Goal: Task Accomplishment & Management: Manage account settings

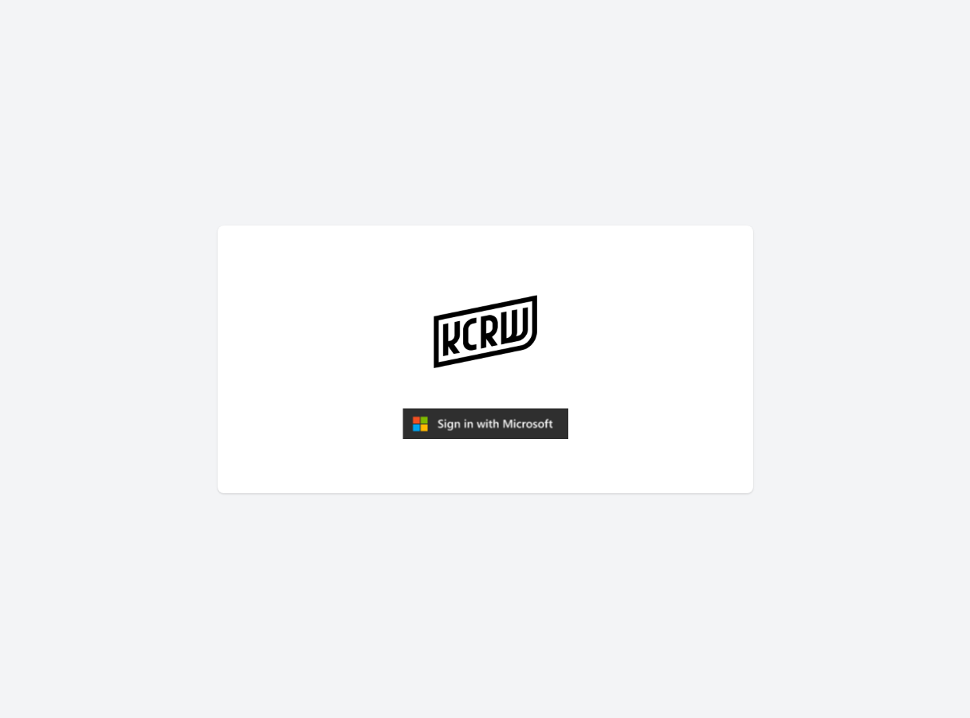
click at [455, 438] on img "submit" at bounding box center [486, 424] width 166 height 32
click at [466, 436] on img "submit" at bounding box center [486, 424] width 166 height 32
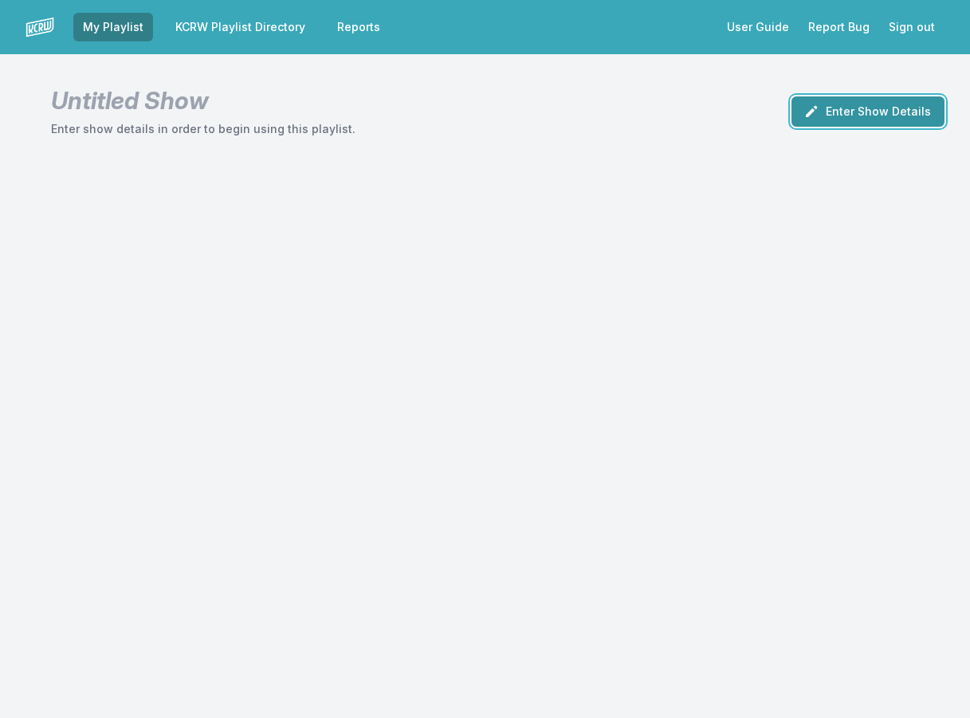
click at [878, 120] on button "Enter Show Details" at bounding box center [867, 111] width 153 height 30
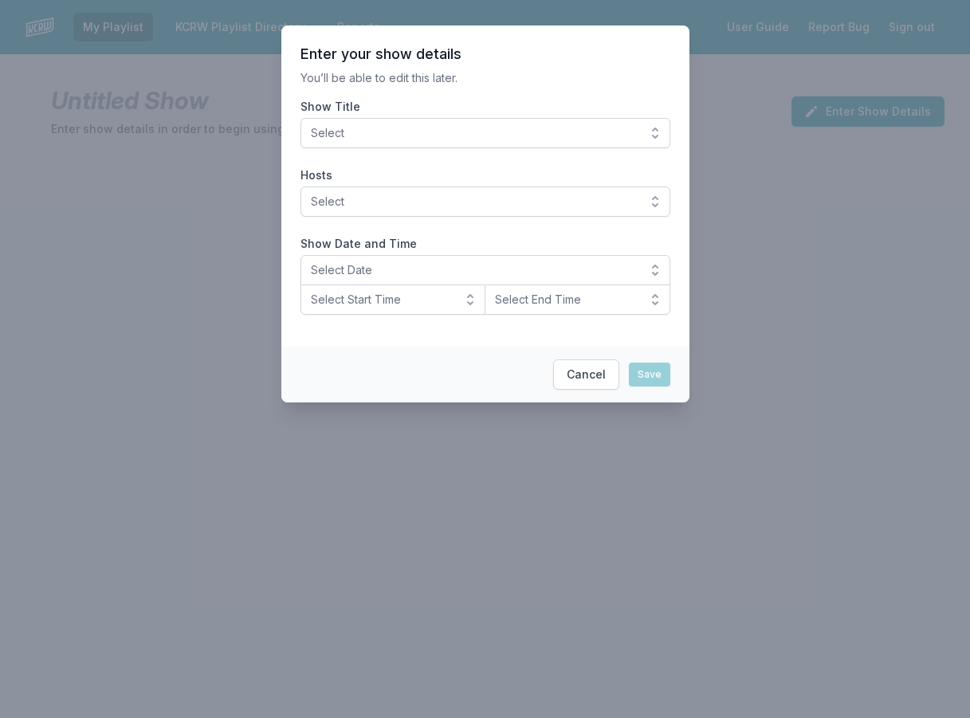
click at [534, 127] on span "Select" at bounding box center [474, 133] width 327 height 16
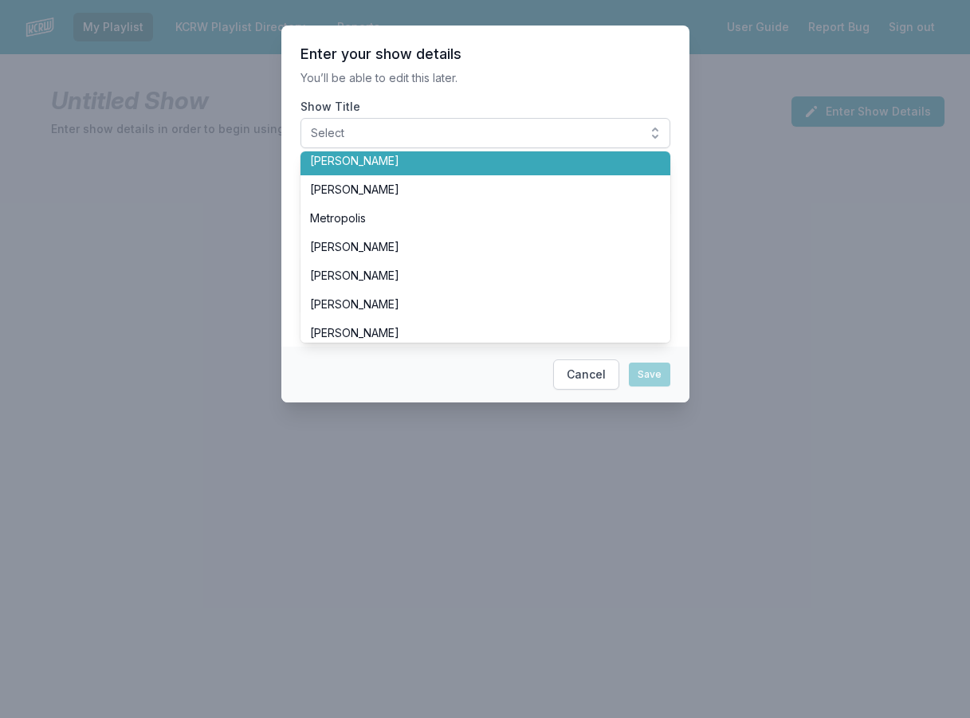
scroll to position [319, 0]
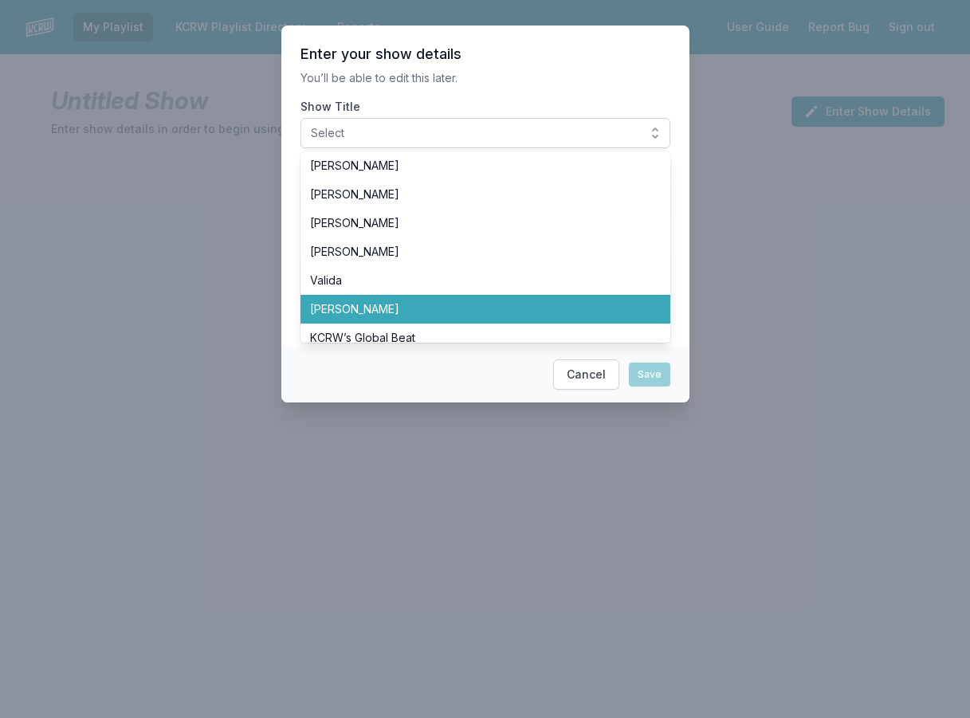
click at [393, 299] on li "Tyler Boudreaux" at bounding box center [485, 309] width 370 height 29
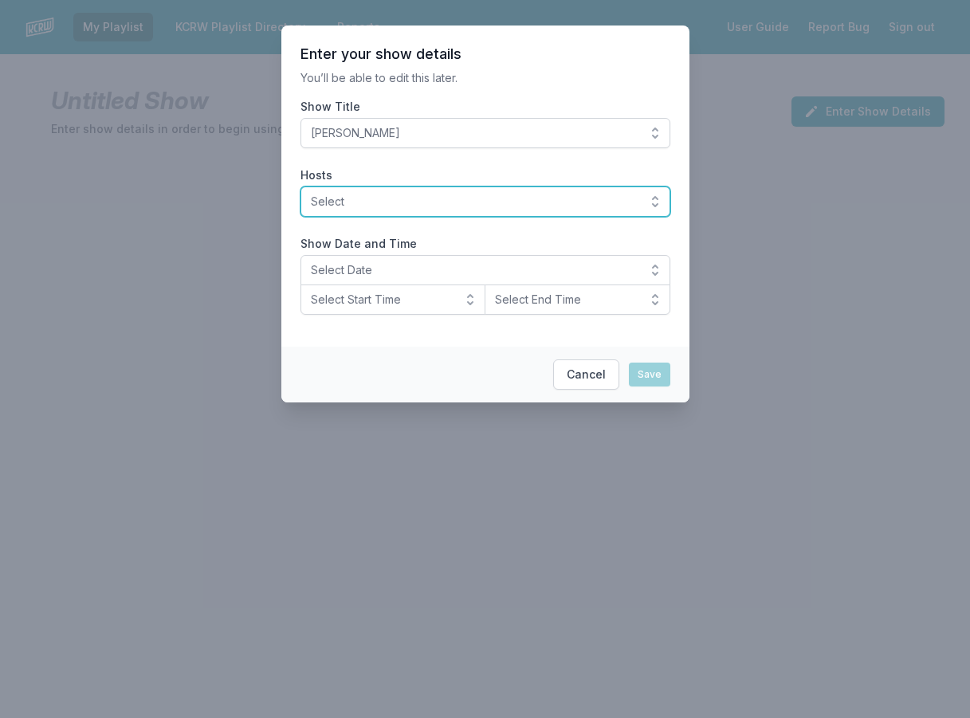
click at [407, 209] on span "Select" at bounding box center [474, 202] width 327 height 16
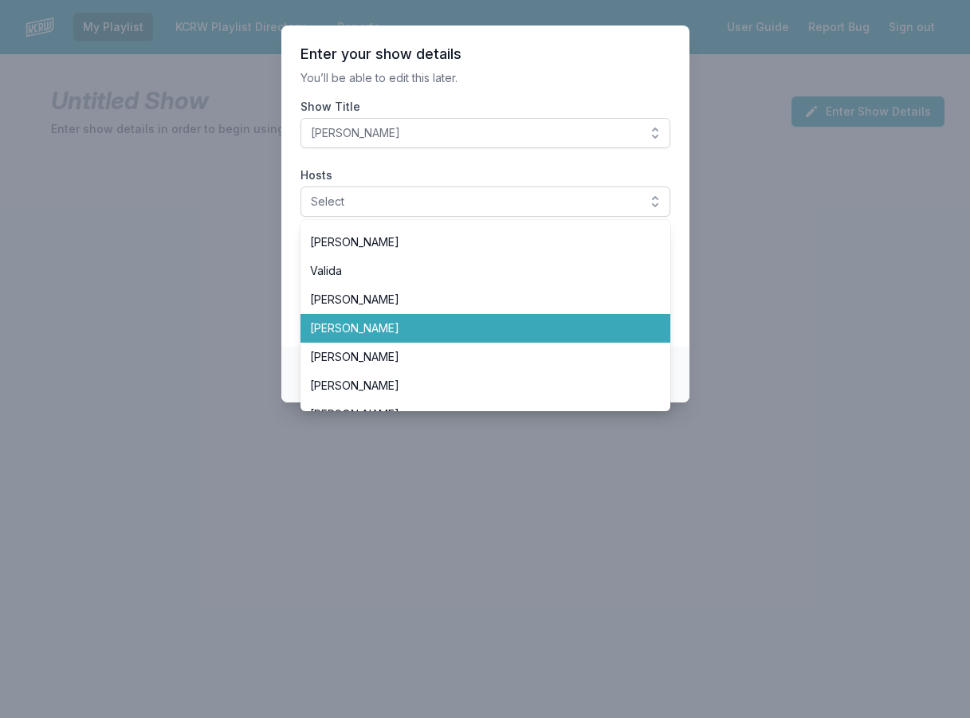
scroll to position [399, 0]
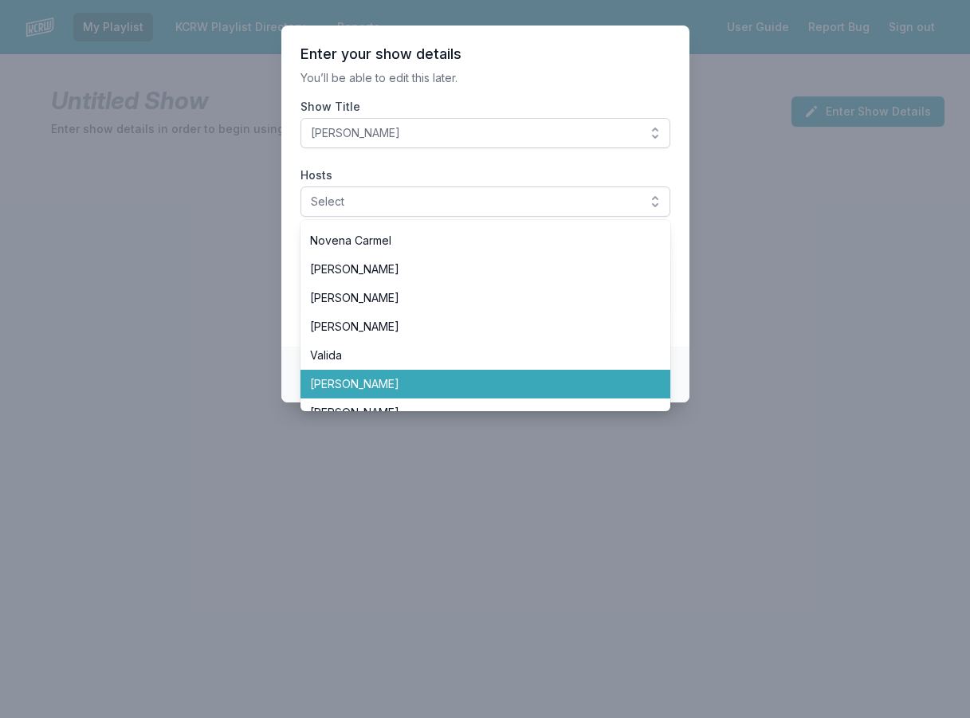
click at [379, 381] on span "[PERSON_NAME]" at bounding box center [476, 384] width 332 height 16
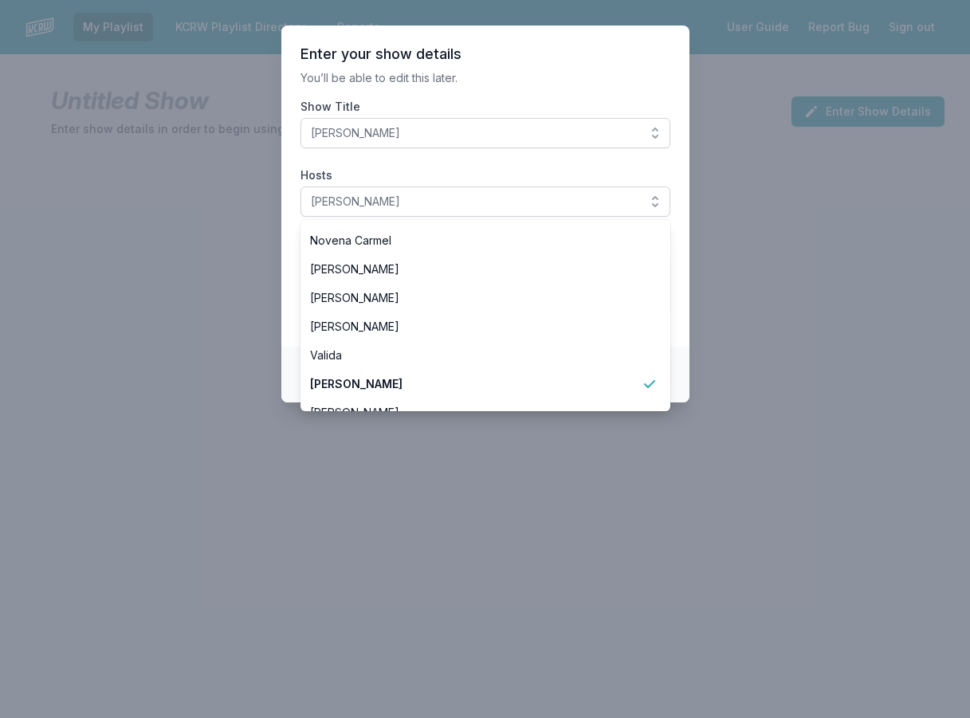
click at [294, 324] on section "Enter your show details You’ll be able to edit this later. Show Title Tyler Bou…" at bounding box center [485, 186] width 408 height 321
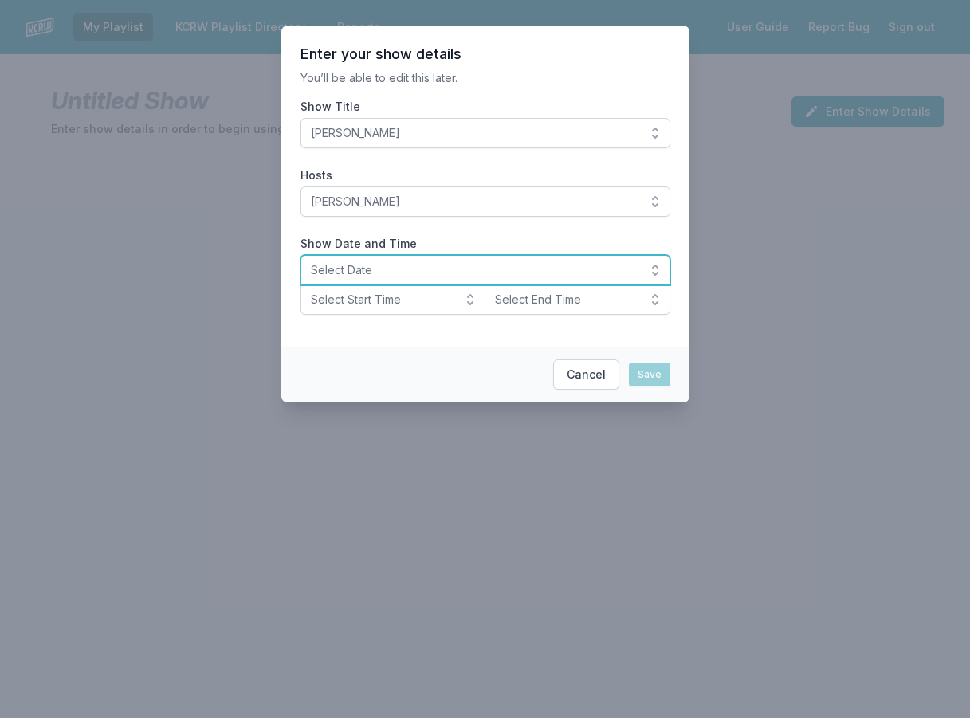
click at [427, 279] on button "Select Date" at bounding box center [485, 270] width 370 height 30
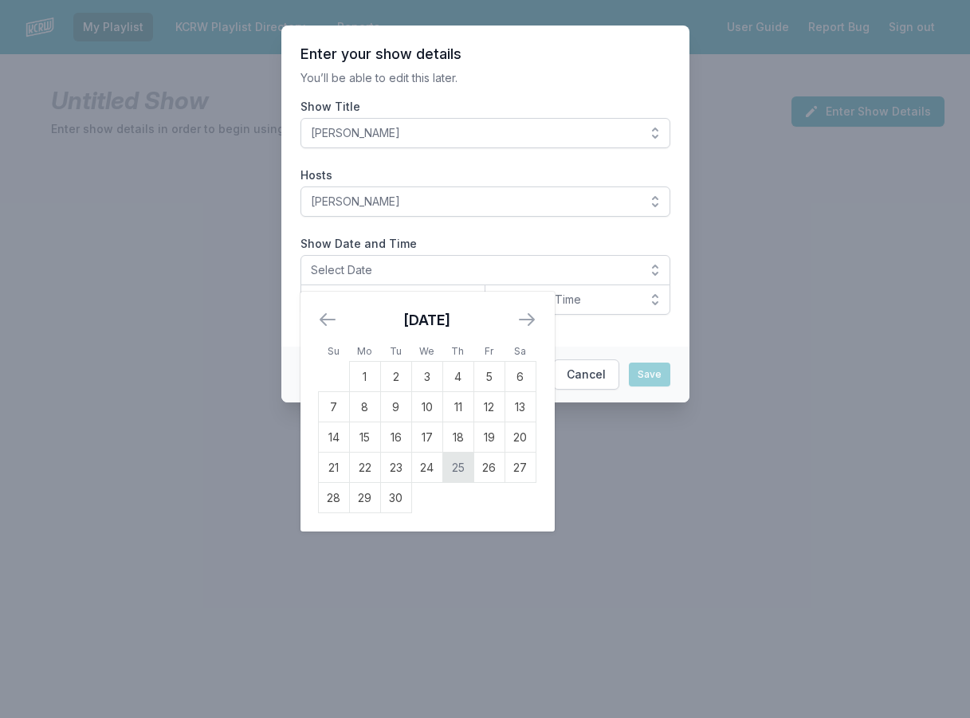
click at [462, 469] on td "25" at bounding box center [457, 468] width 31 height 30
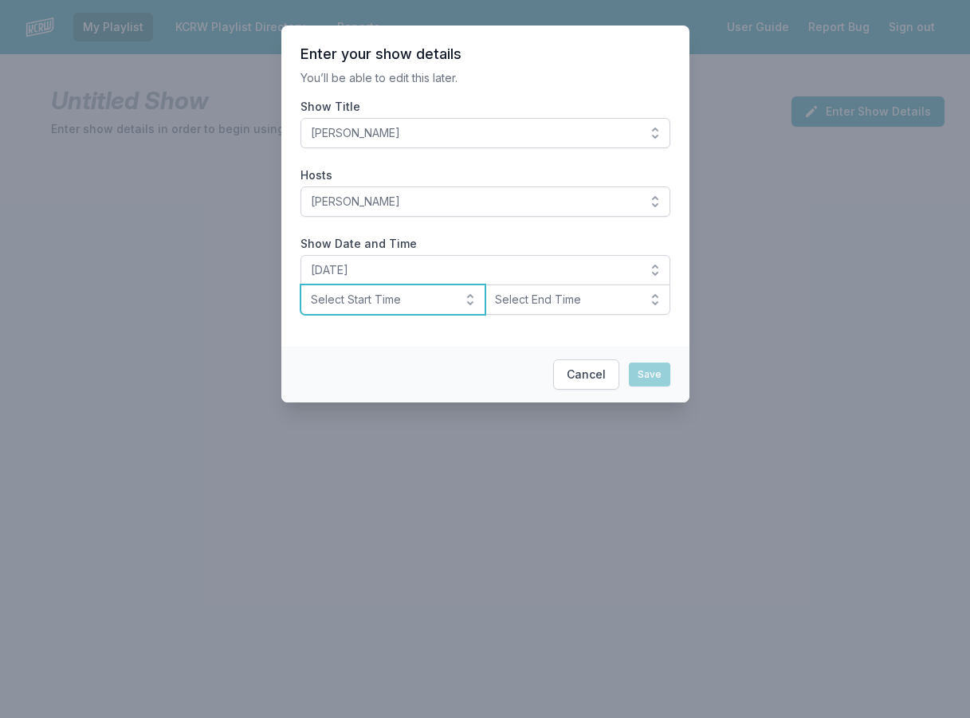
click at [418, 300] on span "Select Start Time" at bounding box center [382, 300] width 143 height 16
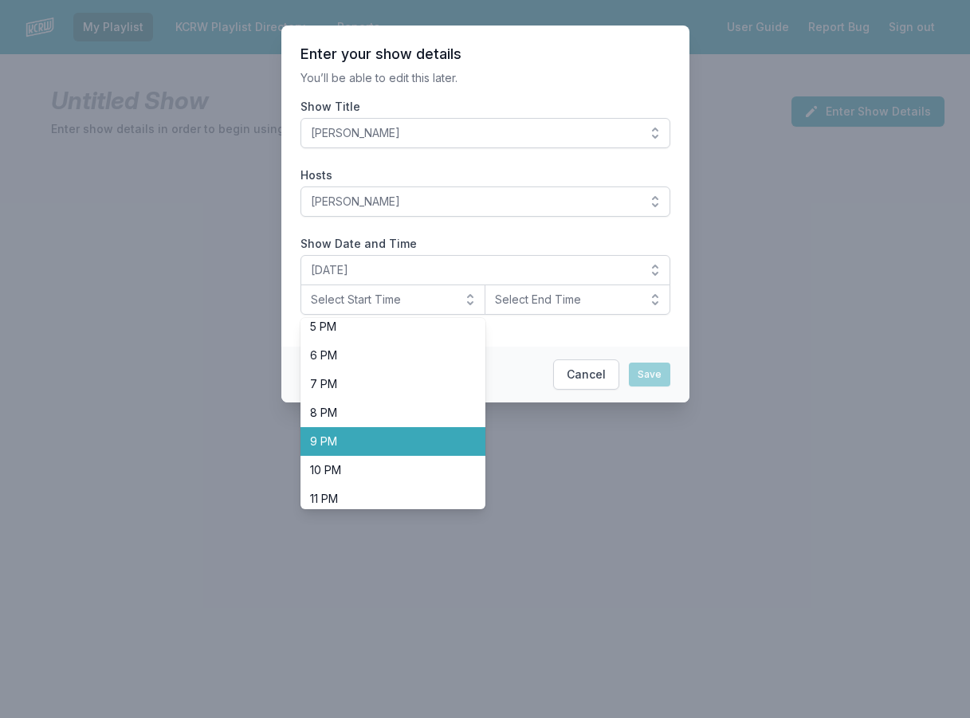
scroll to position [504, 0]
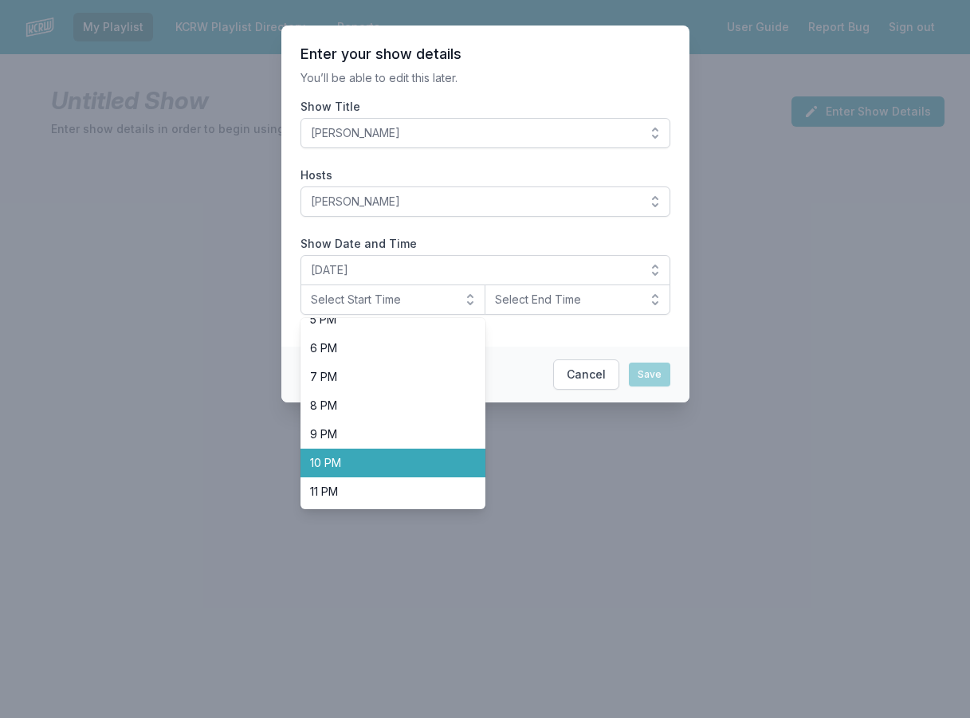
click at [404, 471] on li "10 PM" at bounding box center [393, 463] width 186 height 29
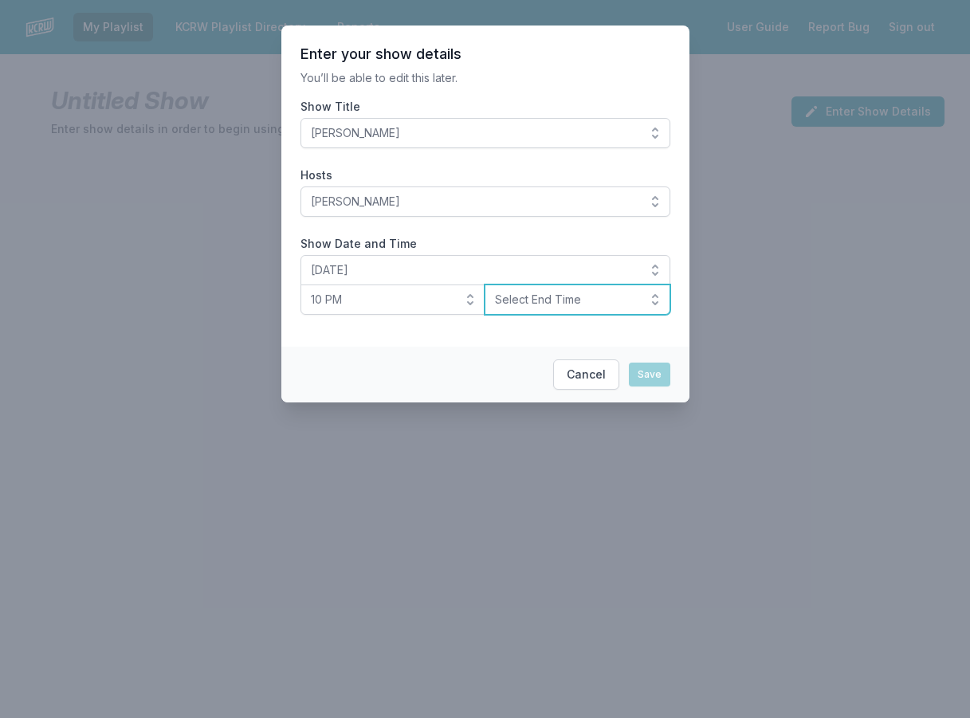
click at [534, 304] on span "Select End Time" at bounding box center [566, 300] width 143 height 16
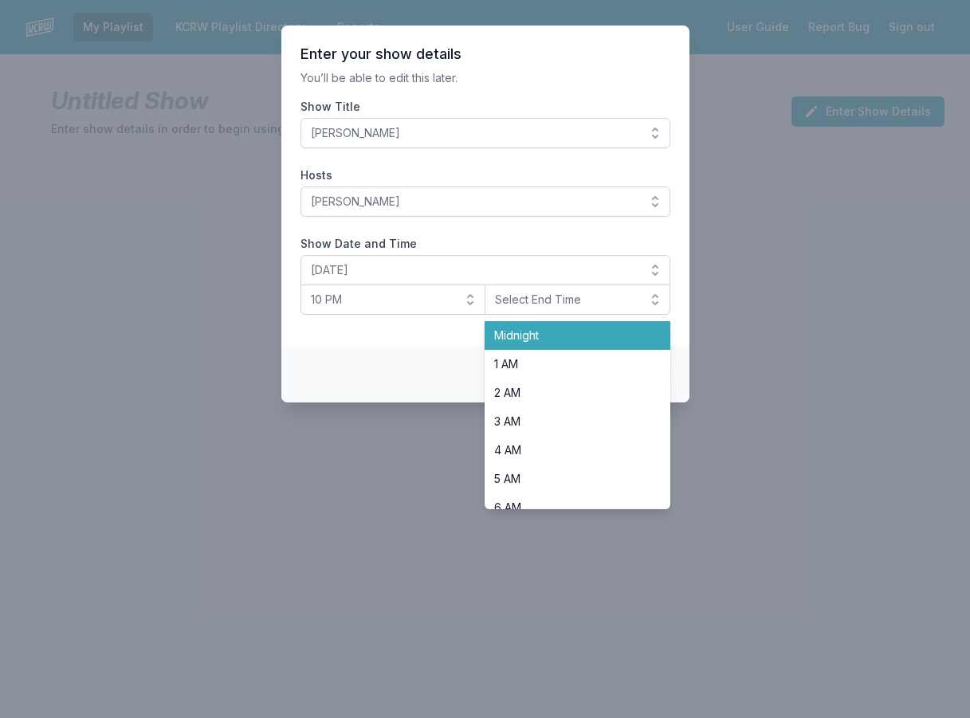
click at [536, 348] on li "Midnight" at bounding box center [578, 335] width 186 height 29
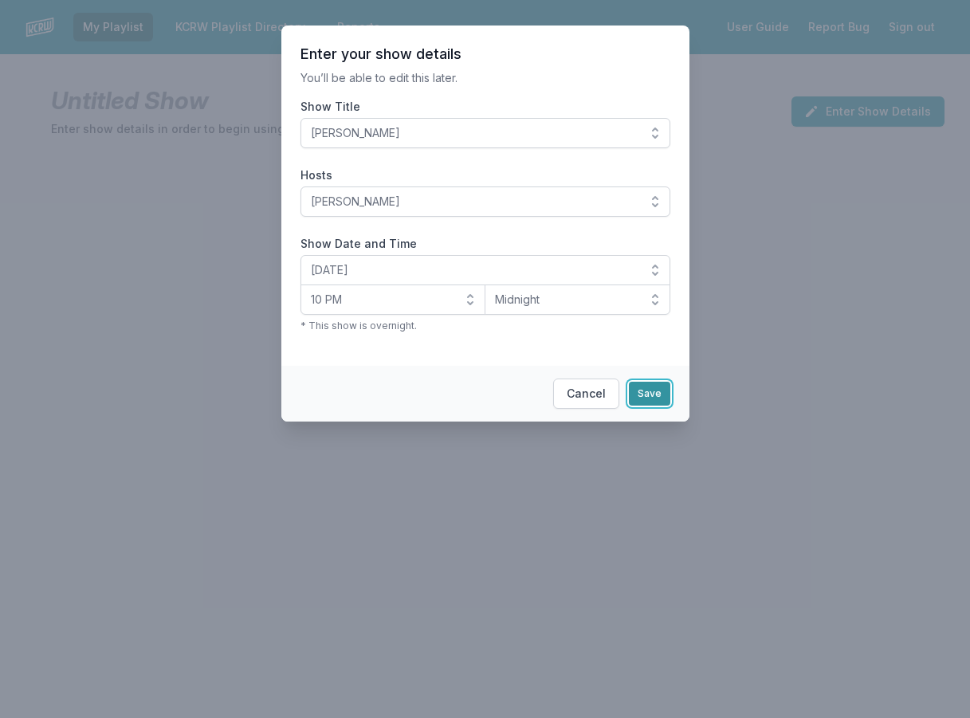
drag, startPoint x: 651, startPoint y: 391, endPoint x: 567, endPoint y: 351, distance: 92.7
click at [651, 392] on button "Save" at bounding box center [649, 394] width 41 height 24
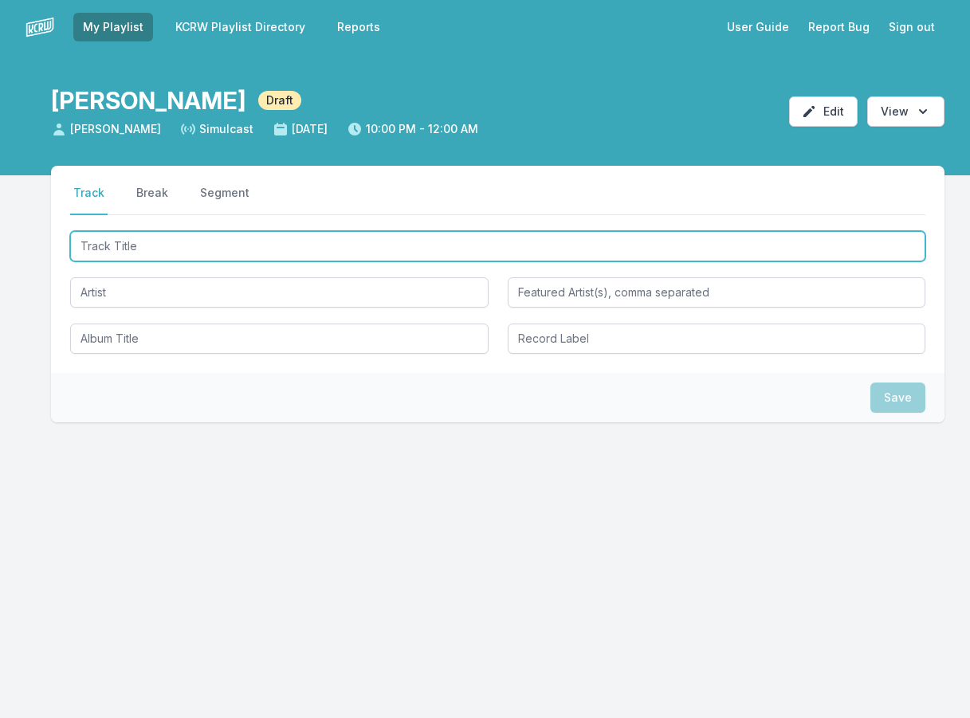
click at [110, 247] on input "Track Title" at bounding box center [497, 246] width 855 height 30
click at [91, 242] on input "Track Title" at bounding box center [497, 246] width 855 height 30
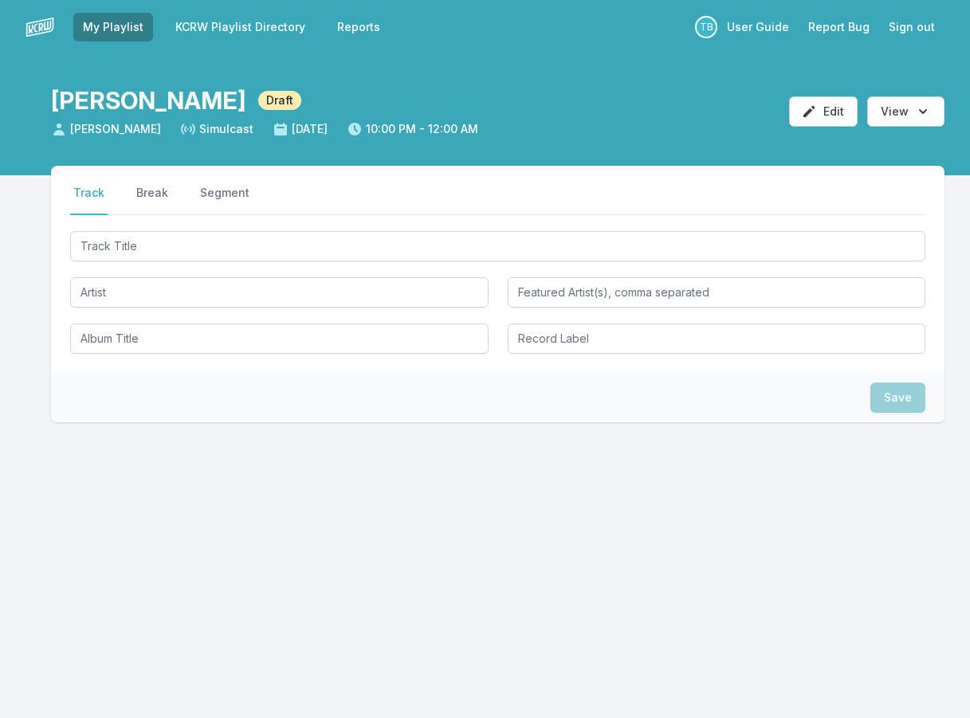
drag, startPoint x: 243, startPoint y: 218, endPoint x: 244, endPoint y: 235, distance: 17.6
click at [245, 223] on div "Select a tab Track Break Segment Track Break Segment" at bounding box center [497, 269] width 893 height 207
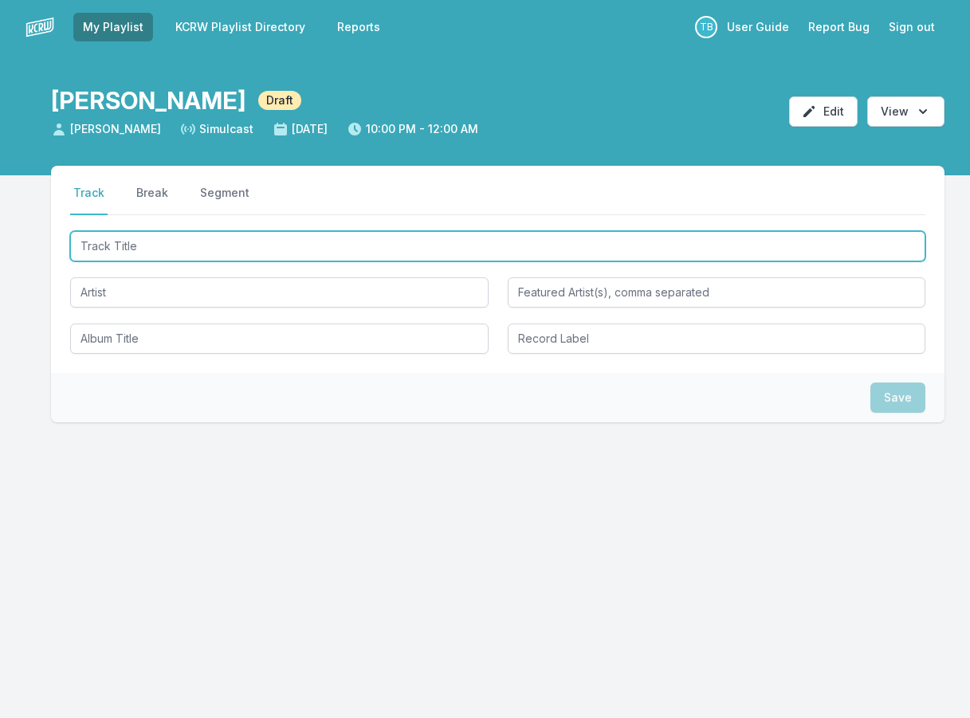
click at [242, 239] on input "Track Title" at bounding box center [497, 246] width 855 height 30
type input "Loaded"
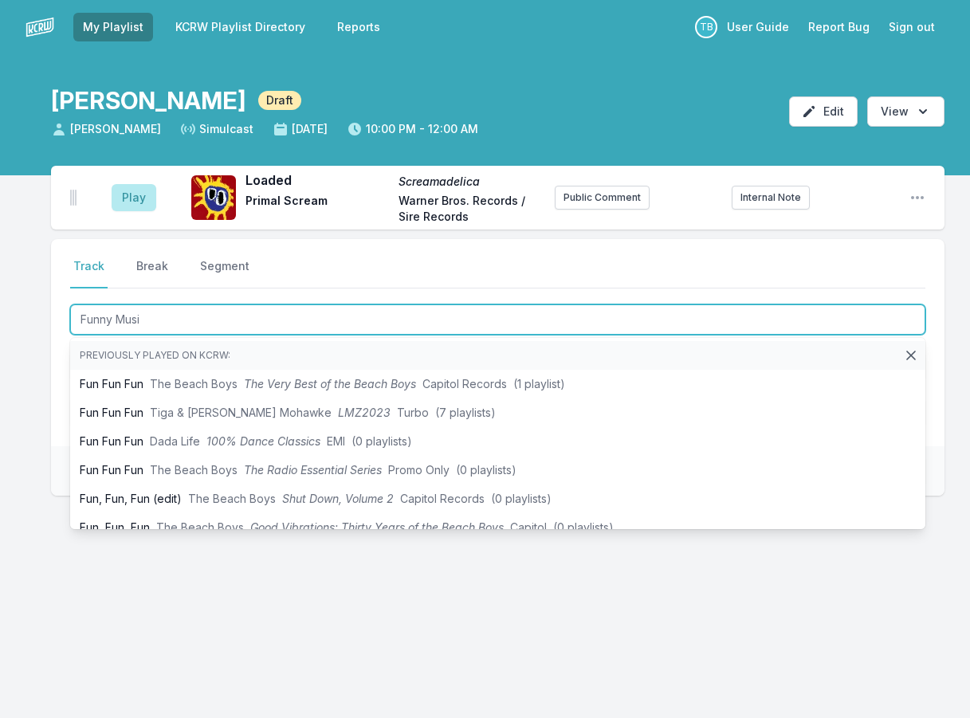
type input "Funny Music"
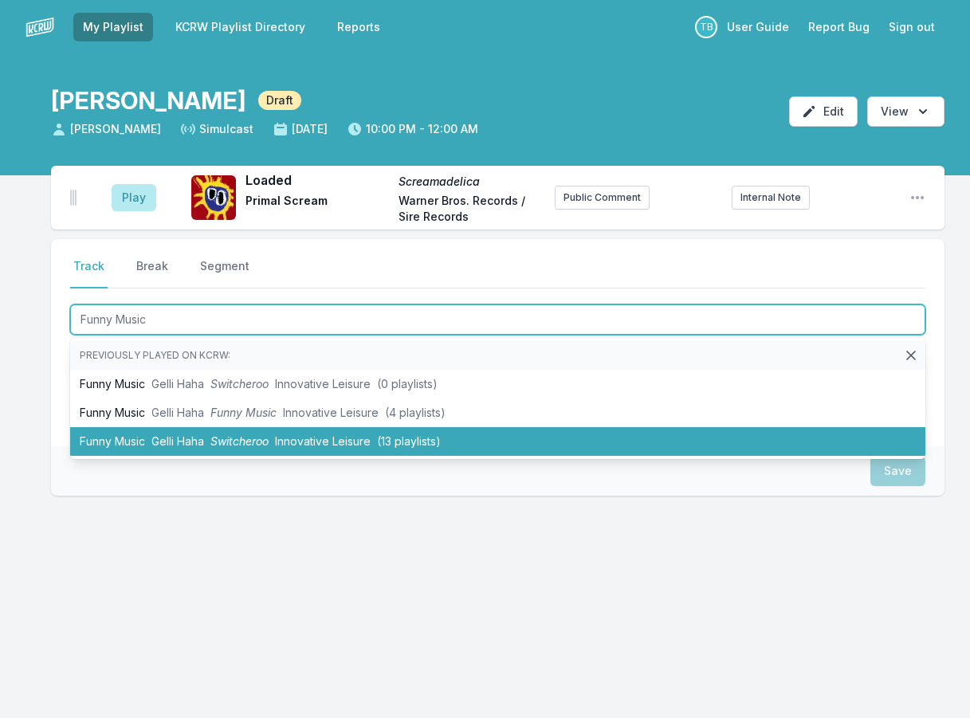
click at [207, 436] on li "Funny Music Gelli Haha Switcheroo Innovative Leisure (13 playlists)" at bounding box center [497, 441] width 855 height 29
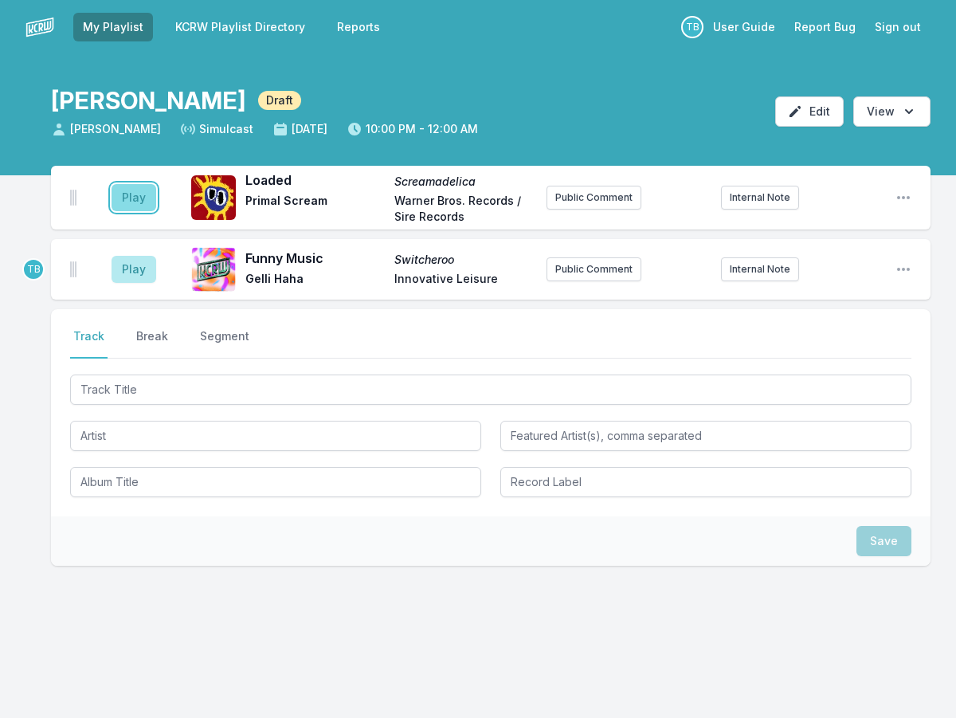
click at [142, 198] on button "Play" at bounding box center [134, 197] width 45 height 27
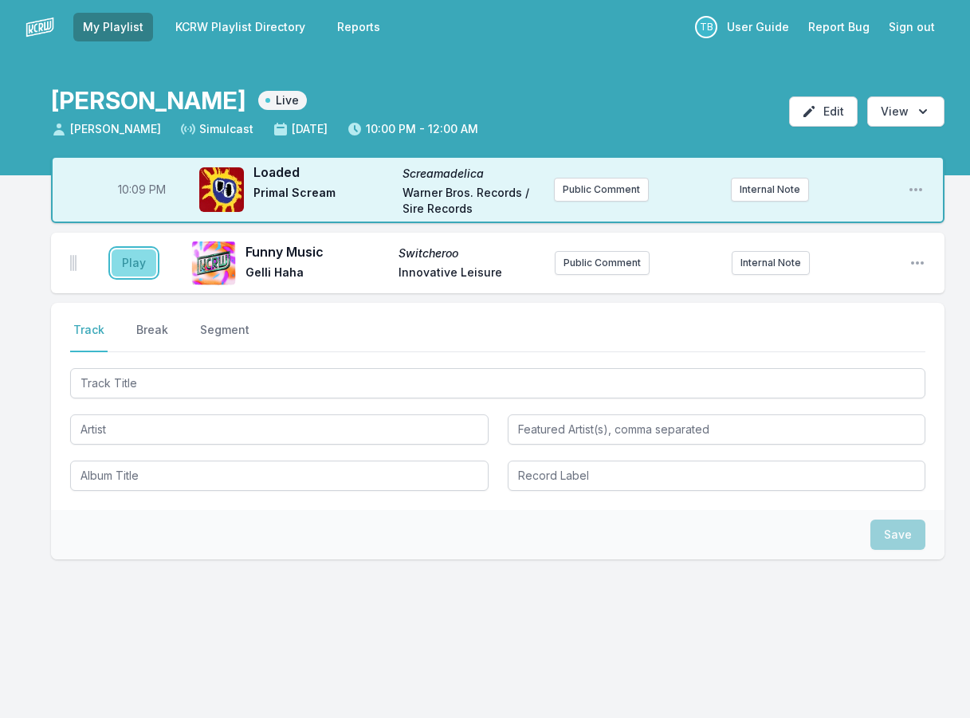
click at [135, 267] on button "Play" at bounding box center [134, 262] width 45 height 27
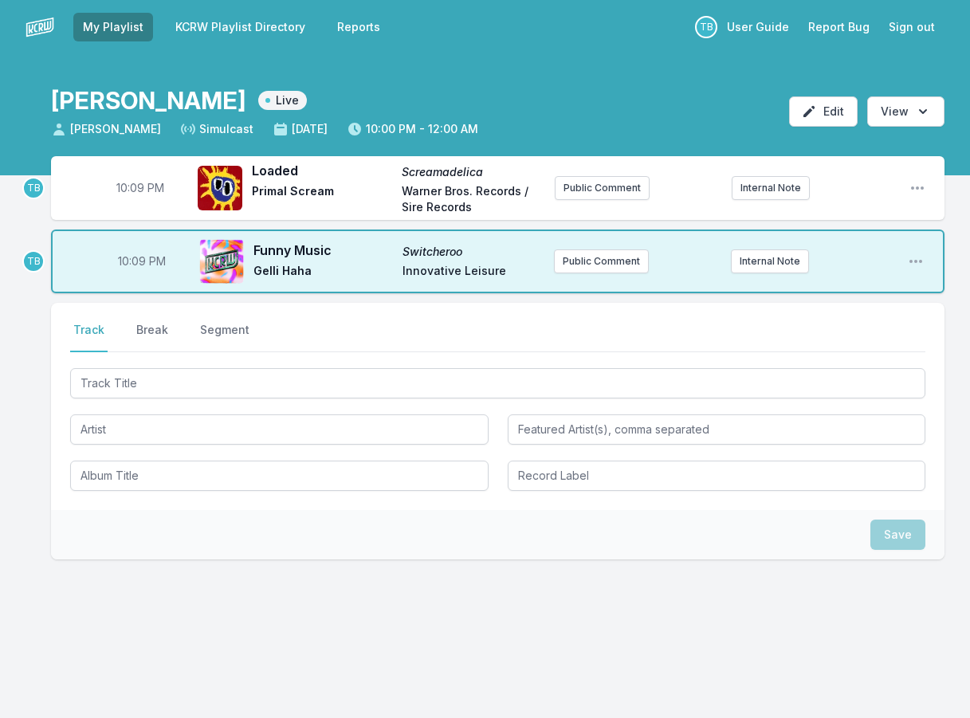
click at [132, 190] on span "10:09 PM" at bounding box center [140, 188] width 48 height 16
click at [129, 190] on input "22:09" at bounding box center [140, 188] width 89 height 30
type input "22:00"
click at [134, 261] on span "10:09 PM" at bounding box center [142, 261] width 48 height 16
click at [130, 260] on input "22:09" at bounding box center [141, 261] width 89 height 30
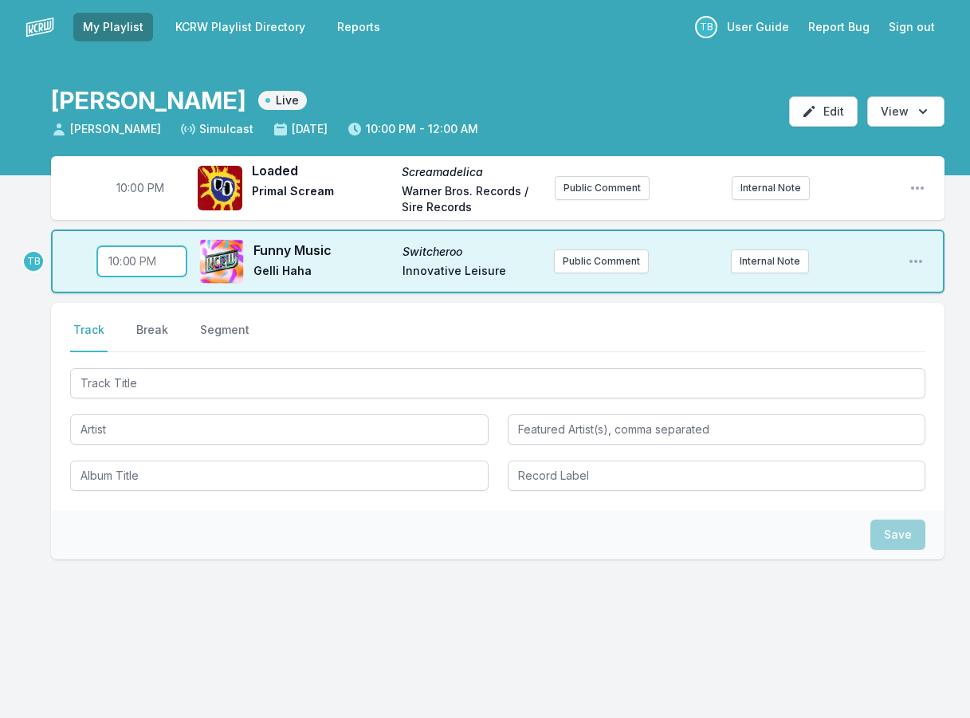
type input "22:07"
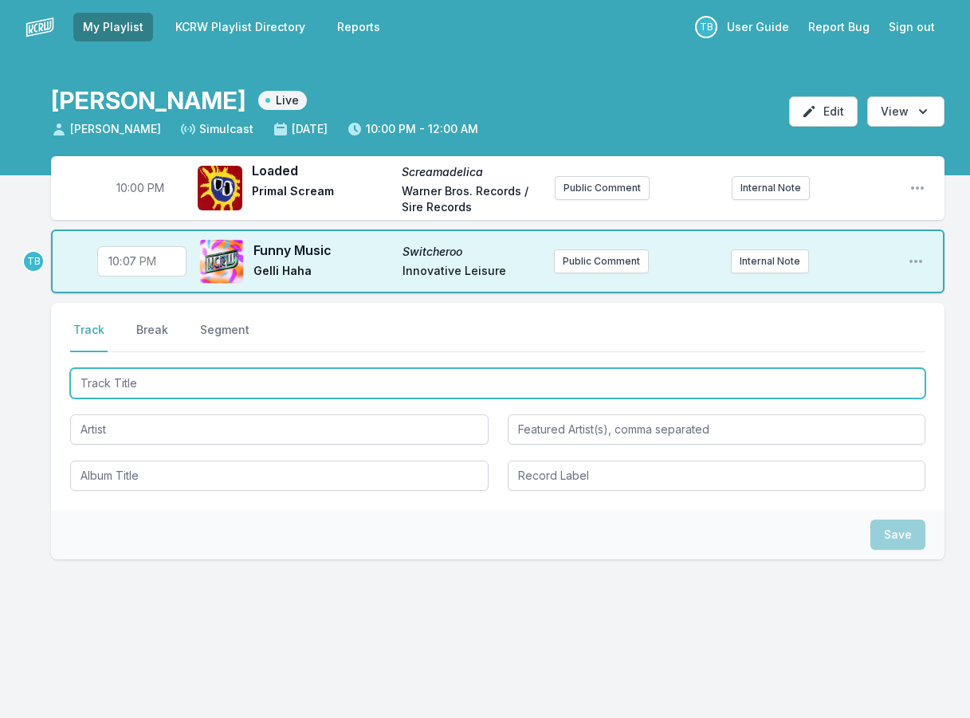
click at [172, 384] on input "Track Title" at bounding box center [497, 383] width 855 height 30
type input "Magica"
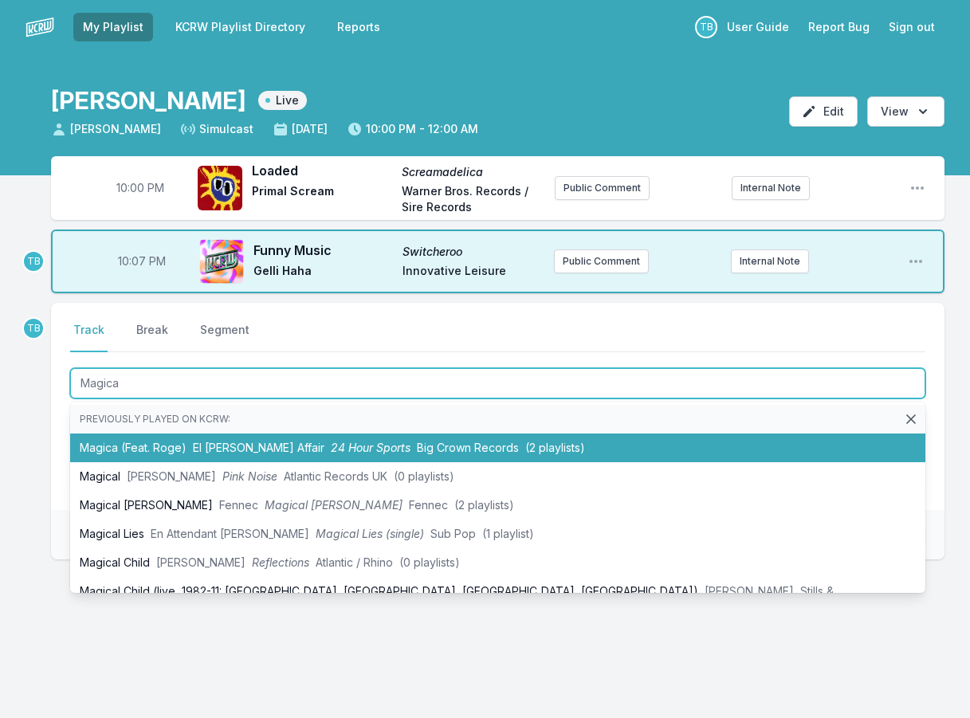
click at [183, 443] on li "Magica (Feat. Roge) El [PERSON_NAME] Affair 24 Hour Sports Big Crown Records (2…" at bounding box center [497, 448] width 855 height 29
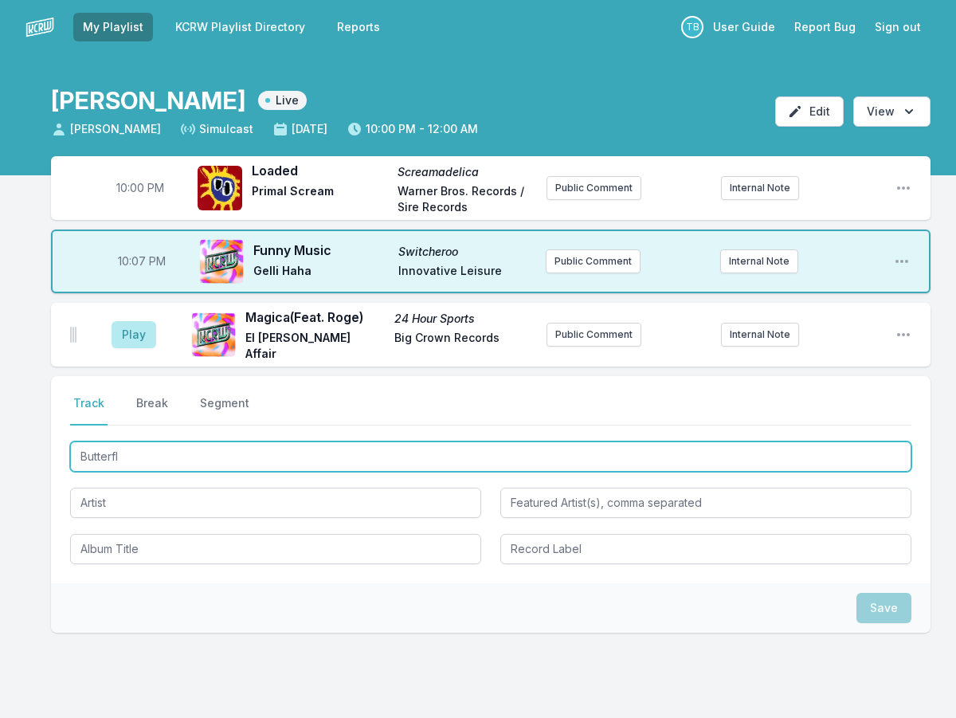
type input "Butterfly"
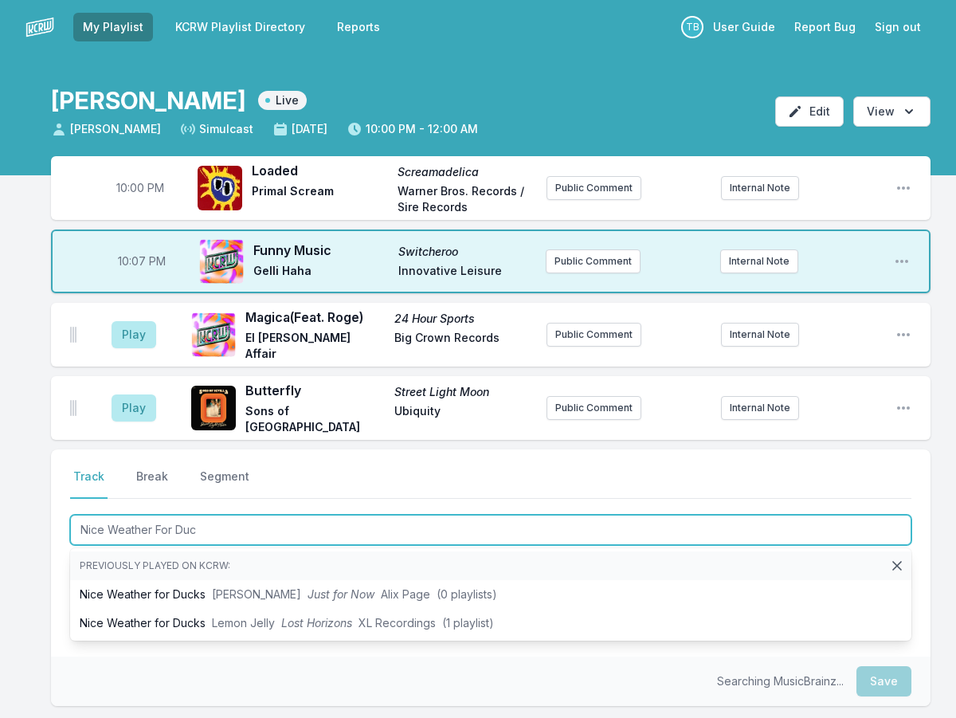
type input "Nice Weather For Duck"
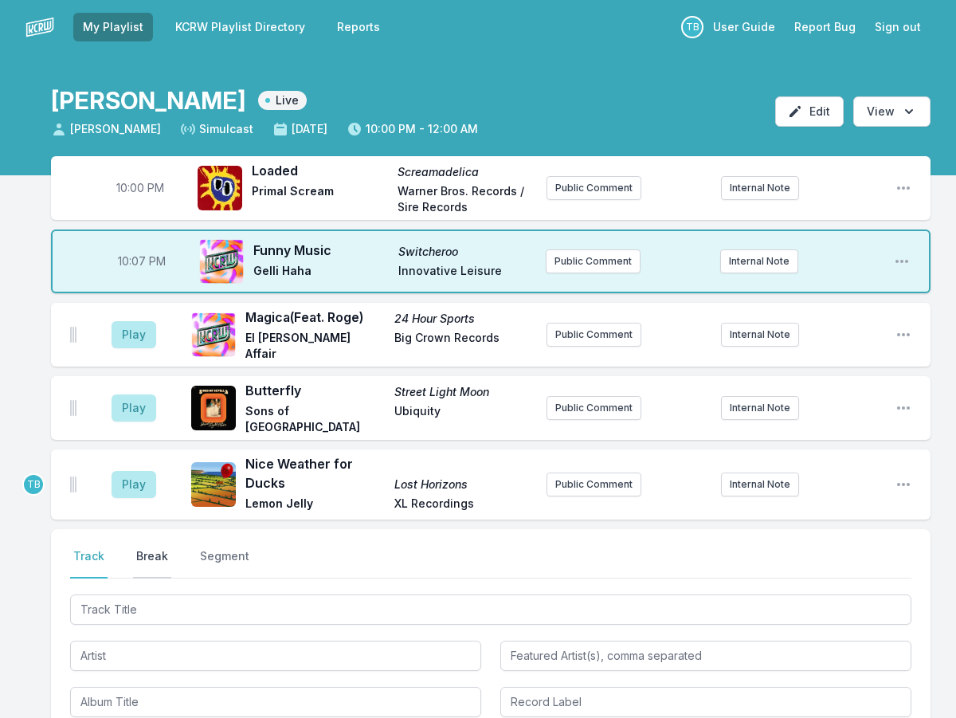
click at [163, 556] on button "Break" at bounding box center [152, 563] width 38 height 30
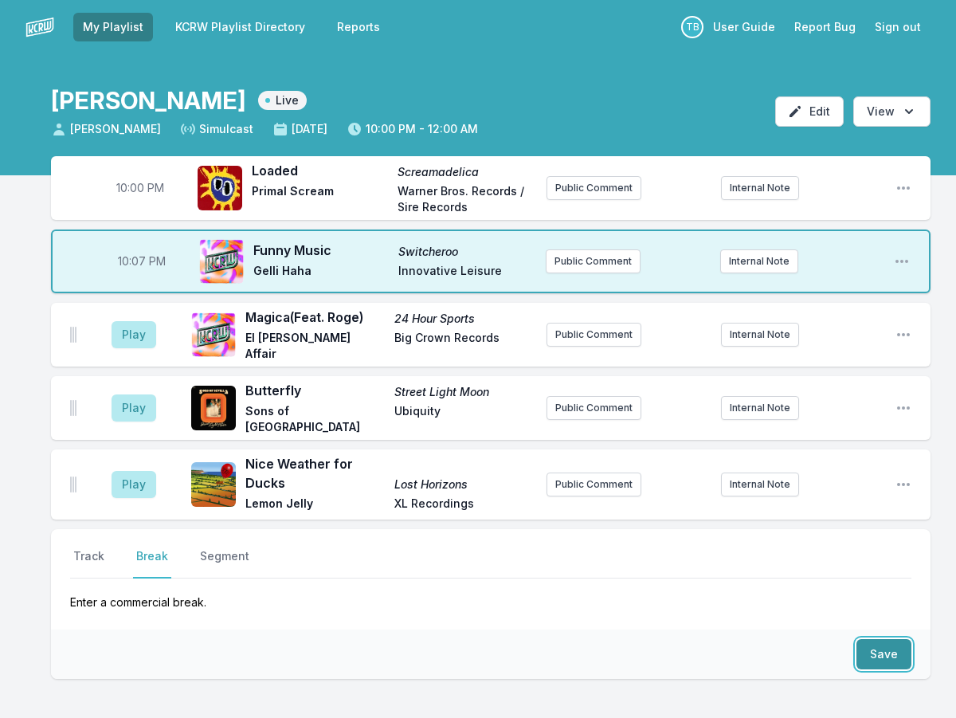
click at [870, 639] on button "Save" at bounding box center [884, 654] width 55 height 30
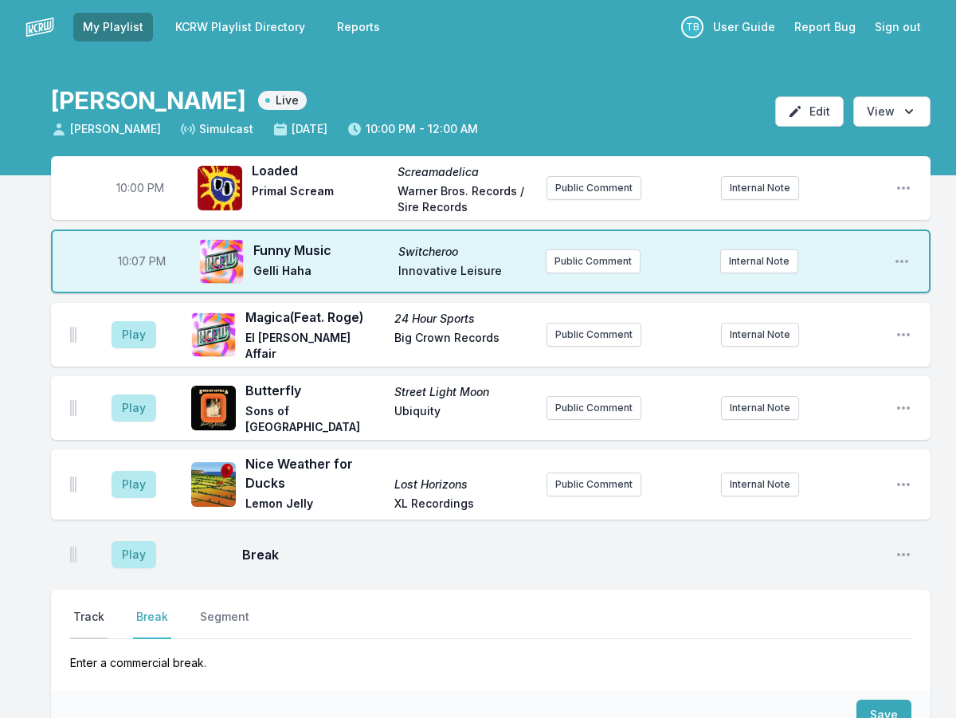
click at [71, 615] on button "Track" at bounding box center [88, 624] width 37 height 30
drag, startPoint x: 78, startPoint y: 615, endPoint x: 87, endPoint y: 616, distance: 8.9
click at [79, 615] on button "Track" at bounding box center [88, 624] width 37 height 30
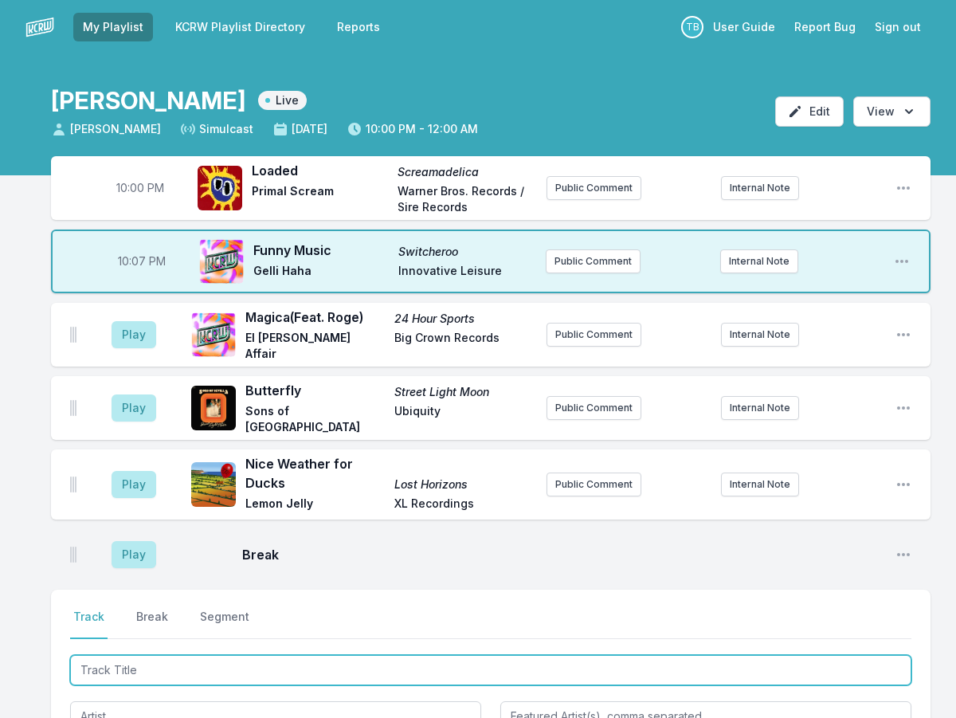
click at [116, 658] on input "Track Title" at bounding box center [491, 670] width 842 height 30
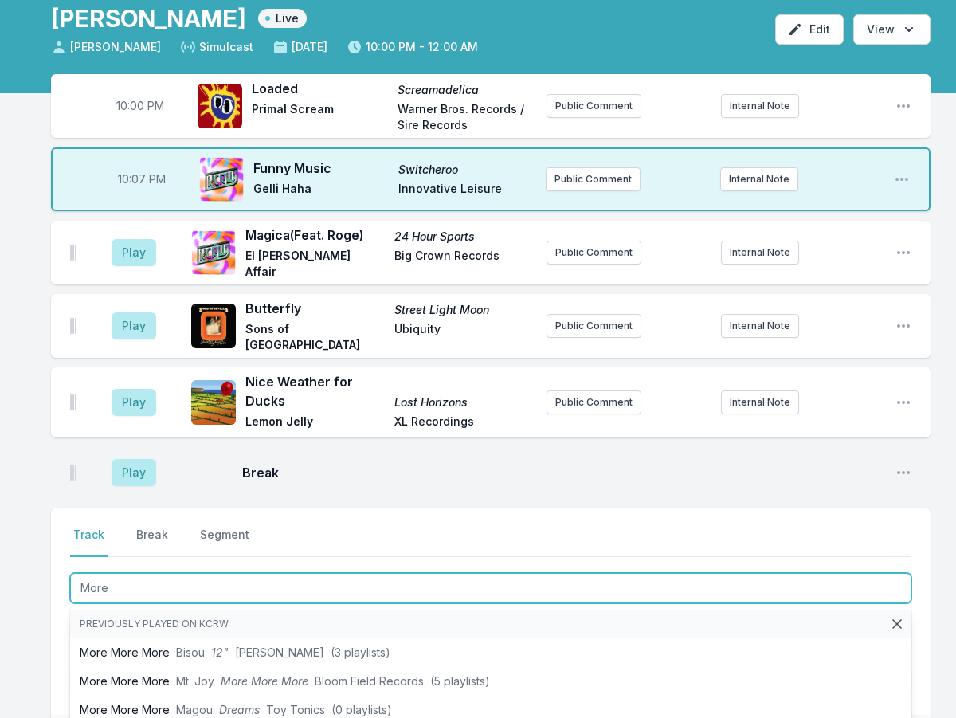
scroll to position [159, 0]
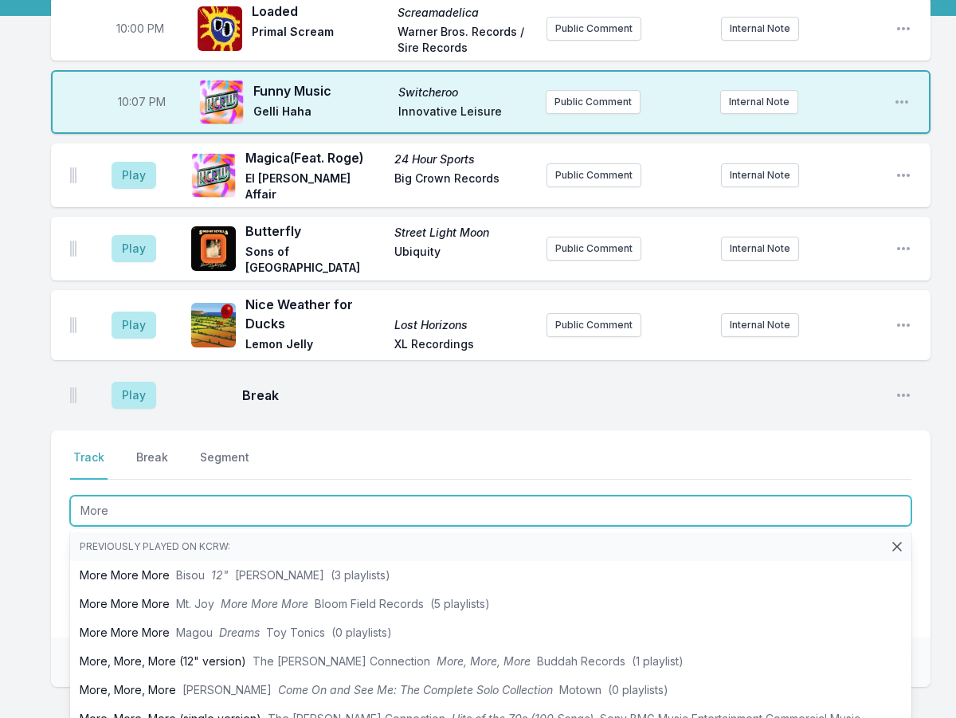
type input "More"
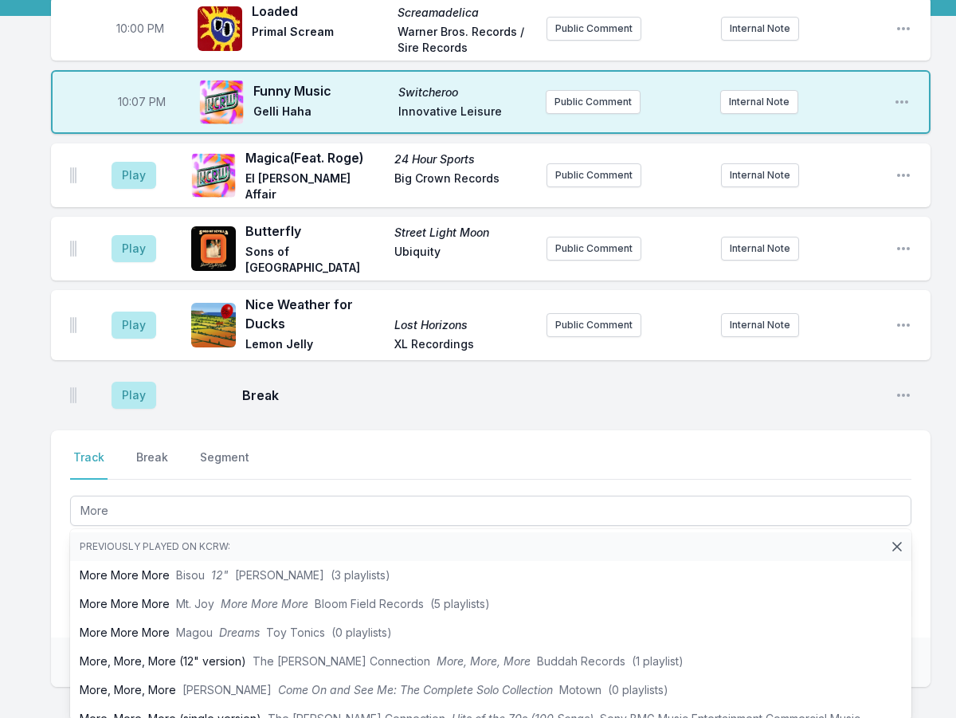
click at [58, 533] on div "Select a tab Track Break Segment Track Break Segment More Previously played on …" at bounding box center [491, 533] width 880 height 207
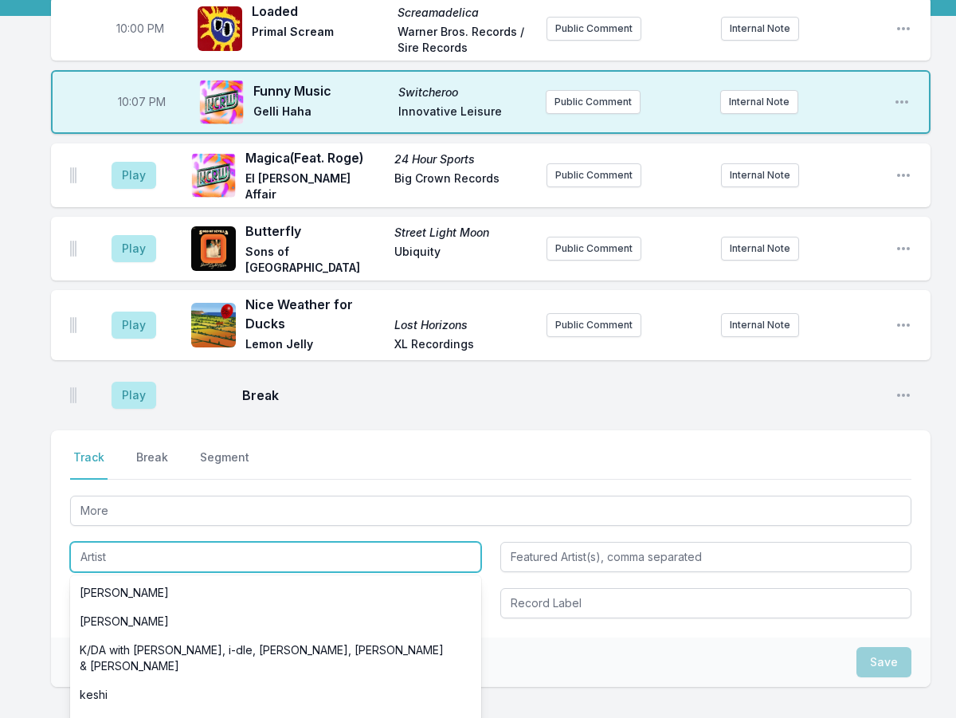
click at [157, 555] on input "Artist" at bounding box center [275, 557] width 411 height 30
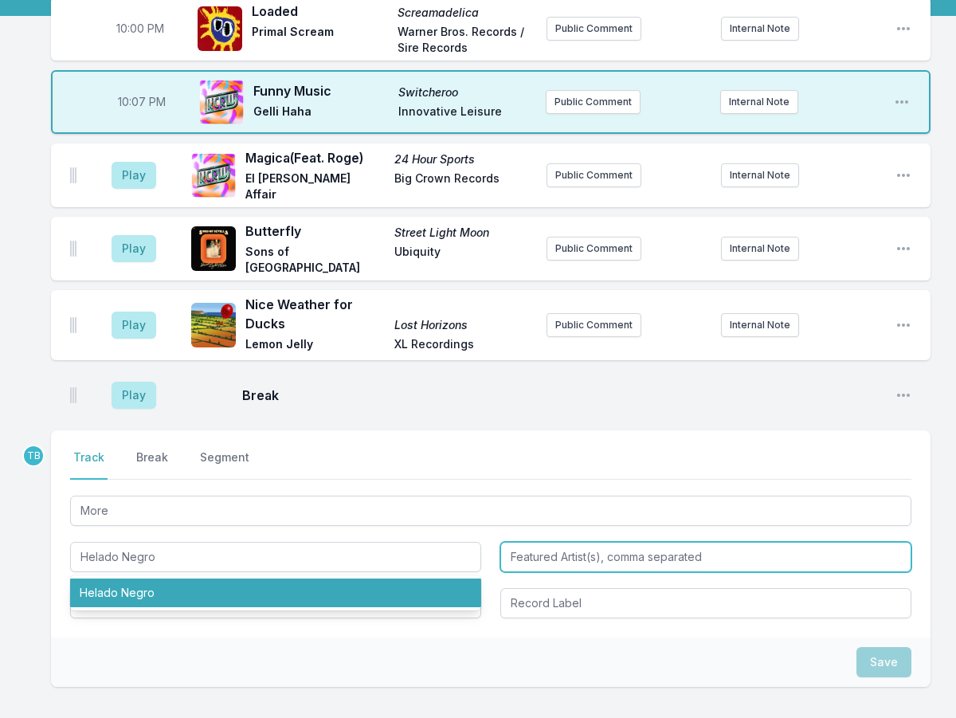
type input "Helado Negro"
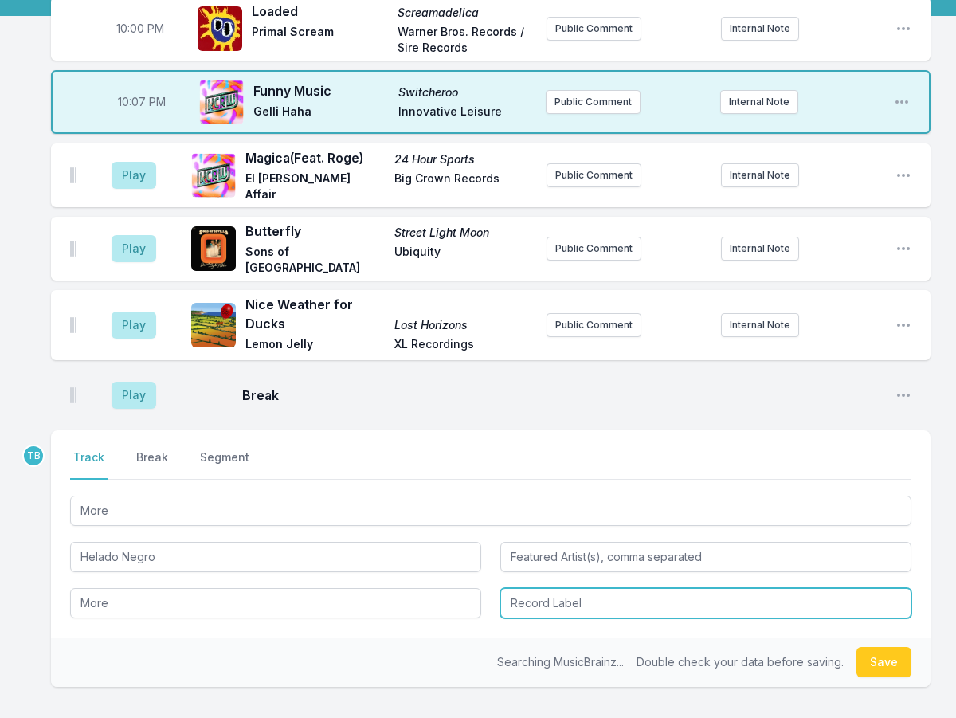
type input "More"
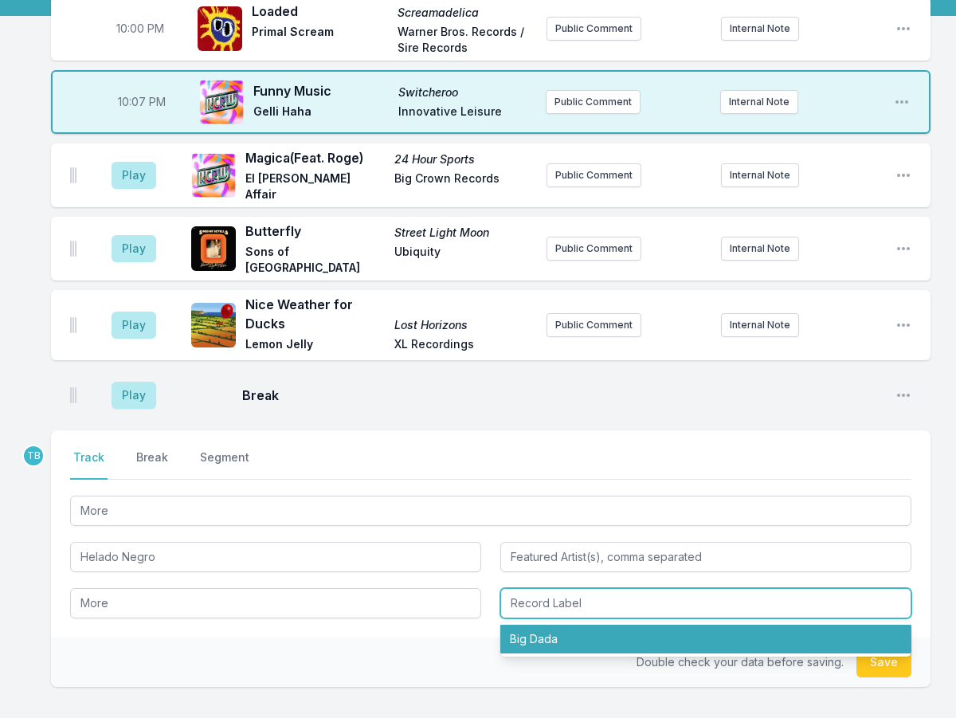
type input "Big Dada"
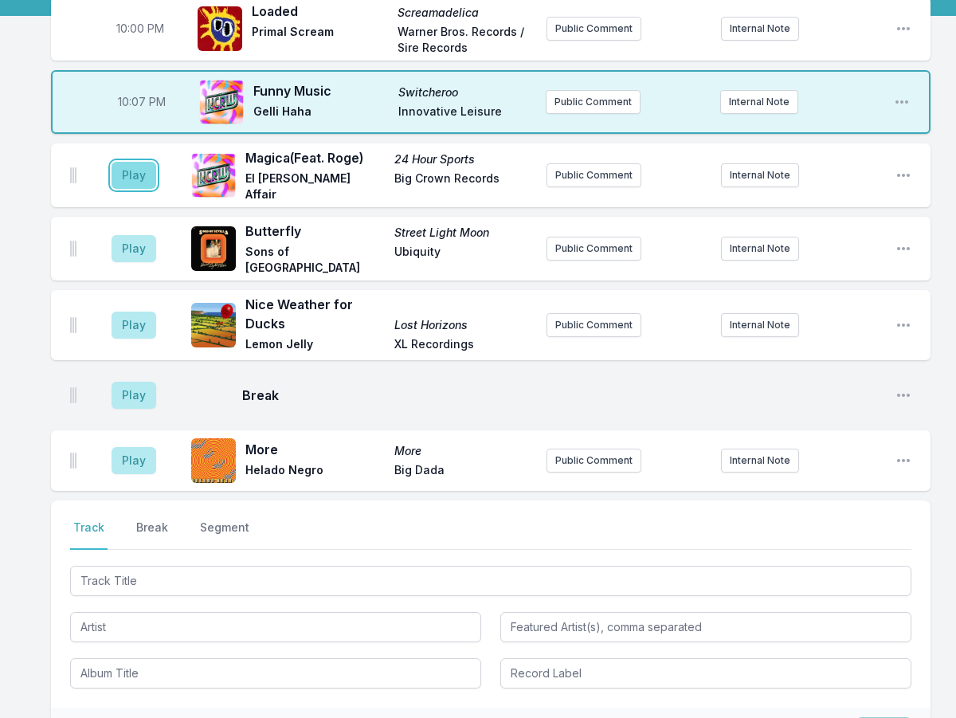
click at [132, 168] on button "Play" at bounding box center [134, 175] width 45 height 27
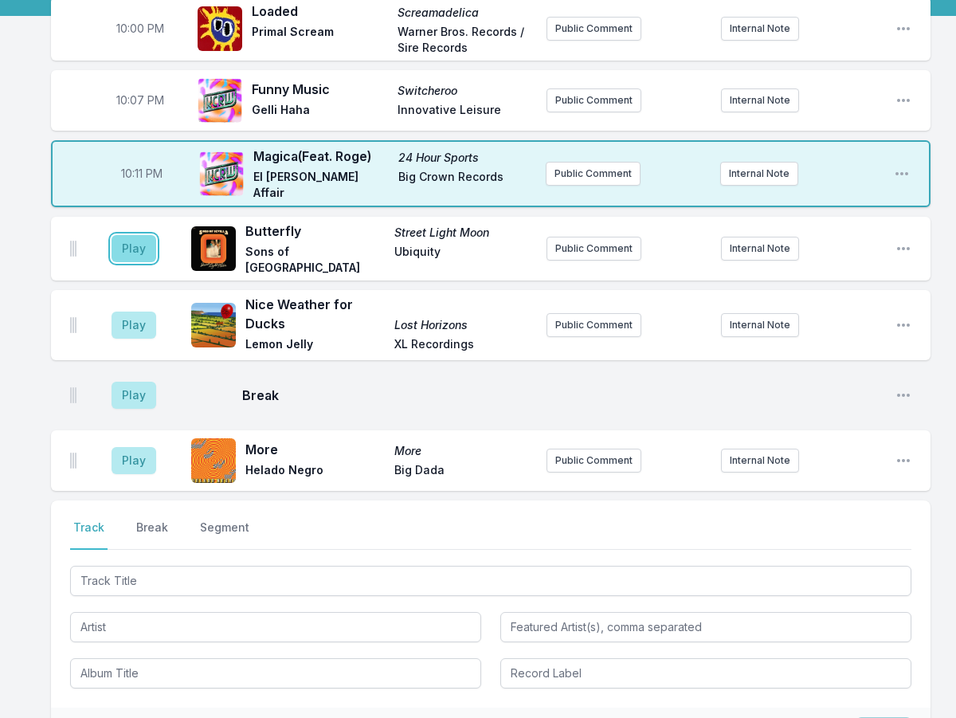
click at [141, 238] on button "Play" at bounding box center [134, 248] width 45 height 27
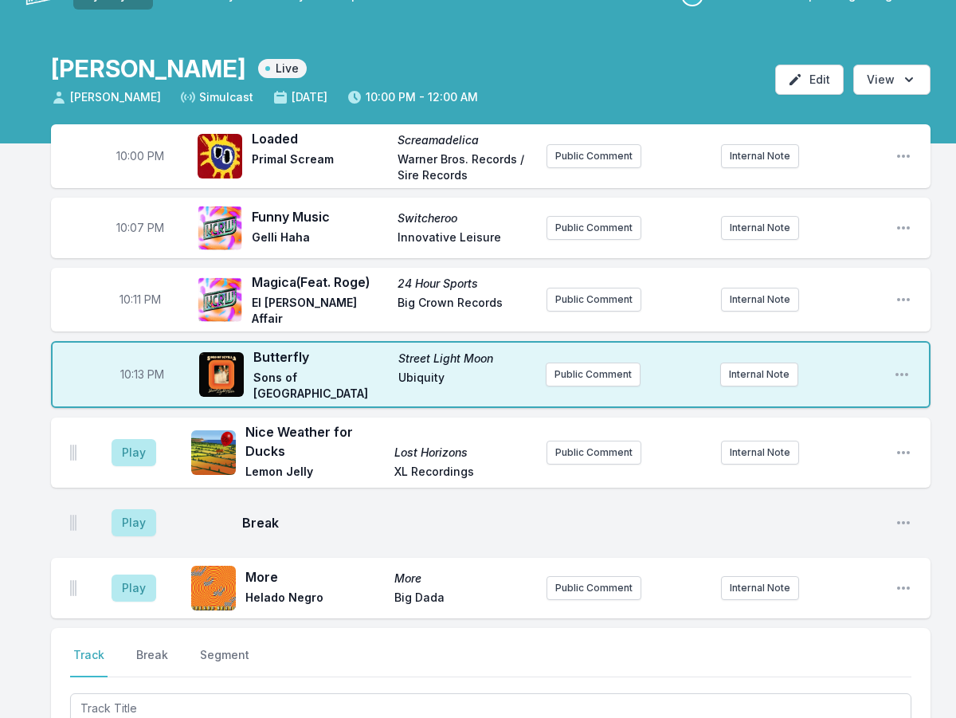
scroll to position [0, 0]
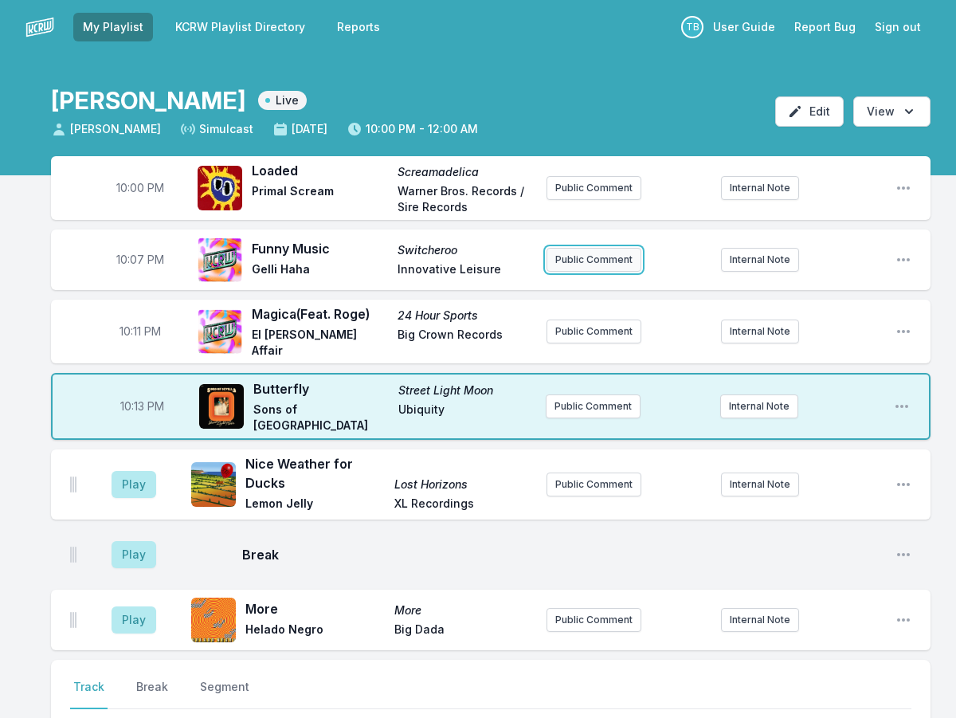
click at [579, 267] on button "Public Comment" at bounding box center [594, 260] width 95 height 24
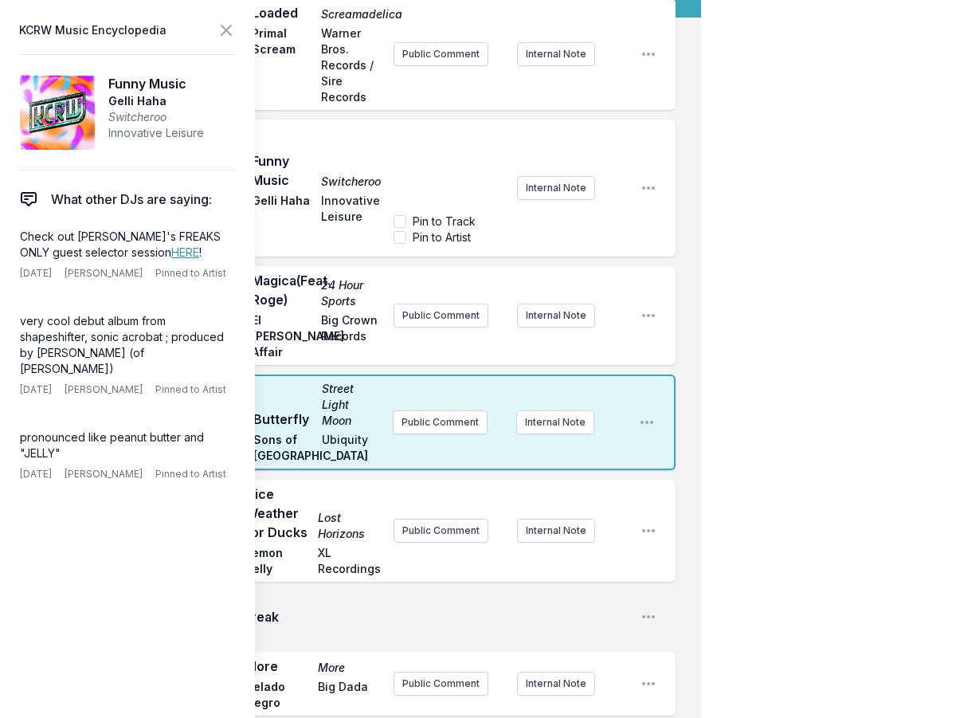
scroll to position [80, 0]
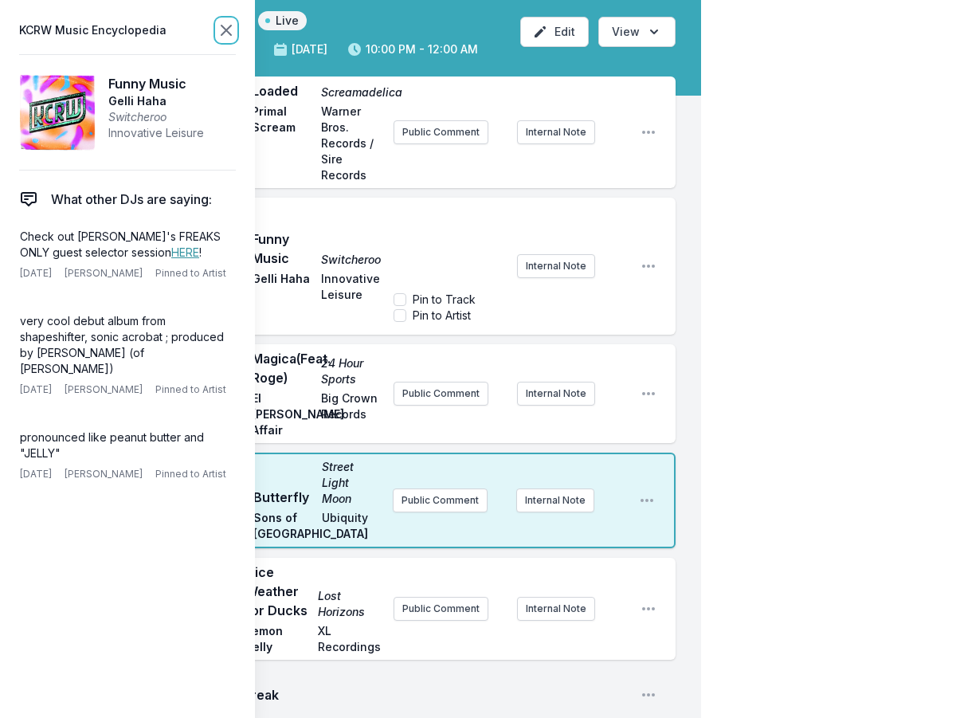
click at [229, 29] on icon at bounding box center [226, 30] width 19 height 19
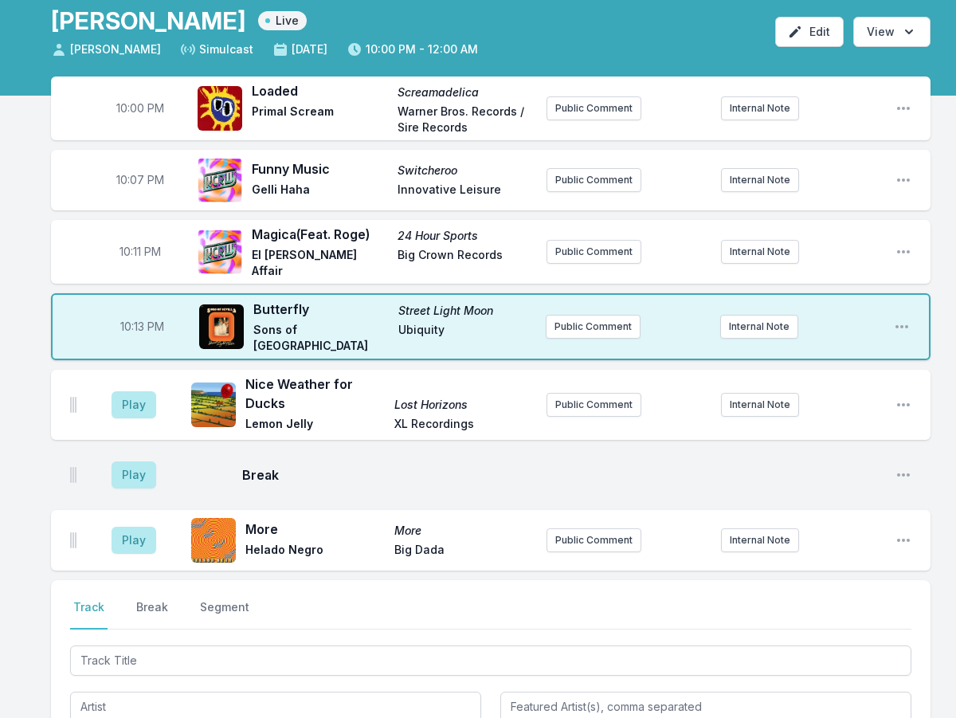
scroll to position [0, 0]
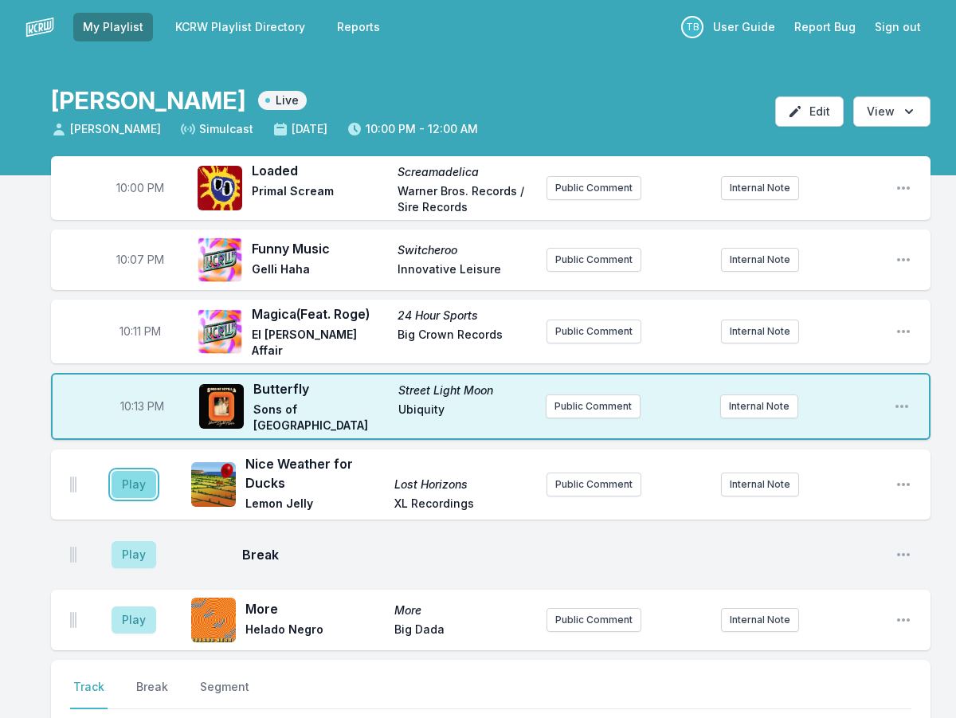
click at [132, 476] on button "Play" at bounding box center [134, 484] width 45 height 27
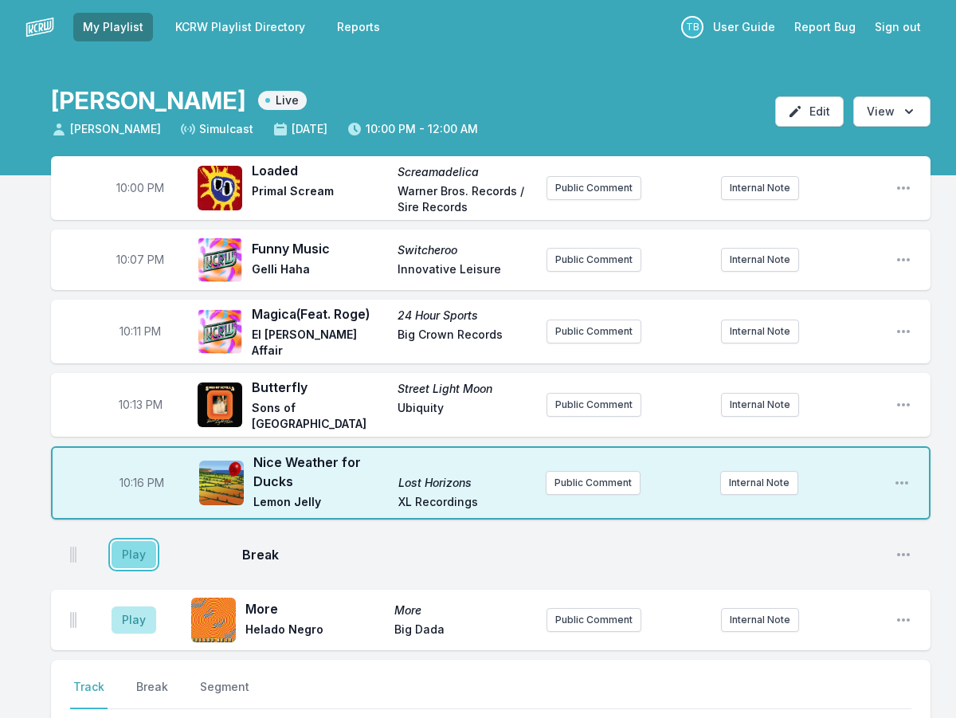
click at [136, 541] on button "Play" at bounding box center [134, 554] width 45 height 27
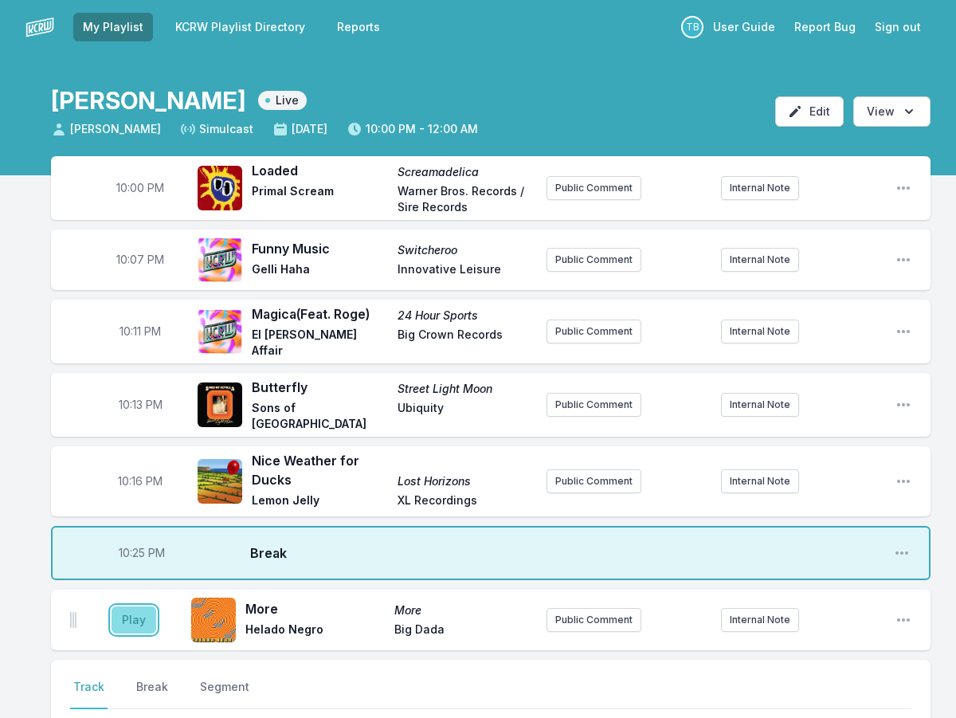
click at [150, 610] on button "Play" at bounding box center [134, 620] width 45 height 27
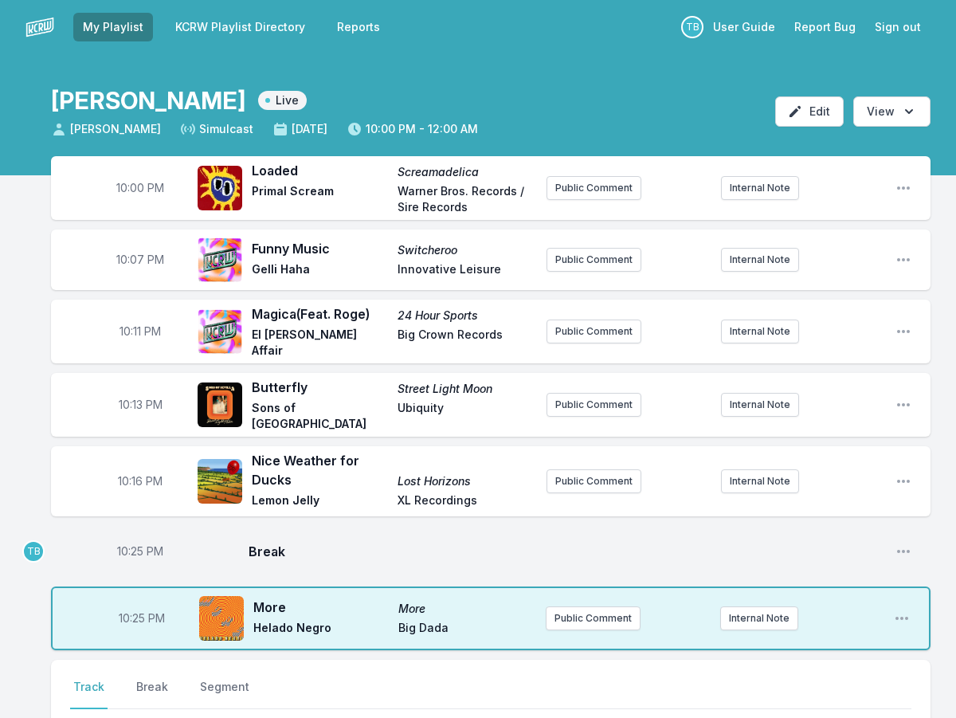
click at [139, 544] on span "10:25 PM" at bounding box center [140, 552] width 46 height 16
click at [128, 546] on input "22:25" at bounding box center [140, 551] width 89 height 30
type input "22:02"
type input "22:18"
click at [136, 612] on span "10:25 PM" at bounding box center [142, 619] width 46 height 16
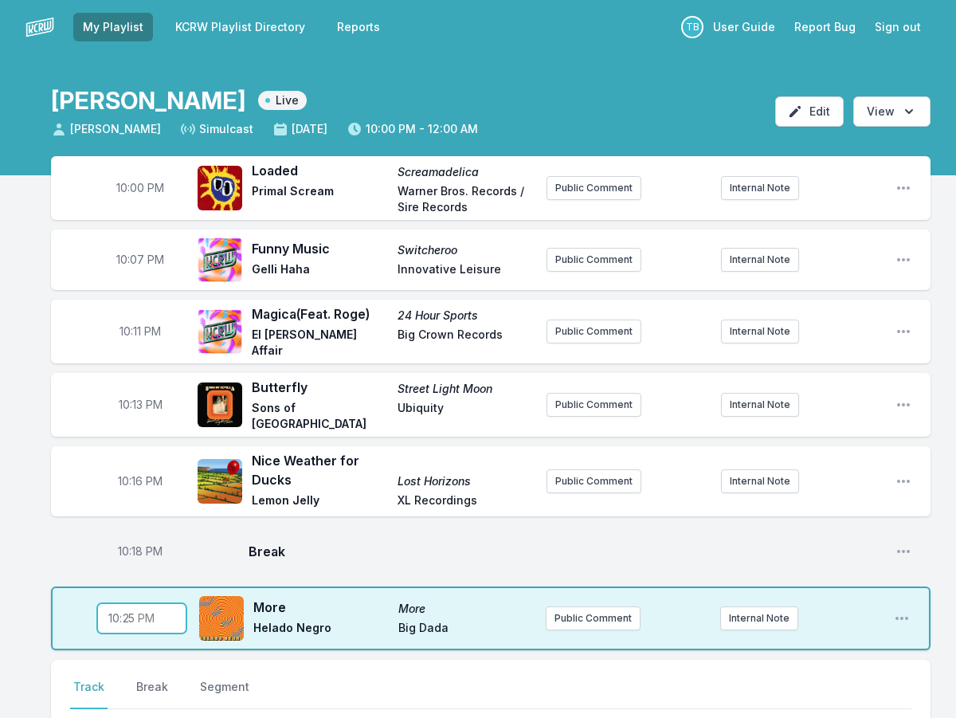
click at [134, 613] on input "22:25" at bounding box center [141, 618] width 89 height 30
type input "22:23"
click at [327, 562] on div "10:18 PM Break Open playlist item options" at bounding box center [491, 551] width 880 height 51
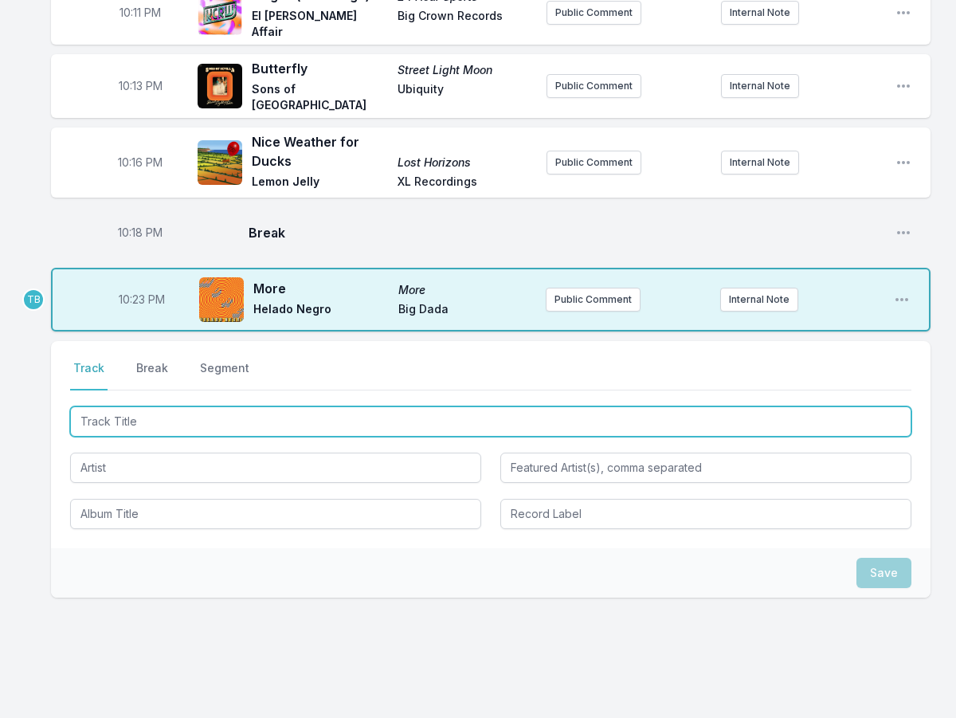
click at [173, 423] on input "Track Title" at bounding box center [491, 421] width 842 height 30
click at [190, 417] on input "Track Title" at bounding box center [491, 421] width 842 height 30
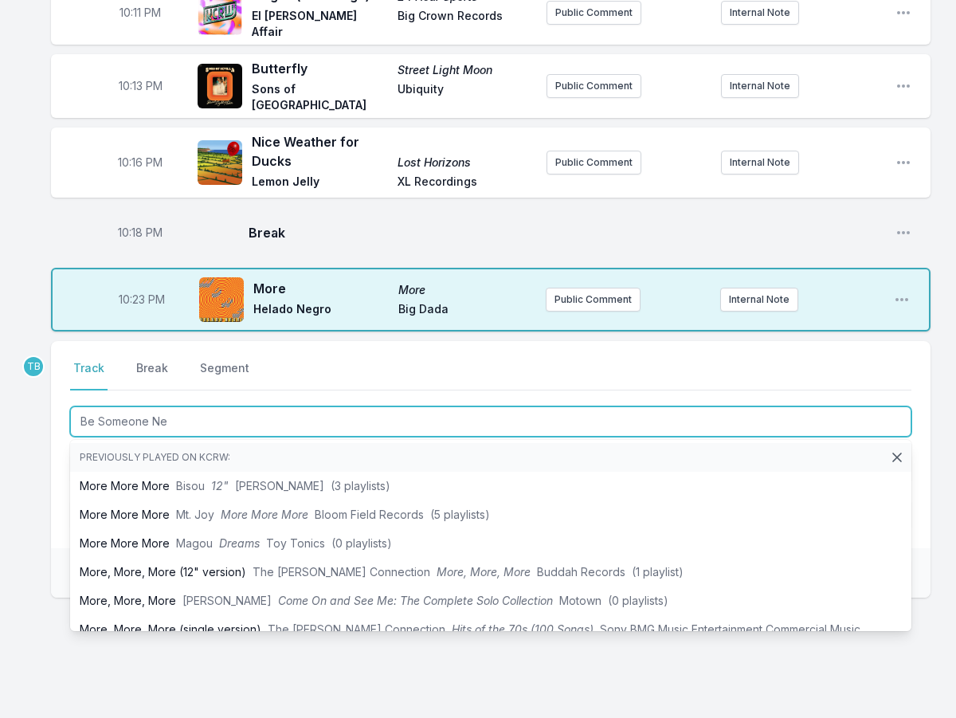
type input "Be Someone New"
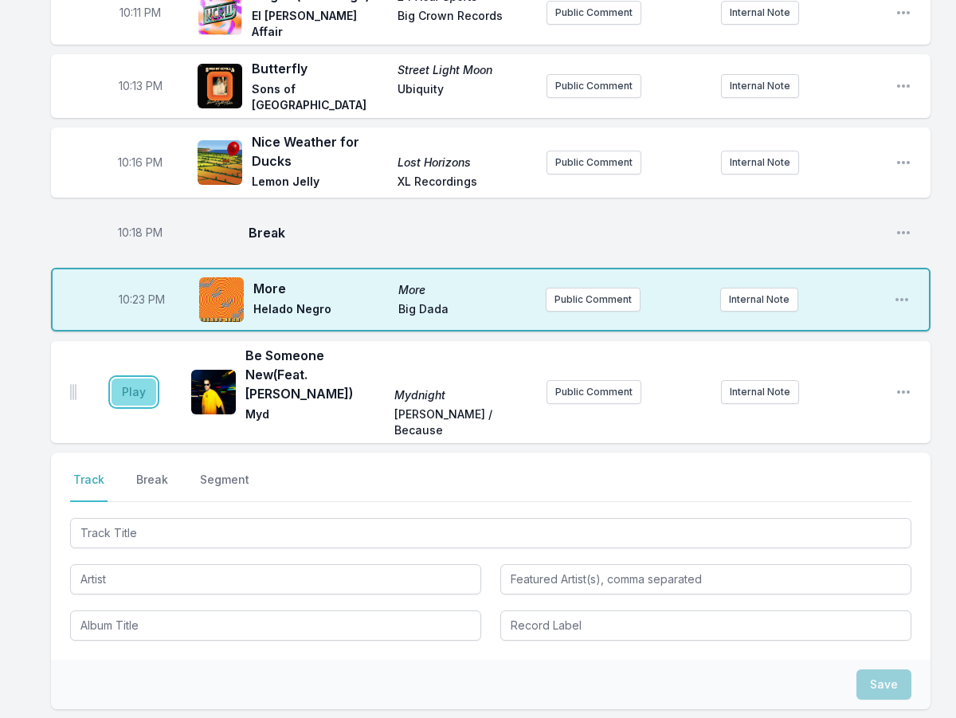
click at [135, 379] on button "Play" at bounding box center [134, 392] width 45 height 27
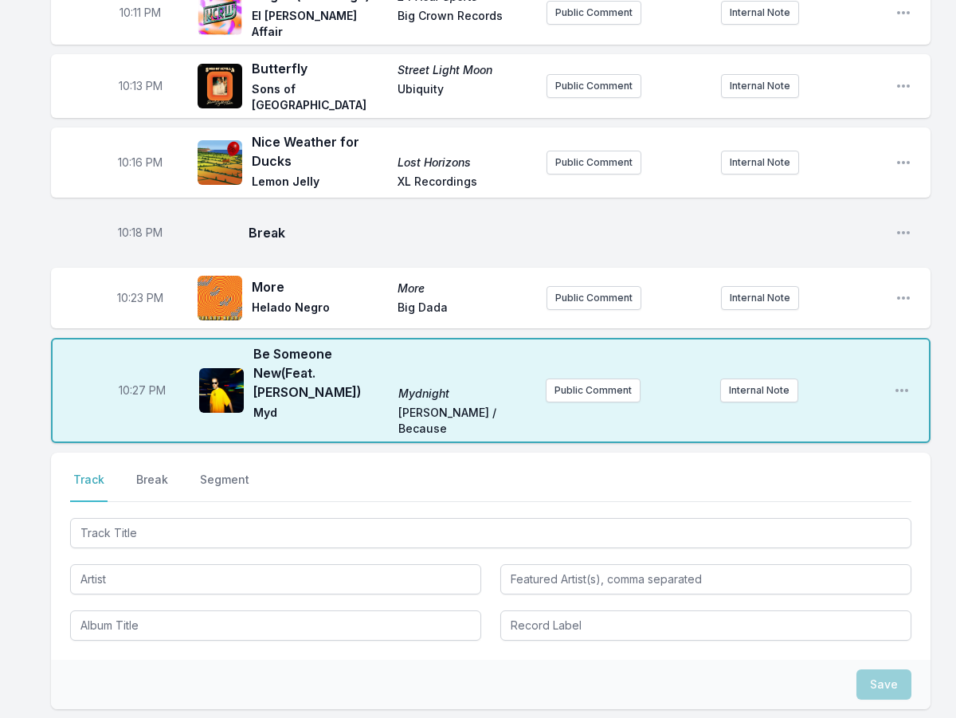
click at [111, 515] on div at bounding box center [491, 531] width 842 height 33
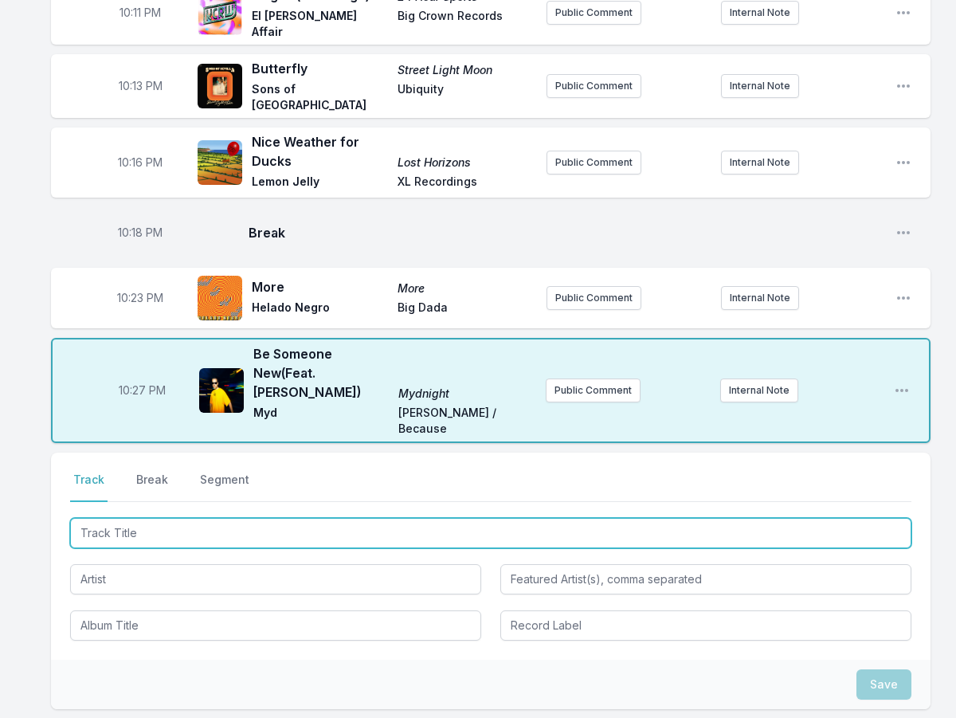
click at [137, 518] on input "Track Title" at bounding box center [491, 533] width 842 height 30
click at [120, 518] on input "Track Title" at bounding box center [491, 533] width 842 height 30
click at [179, 518] on input "Track Title" at bounding box center [491, 533] width 842 height 30
type input "Black Box"
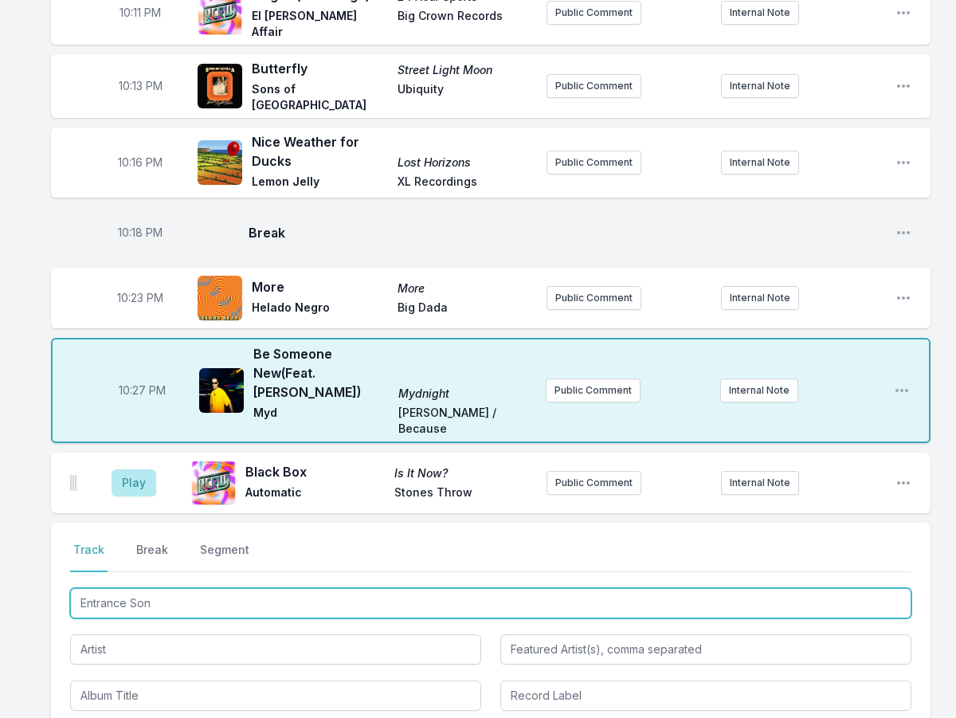
type input "Entrance Song"
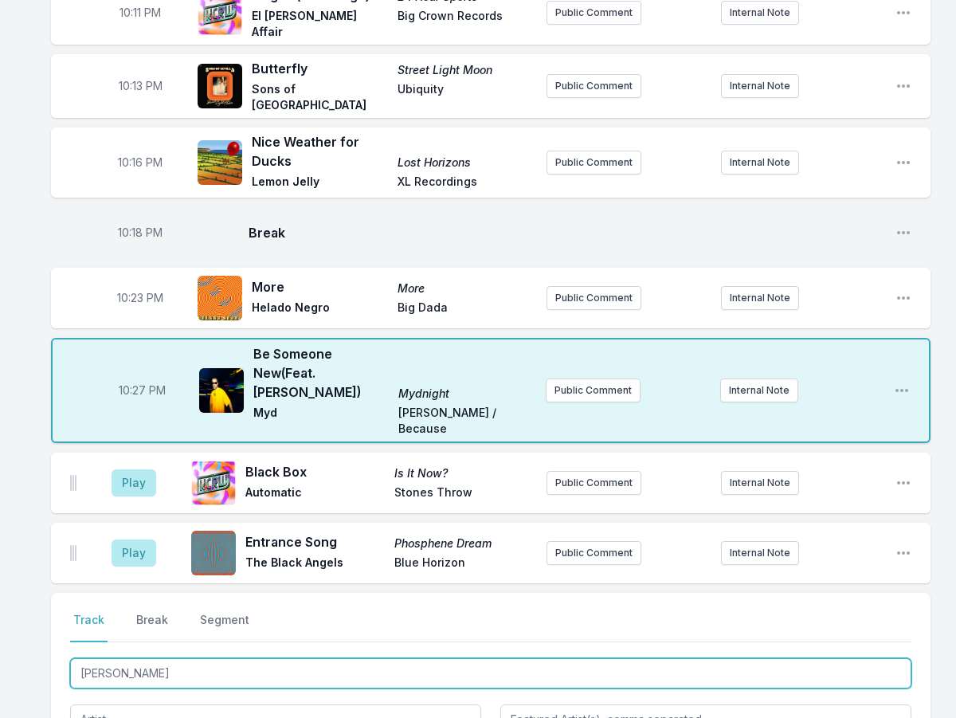
type input "[PERSON_NAME]"
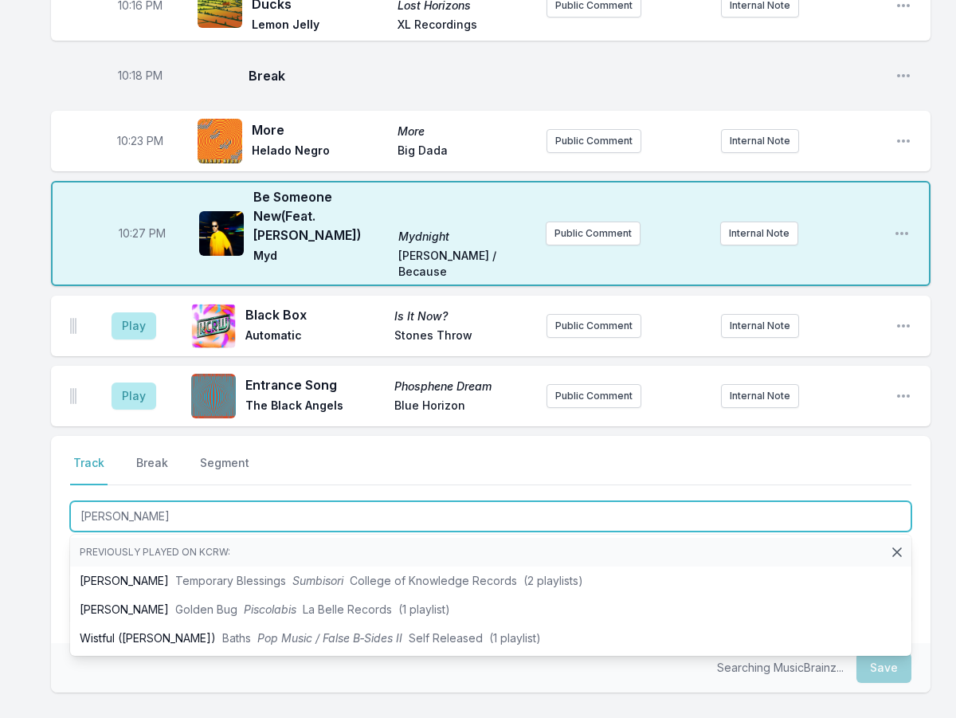
scroll to position [478, 0]
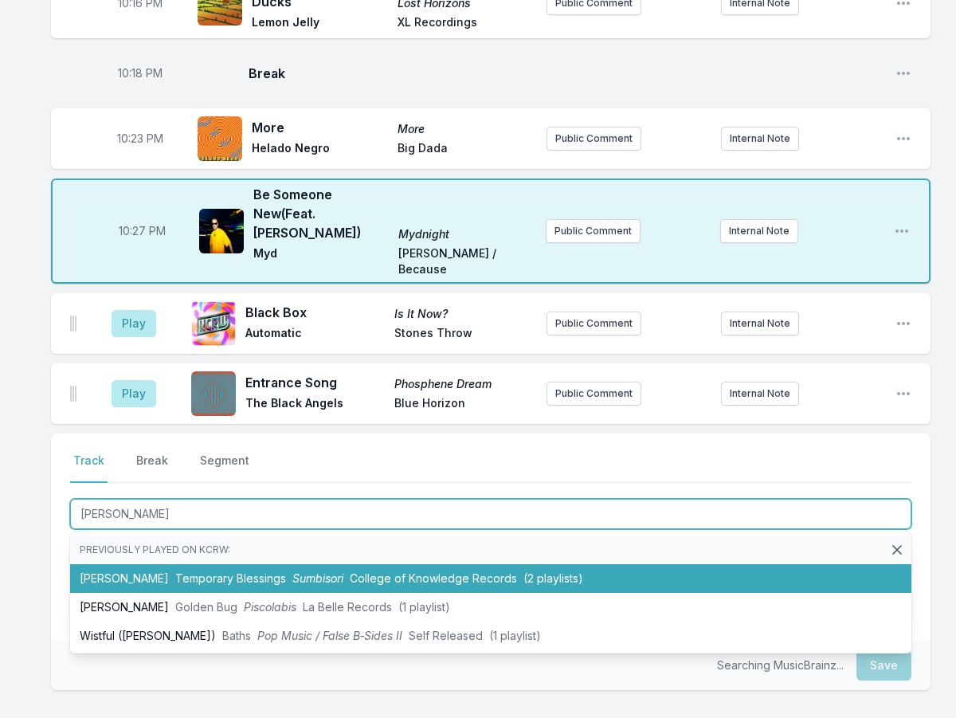
click at [246, 564] on li "[PERSON_NAME] Temporary Blessings Sumbisori College of Knowledge Records (2 pla…" at bounding box center [491, 578] width 842 height 29
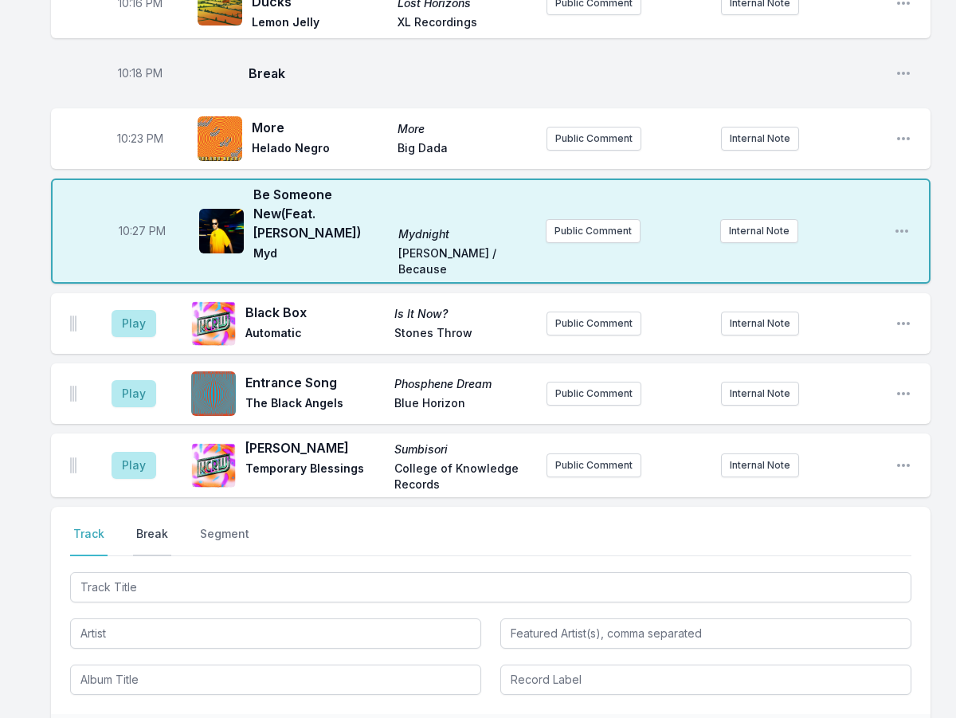
click at [142, 526] on button "Break" at bounding box center [152, 541] width 38 height 30
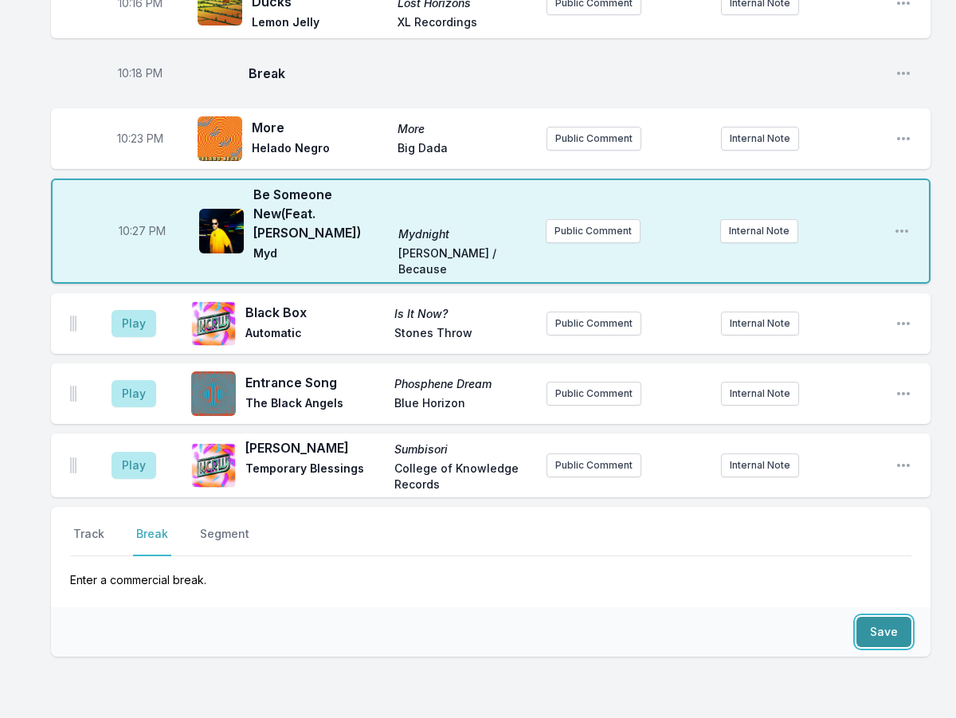
click at [881, 617] on button "Save" at bounding box center [884, 632] width 55 height 30
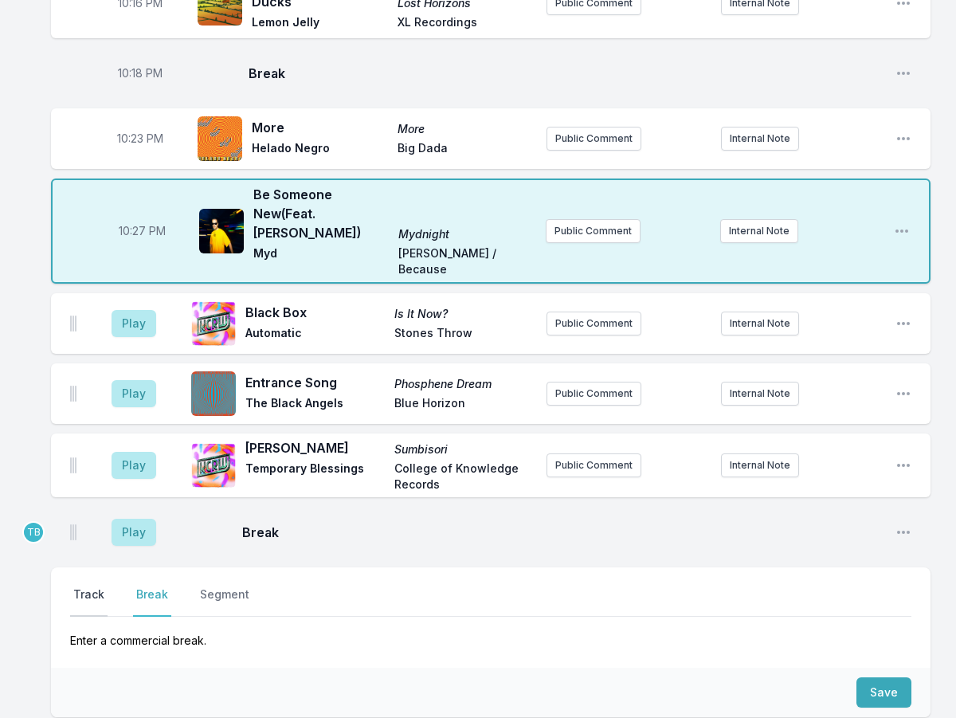
click at [84, 587] on button "Track" at bounding box center [88, 602] width 37 height 30
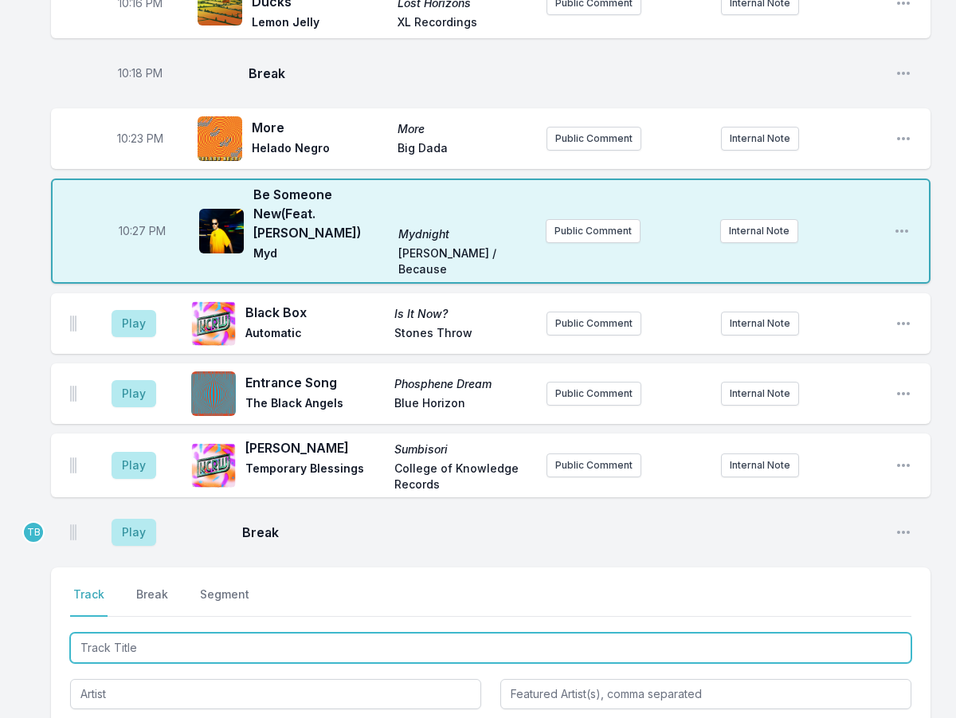
click at [130, 633] on input "Track Title" at bounding box center [491, 648] width 842 height 30
type input "Midnight"
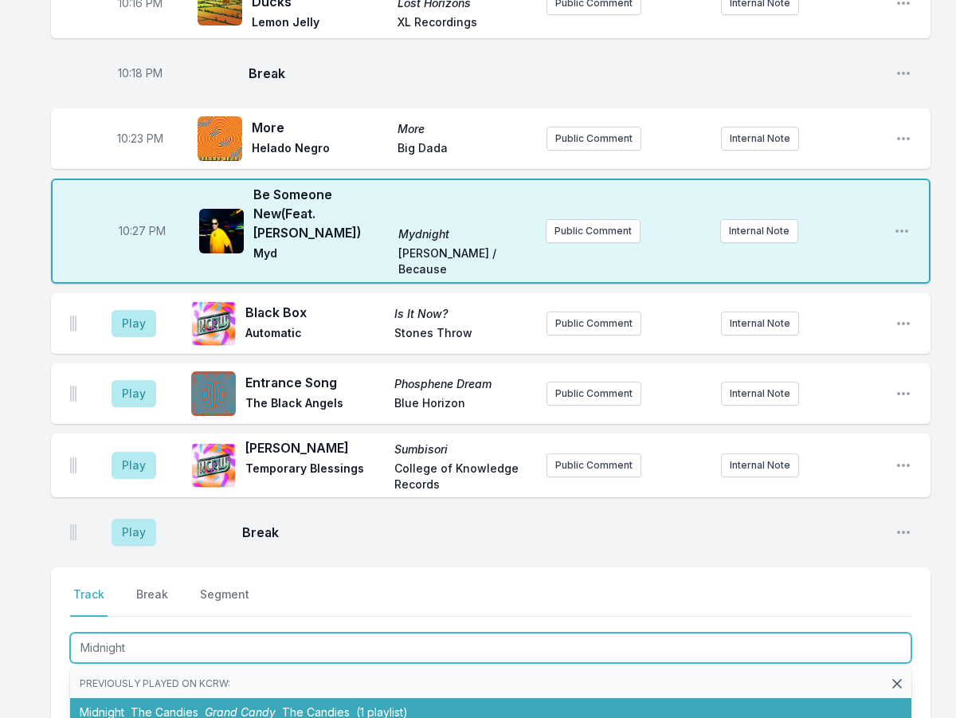
click at [183, 705] on span "The Candies" at bounding box center [165, 712] width 68 height 14
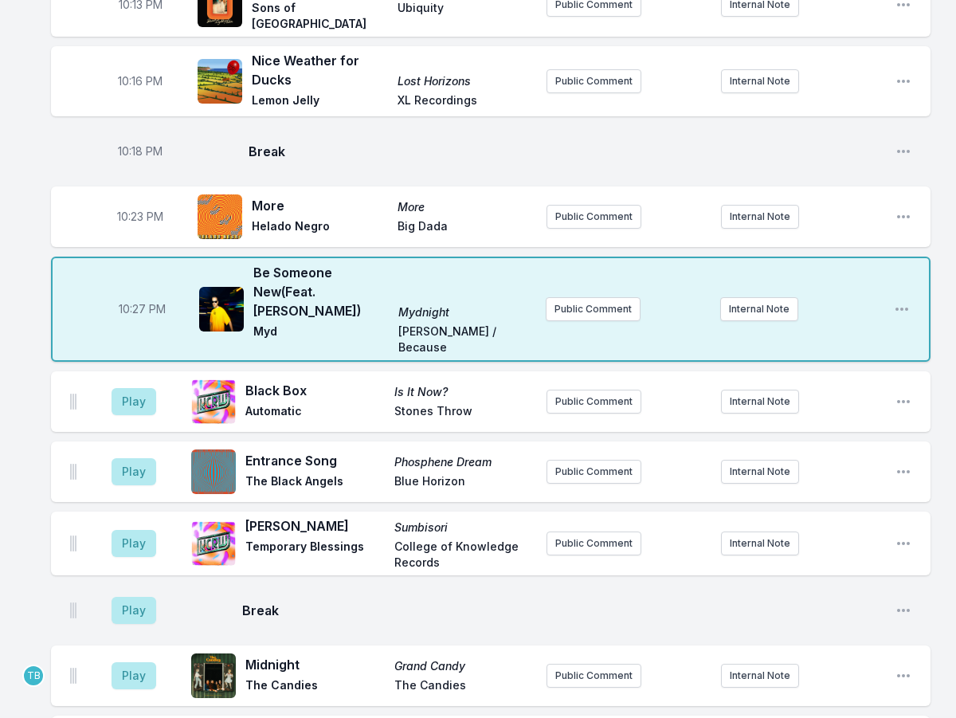
scroll to position [319, 0]
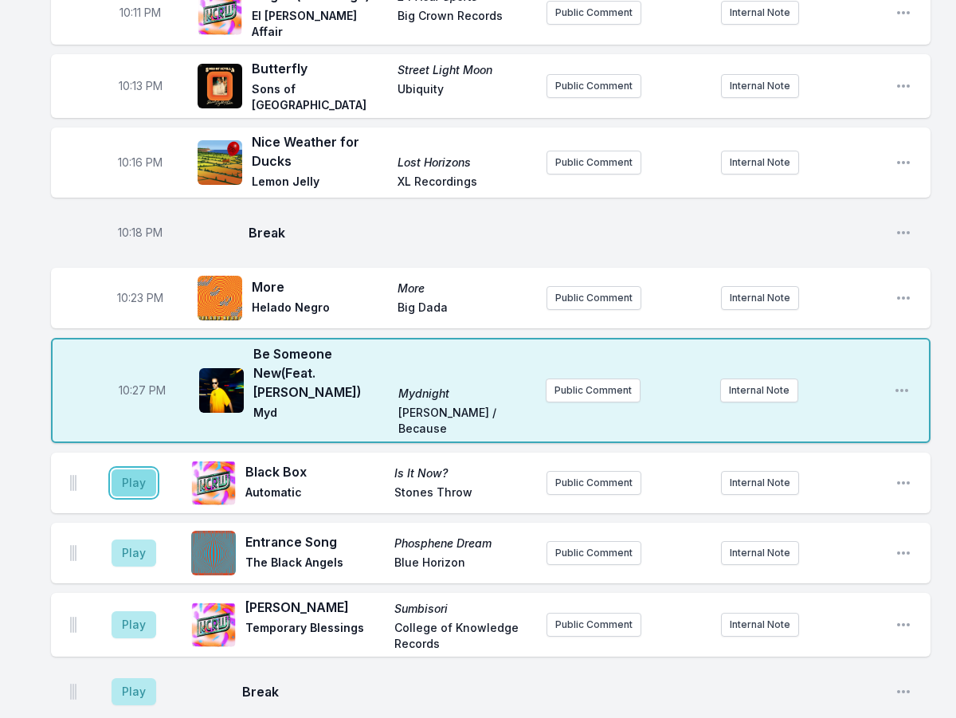
click at [134, 469] on button "Play" at bounding box center [134, 482] width 45 height 27
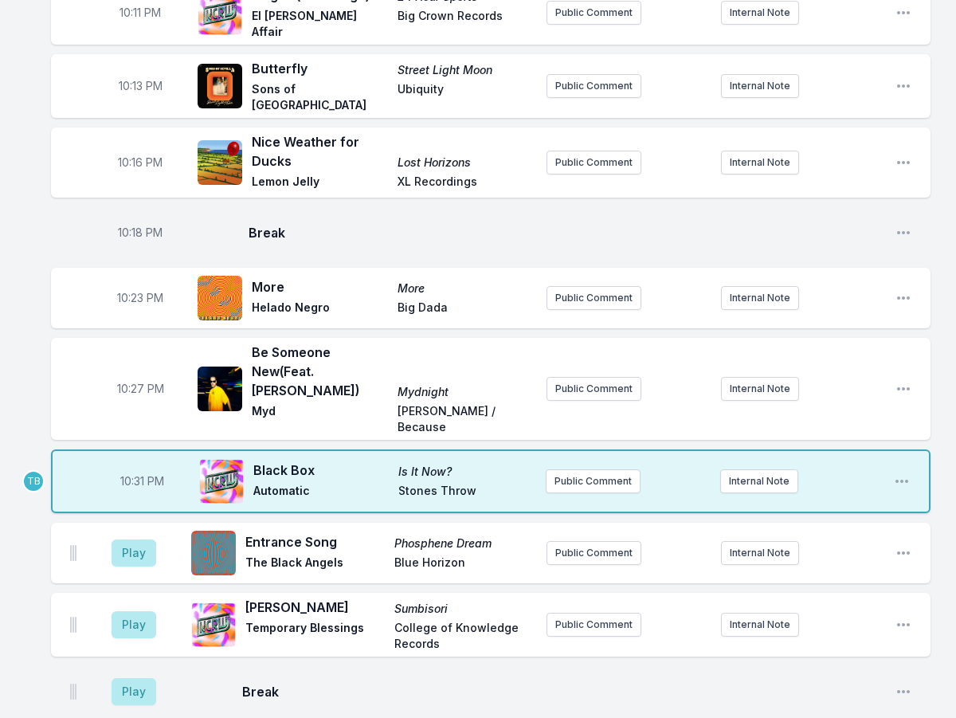
click at [133, 473] on span "10:31 PM" at bounding box center [142, 481] width 44 height 16
click at [128, 466] on input "22:31" at bounding box center [141, 481] width 89 height 30
type input "22:30"
click at [126, 540] on button "Play" at bounding box center [134, 553] width 45 height 27
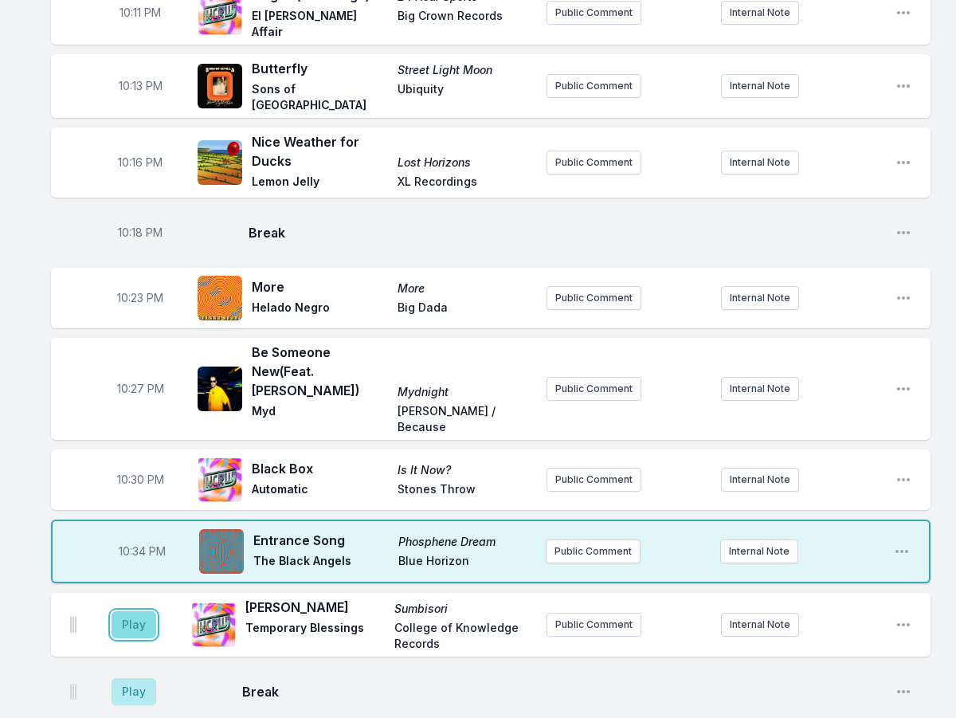
click at [142, 611] on button "Play" at bounding box center [134, 624] width 45 height 27
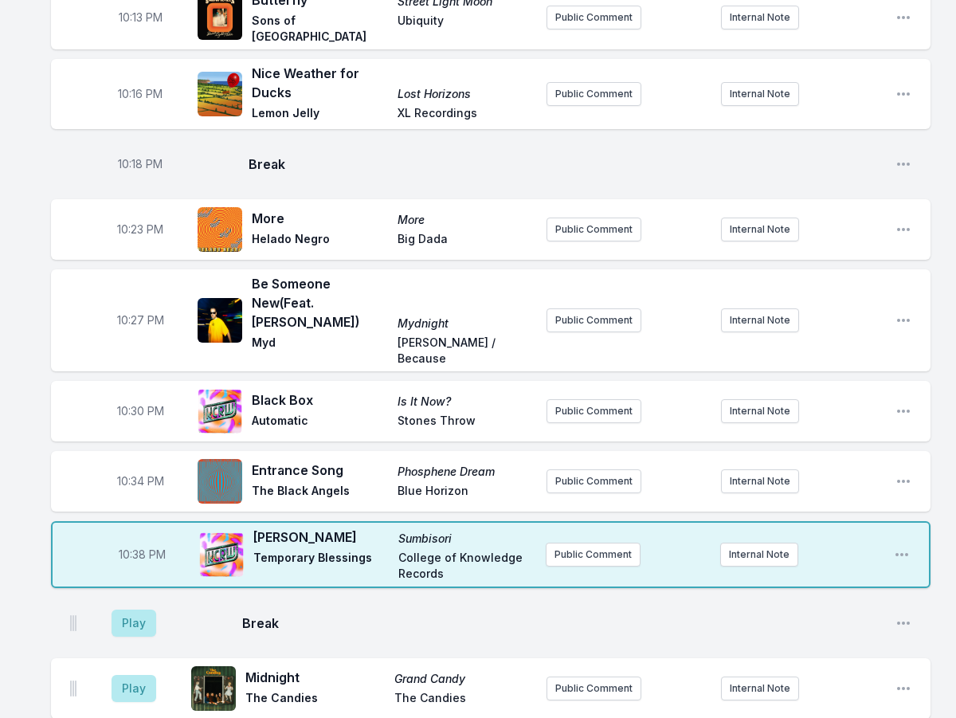
scroll to position [478, 0]
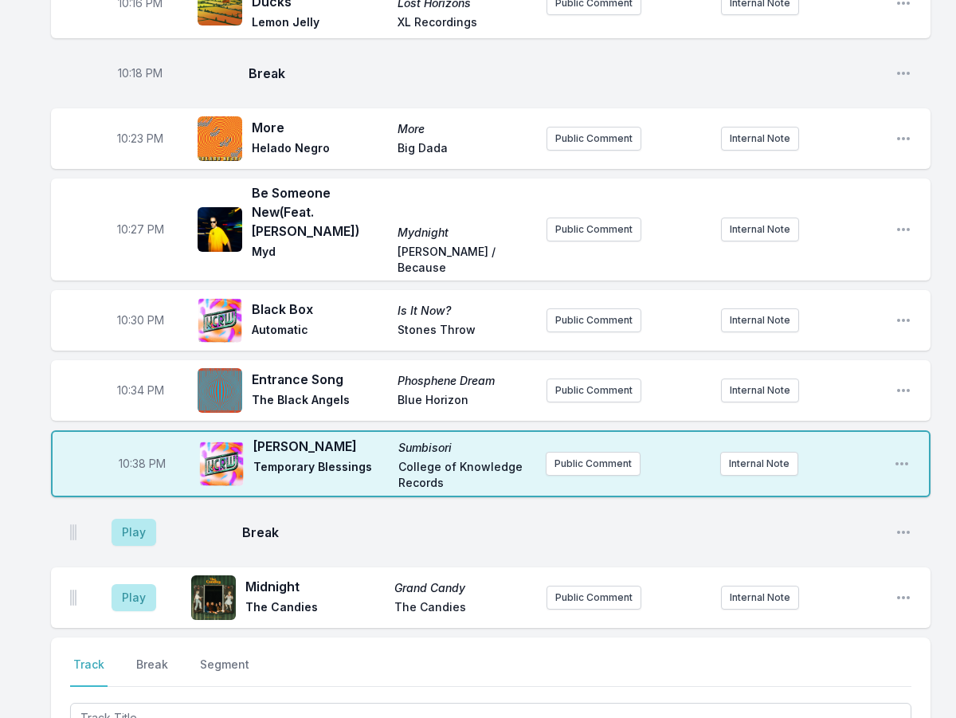
click at [142, 507] on aside "Play" at bounding box center [133, 532] width 89 height 51
click at [140, 519] on button "Play" at bounding box center [134, 532] width 45 height 27
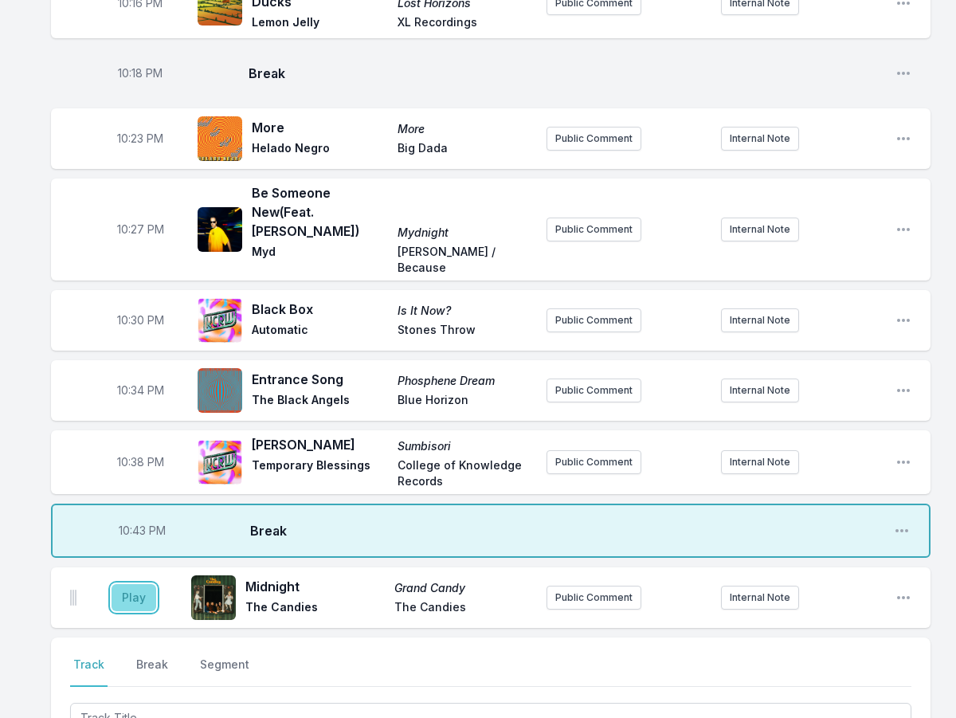
click at [143, 584] on button "Play" at bounding box center [134, 597] width 45 height 27
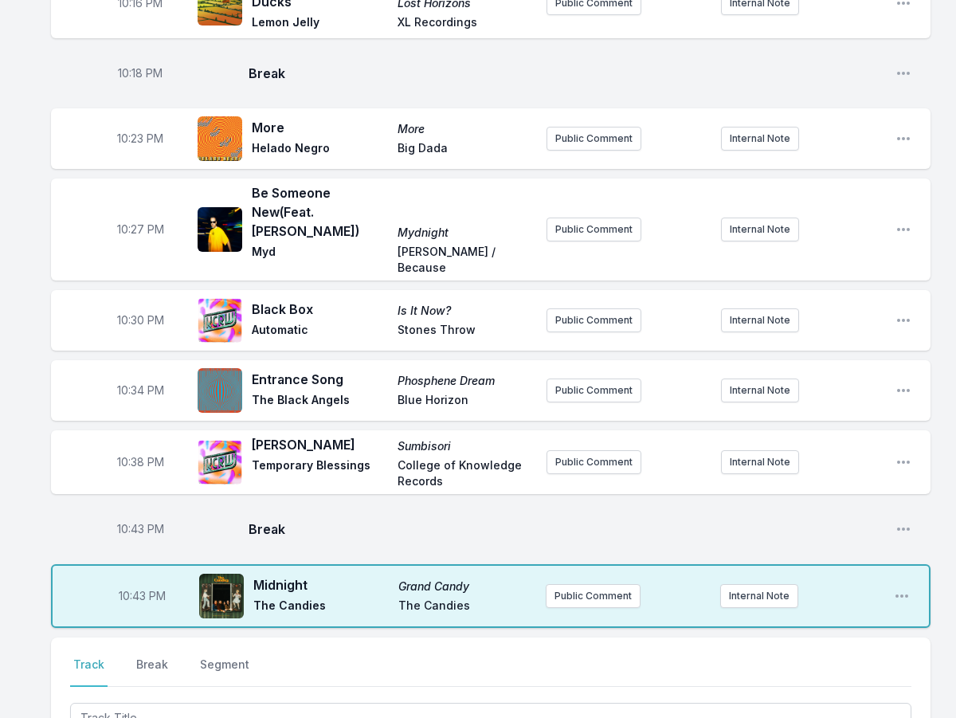
click at [142, 521] on span "10:43 PM" at bounding box center [140, 529] width 47 height 16
drag, startPoint x: 133, startPoint y: 488, endPoint x: 168, endPoint y: 488, distance: 35.1
click at [135, 514] on input "22:43" at bounding box center [140, 529] width 89 height 30
type input "22:39"
click at [135, 588] on span "10:43 PM" at bounding box center [142, 596] width 47 height 16
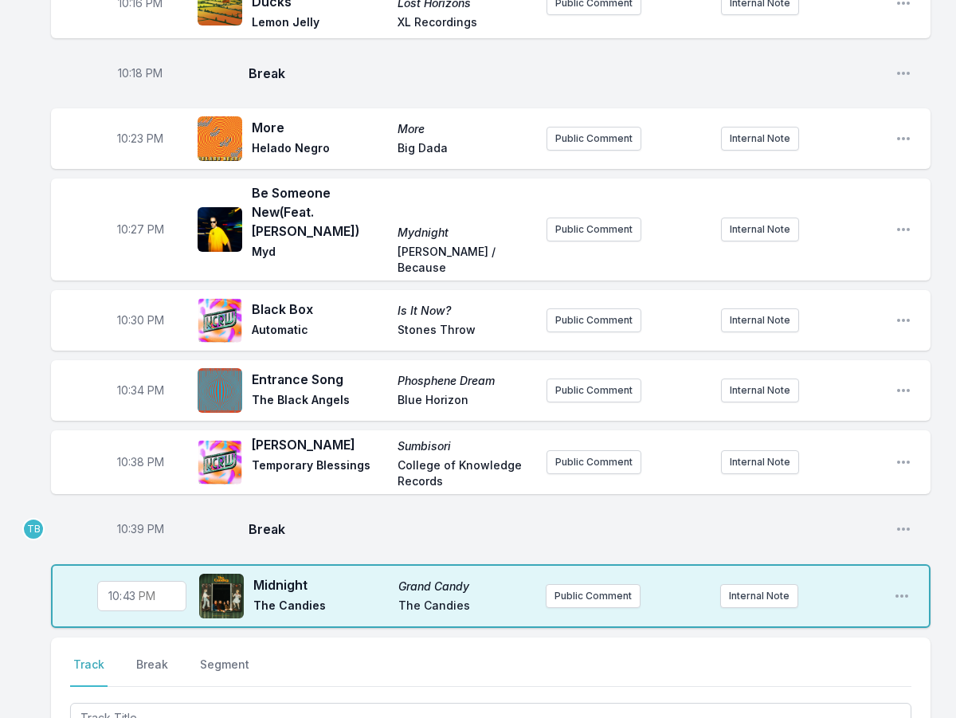
click at [124, 581] on input "22:43" at bounding box center [141, 596] width 89 height 30
type input "22:42"
click at [383, 504] on div "10:39 PM Break Open playlist item options" at bounding box center [491, 529] width 880 height 51
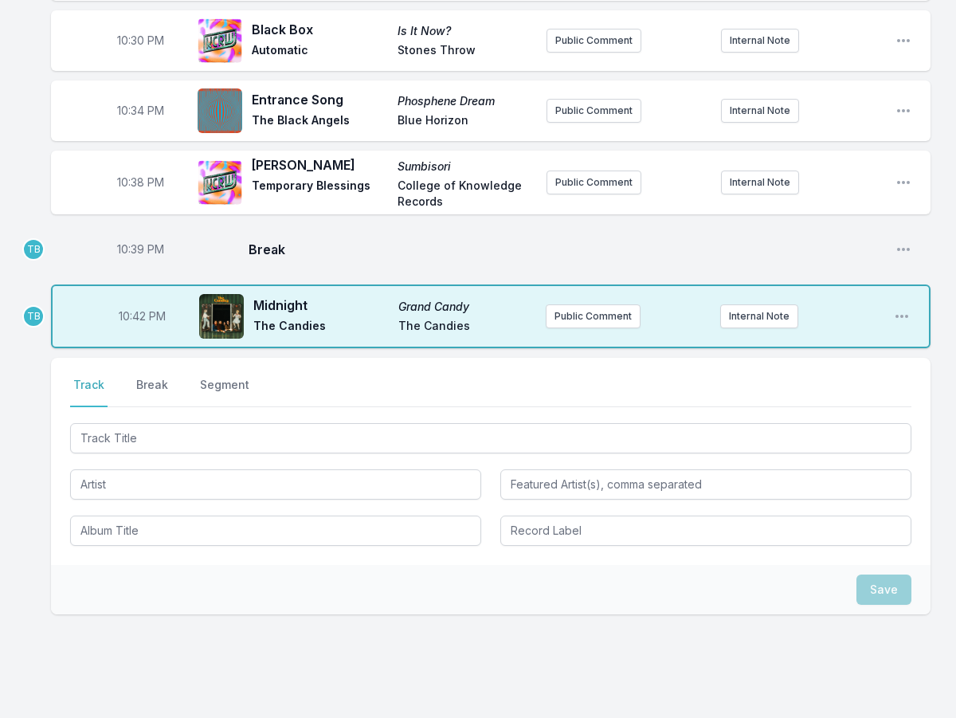
scroll to position [769, 0]
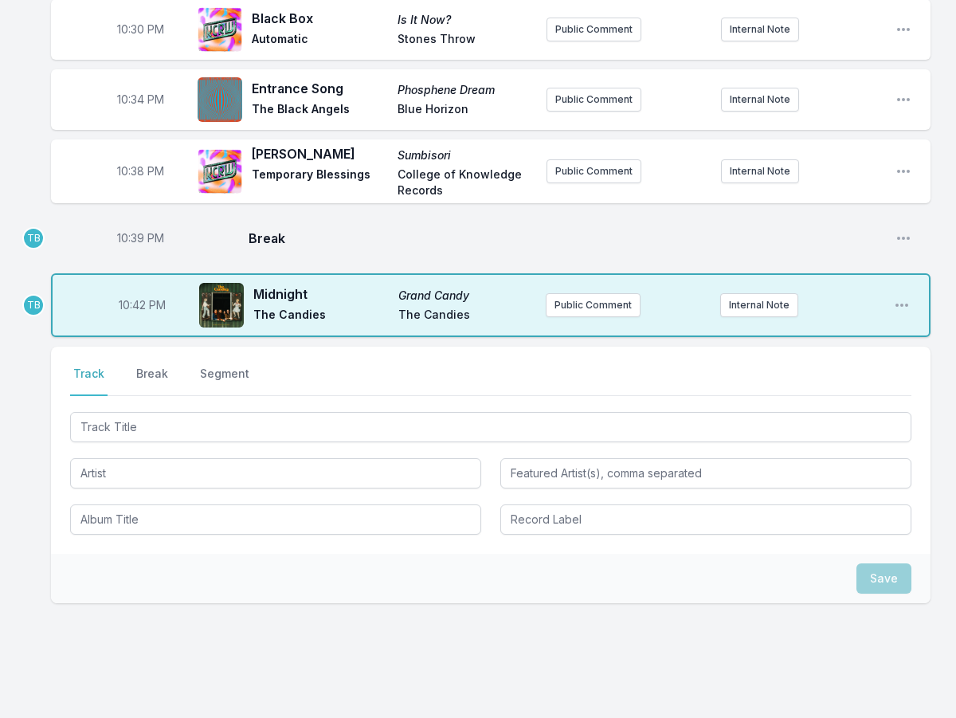
drag, startPoint x: 120, startPoint y: 373, endPoint x: 120, endPoint y: 381, distance: 8.0
click at [120, 409] on div at bounding box center [491, 425] width 842 height 33
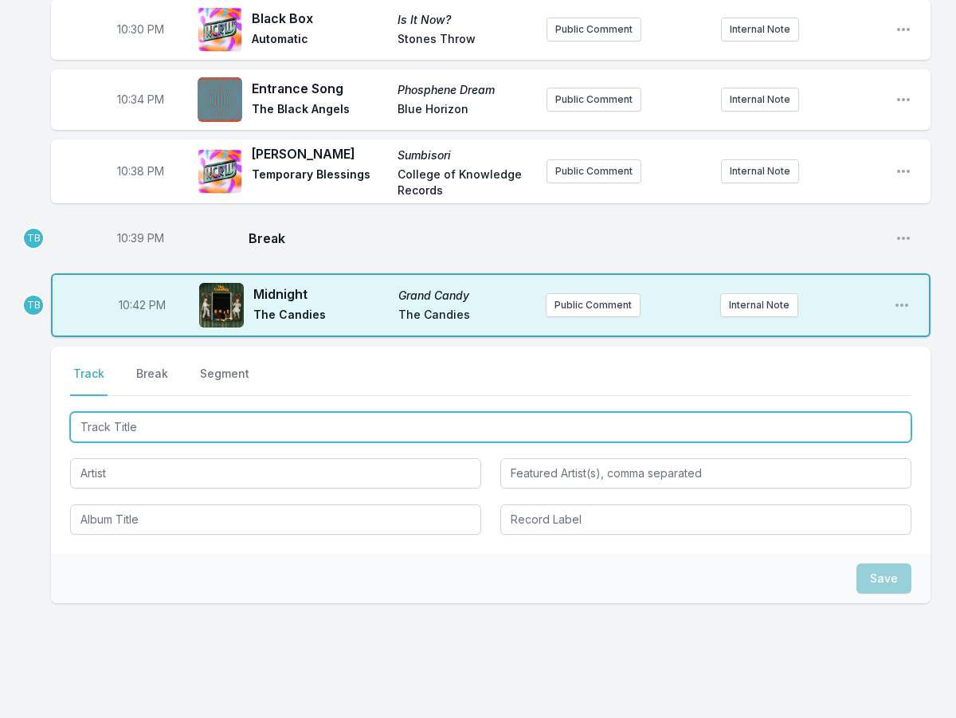
click at [121, 412] on input "Track Title" at bounding box center [491, 427] width 842 height 30
click at [142, 412] on input "Track Title" at bounding box center [491, 427] width 842 height 30
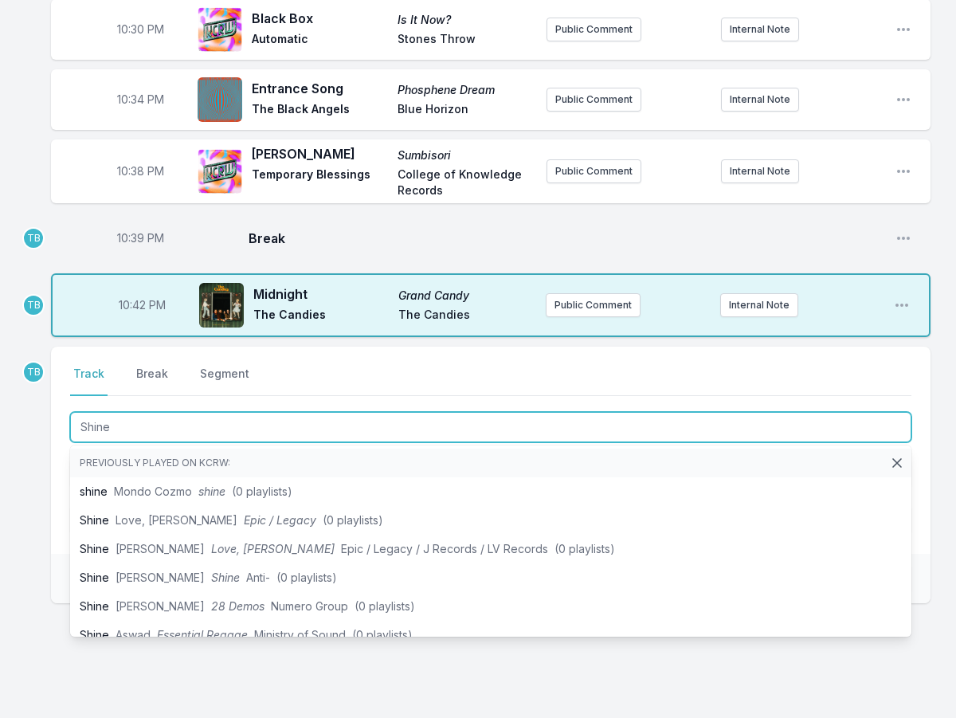
type input "Shine"
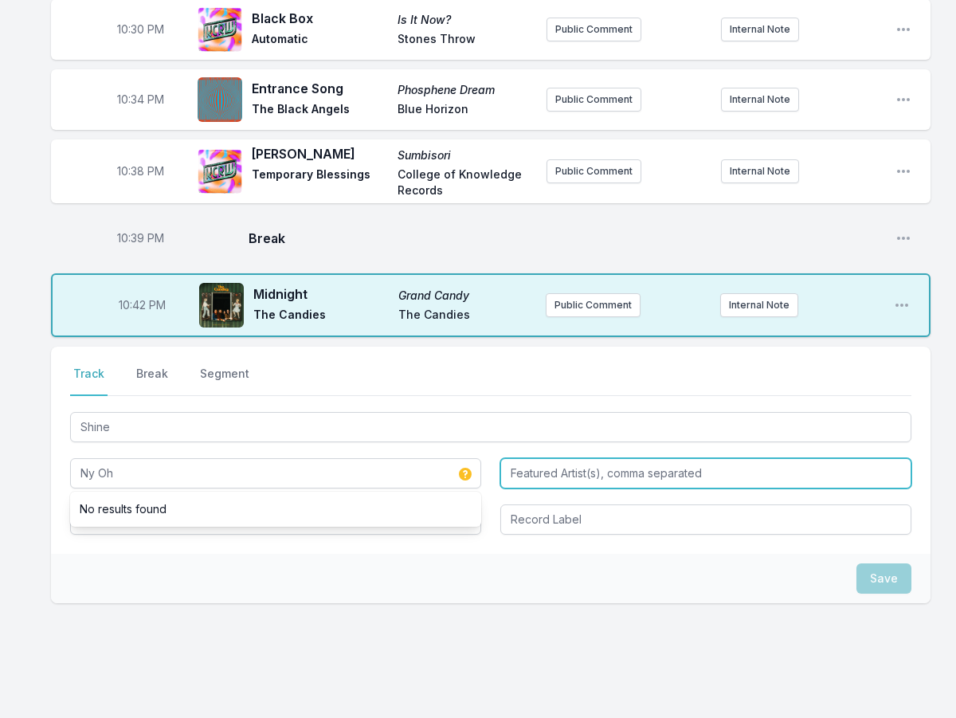
type input "Ny Oh"
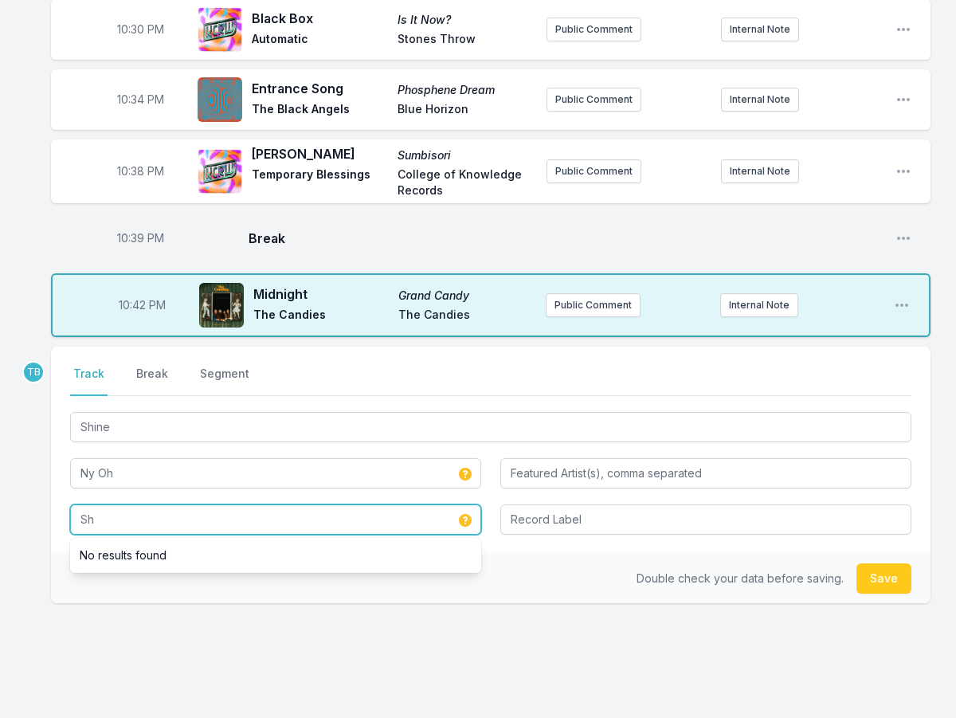
type input "S"
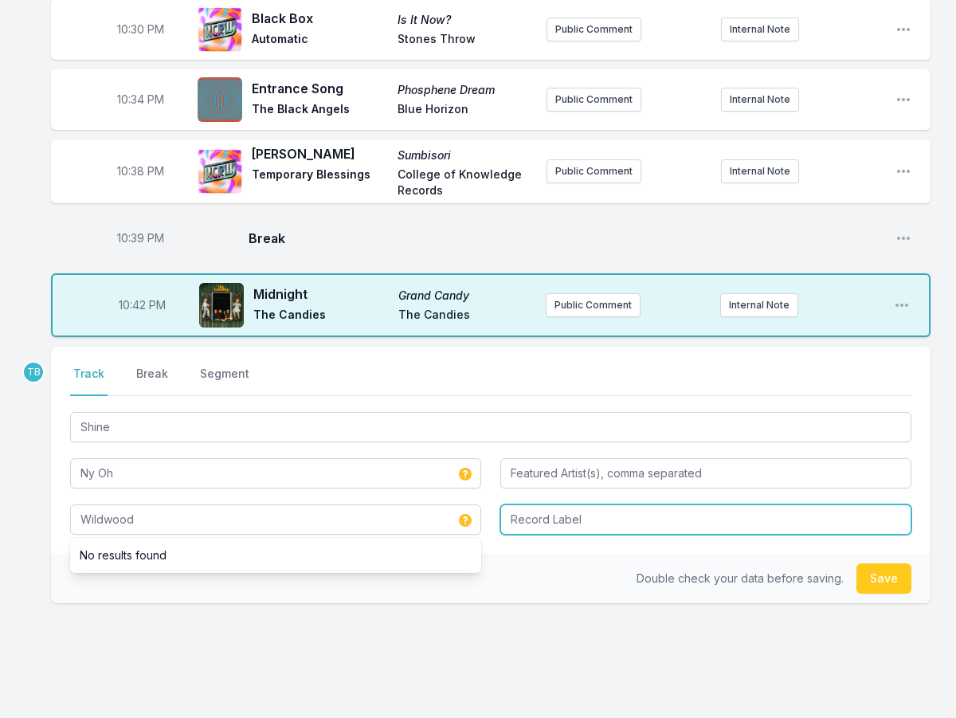
type input "Wildwood"
click at [551, 505] on input "Record Label" at bounding box center [706, 520] width 411 height 30
type input "Ny Oh"
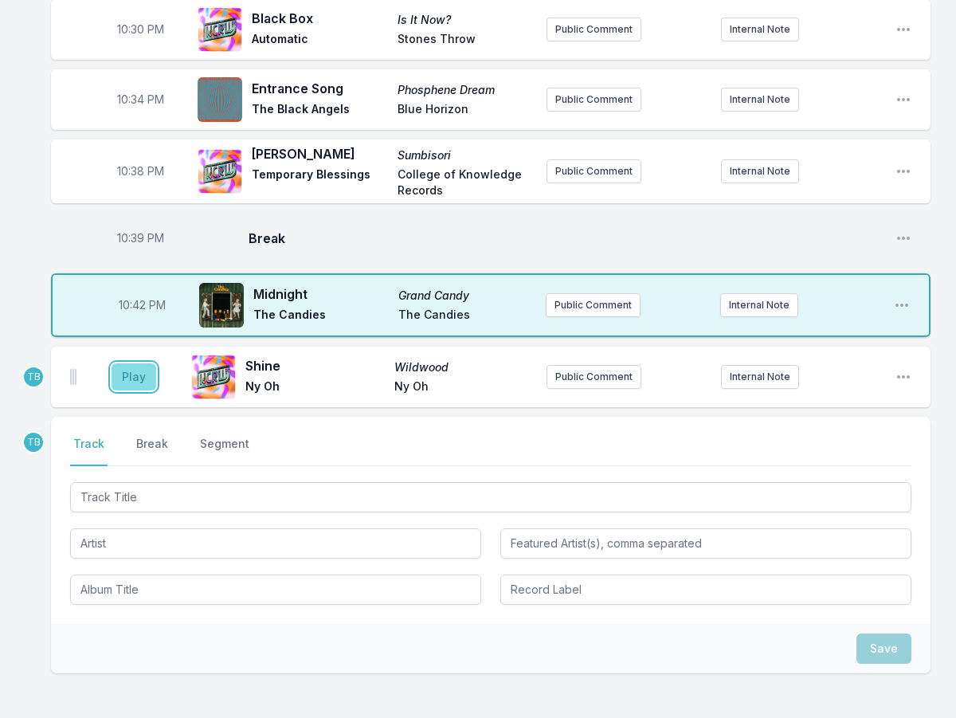
click at [143, 363] on button "Play" at bounding box center [134, 376] width 45 height 27
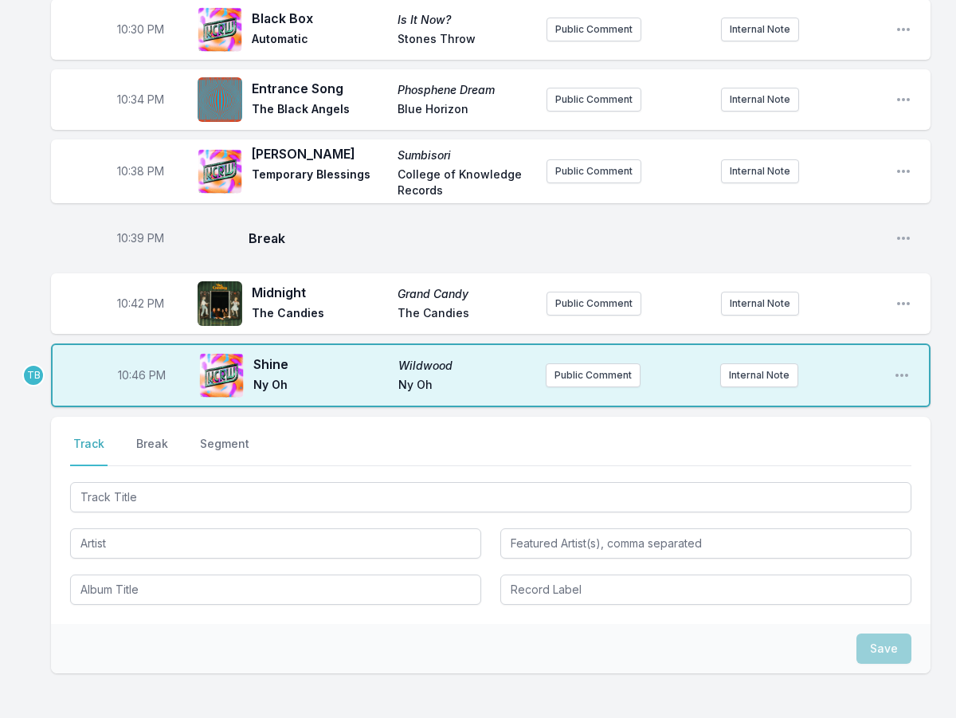
click at [139, 367] on span "10:46 PM" at bounding box center [142, 375] width 48 height 16
click at [130, 360] on input "22:46" at bounding box center [141, 375] width 89 height 30
type input "22:45"
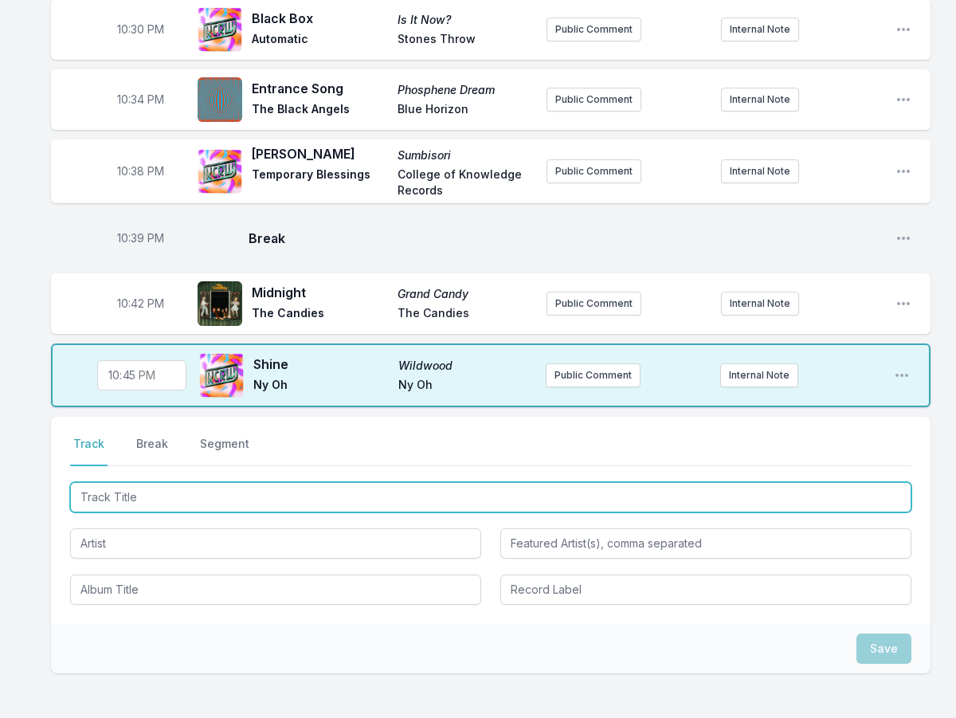
click at [196, 482] on input "Track Title" at bounding box center [491, 497] width 842 height 30
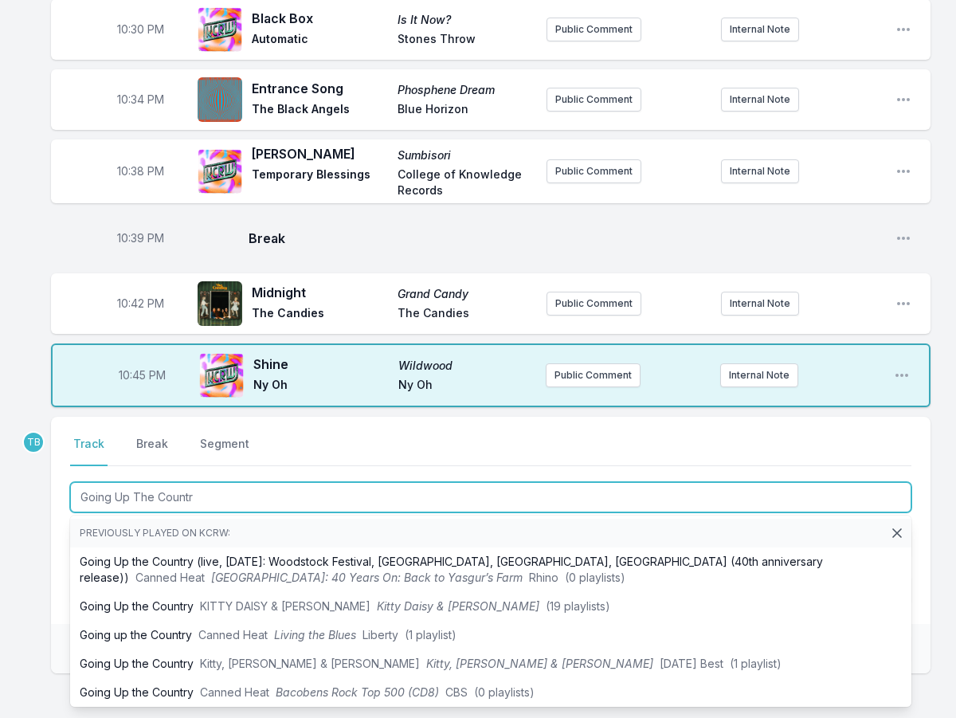
type input "Going Up The Country"
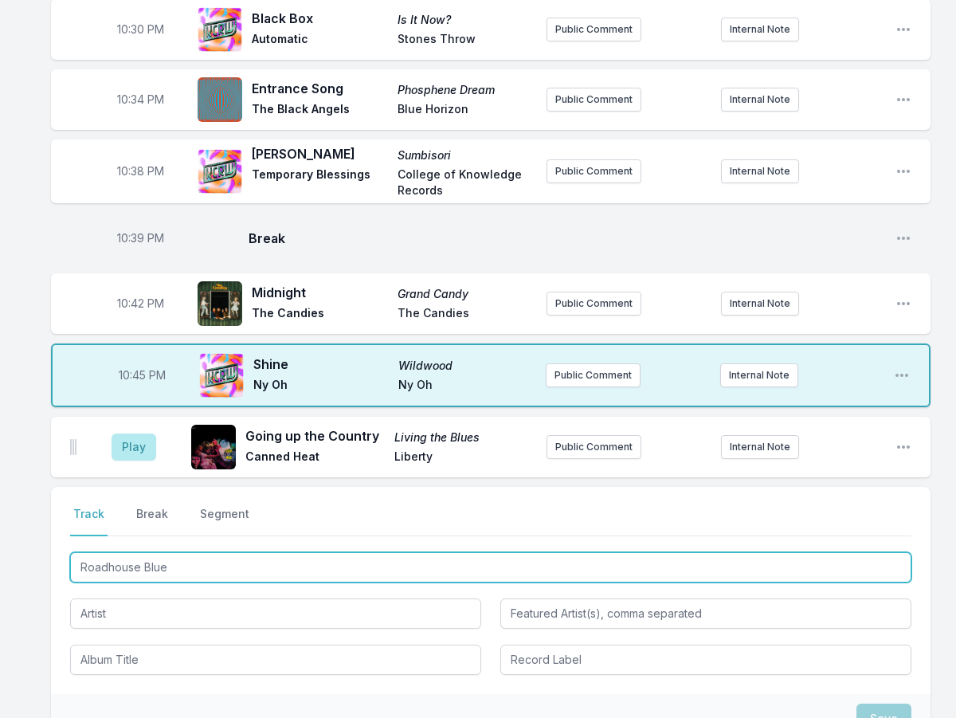
type input "Roadhouse Blues"
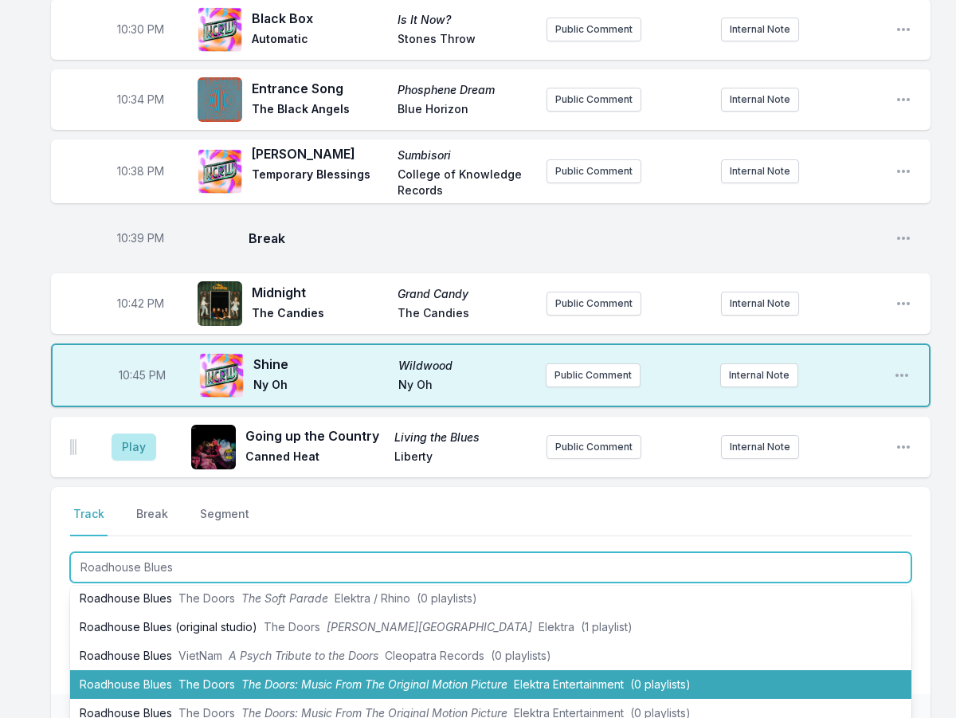
scroll to position [80, 0]
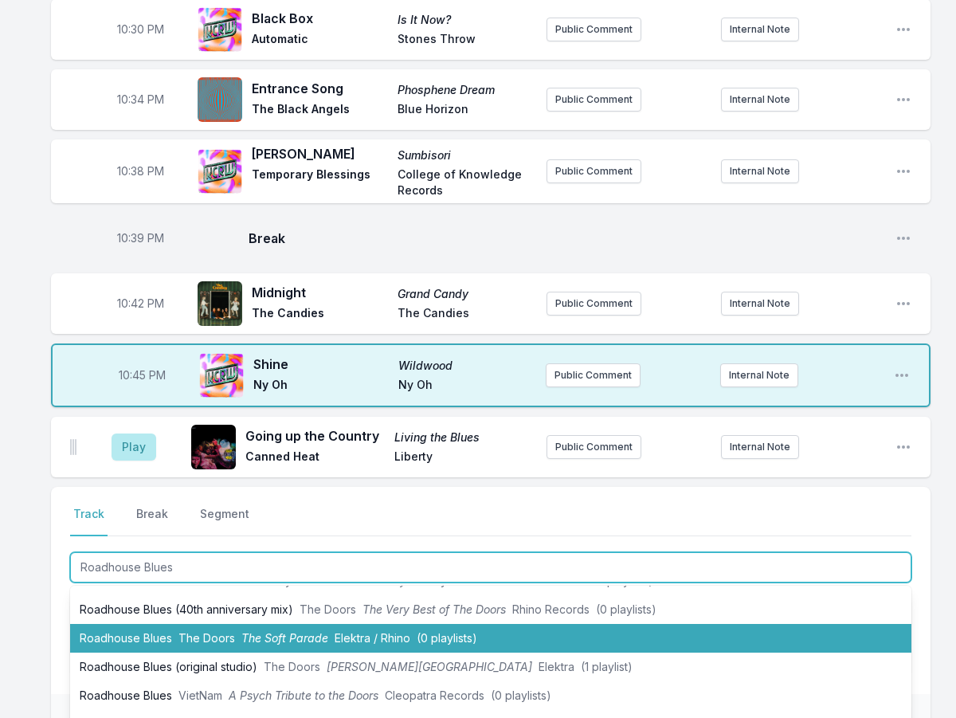
click at [251, 624] on li "Roadhouse Blues The Doors The Soft Parade Elektra / Rhino (0 playlists)" at bounding box center [491, 638] width 842 height 29
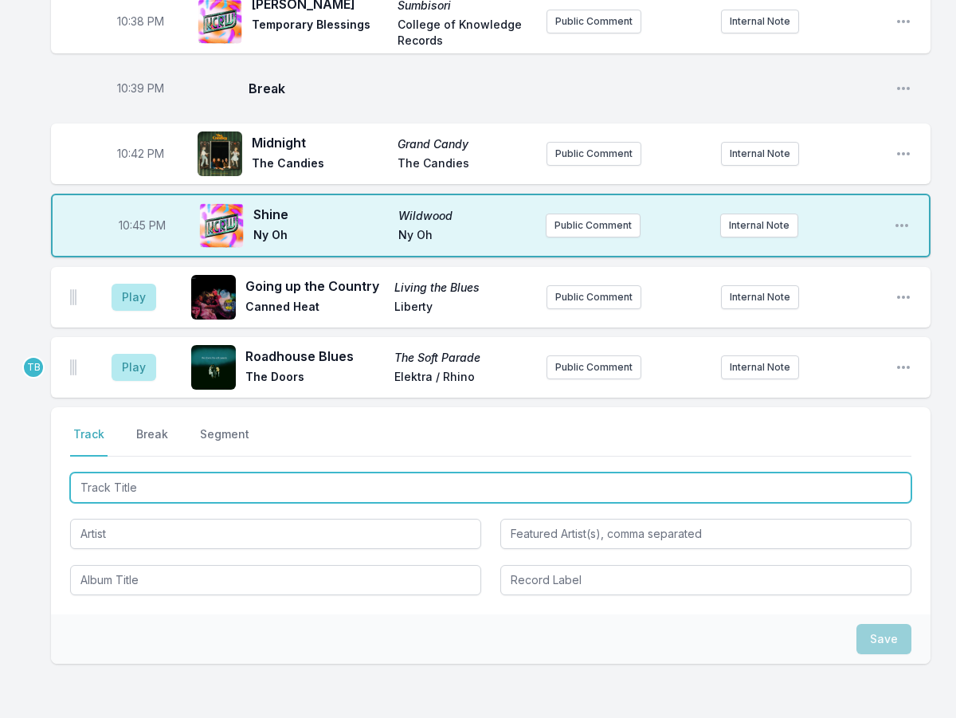
scroll to position [929, 0]
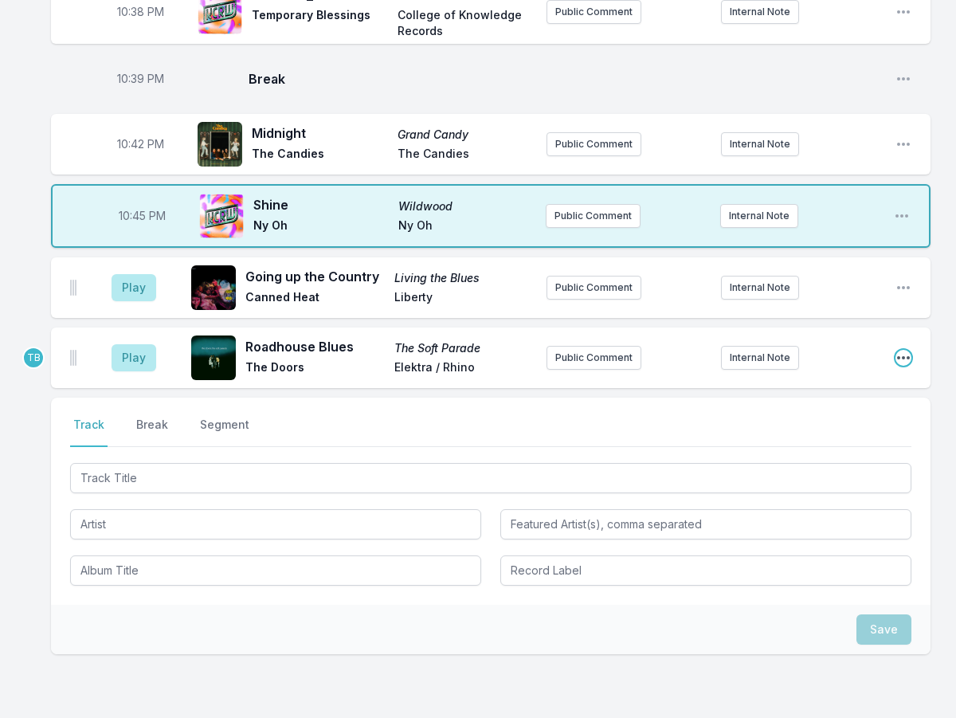
click at [901, 350] on icon "Open playlist item options" at bounding box center [904, 358] width 16 height 16
click at [844, 404] on button "Edit Track Details" at bounding box center [822, 418] width 179 height 29
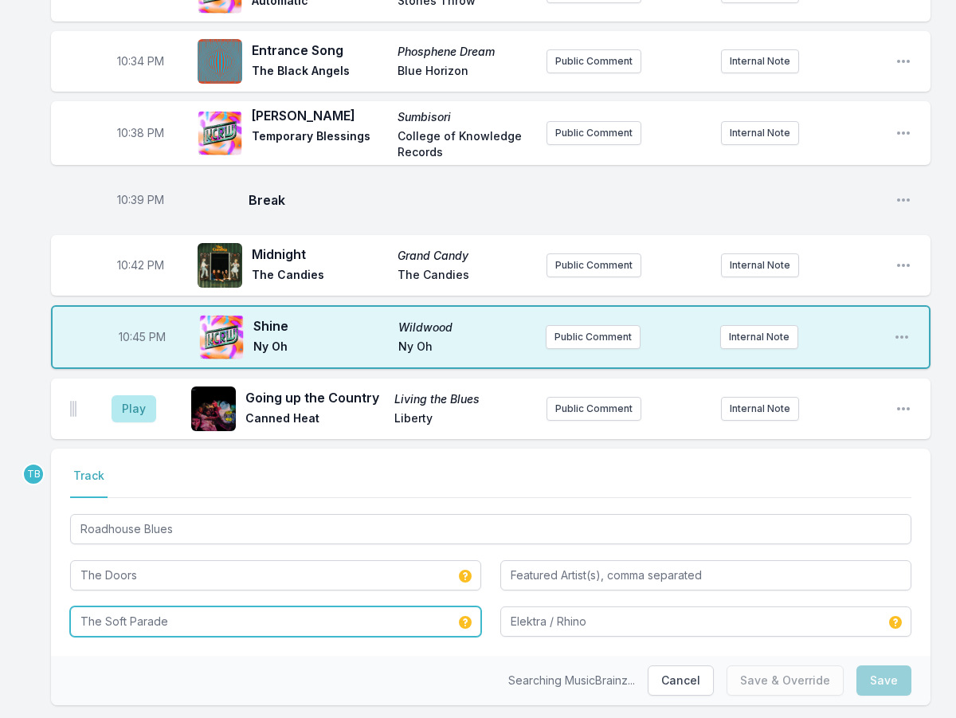
click at [212, 607] on input "The Soft Parade" at bounding box center [275, 622] width 411 height 30
click at [210, 607] on input "The Soft Parade" at bounding box center [275, 622] width 411 height 30
click at [212, 607] on input "The Soft Parade" at bounding box center [275, 622] width 411 height 30
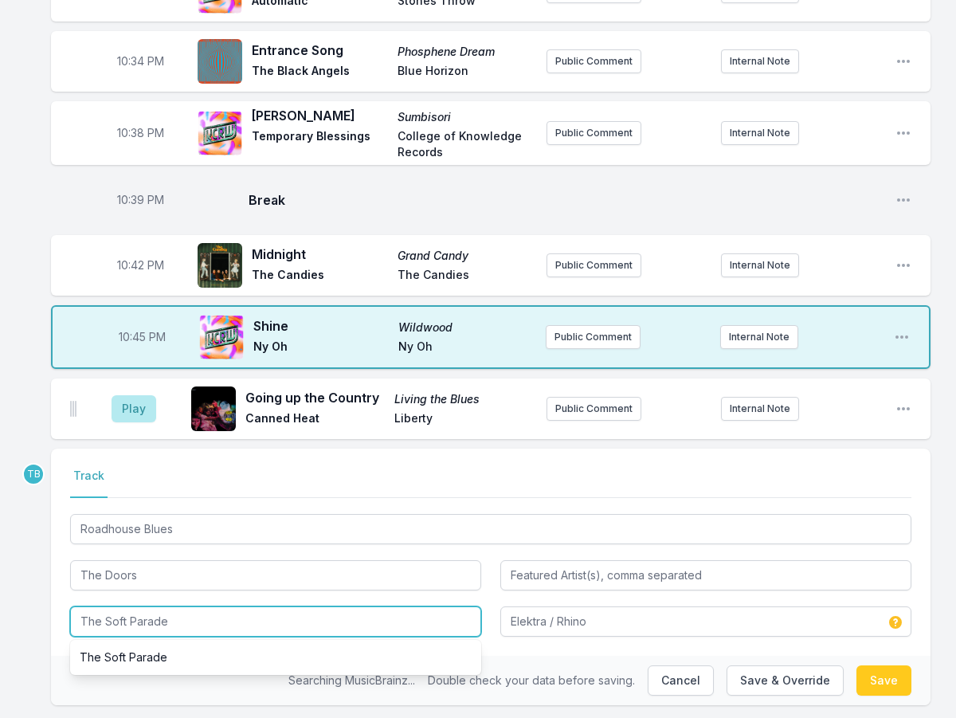
type input "The Soft"
type input "Rhino, Elektra"
click at [214, 607] on input "The Soft" at bounding box center [275, 622] width 411 height 30
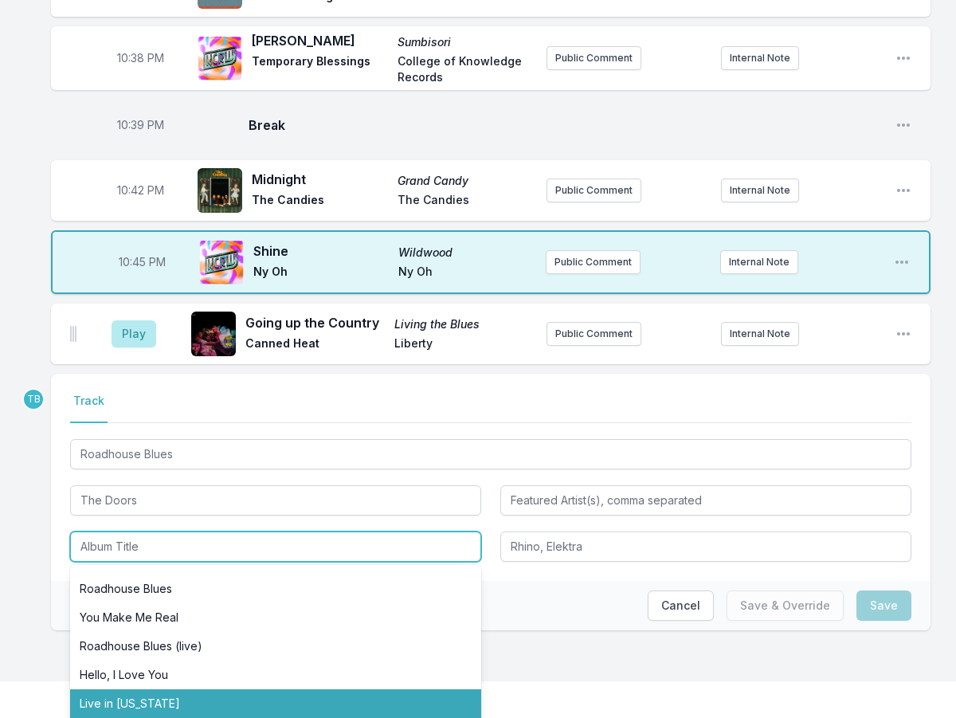
scroll to position [159, 0]
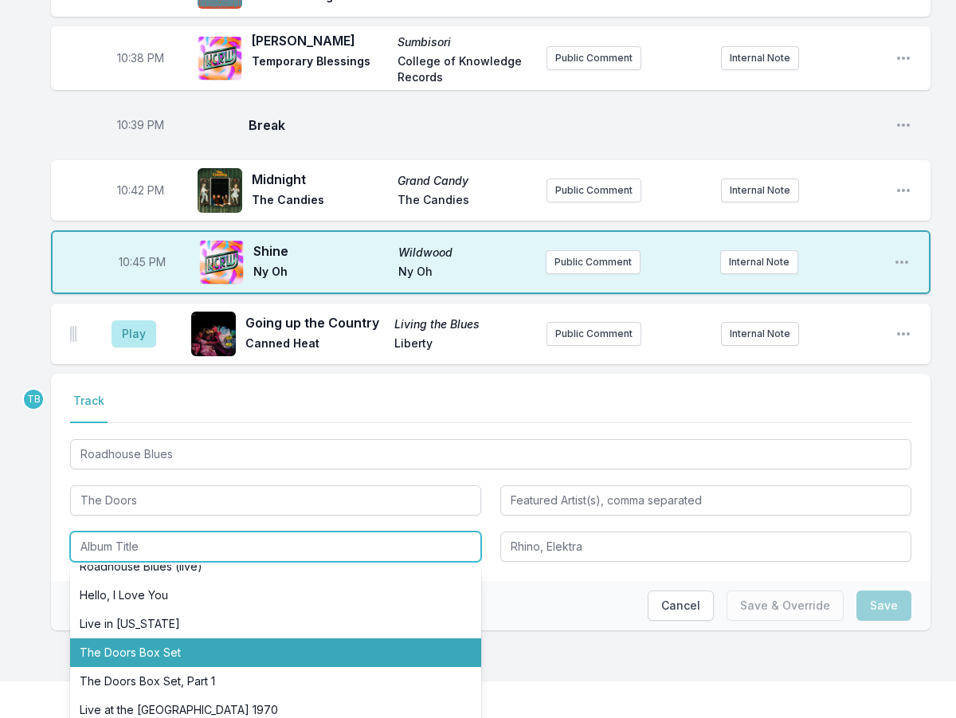
click at [183, 638] on li "The Doors Box Set" at bounding box center [275, 652] width 411 height 29
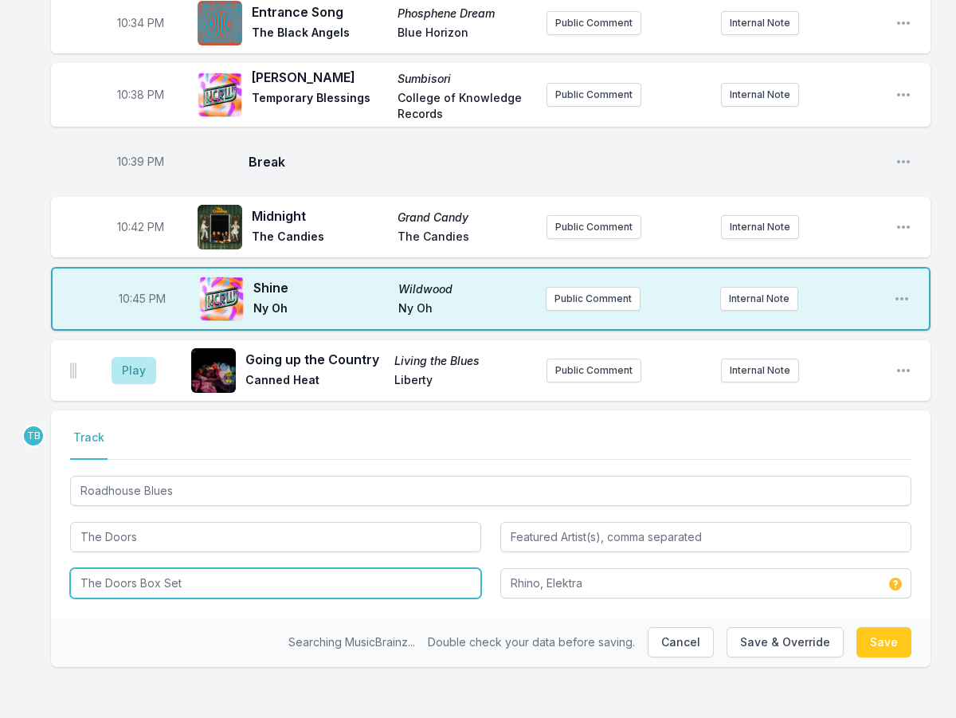
scroll to position [807, 0]
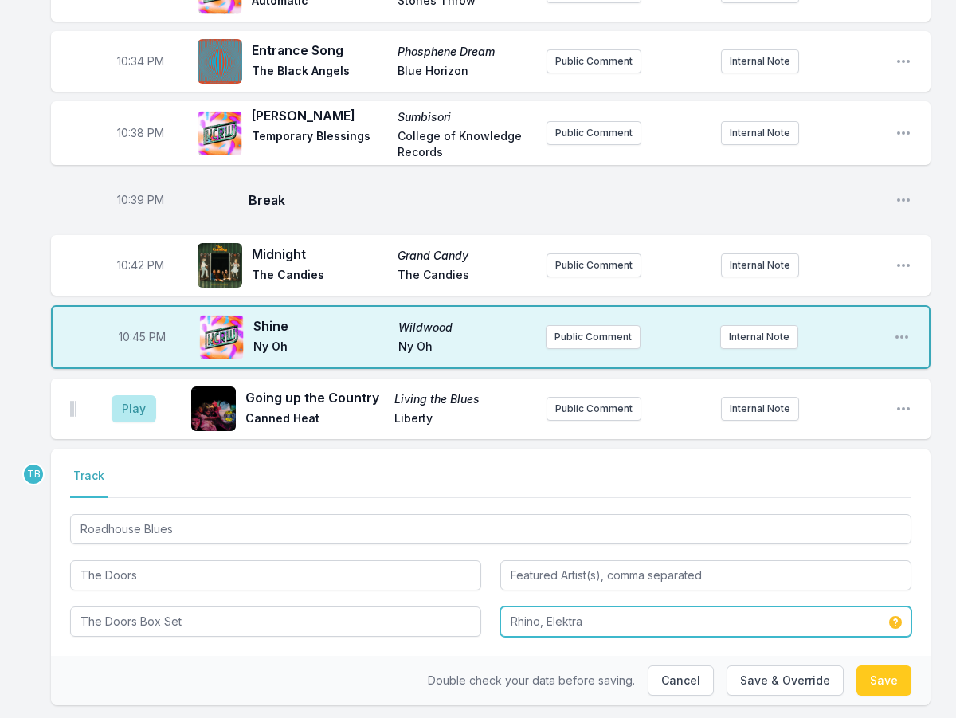
click at [589, 607] on input "Rhino, Elektra" at bounding box center [706, 622] width 411 height 30
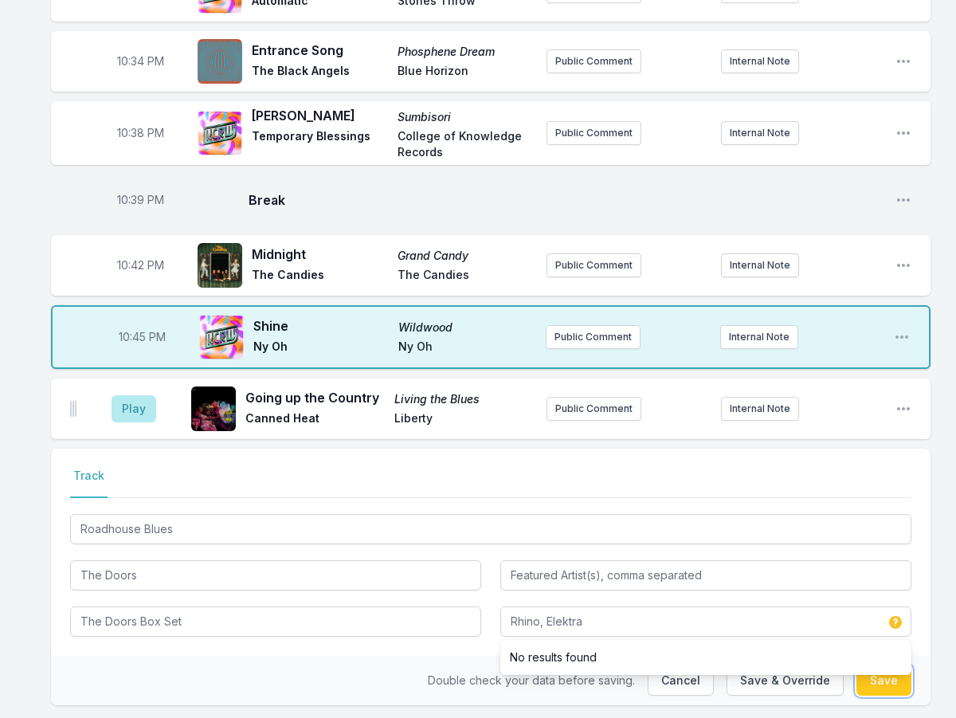
click at [908, 666] on button "Save" at bounding box center [884, 681] width 55 height 30
type input "The Soft Parade"
type input "Elektra / Rhino"
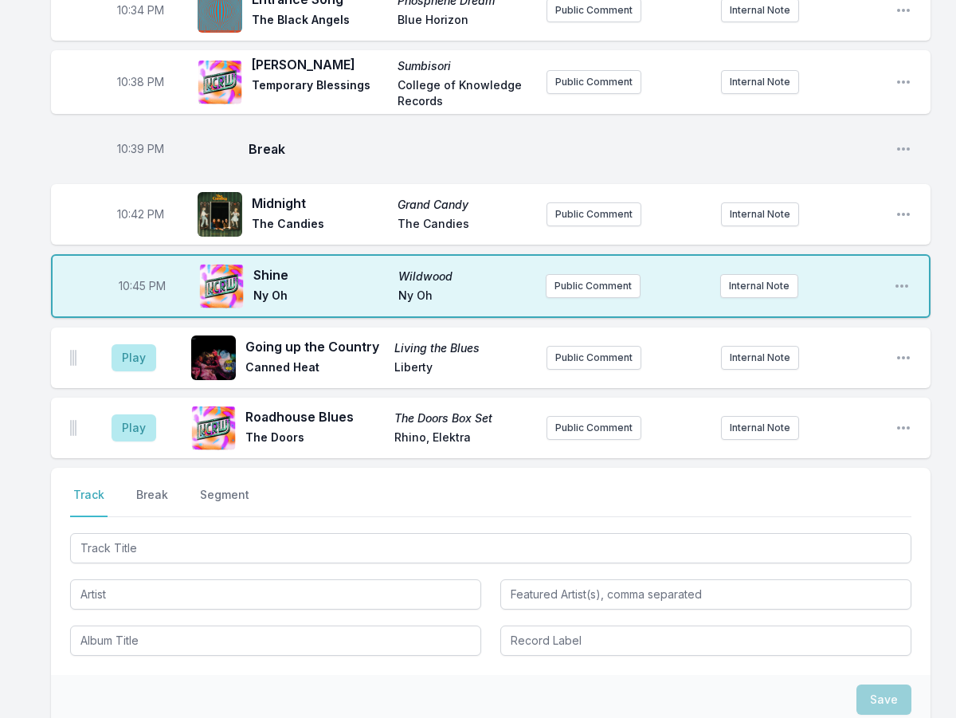
scroll to position [887, 0]
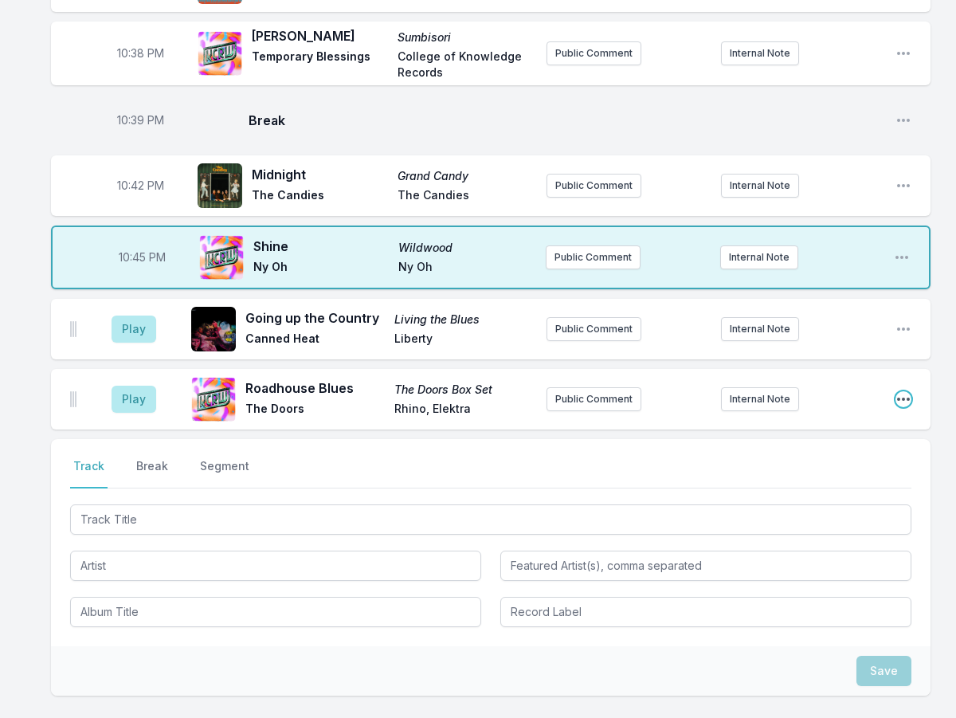
click at [900, 398] on icon "Open playlist item options" at bounding box center [903, 399] width 13 height 3
click at [827, 446] on button "Edit Track Details" at bounding box center [822, 460] width 179 height 29
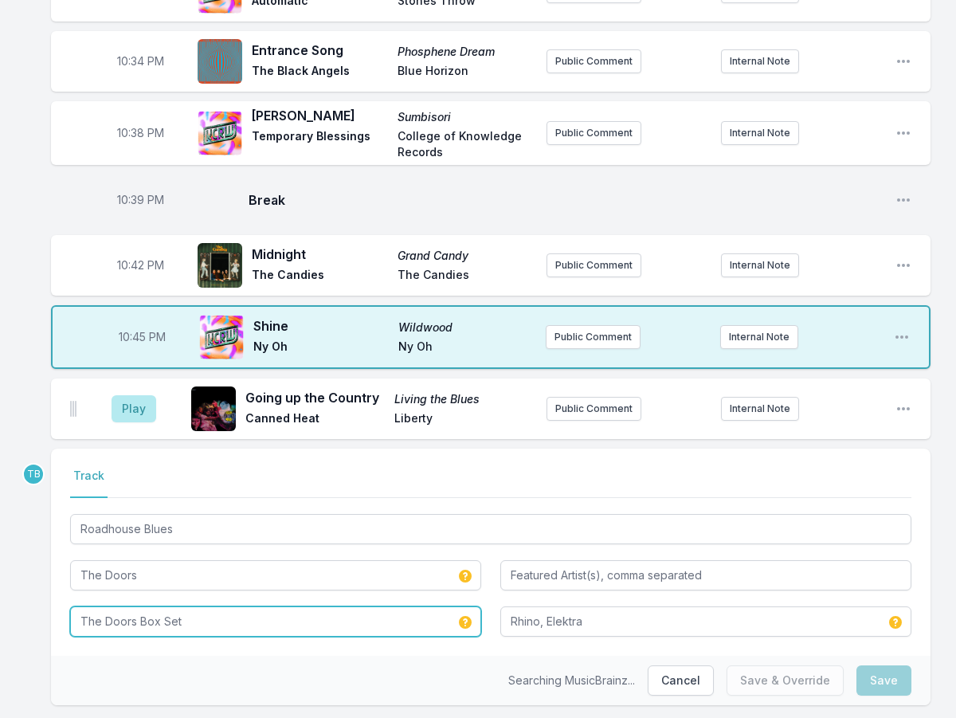
click at [201, 607] on input "The Doors Box Set" at bounding box center [275, 622] width 411 height 30
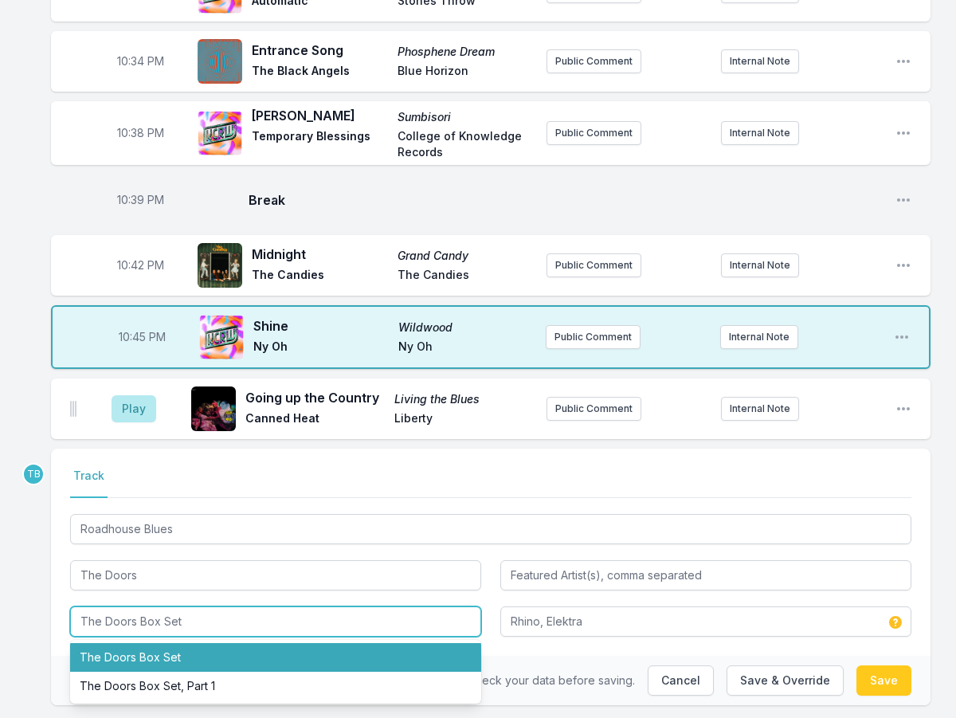
click at [201, 607] on input "The Doors Box Set" at bounding box center [275, 622] width 411 height 30
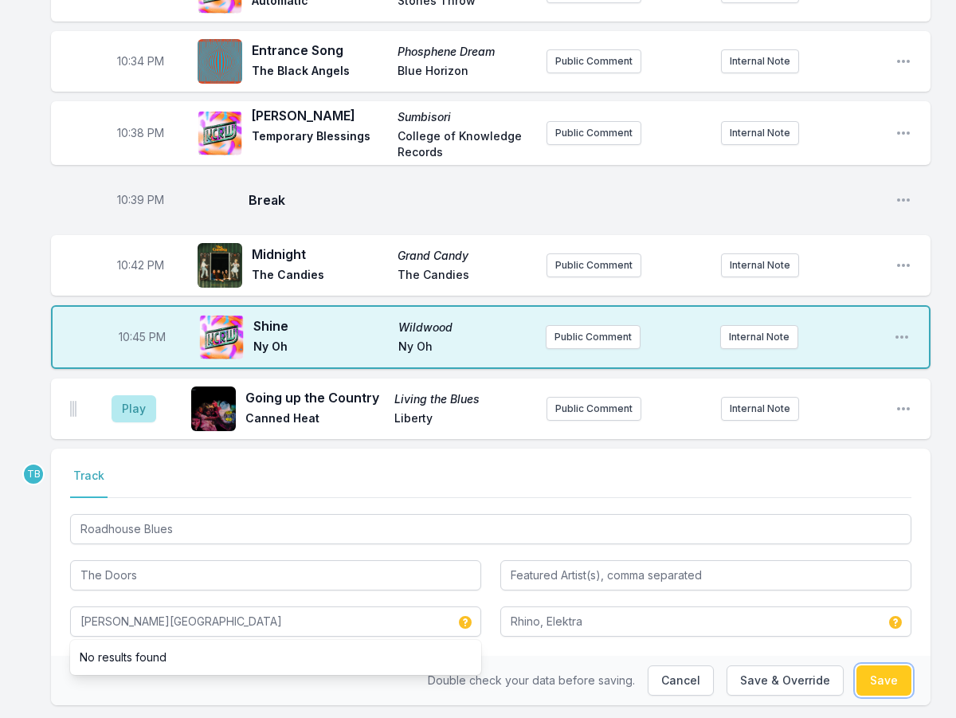
click at [877, 666] on button "Save" at bounding box center [884, 681] width 55 height 30
type input "The Doors Box Set"
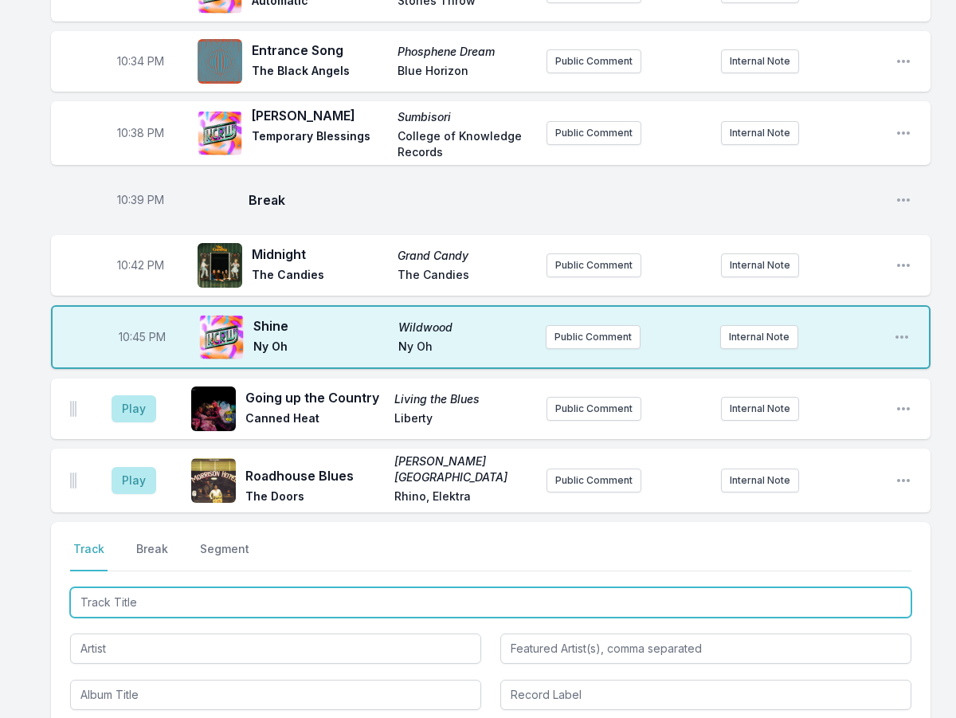
click at [234, 587] on input "Track Title" at bounding box center [491, 602] width 842 height 30
type input "Totally Devoted"
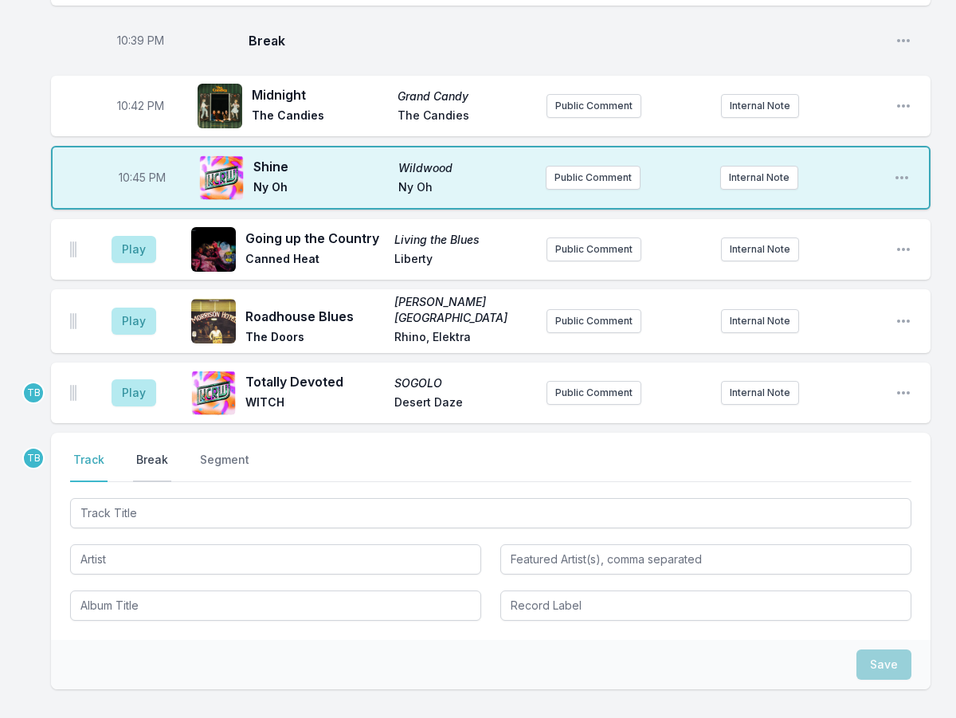
click at [163, 452] on button "Break" at bounding box center [152, 467] width 38 height 30
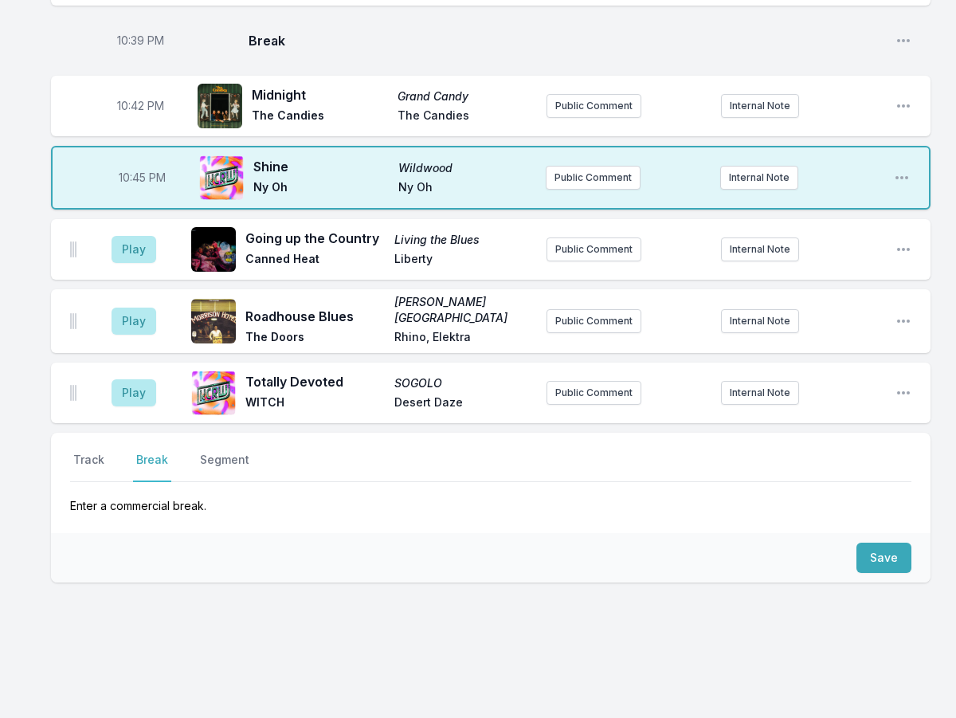
scroll to position [943, 0]
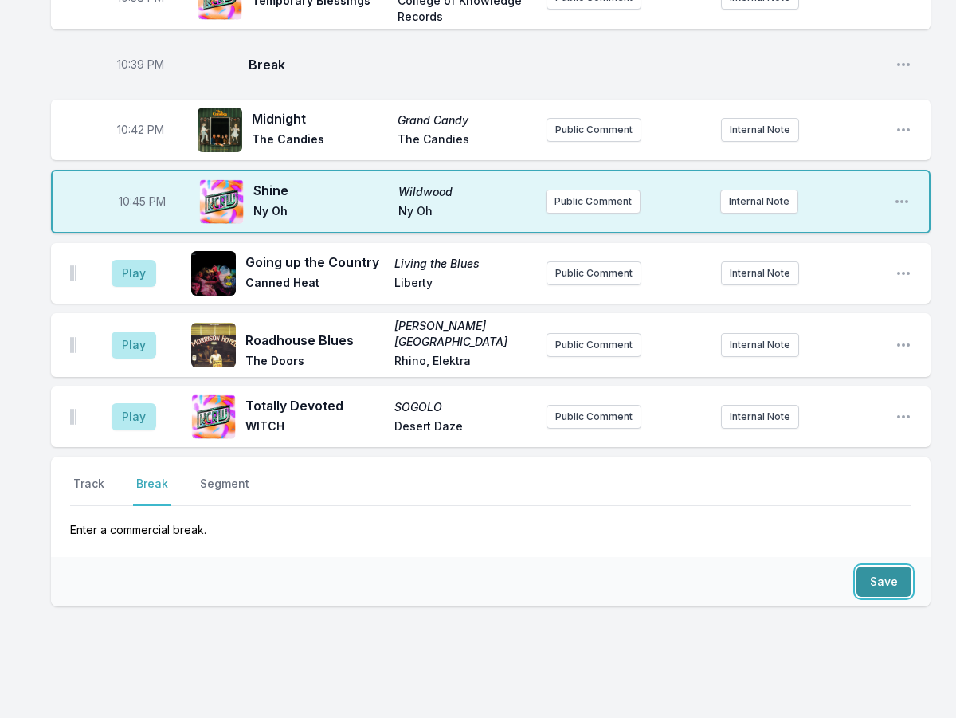
click at [889, 567] on button "Save" at bounding box center [884, 582] width 55 height 30
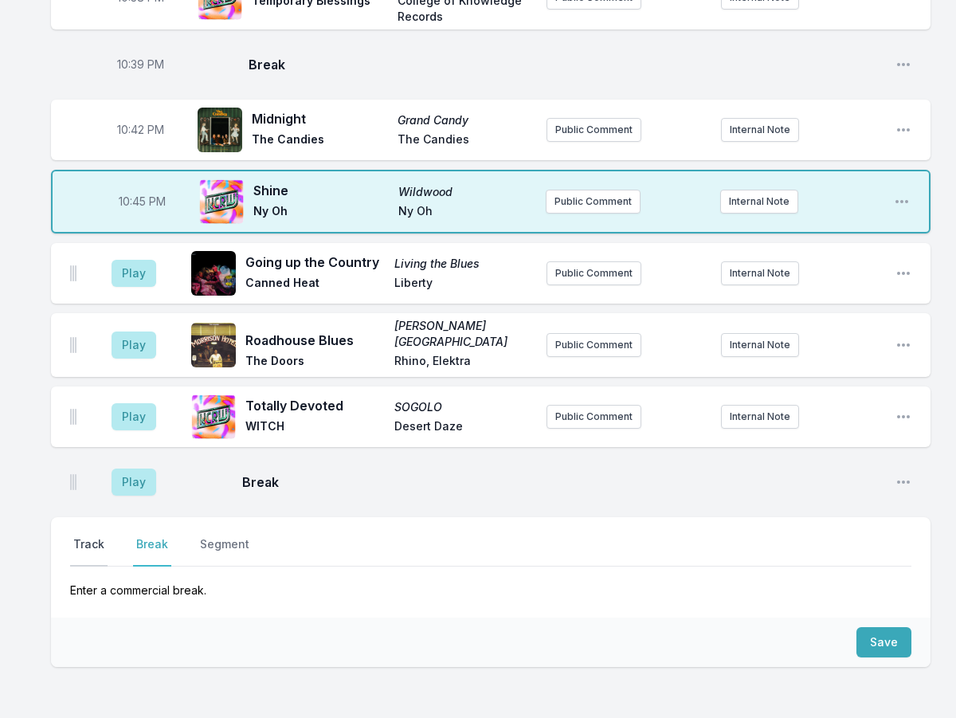
click at [94, 536] on button "Track" at bounding box center [88, 551] width 37 height 30
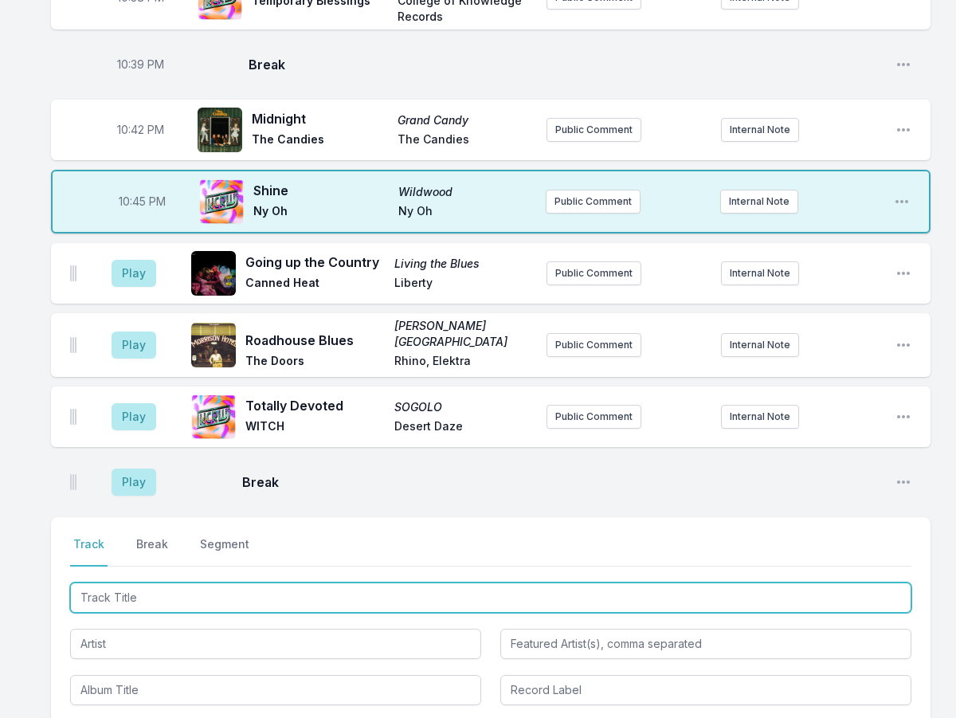
click at [128, 583] on input "Track Title" at bounding box center [491, 598] width 842 height 30
type input "The Carneddau"
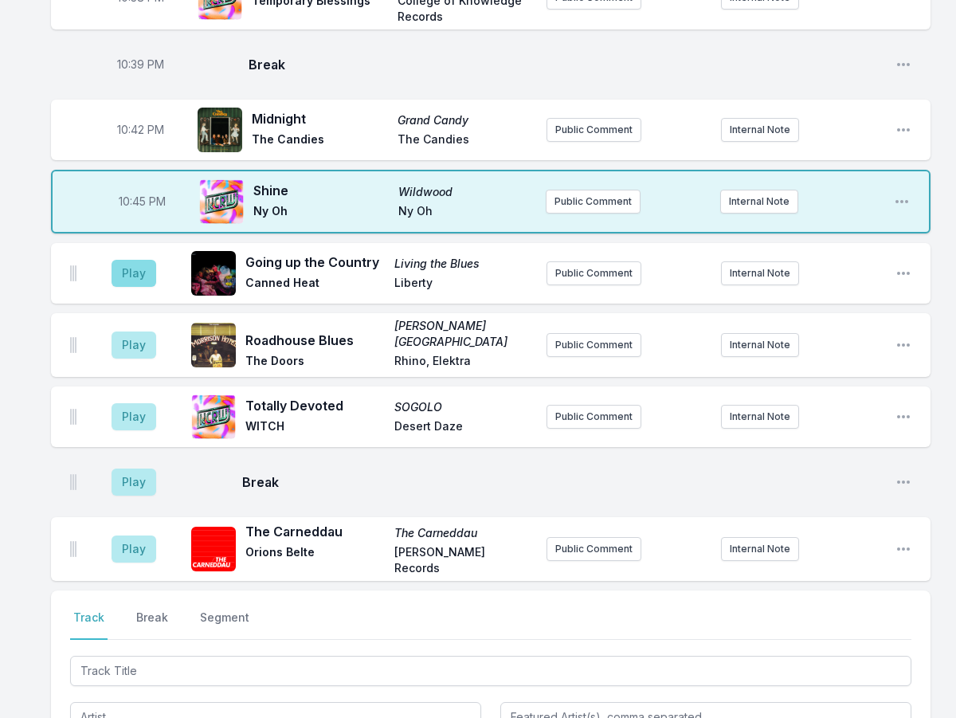
click at [155, 248] on aside "Play" at bounding box center [133, 273] width 89 height 51
click at [144, 260] on button "Play" at bounding box center [134, 273] width 45 height 27
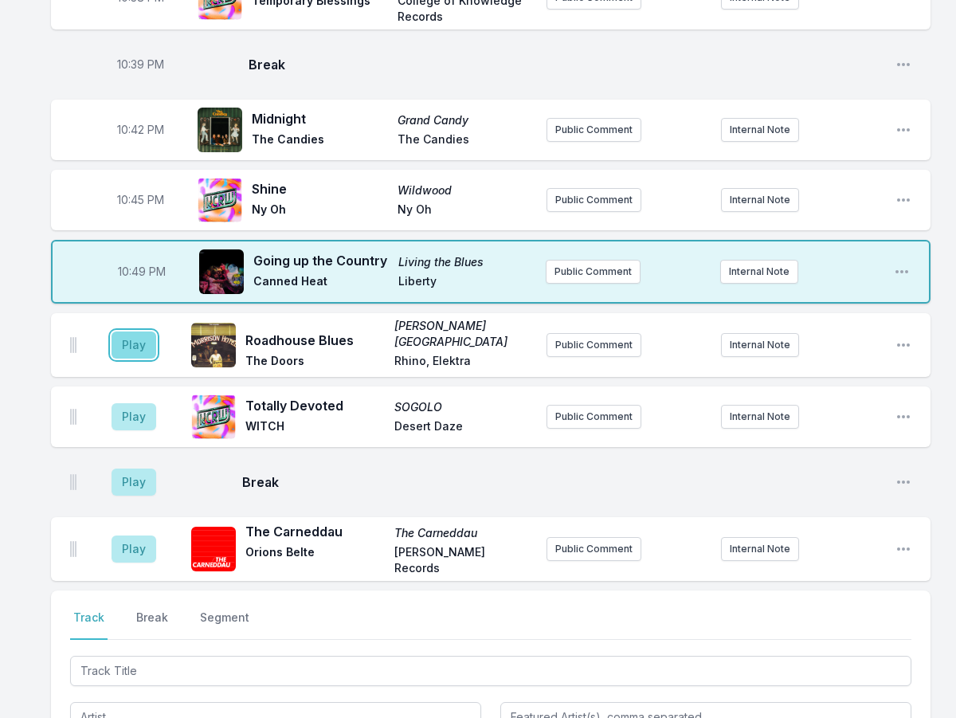
click at [120, 332] on button "Play" at bounding box center [134, 345] width 45 height 27
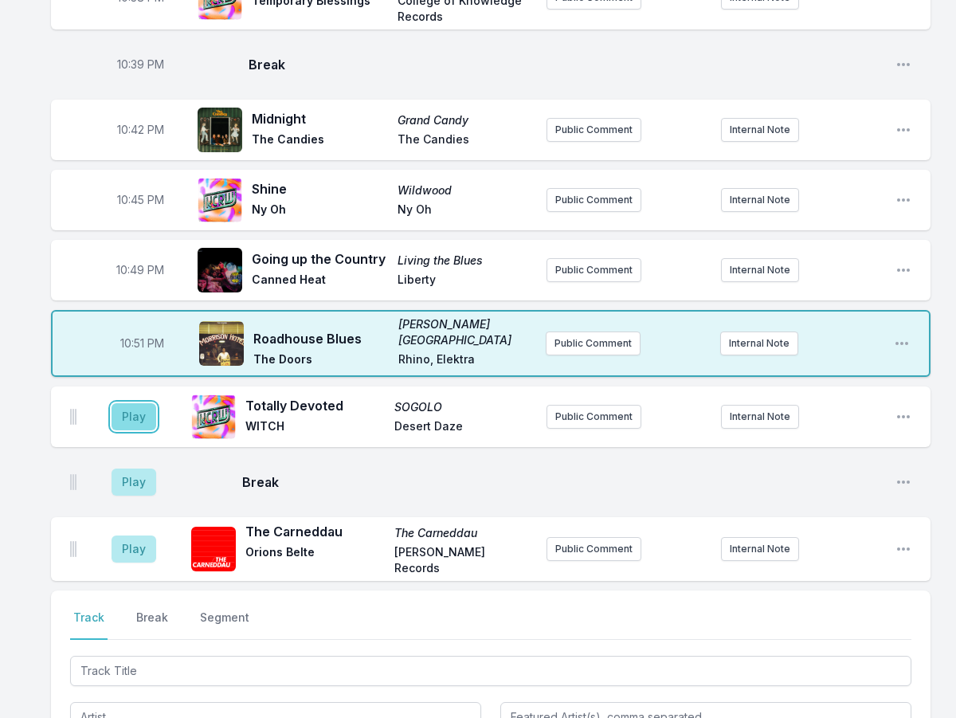
click at [135, 403] on button "Play" at bounding box center [134, 416] width 45 height 27
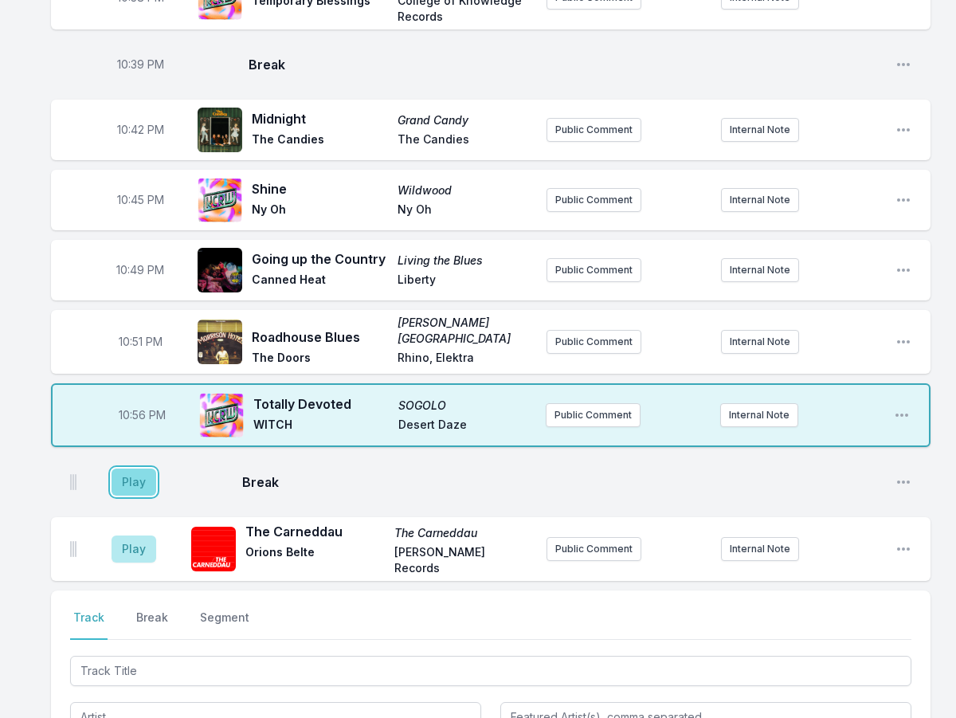
click at [129, 469] on button "Play" at bounding box center [134, 482] width 45 height 27
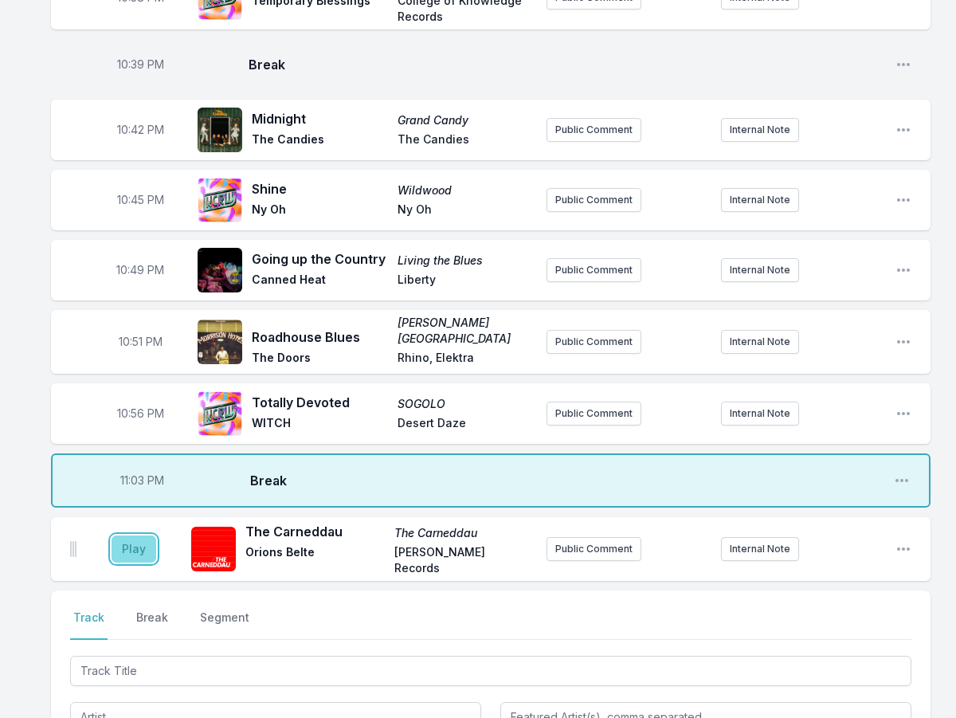
click at [145, 536] on button "Play" at bounding box center [134, 549] width 45 height 27
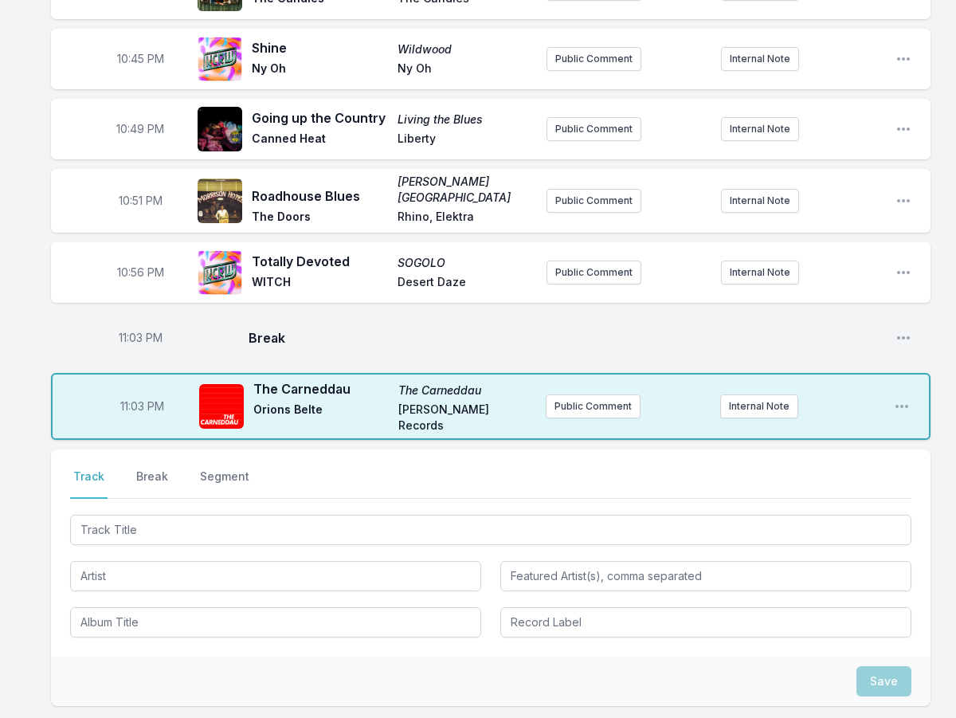
scroll to position [1102, 0]
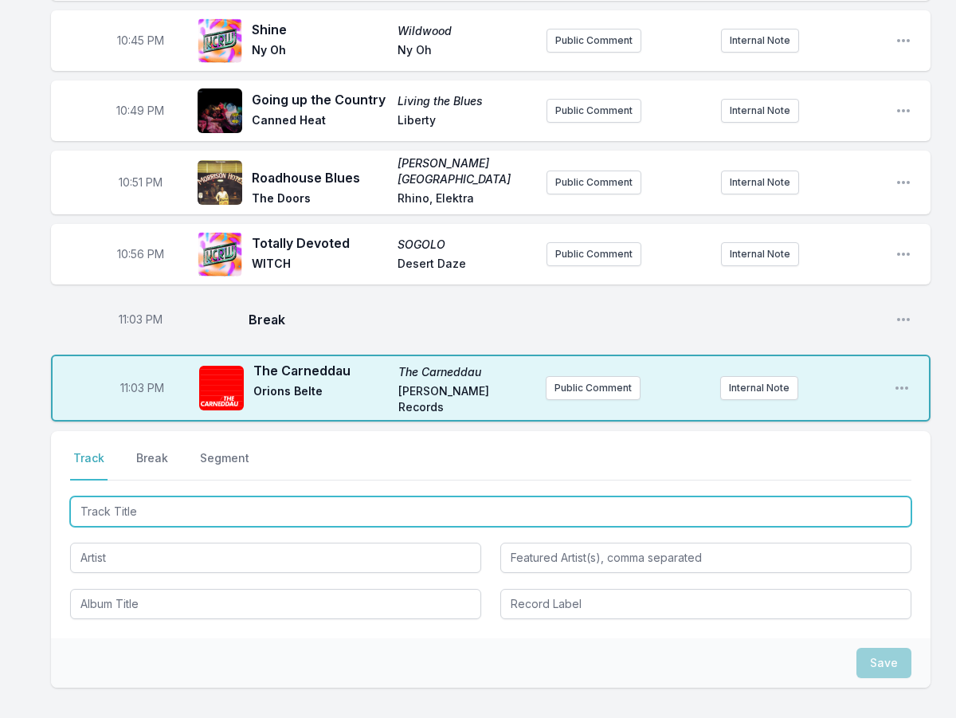
click at [151, 497] on input "Track Title" at bounding box center [491, 512] width 842 height 30
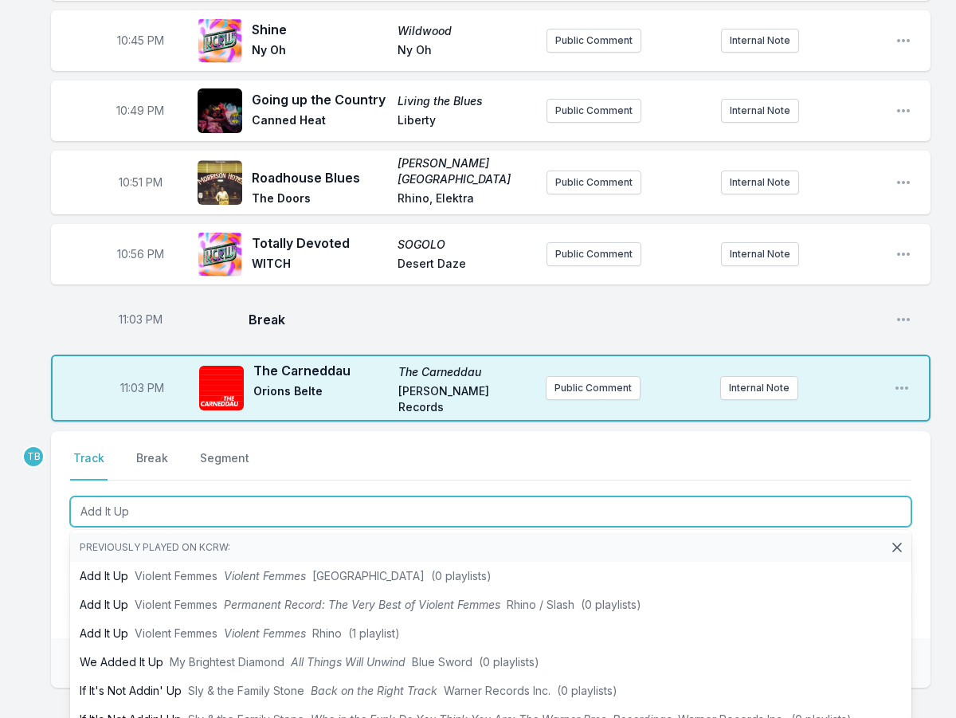
type input "Add It Up"
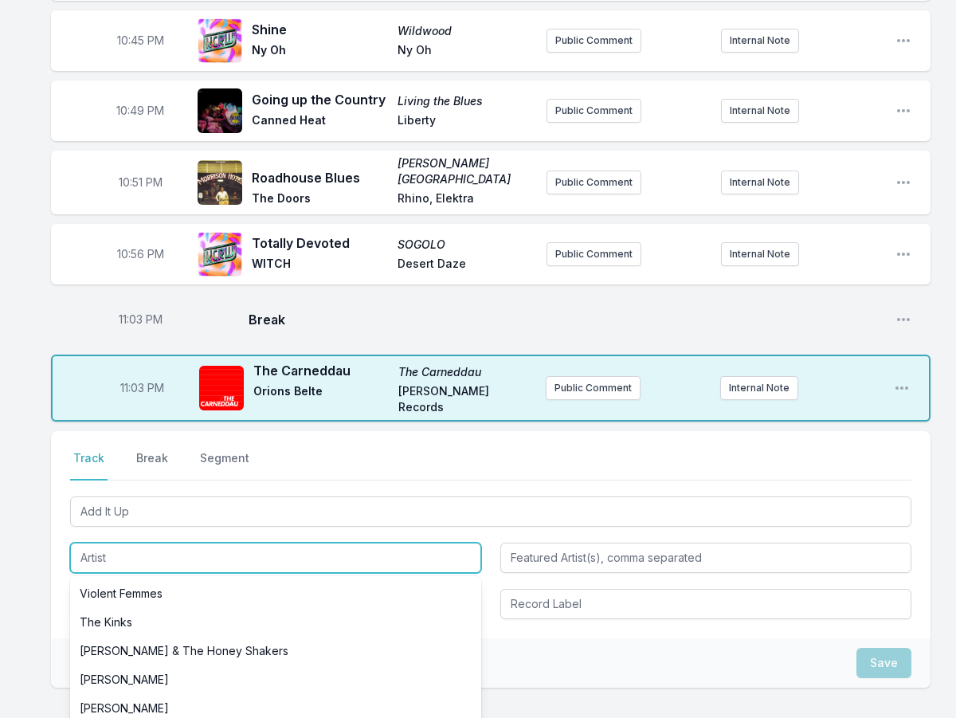
click at [89, 543] on input "Artist" at bounding box center [275, 558] width 411 height 30
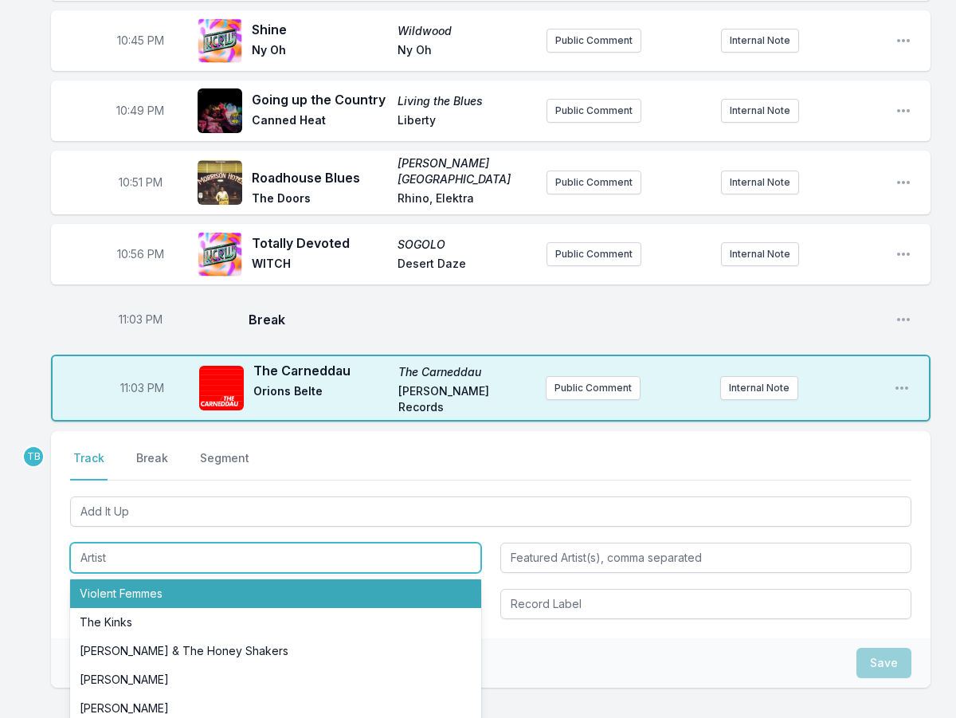
click at [143, 579] on li "Violent Femmes" at bounding box center [275, 593] width 411 height 29
type input "Violent Femmes"
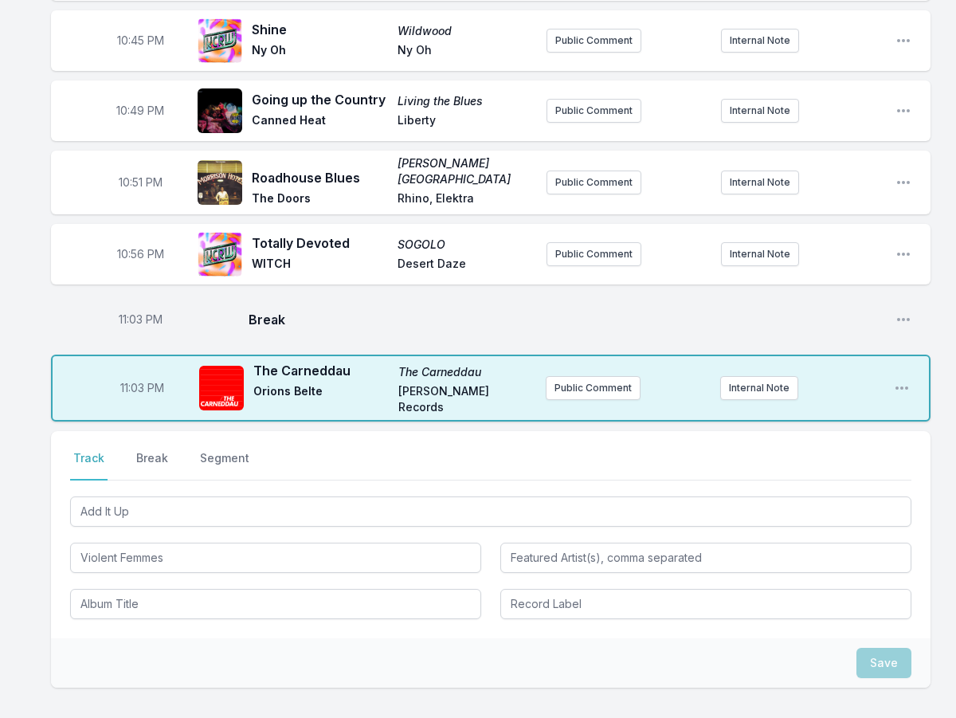
click at [128, 579] on div "Select a tab Track Break Segment Track Break Segment Add It Up Violent Femmes" at bounding box center [491, 534] width 880 height 207
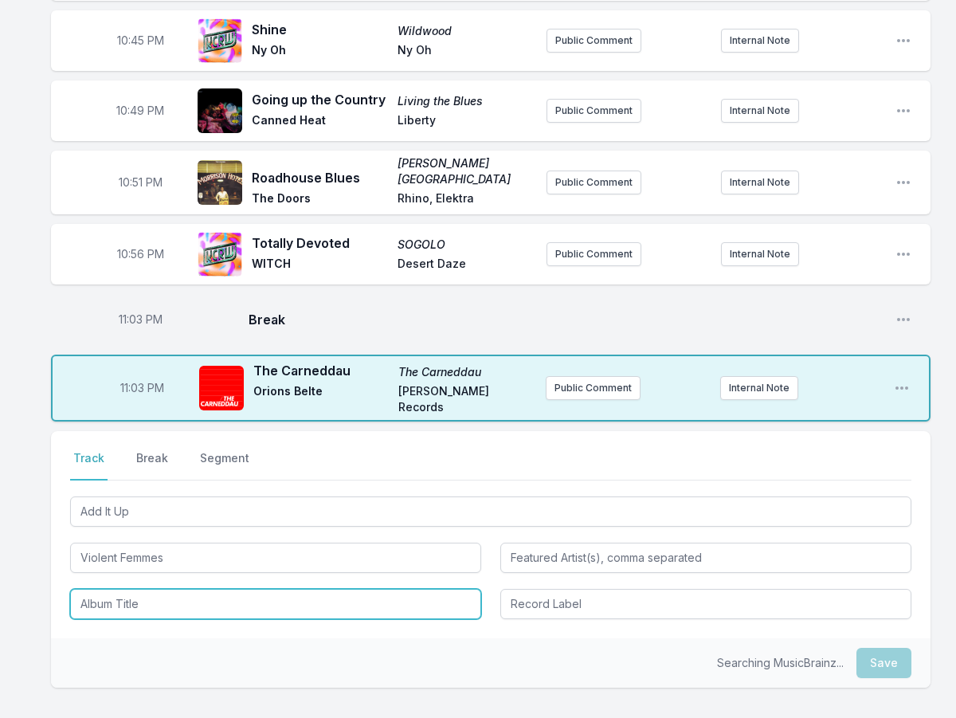
click at [134, 589] on input "Album Title" at bounding box center [275, 604] width 411 height 30
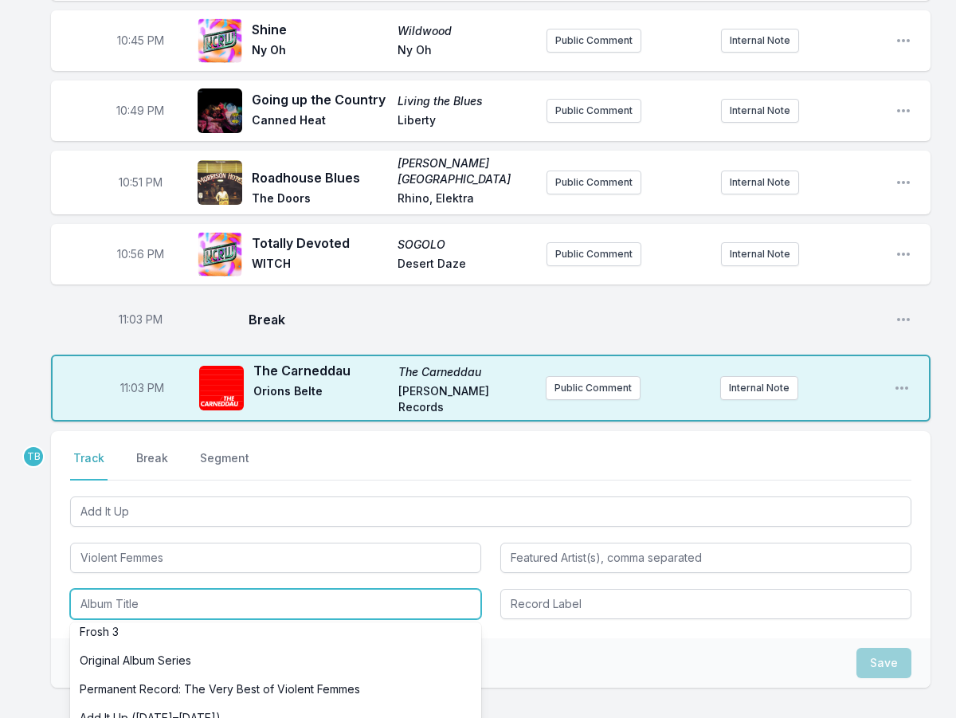
scroll to position [159, 0]
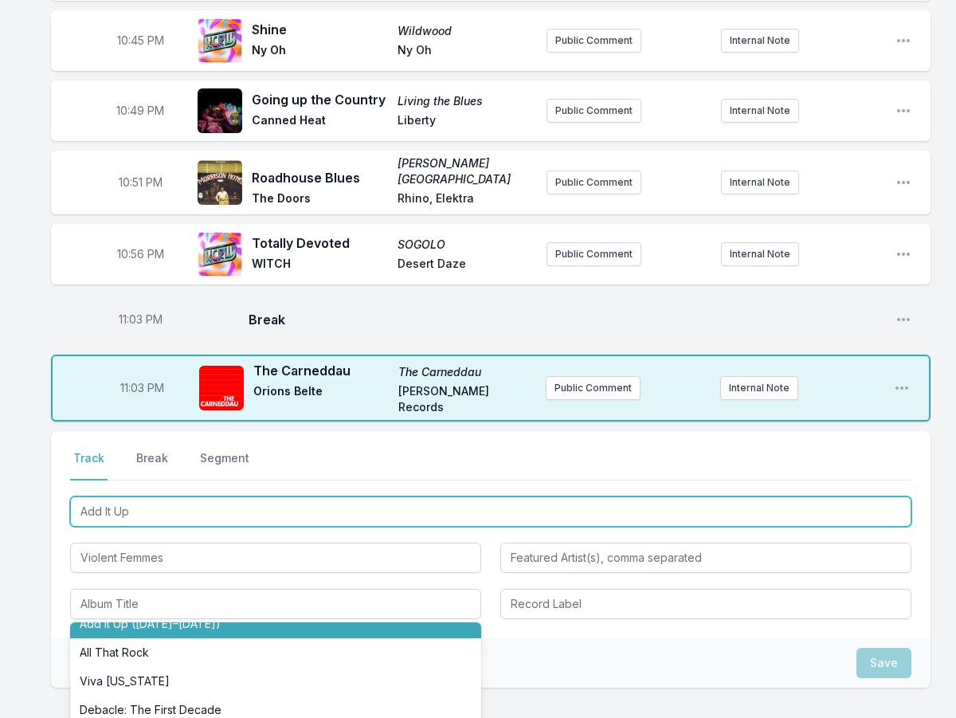
click at [178, 497] on input "Add It Up" at bounding box center [491, 512] width 842 height 30
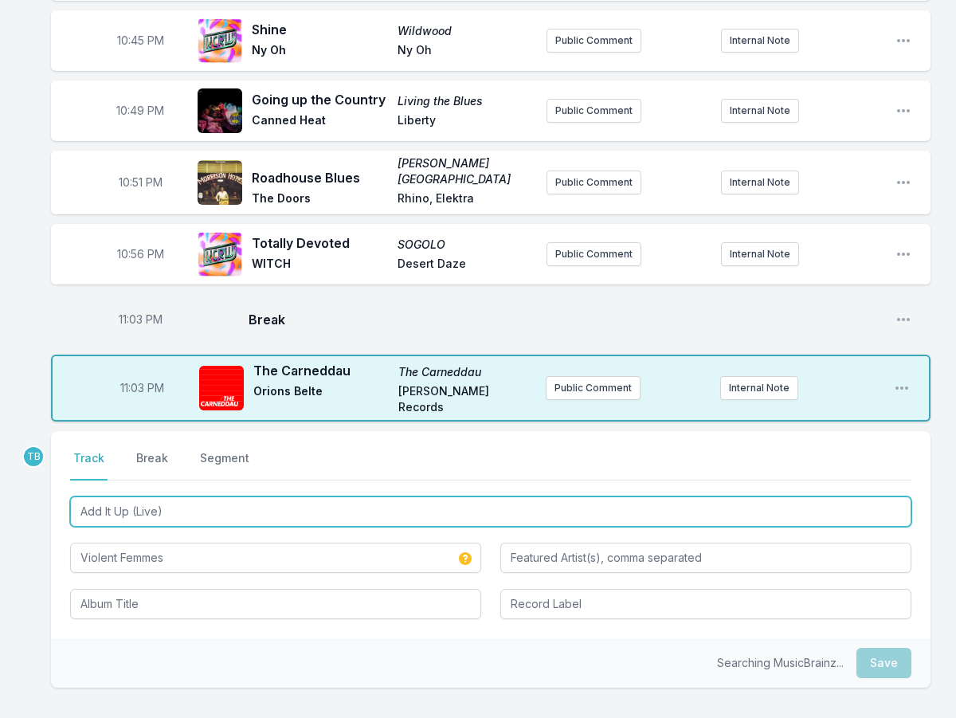
type input "Add It Up (Live)"
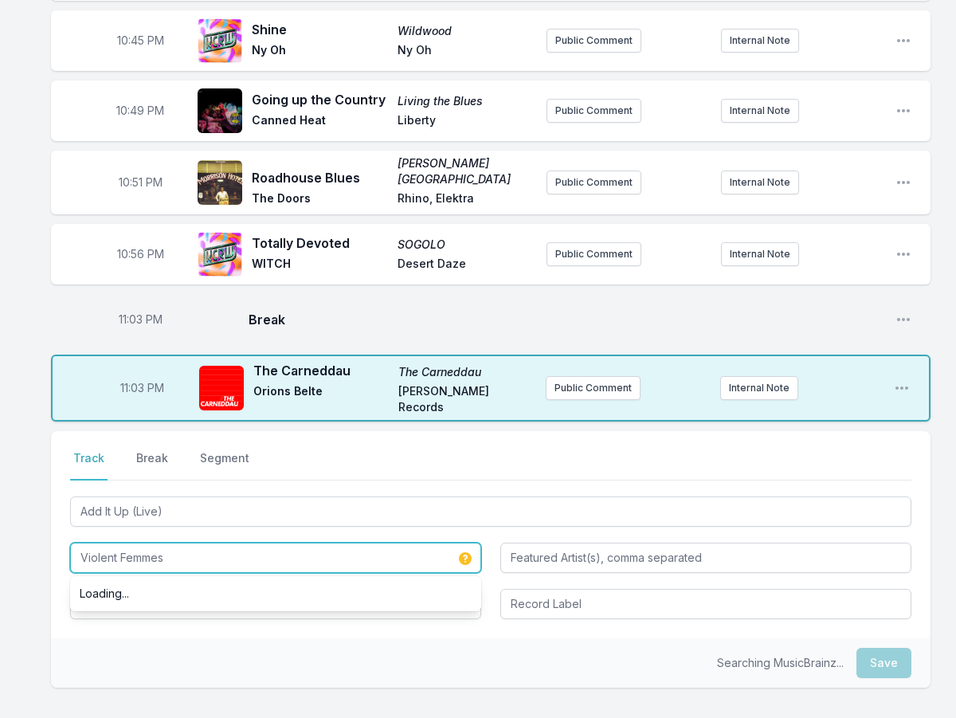
click at [180, 543] on input "Violent Femmes" at bounding box center [275, 558] width 411 height 30
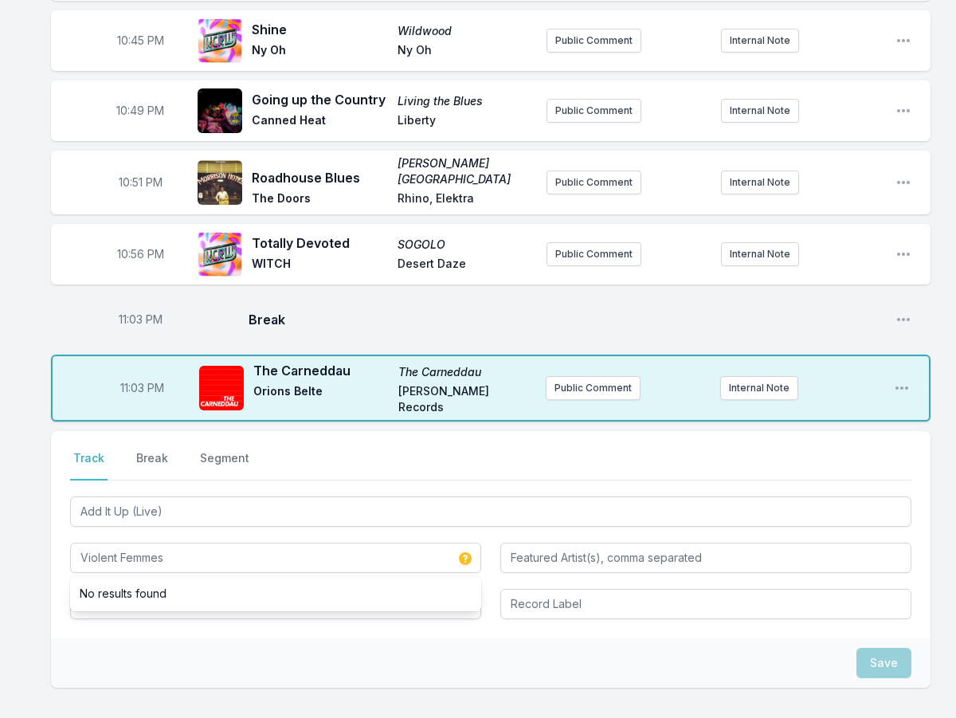
click at [133, 638] on div "Save" at bounding box center [491, 662] width 880 height 49
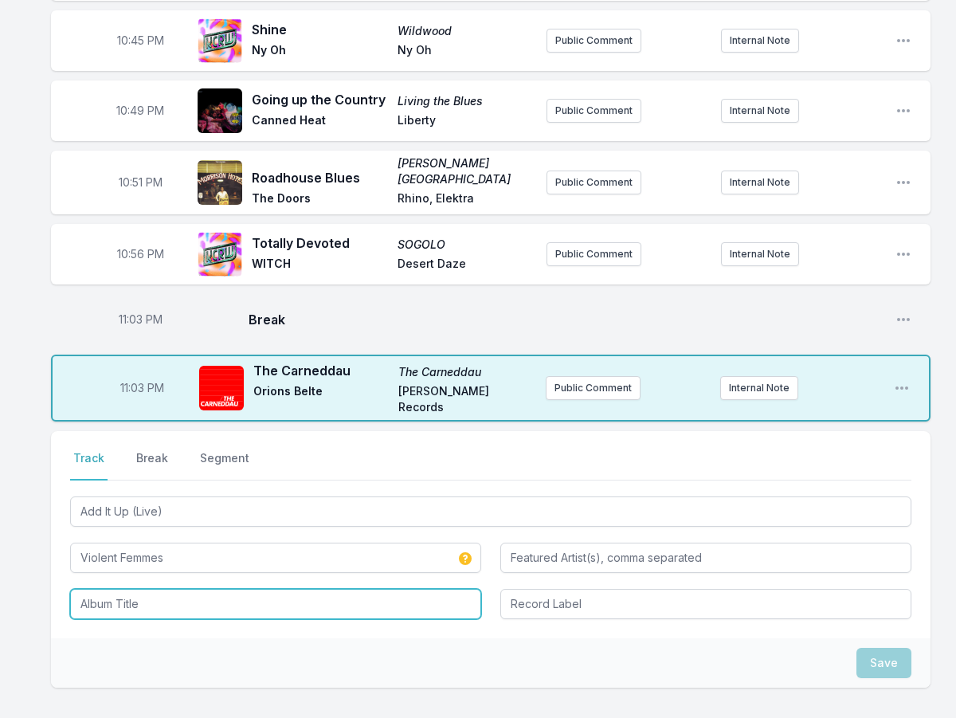
click at [120, 589] on input "Album Title" at bounding box center [275, 604] width 411 height 30
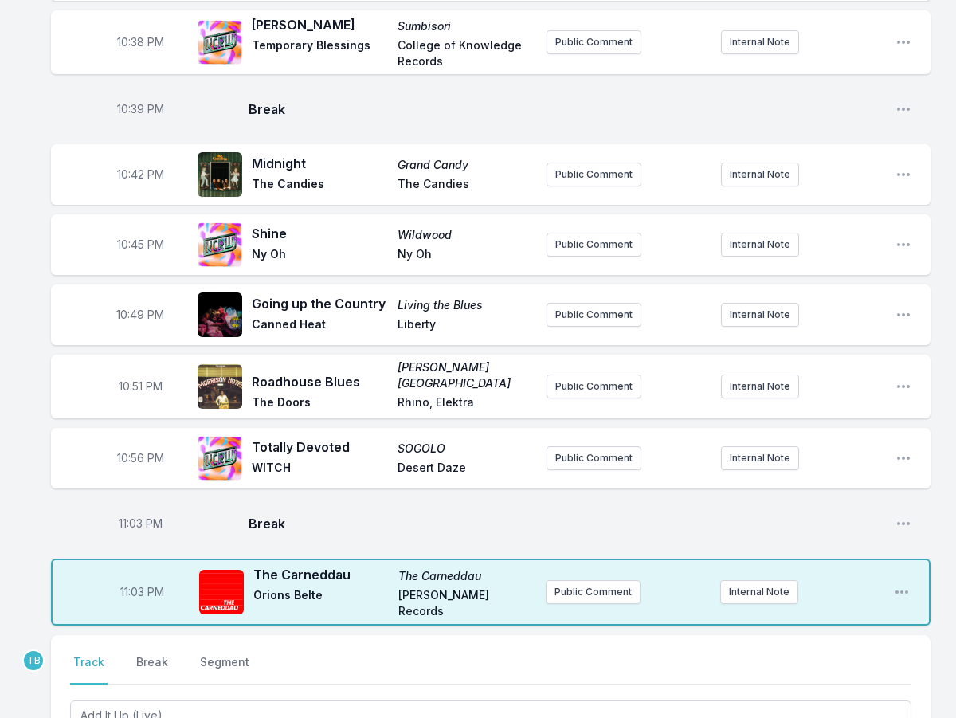
scroll to position [1180, 0]
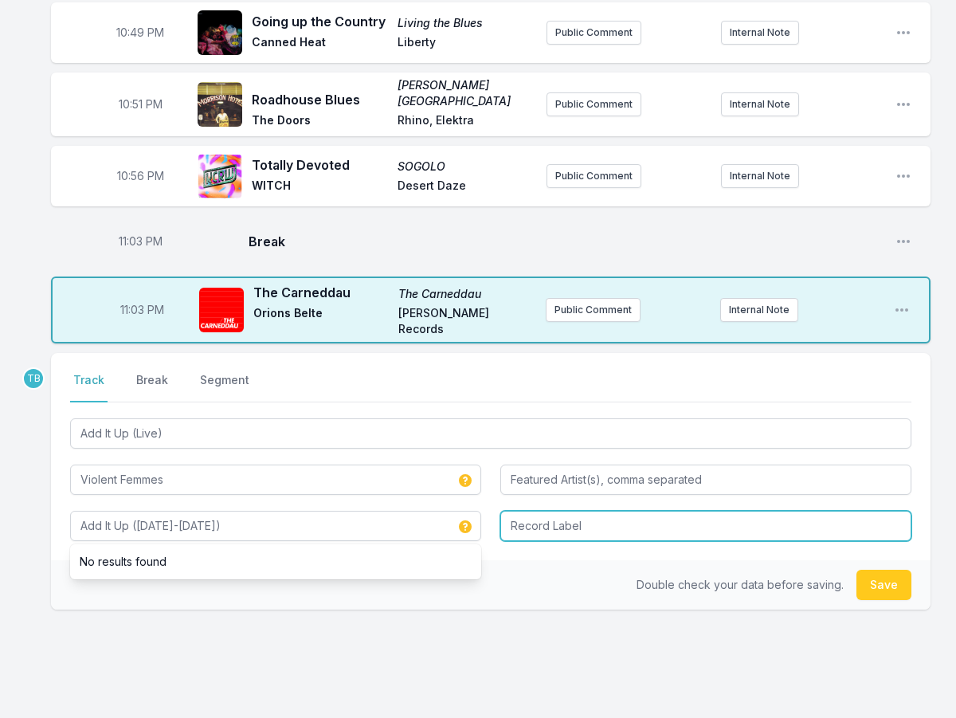
type input "Add It Up ([DATE]-[DATE])"
type input "Craft Recordings"
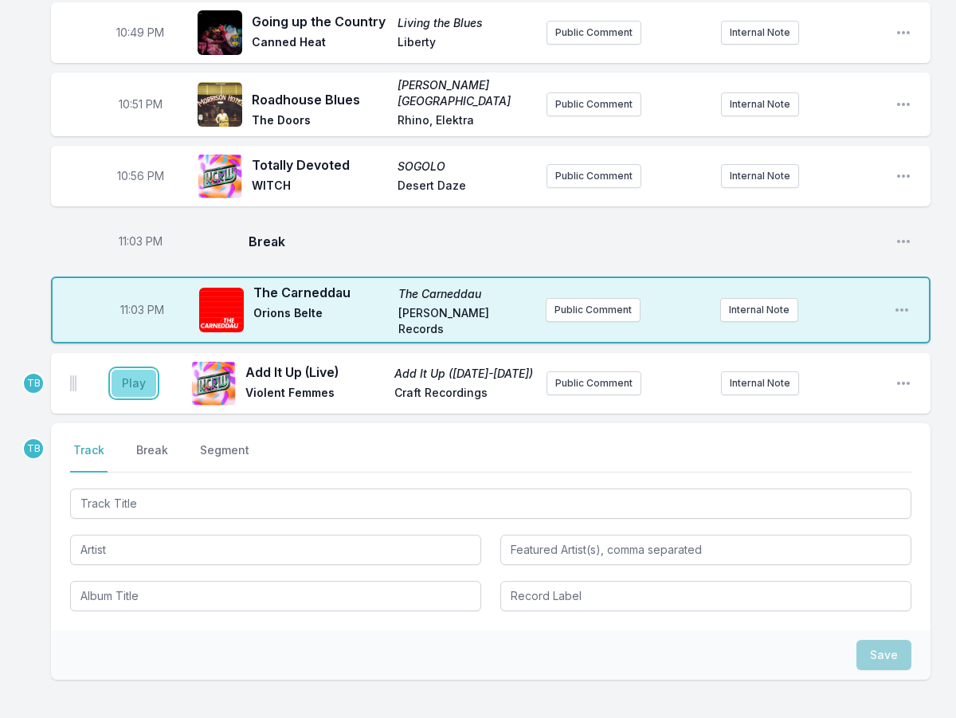
click at [119, 370] on button "Play" at bounding box center [134, 383] width 45 height 27
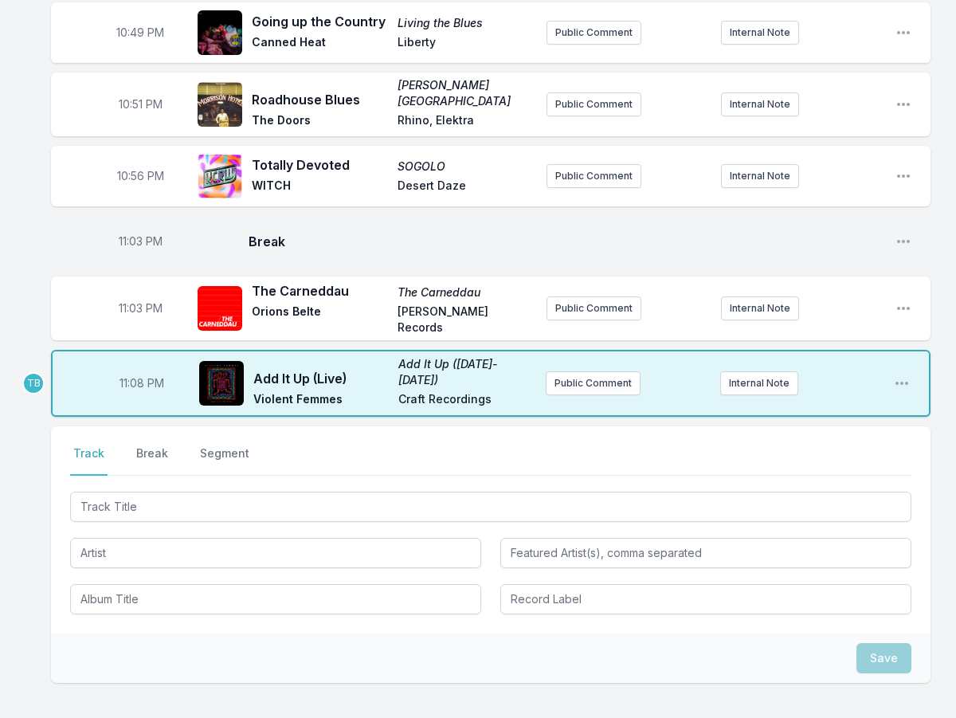
click at [135, 375] on span "11:08 PM" at bounding box center [142, 383] width 45 height 16
click at [132, 368] on input "23:08" at bounding box center [141, 383] width 89 height 30
type input "23:03"
click at [128, 234] on span "11:03 PM" at bounding box center [141, 242] width 44 height 16
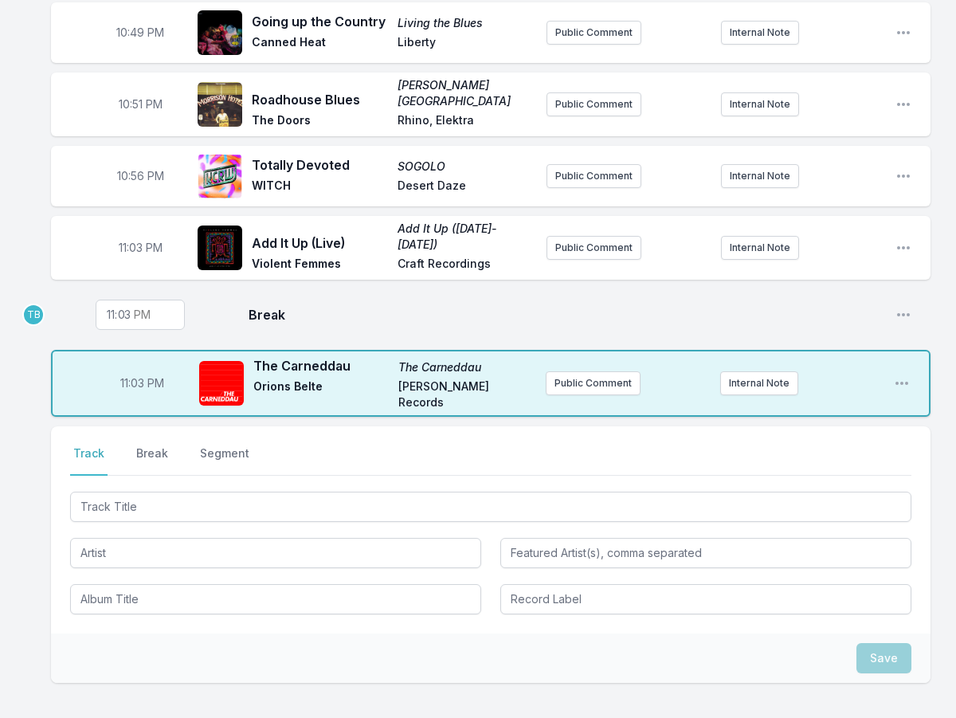
click at [142, 240] on span "11:03 PM" at bounding box center [141, 248] width 44 height 16
click at [135, 307] on span "11:03 PM" at bounding box center [141, 315] width 44 height 16
type input "22:59"
click at [434, 289] on div "22:59 Break Open playlist item options" at bounding box center [491, 314] width 880 height 51
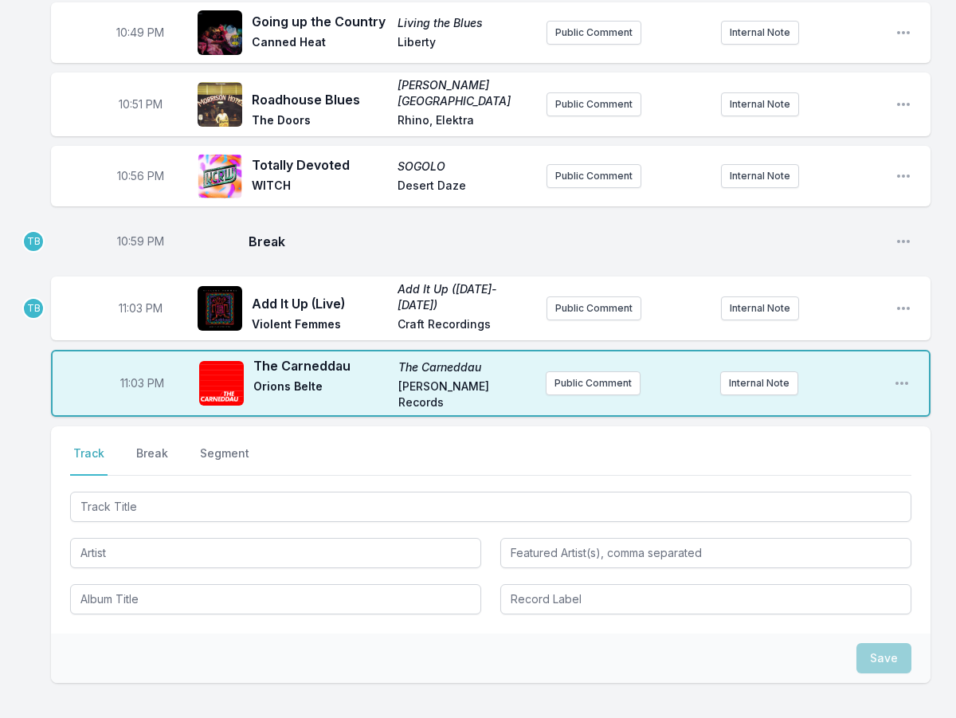
click at [132, 375] on span "11:03 PM" at bounding box center [142, 383] width 44 height 16
click at [133, 368] on input "23:03" at bounding box center [141, 383] width 89 height 30
click at [128, 368] on input "23:03" at bounding box center [141, 383] width 89 height 30
type input "23:00"
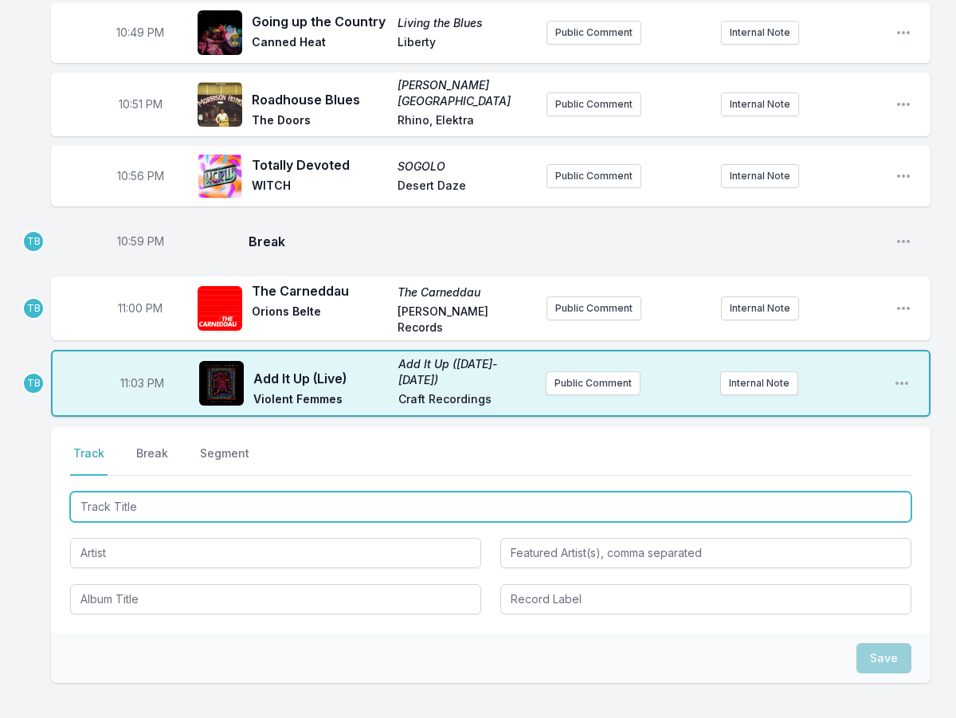
click at [180, 492] on input "Track Title" at bounding box center [491, 507] width 842 height 30
type input "Disco Life"
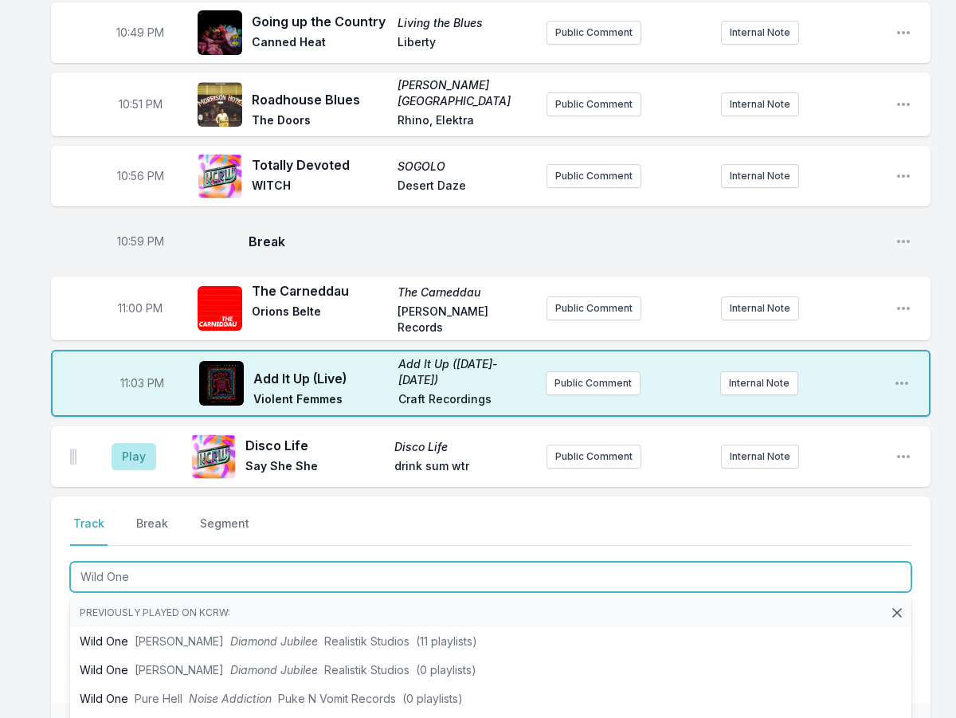
type input "Wild One"
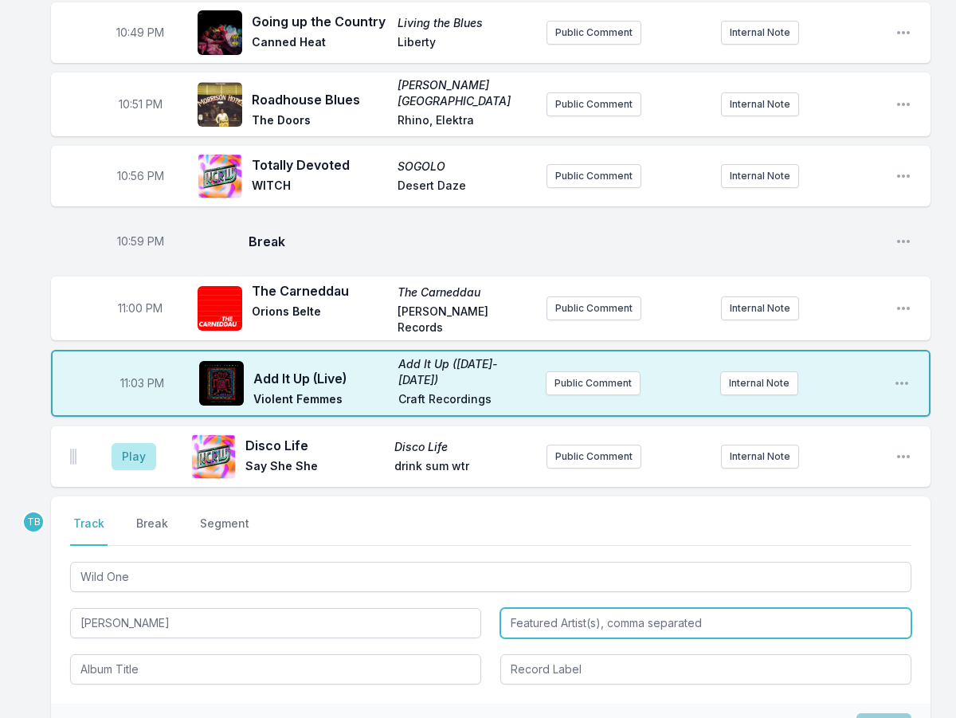
type input "[PERSON_NAME]"
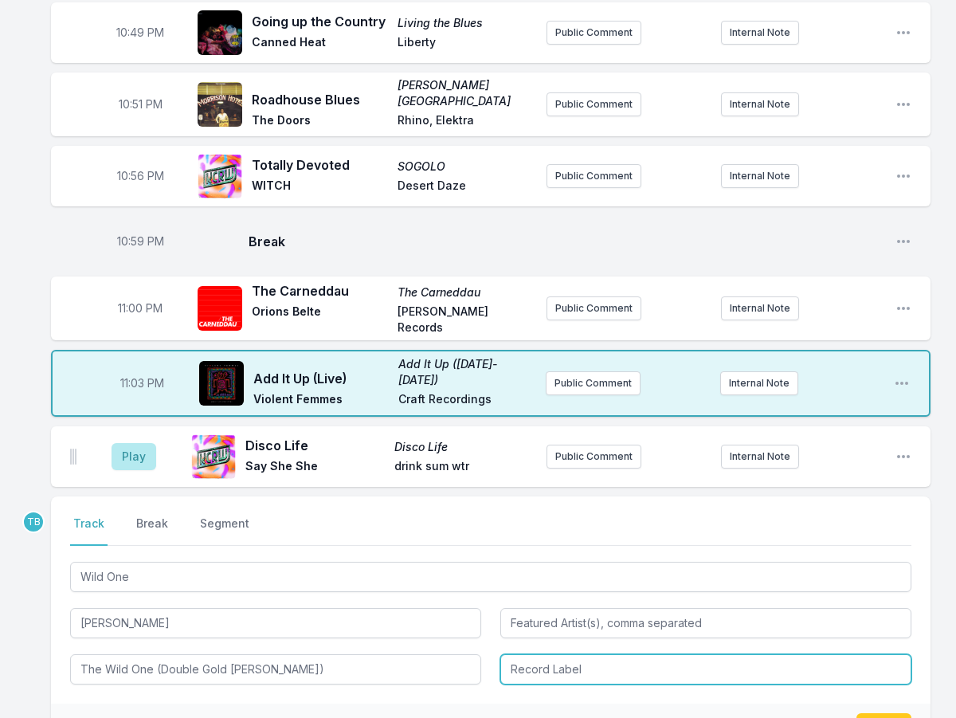
type input "The Wild One (Double Gold [PERSON_NAME])"
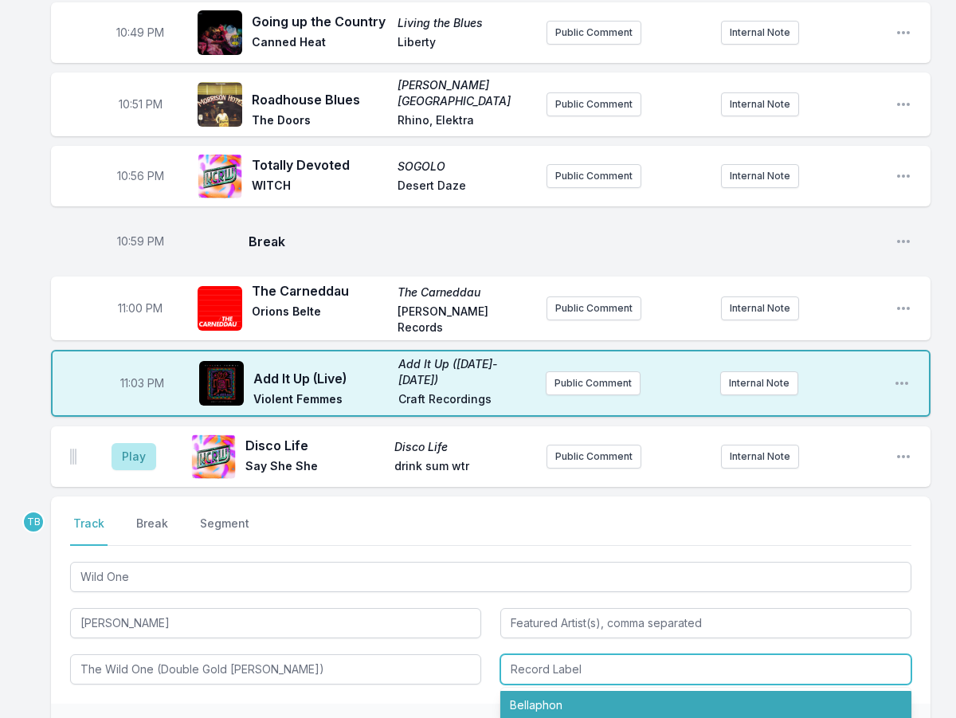
type input "Bellaphon"
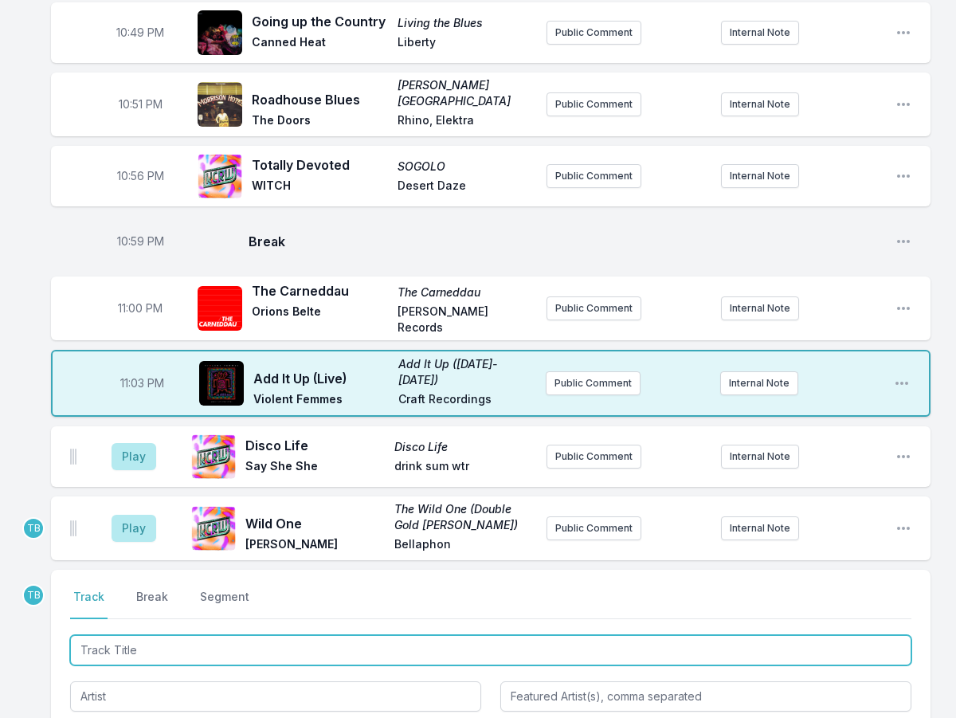
click at [164, 635] on input "Track Title" at bounding box center [491, 650] width 842 height 30
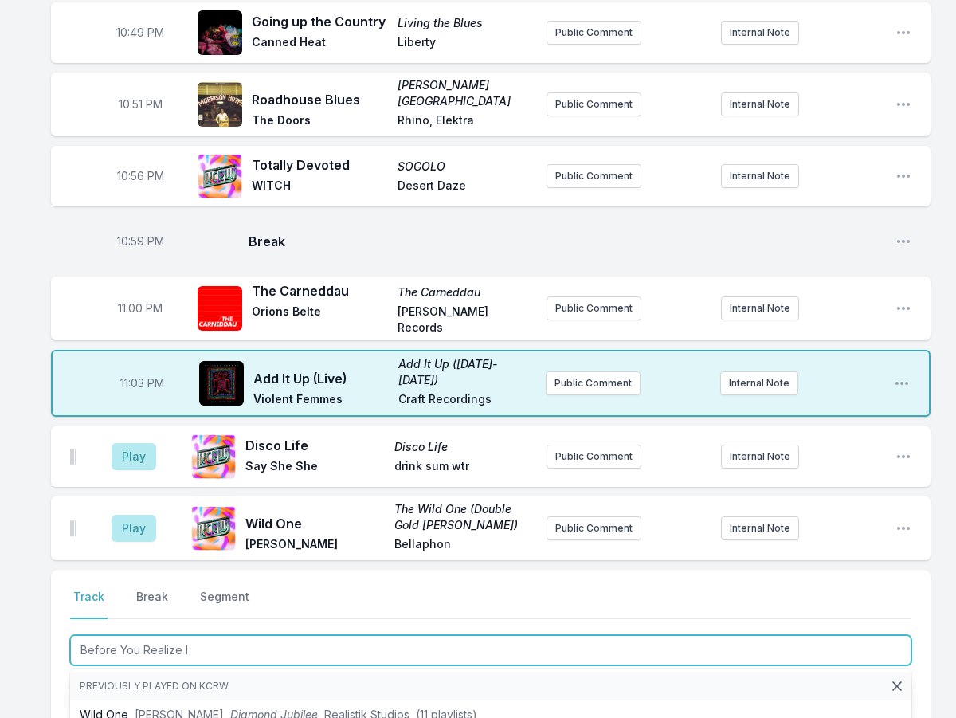
type input "Before You Realize It"
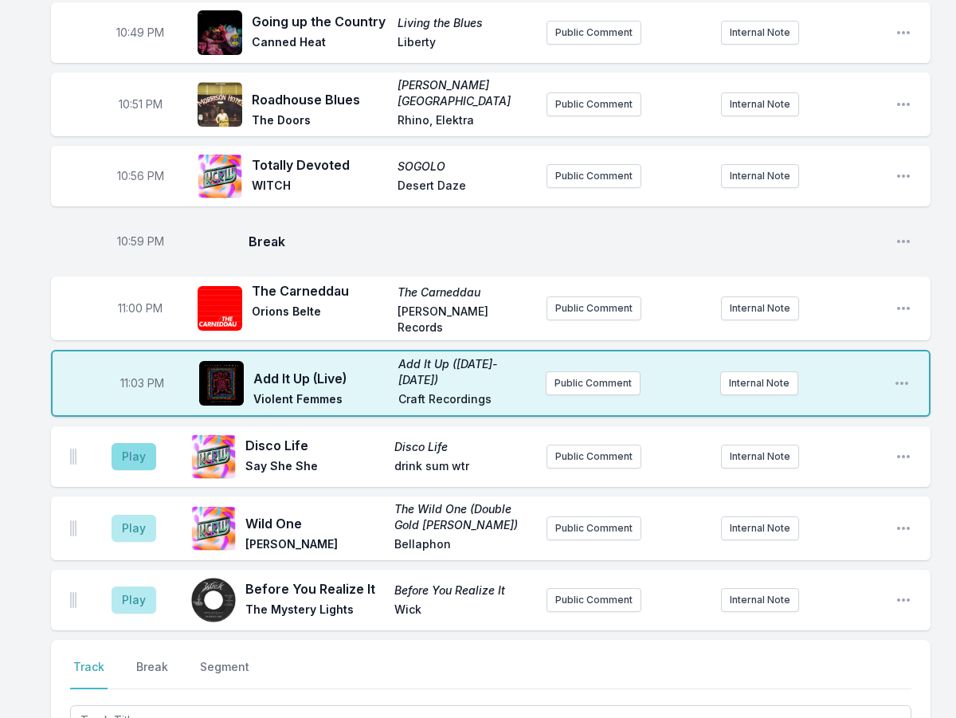
click at [132, 431] on aside "Play" at bounding box center [133, 456] width 89 height 51
click at [125, 431] on aside "Play" at bounding box center [133, 456] width 89 height 51
click at [131, 443] on button "Play" at bounding box center [134, 456] width 45 height 27
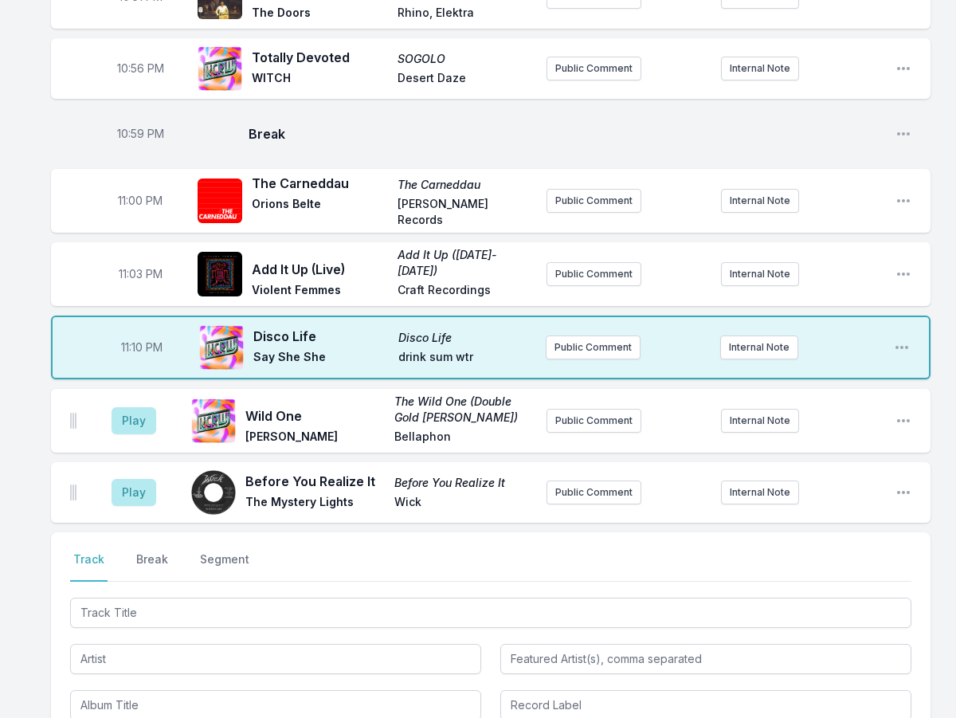
scroll to position [1420, 0]
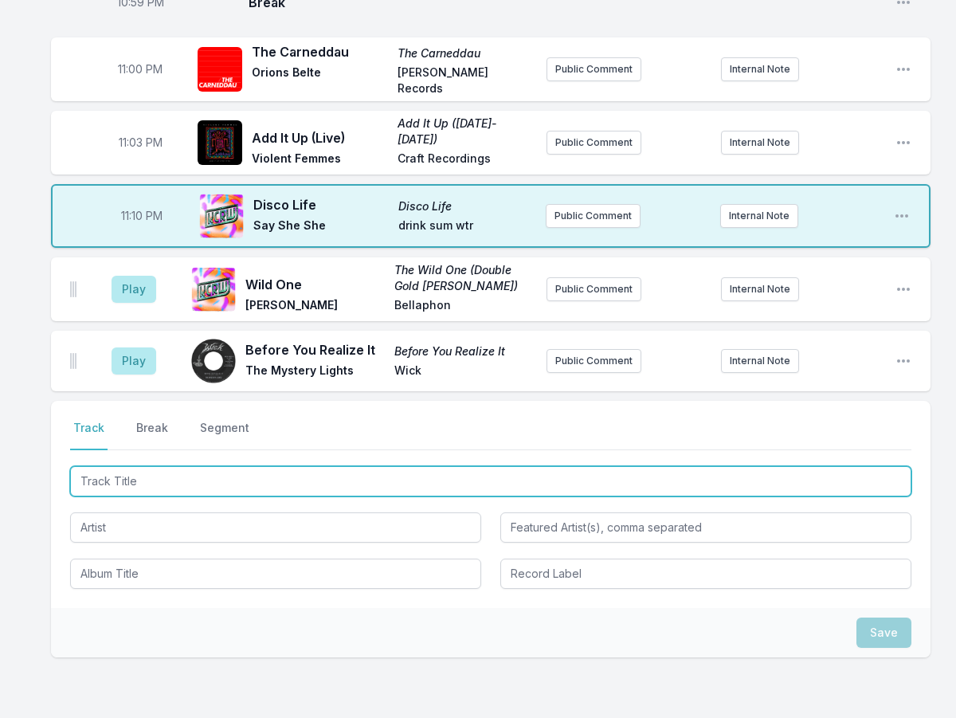
click at [228, 466] on input "Track Title" at bounding box center [491, 481] width 842 height 30
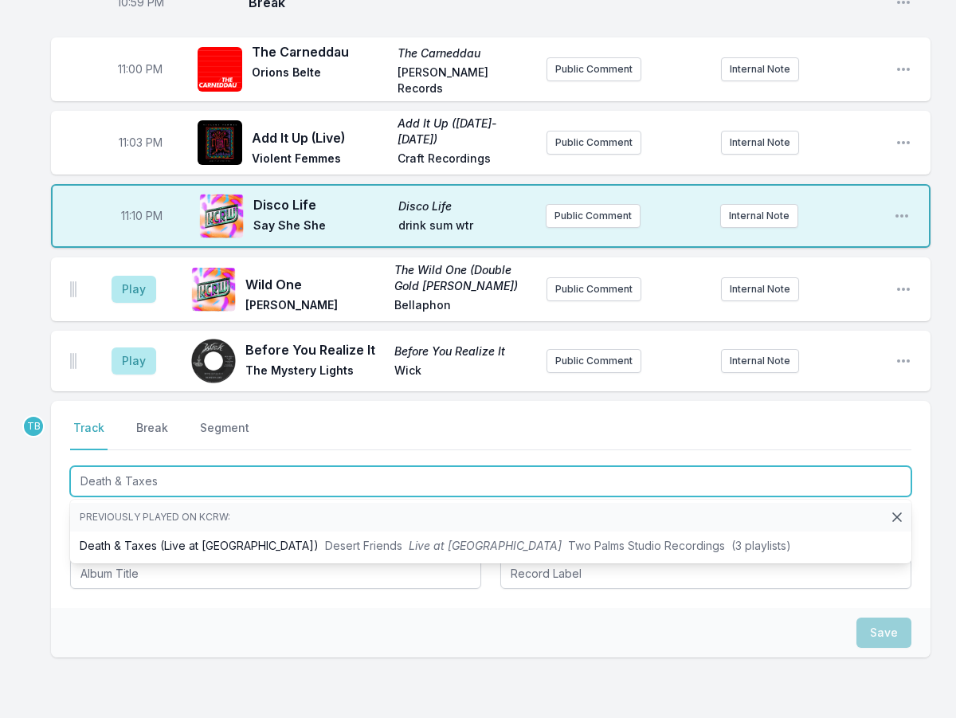
type input "Death & Taxes"
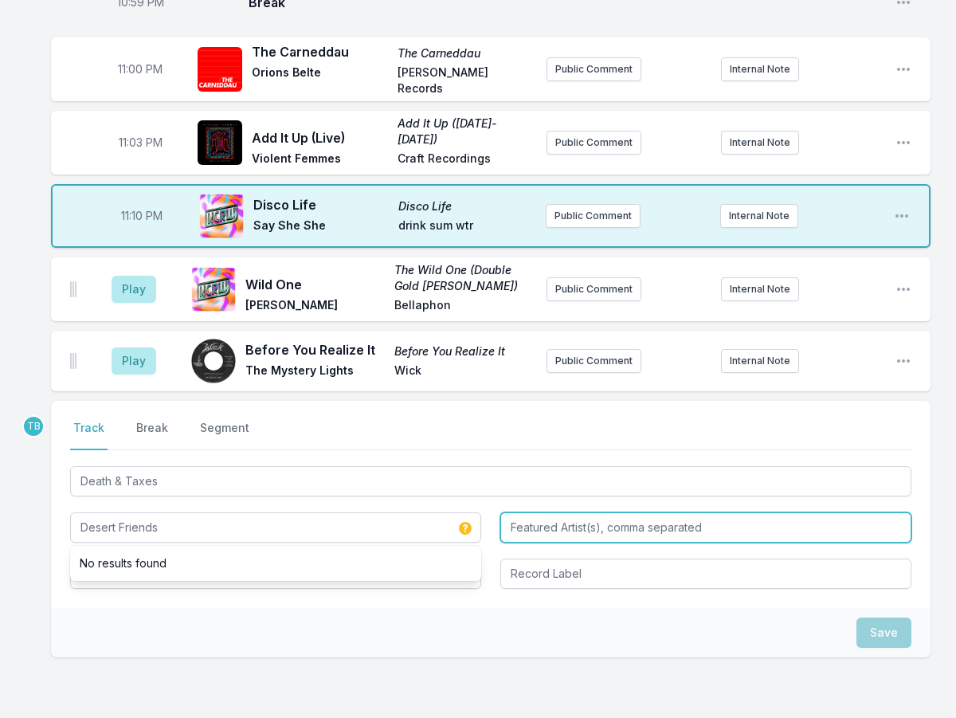
type input "Desert Friends"
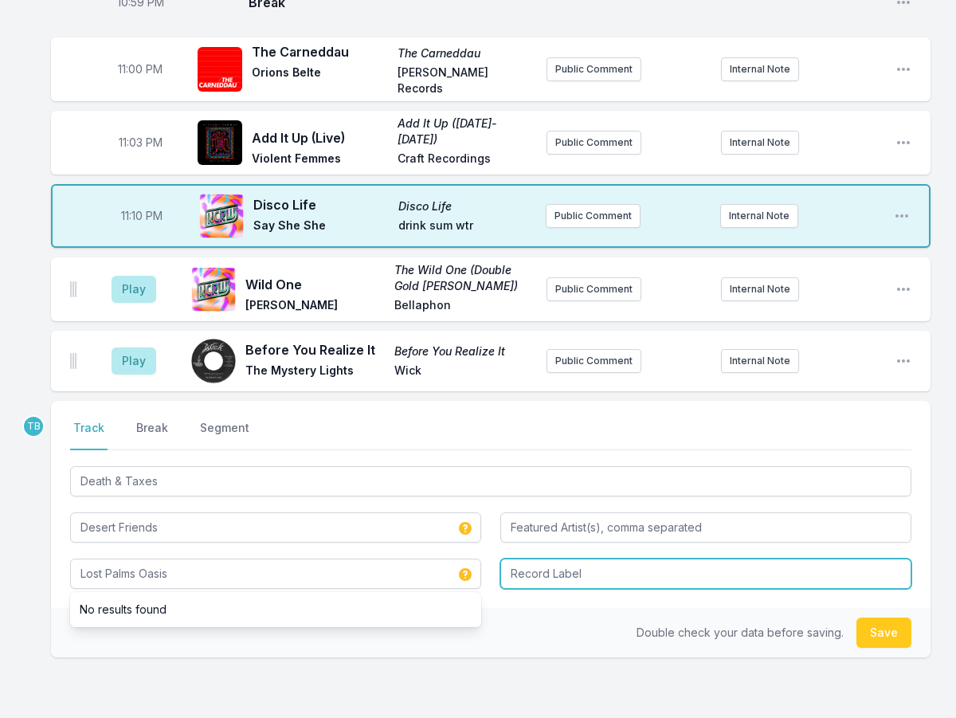
type input "Lost Palms Oasis"
type input "Two Palms Studio Recordings"
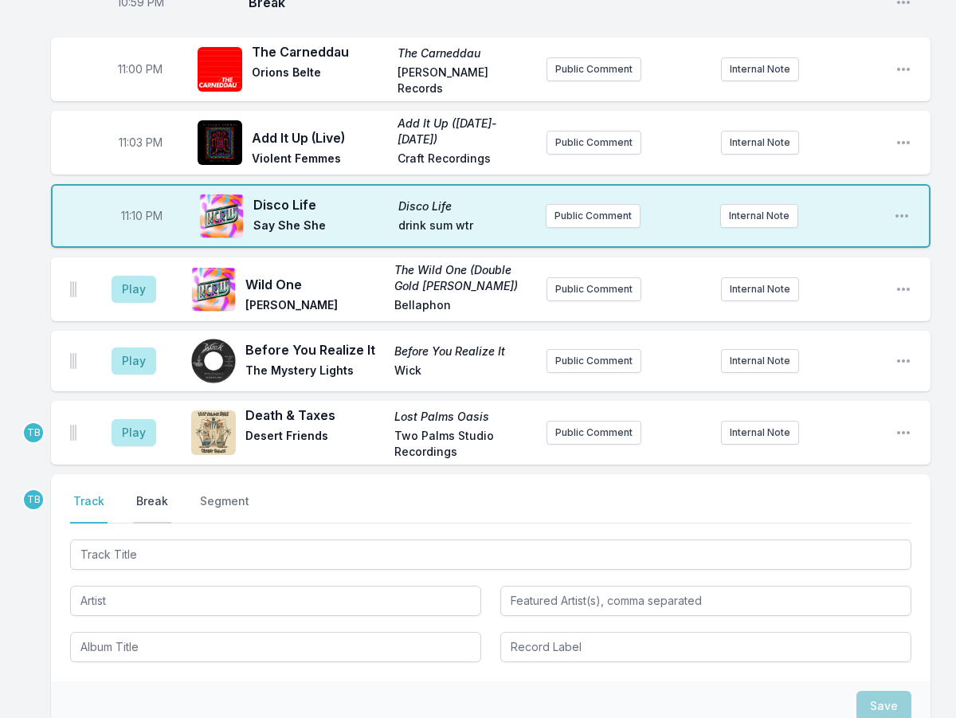
click at [140, 493] on button "Break" at bounding box center [152, 508] width 38 height 30
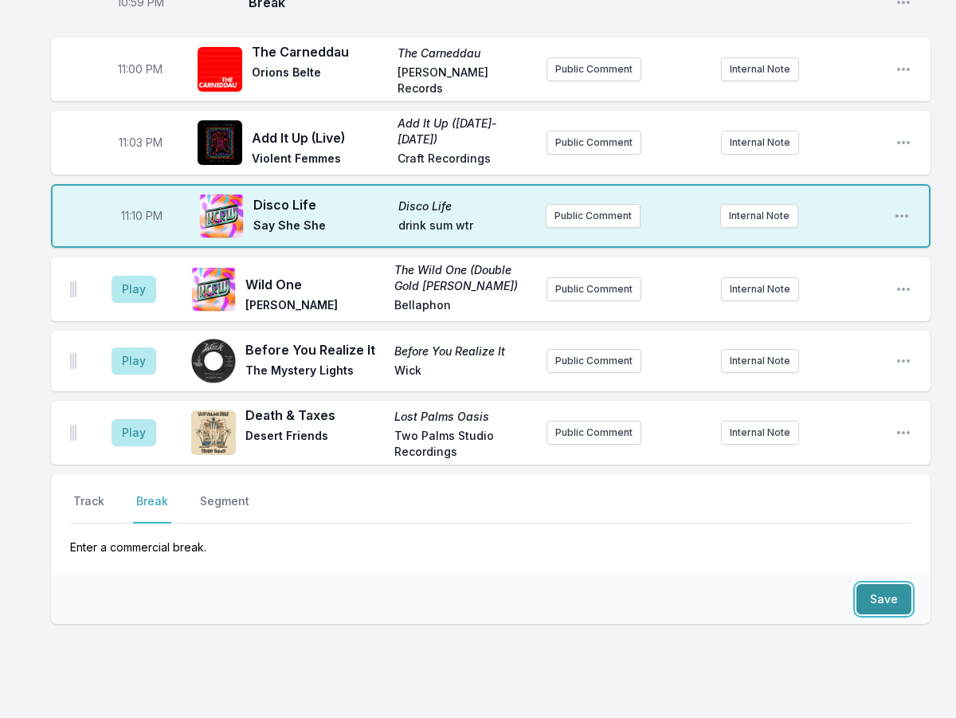
click at [861, 584] on button "Save" at bounding box center [884, 599] width 55 height 30
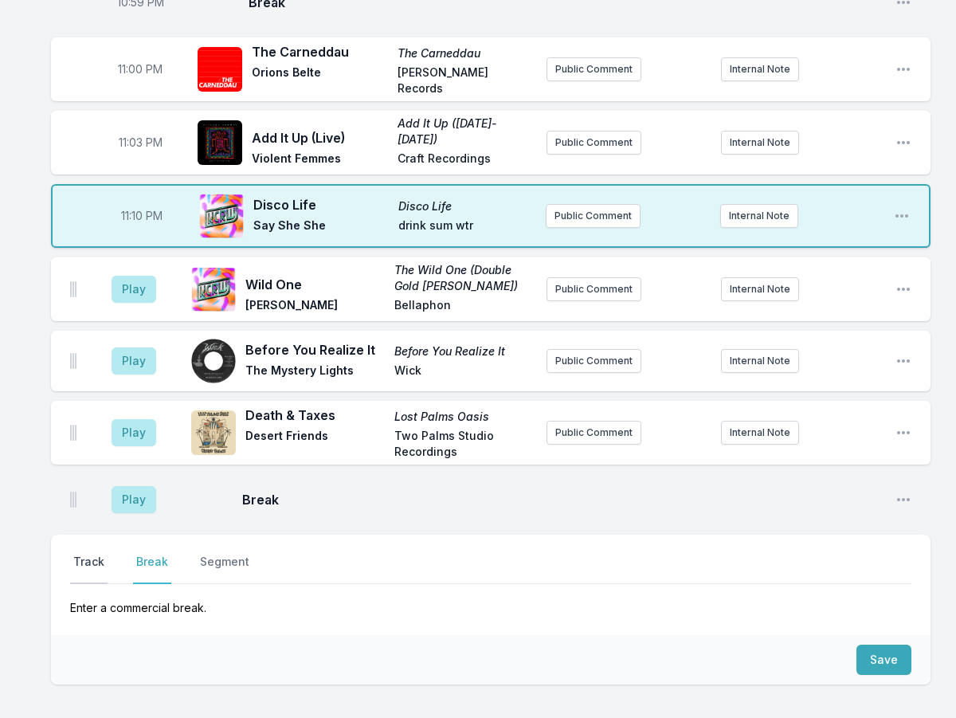
click at [84, 554] on button "Track" at bounding box center [88, 569] width 37 height 30
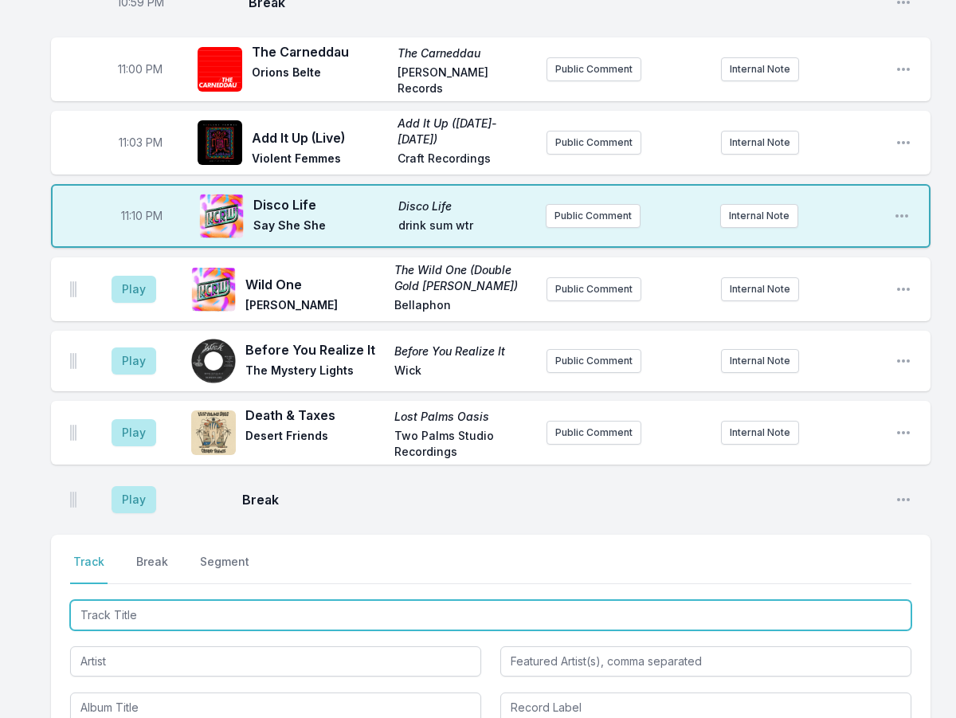
click at [171, 600] on input "Track Title" at bounding box center [491, 615] width 842 height 30
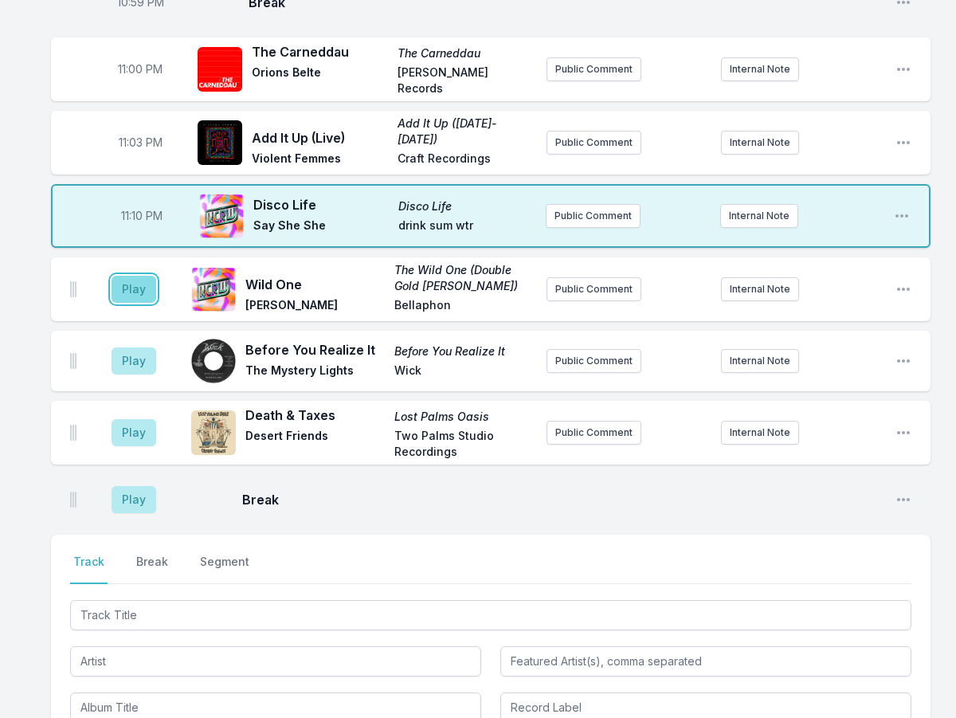
click at [129, 276] on button "Play" at bounding box center [134, 289] width 45 height 27
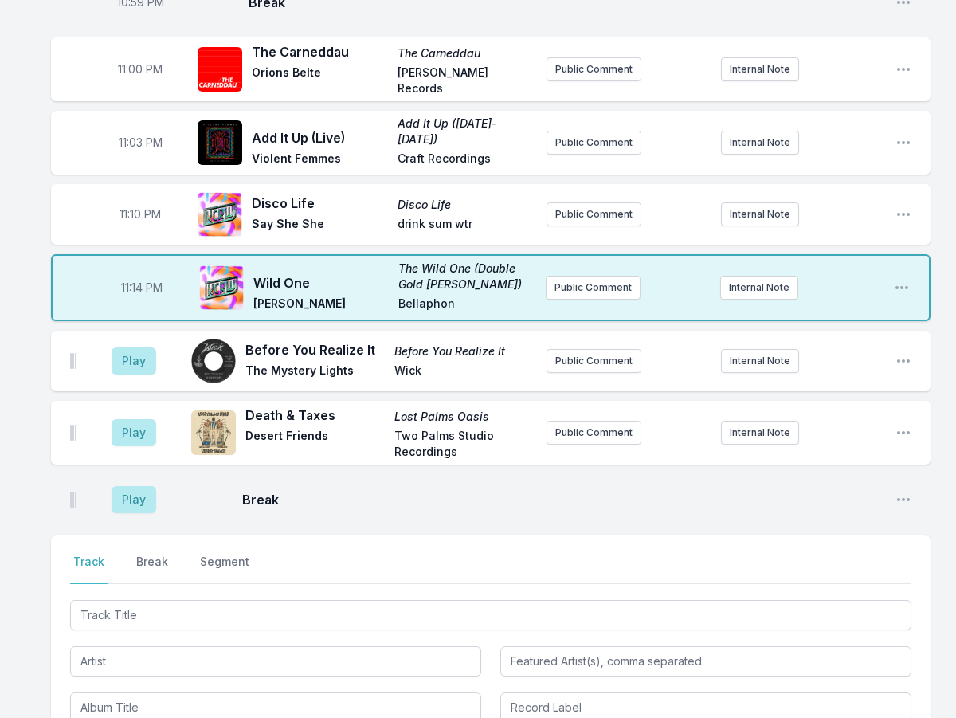
click at [138, 280] on span "11:14 PM" at bounding box center [141, 288] width 41 height 16
click at [120, 273] on input "23:14" at bounding box center [141, 288] width 89 height 30
click at [151, 348] on button "Play" at bounding box center [134, 361] width 45 height 27
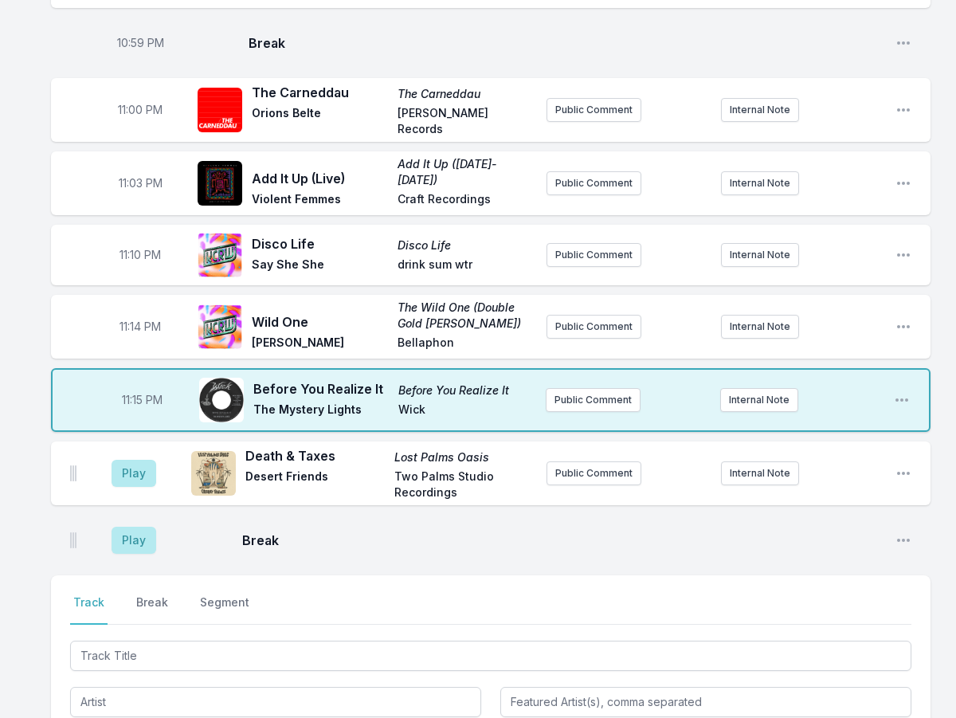
scroll to position [1340, 0]
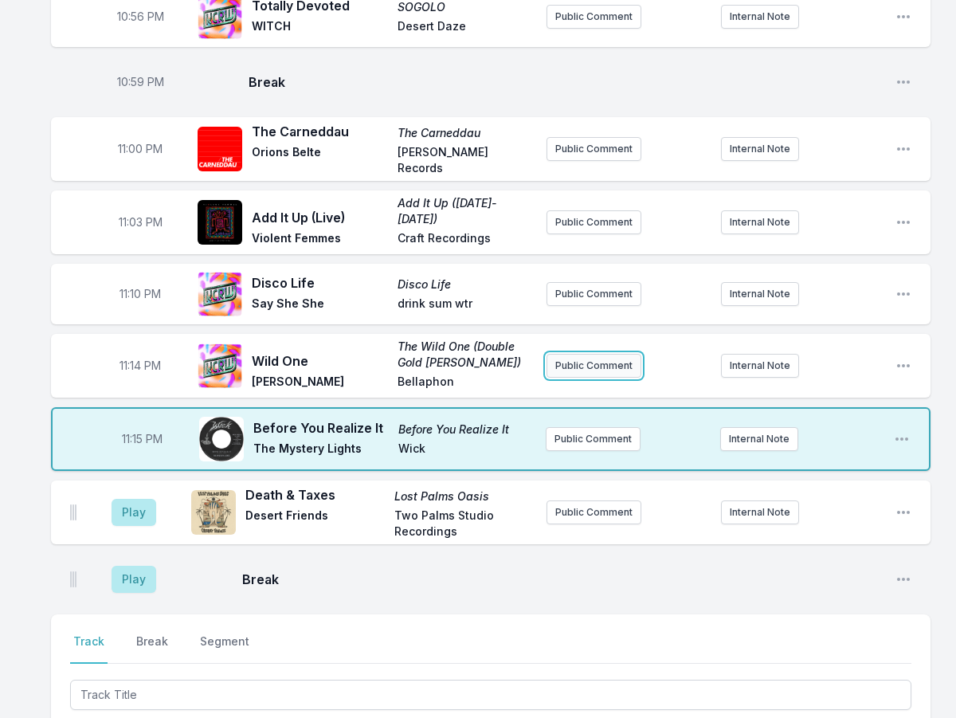
click at [573, 354] on button "Public Comment" at bounding box center [594, 366] width 95 height 24
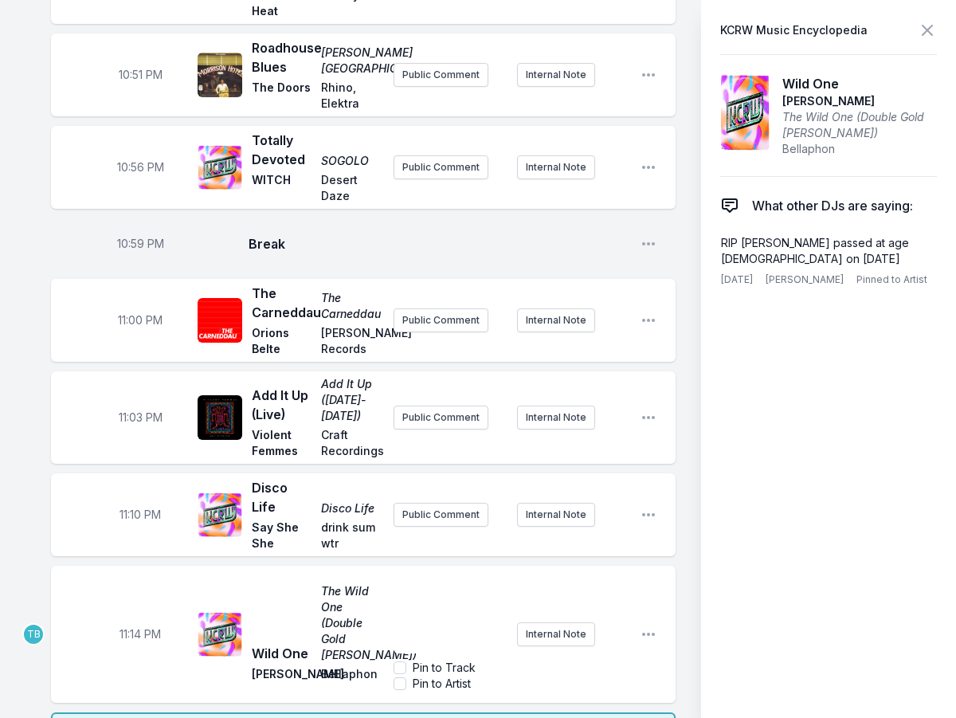
scroll to position [1738, 0]
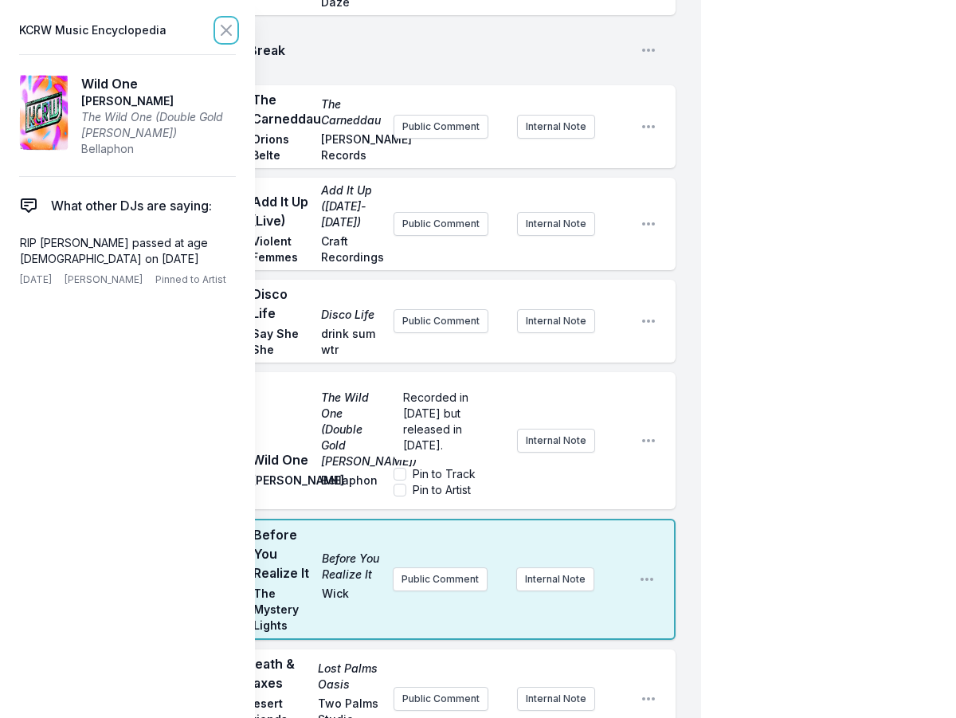
click at [228, 26] on icon at bounding box center [226, 30] width 19 height 19
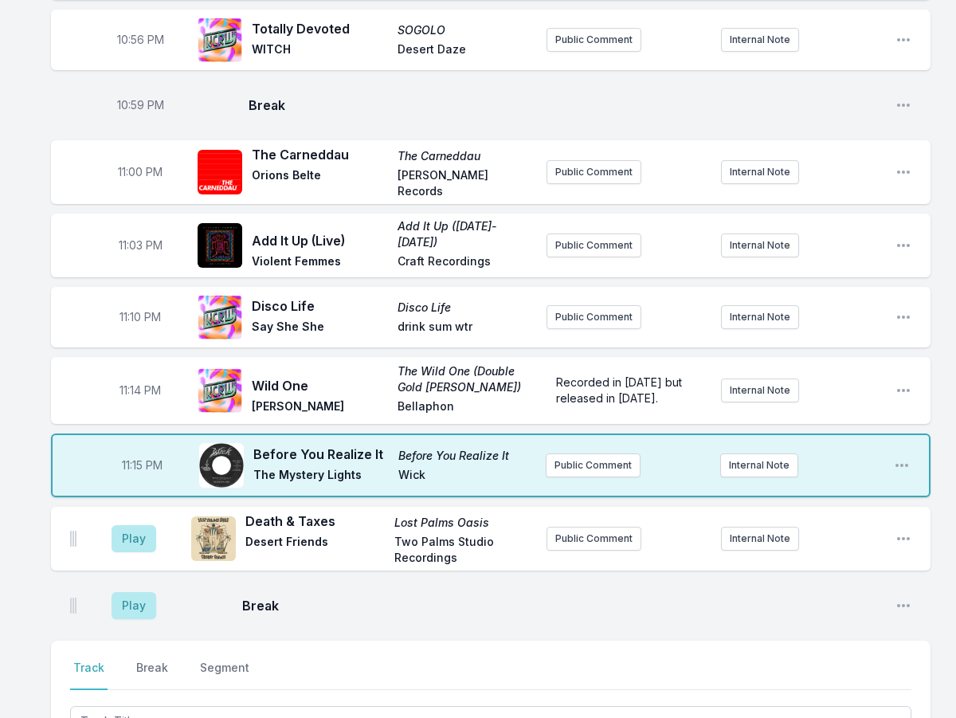
scroll to position [1293, 0]
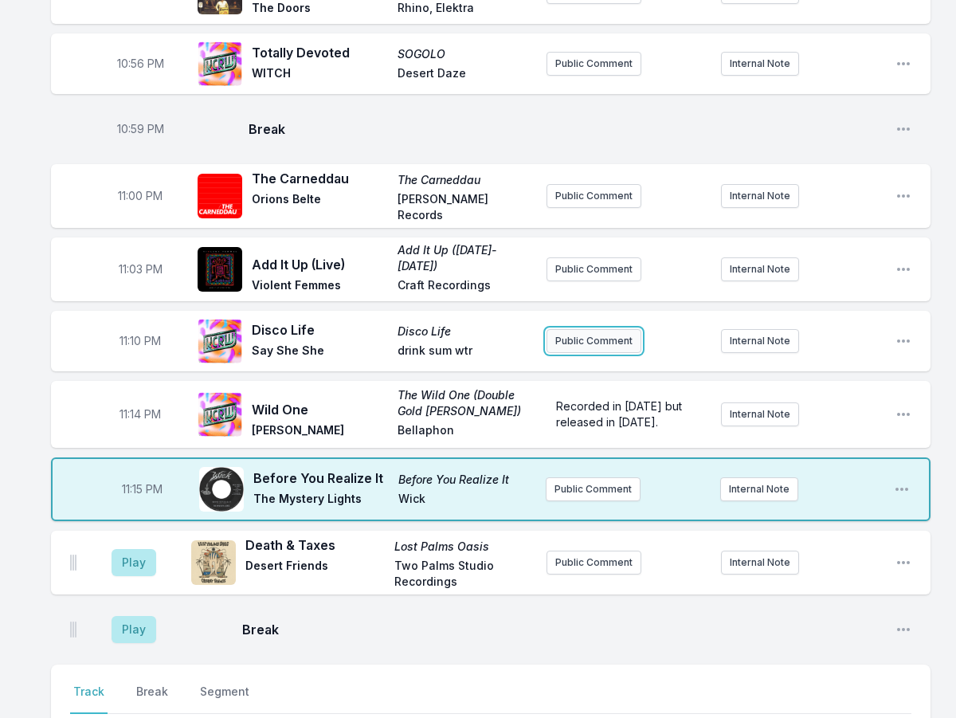
click at [575, 329] on button "Public Comment" at bounding box center [594, 341] width 95 height 24
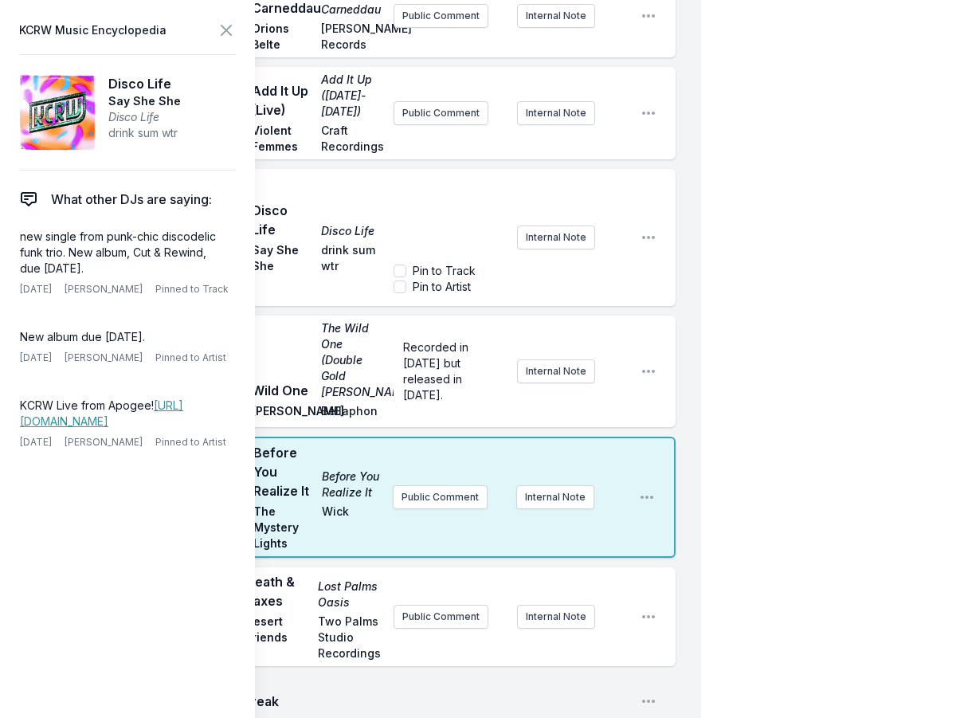
scroll to position [1851, 0]
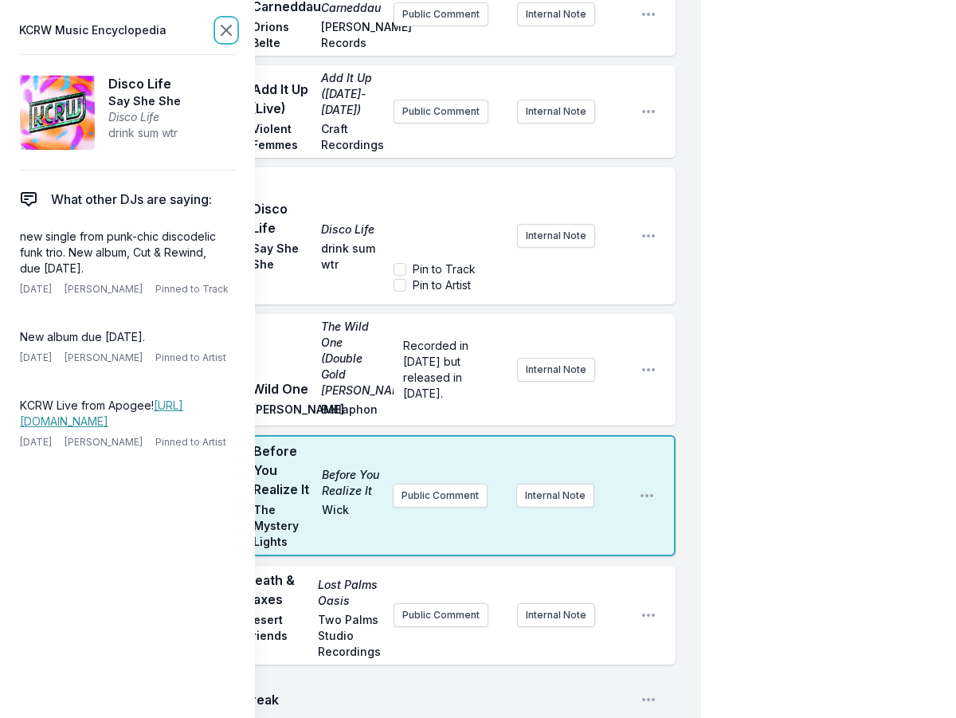
click at [227, 33] on icon at bounding box center [226, 30] width 19 height 19
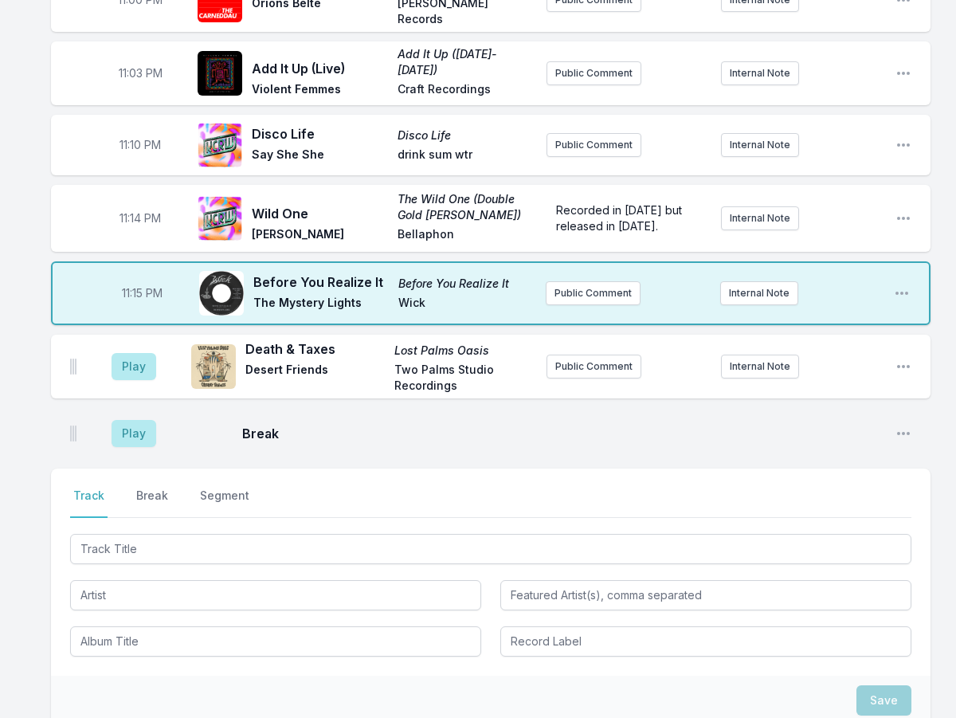
scroll to position [1362, 0]
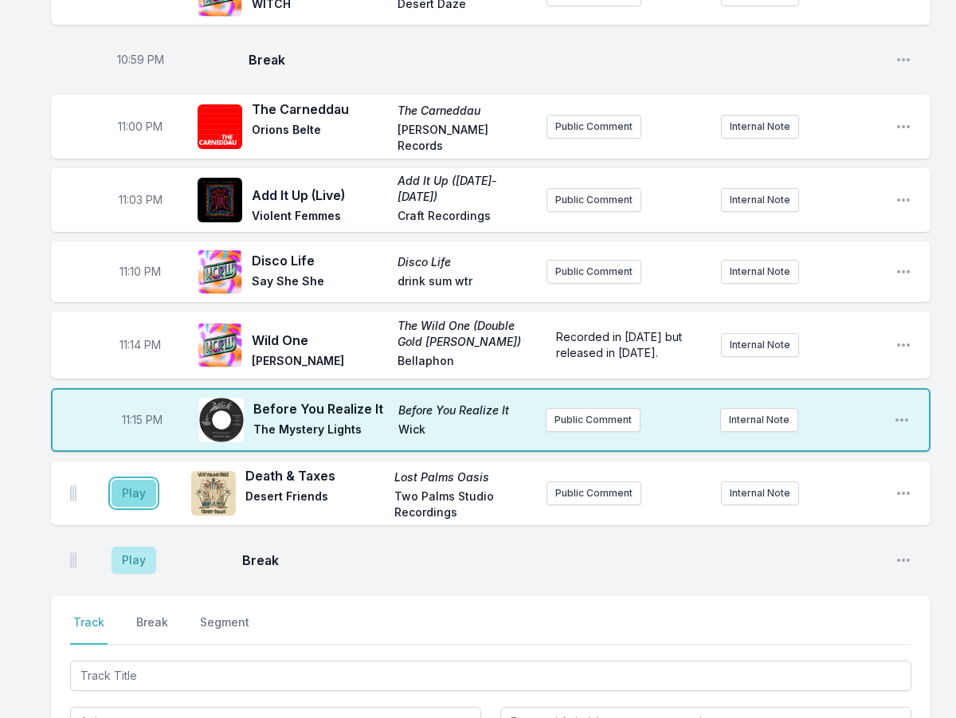
click at [146, 480] on button "Play" at bounding box center [134, 493] width 45 height 27
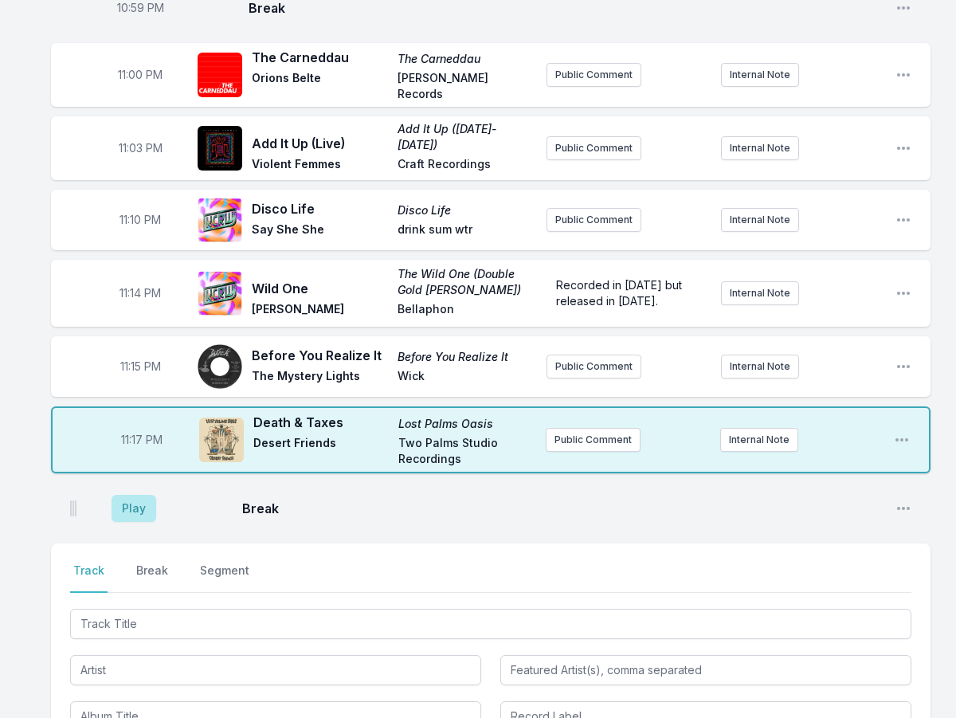
scroll to position [1442, 0]
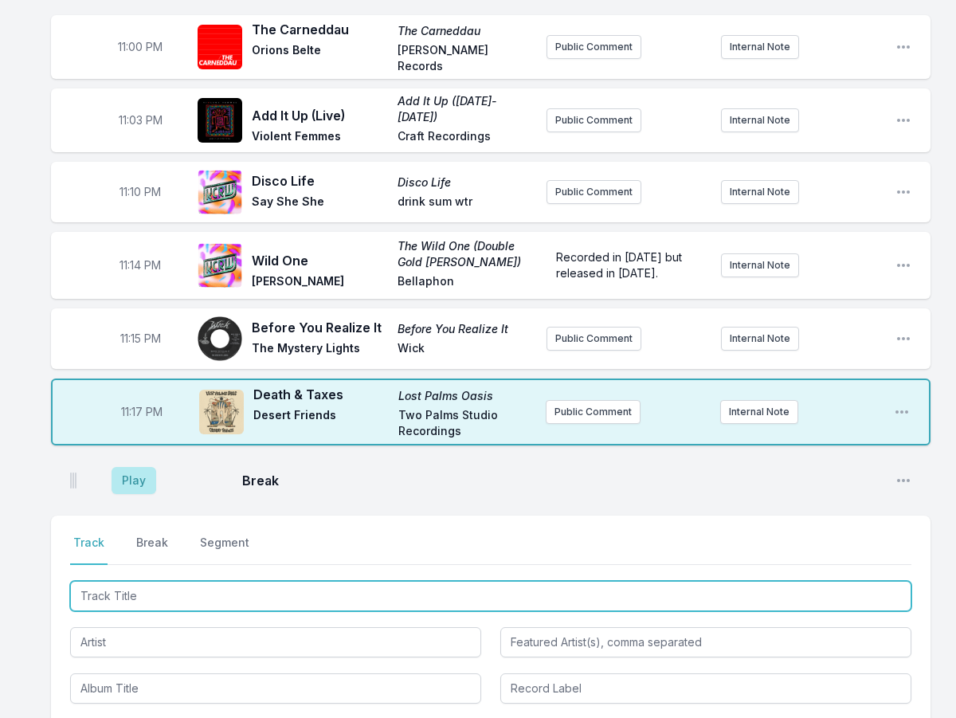
click at [142, 581] on input "Track Title" at bounding box center [491, 596] width 842 height 30
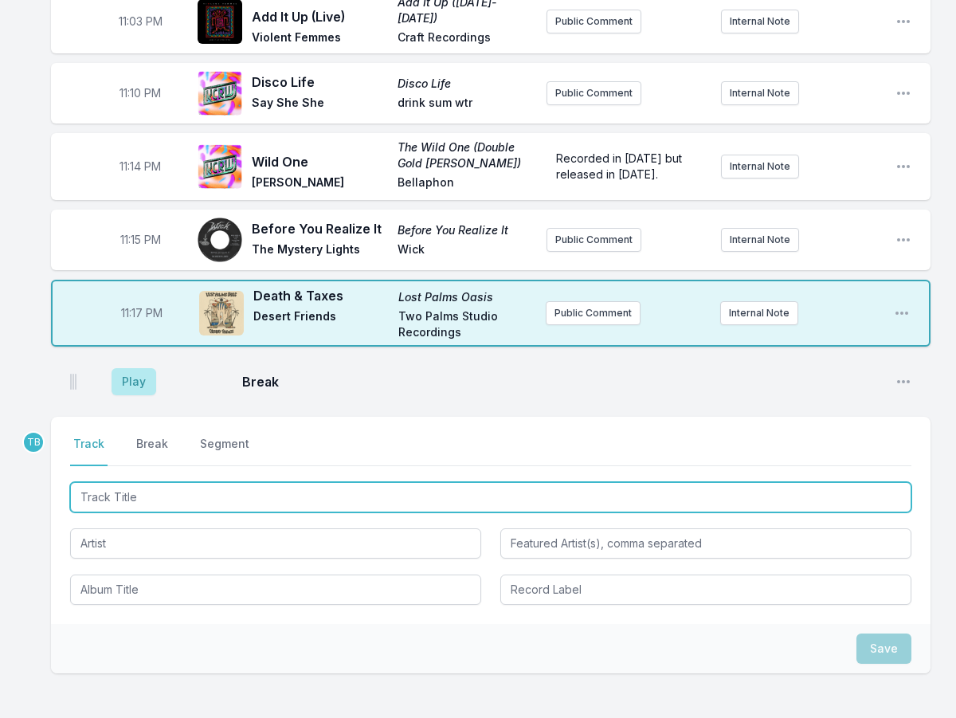
scroll to position [1601, 0]
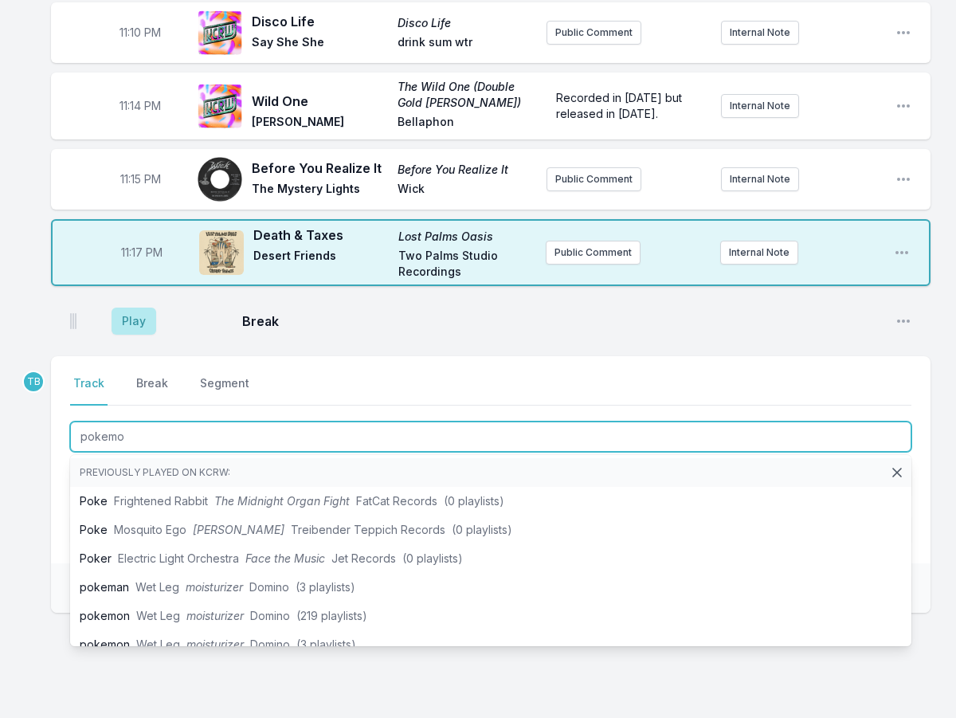
type input "pokemon"
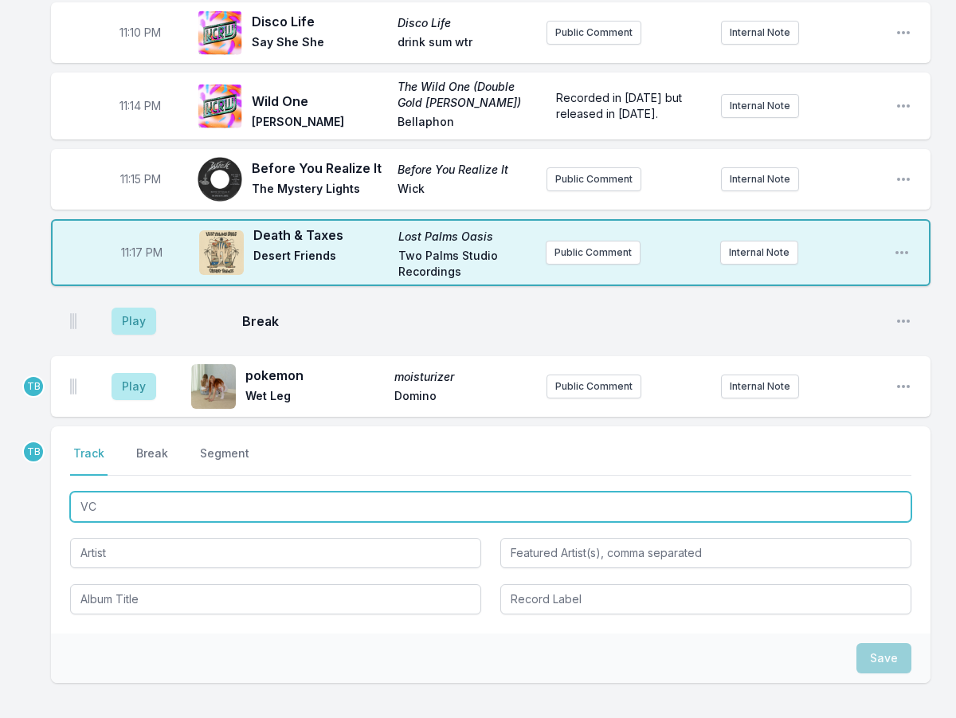
type input "VCR"
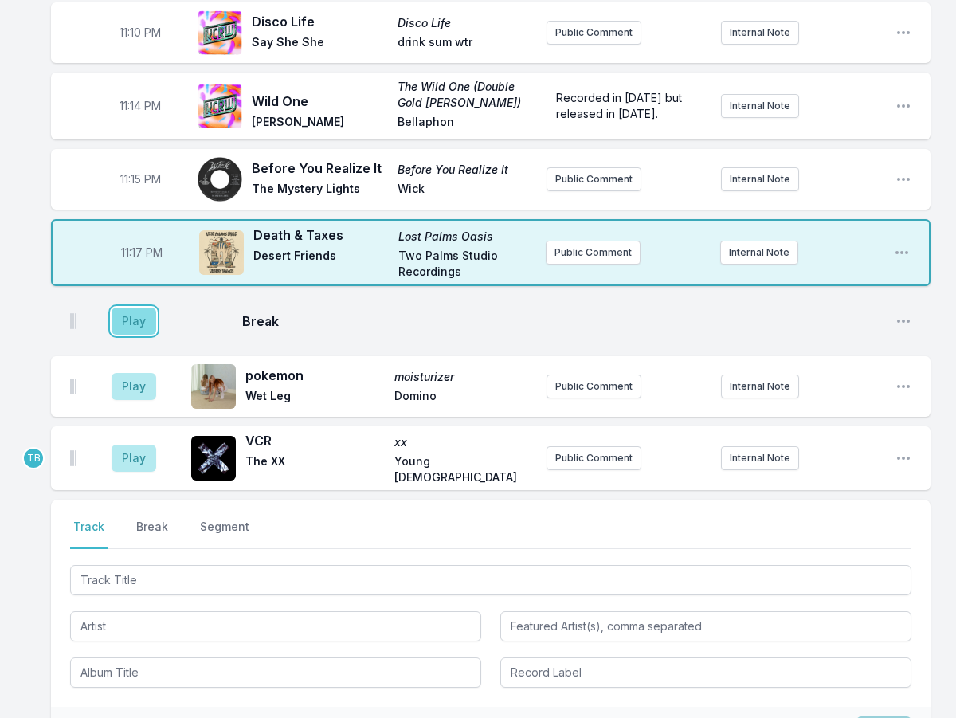
click at [133, 308] on button "Play" at bounding box center [134, 321] width 45 height 27
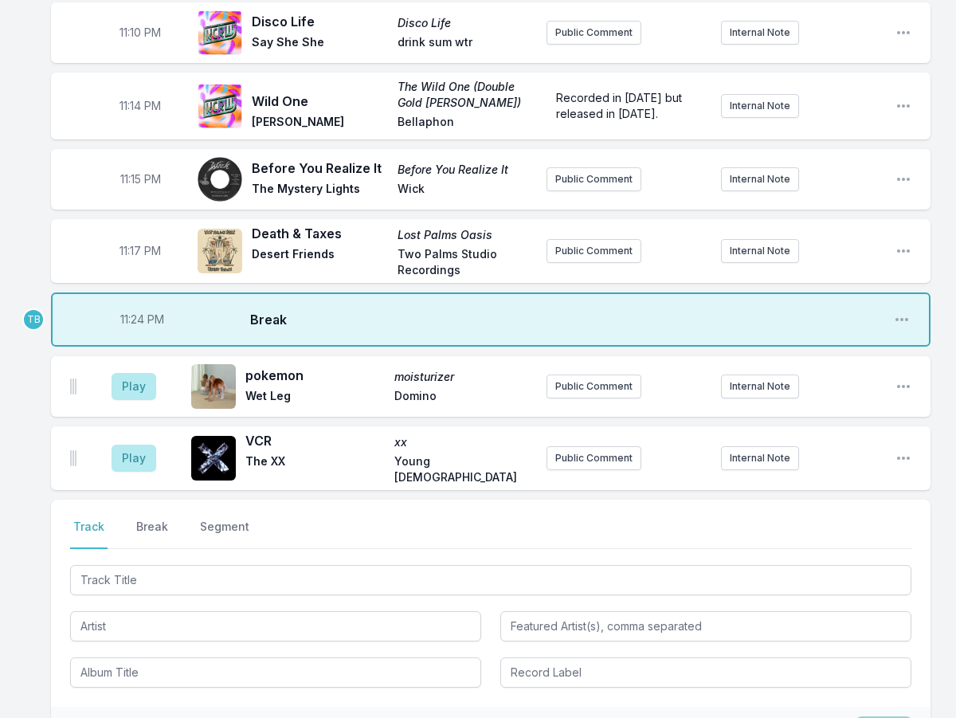
click at [137, 312] on span "11:24 PM" at bounding box center [142, 320] width 44 height 16
click at [120, 304] on input "23:24" at bounding box center [141, 319] width 89 height 30
type input "23:18"
click at [130, 373] on button "Play" at bounding box center [134, 386] width 45 height 27
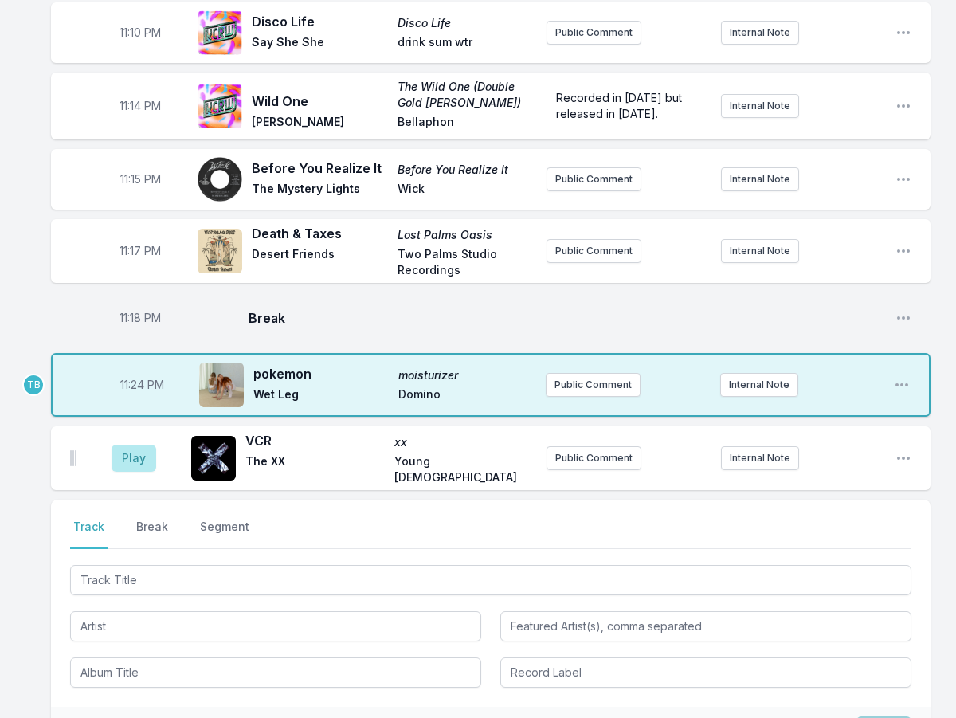
click at [143, 377] on span "11:24 PM" at bounding box center [142, 385] width 44 height 16
click at [127, 370] on input "23:24" at bounding box center [141, 385] width 89 height 30
type input "23:22"
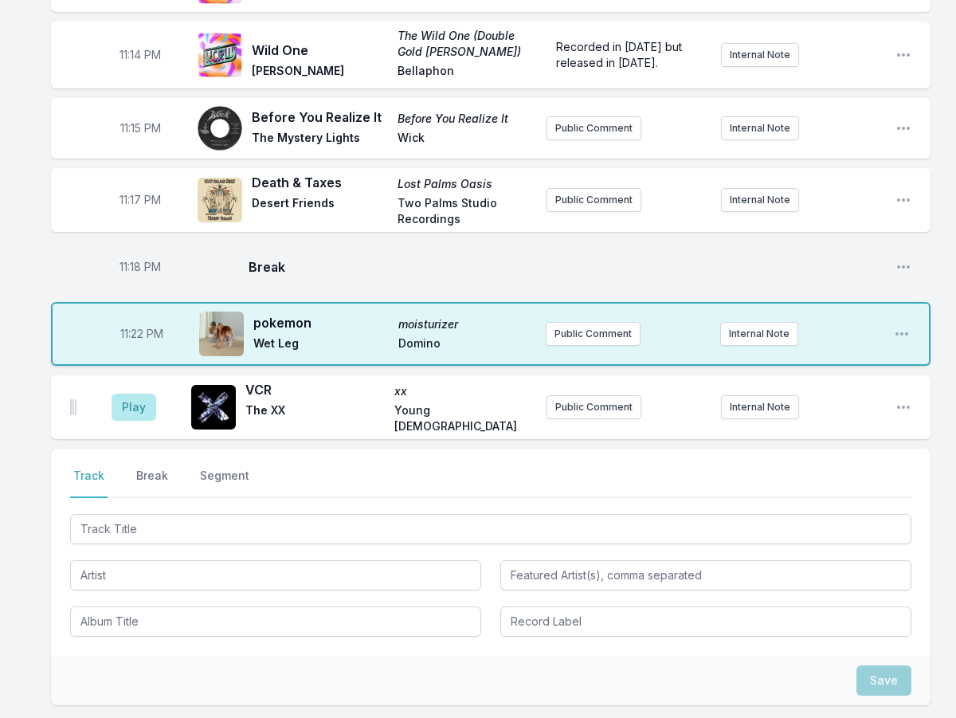
scroll to position [1681, 0]
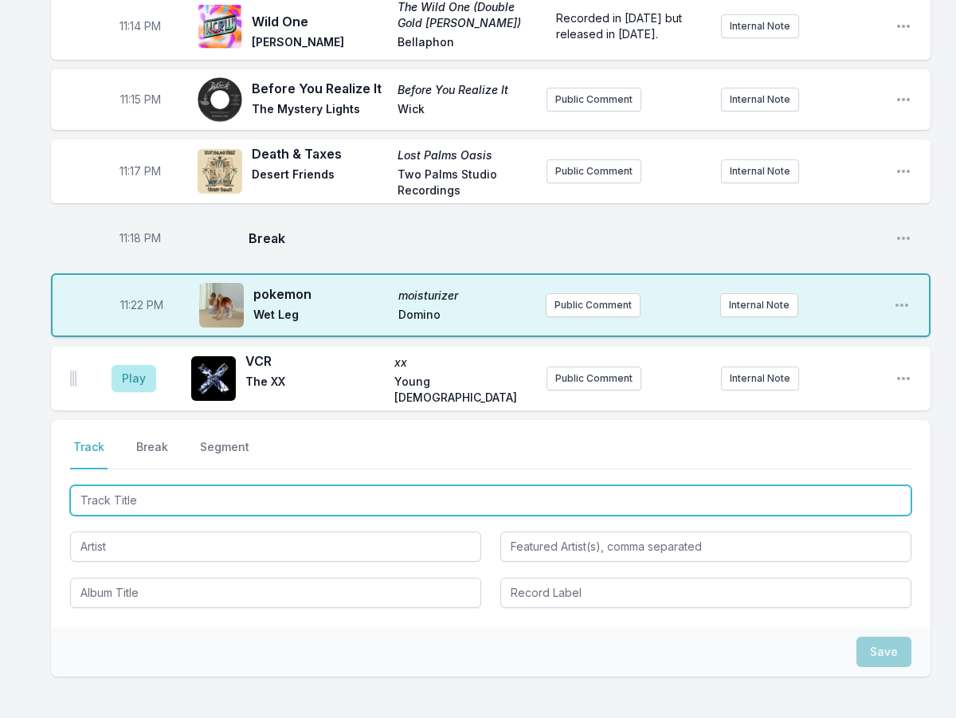
click at [147, 485] on input "Track Title" at bounding box center [491, 500] width 842 height 30
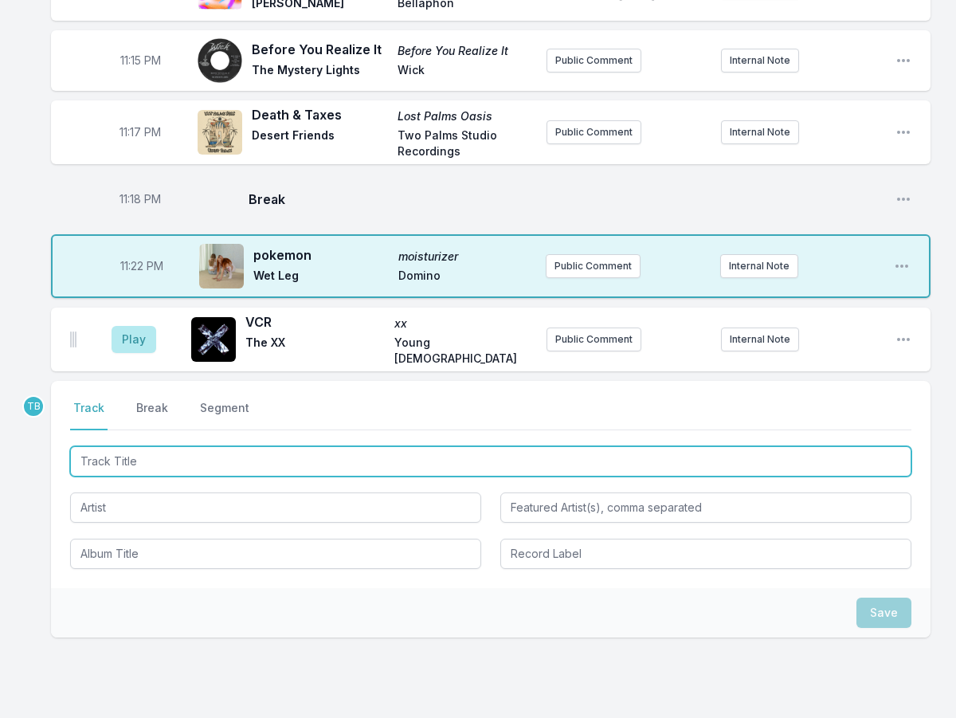
scroll to position [1742, 0]
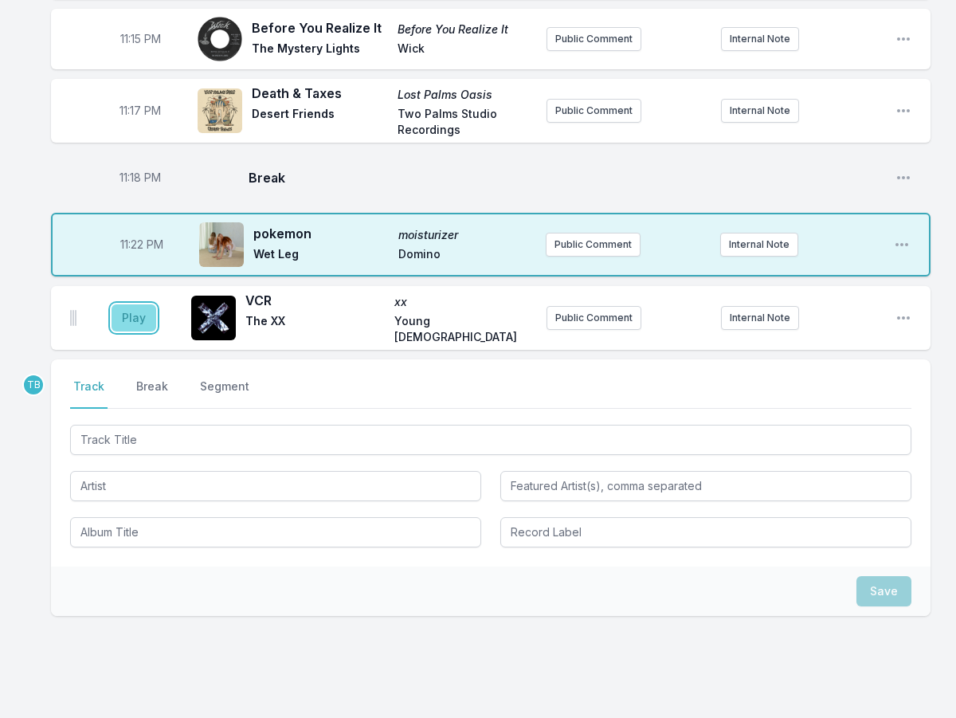
click at [140, 304] on button "Play" at bounding box center [134, 317] width 45 height 27
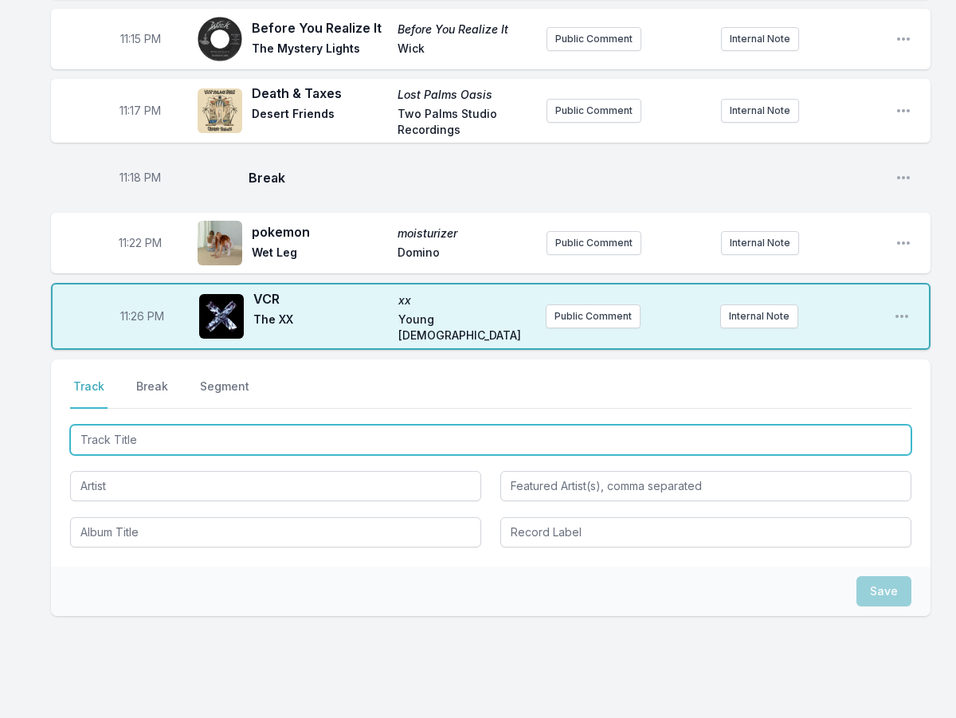
click at [343, 425] on input "Track Title" at bounding box center [491, 440] width 842 height 30
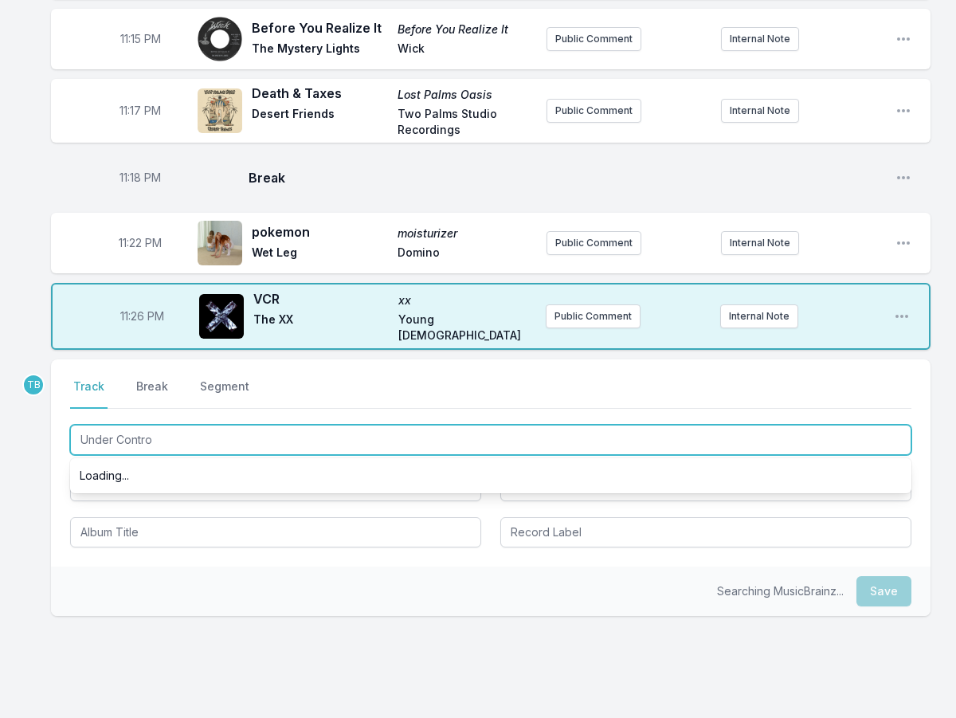
type input "Under Control"
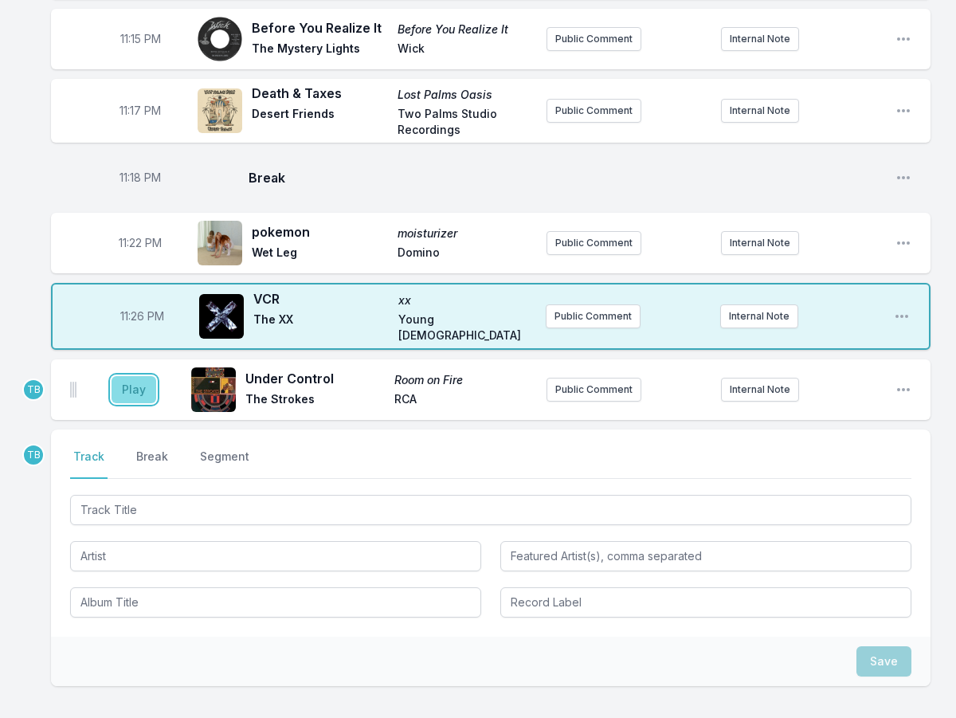
click at [136, 376] on button "Play" at bounding box center [134, 389] width 45 height 27
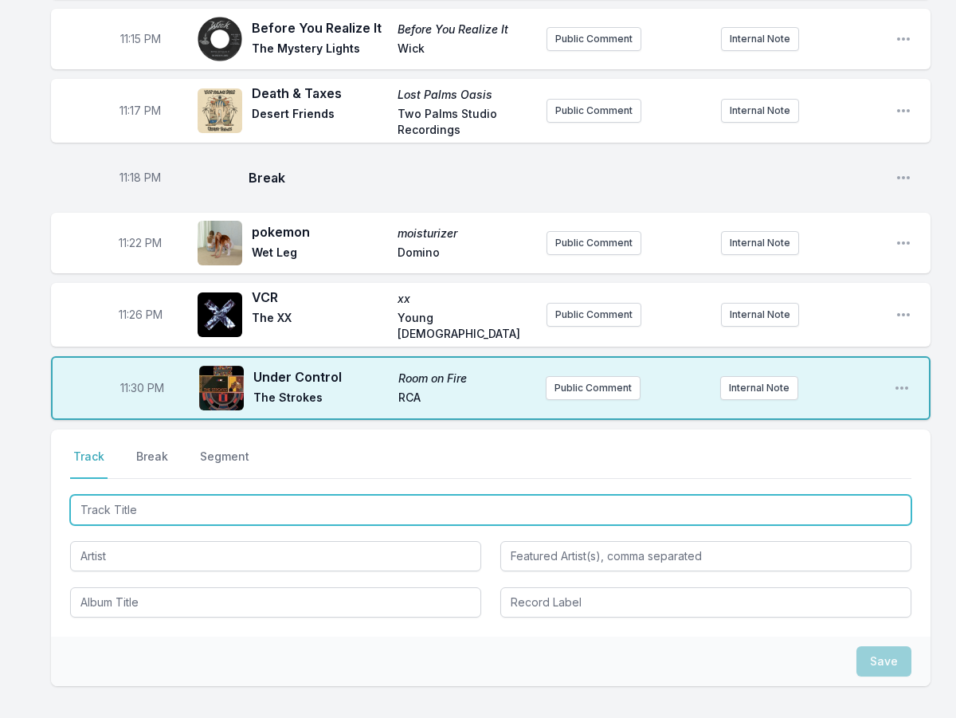
click at [148, 495] on input "Track Title" at bounding box center [491, 510] width 842 height 30
type input "Radio Song"
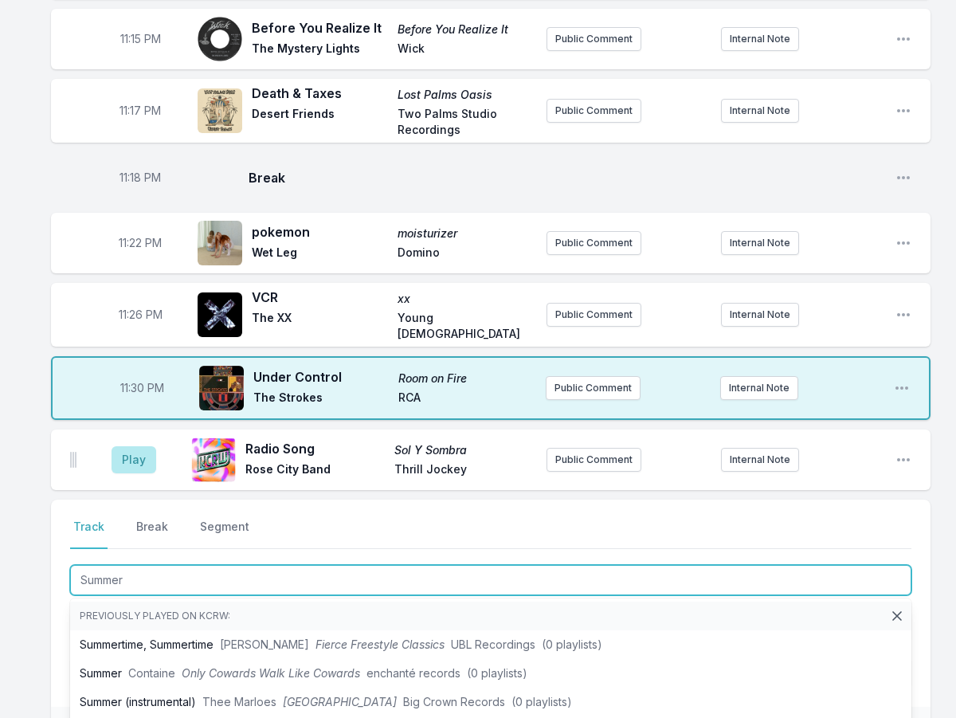
type input "Summer"
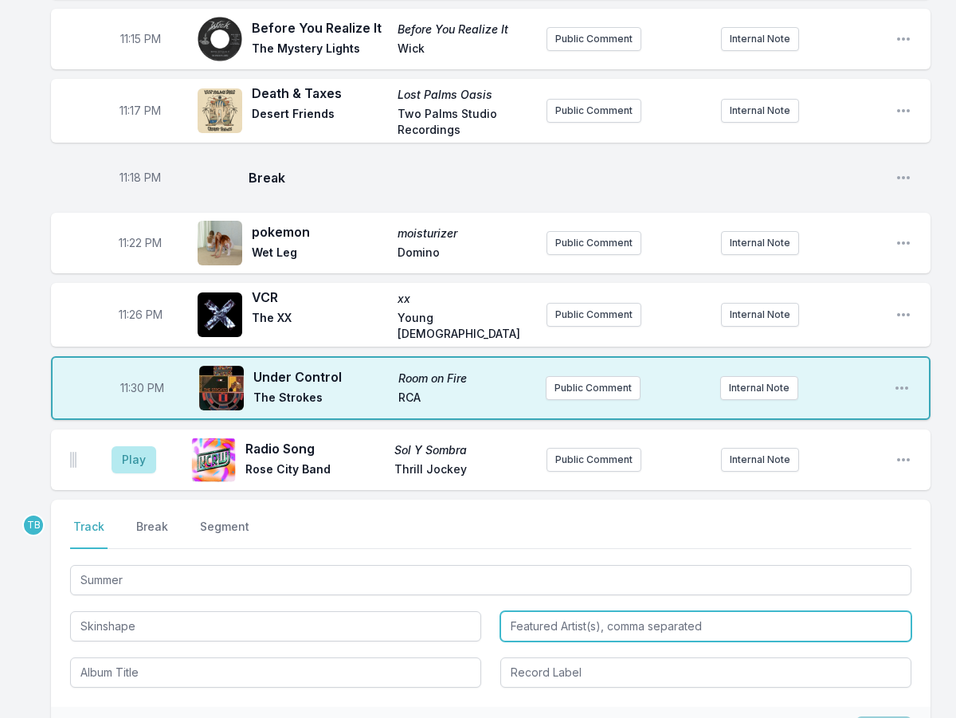
type input "Skinshape"
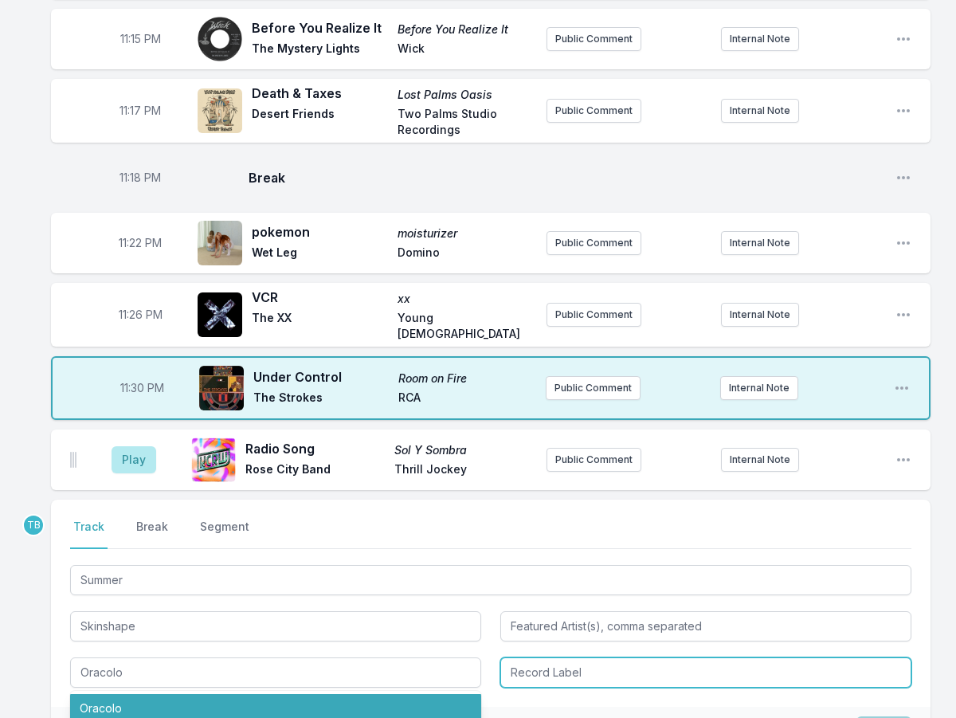
type input "Oracolo"
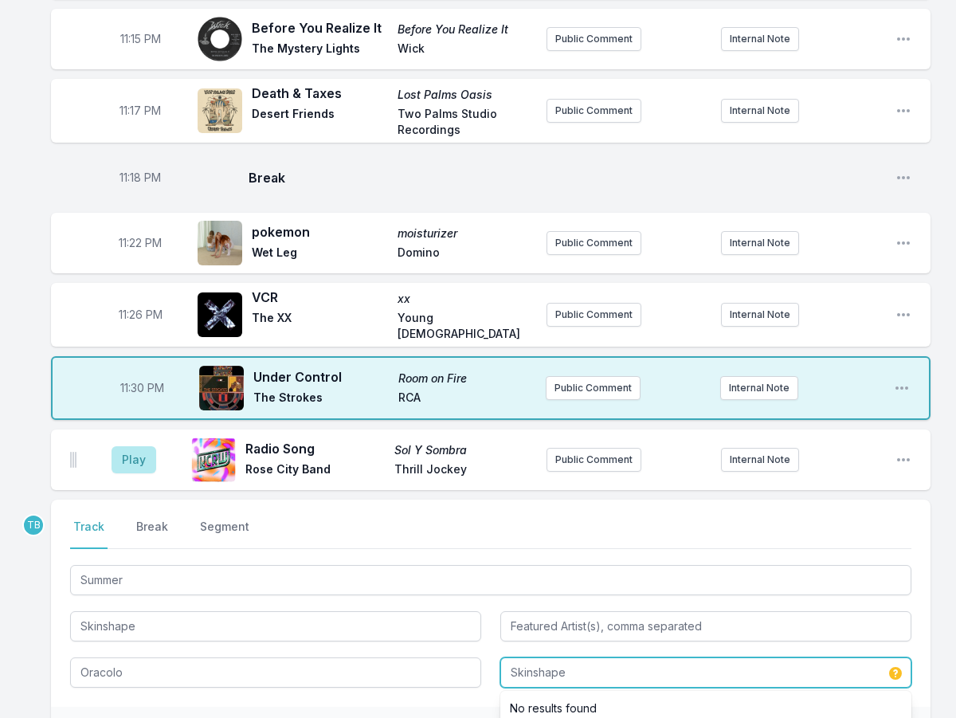
type input "Skinshape"
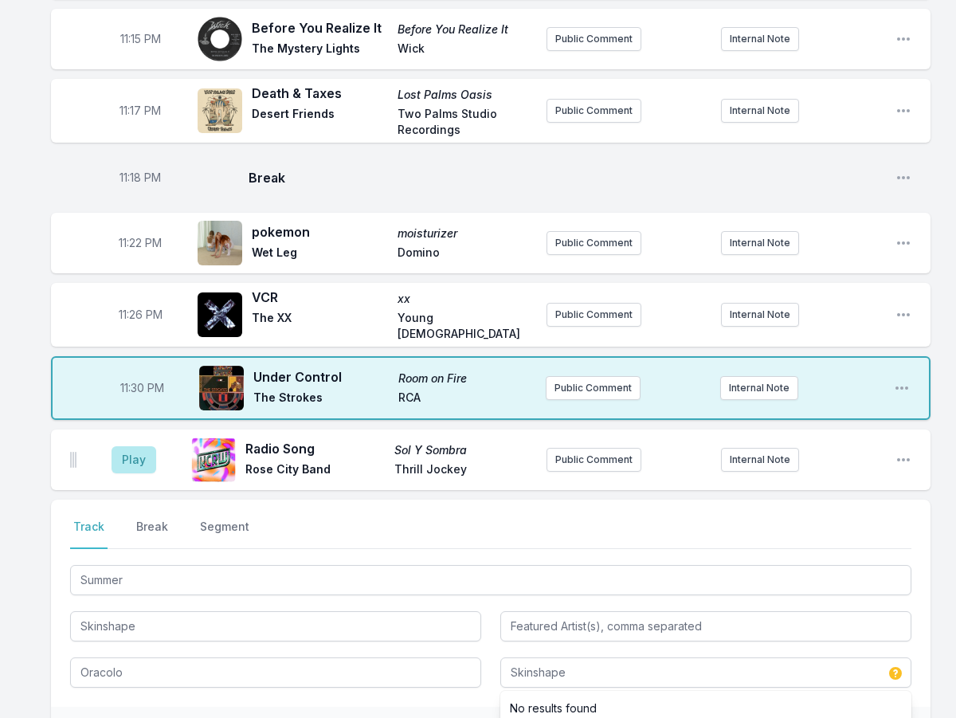
click at [891, 707] on div "Double check your data before saving. Save" at bounding box center [491, 731] width 880 height 49
click at [887, 717] on button "Save" at bounding box center [884, 732] width 55 height 30
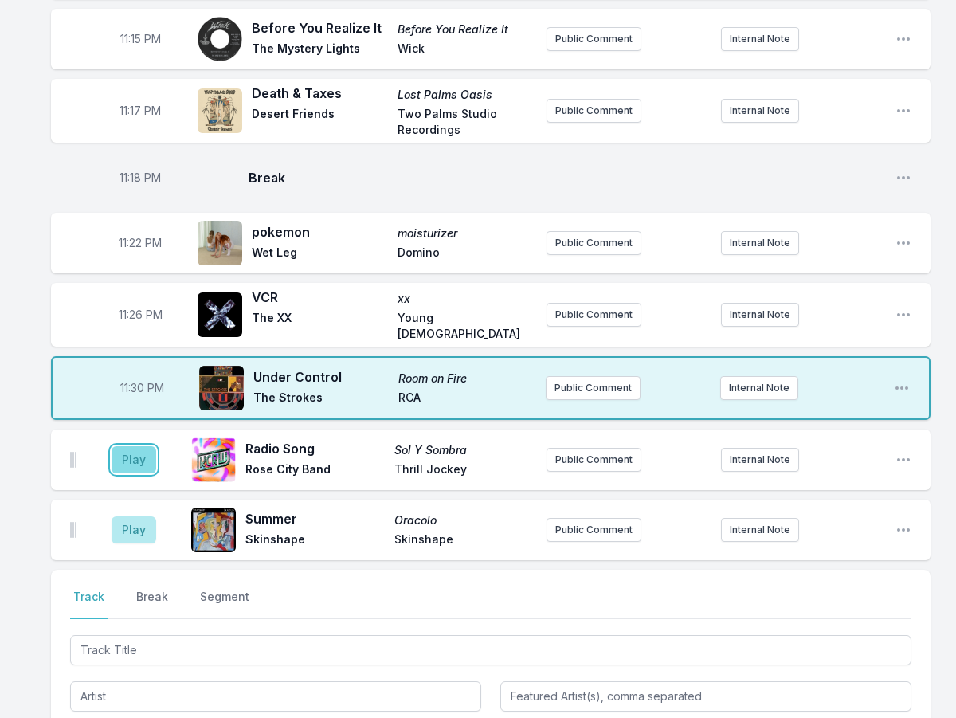
click at [147, 446] on button "Play" at bounding box center [134, 459] width 45 height 27
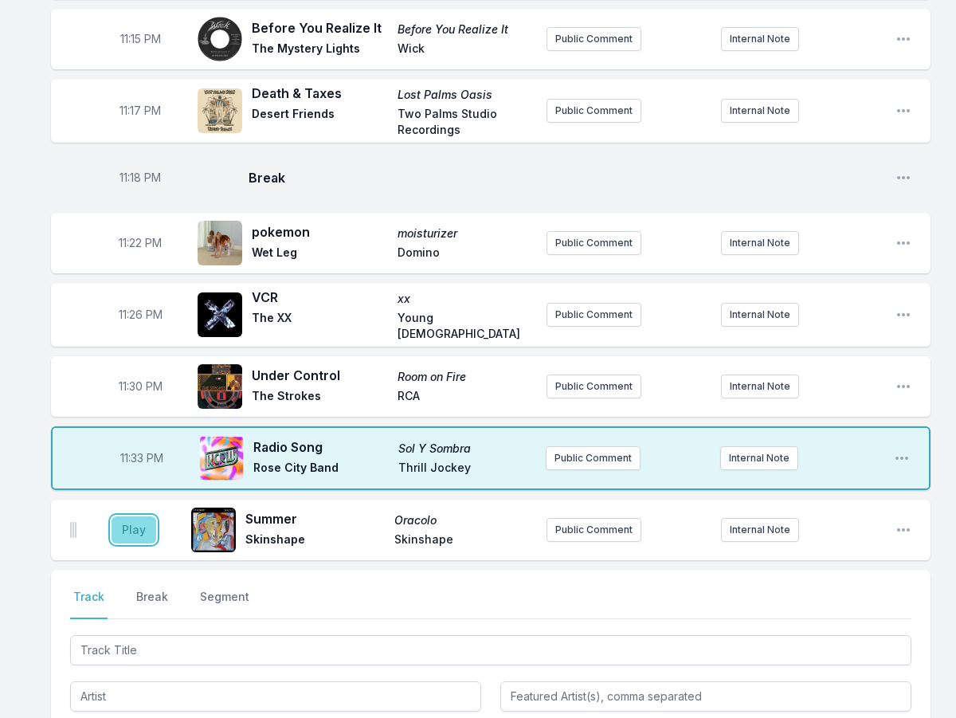
click at [138, 516] on button "Play" at bounding box center [134, 529] width 45 height 27
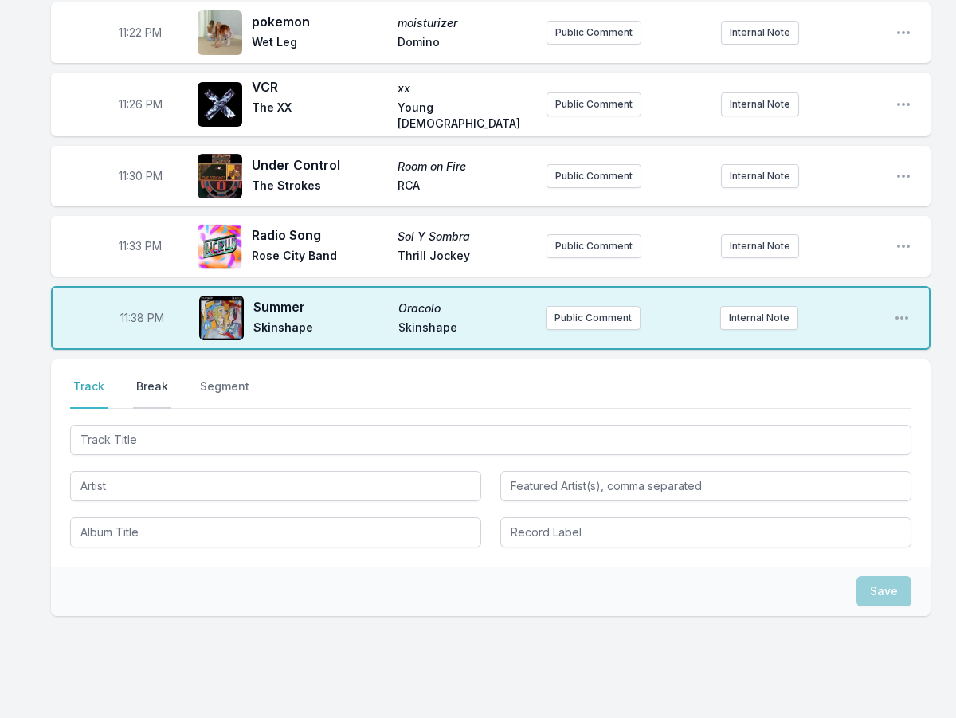
click at [160, 379] on button "Break" at bounding box center [152, 394] width 38 height 30
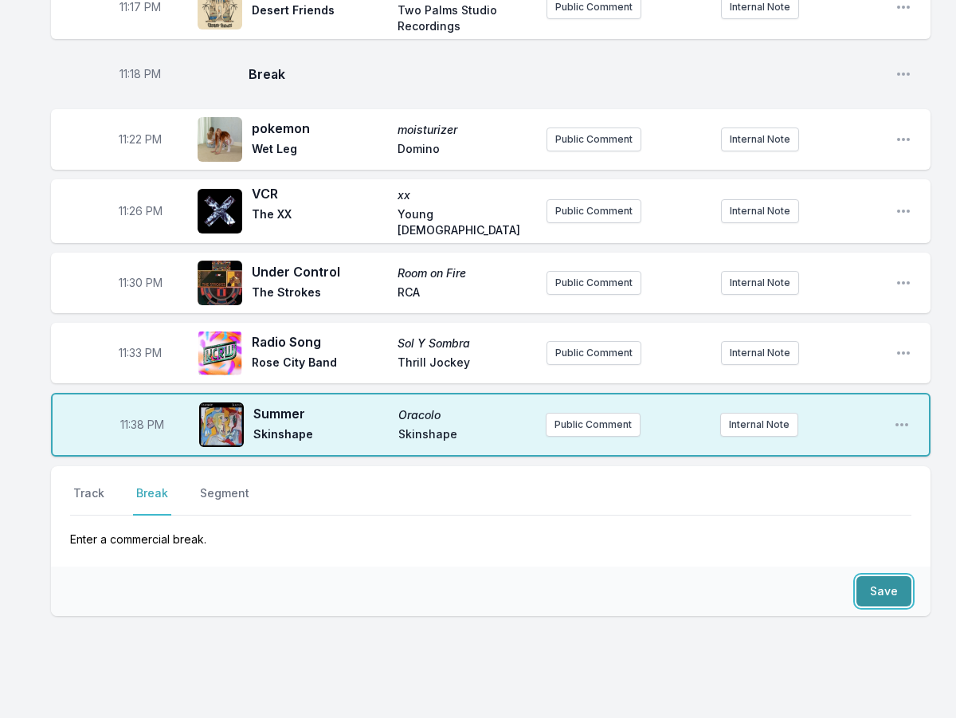
click at [884, 576] on button "Save" at bounding box center [884, 591] width 55 height 30
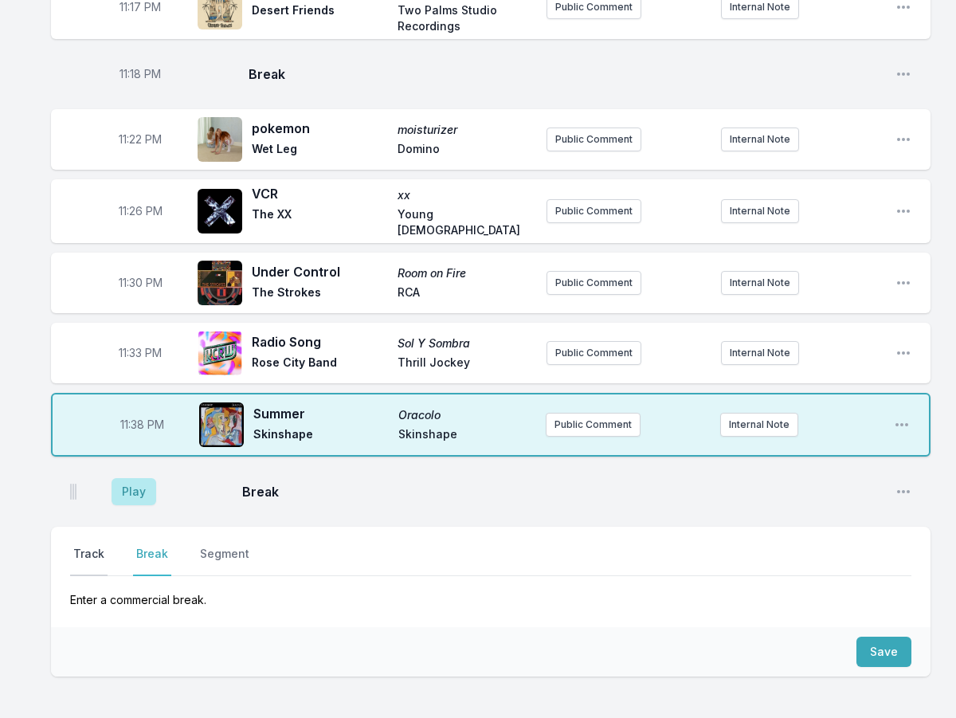
click at [96, 546] on button "Track" at bounding box center [88, 561] width 37 height 30
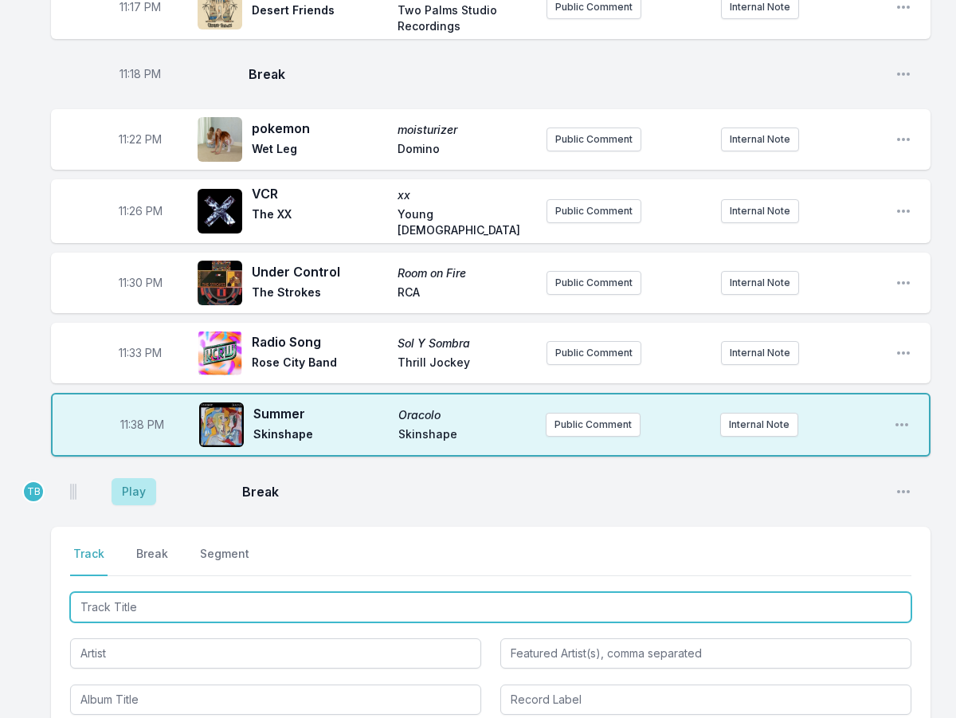
click at [123, 592] on input "Track Title" at bounding box center [491, 607] width 842 height 30
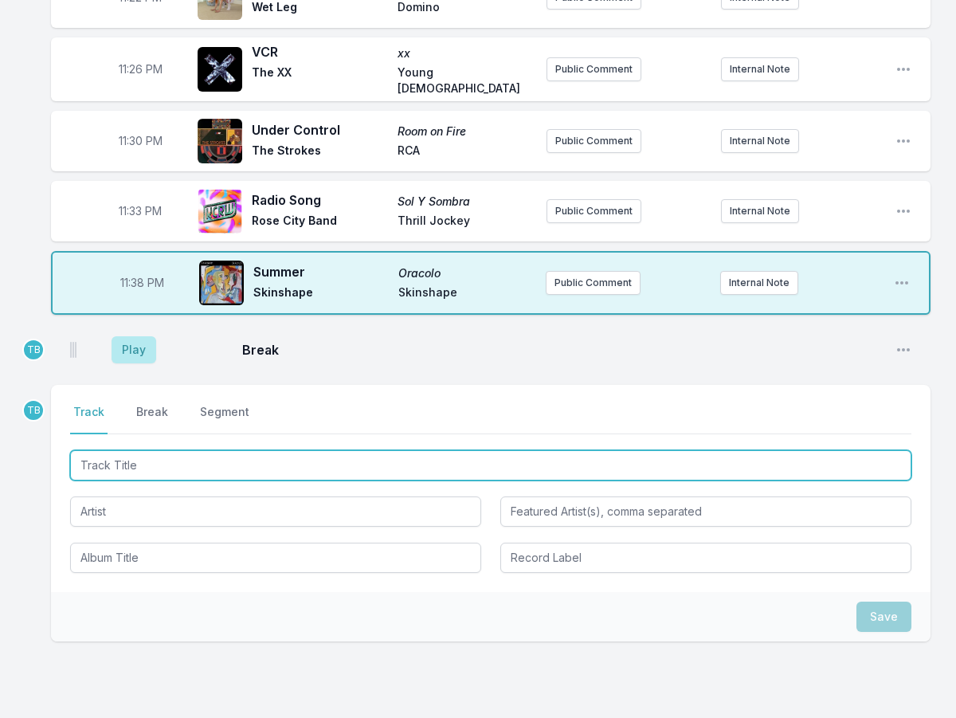
scroll to position [2005, 0]
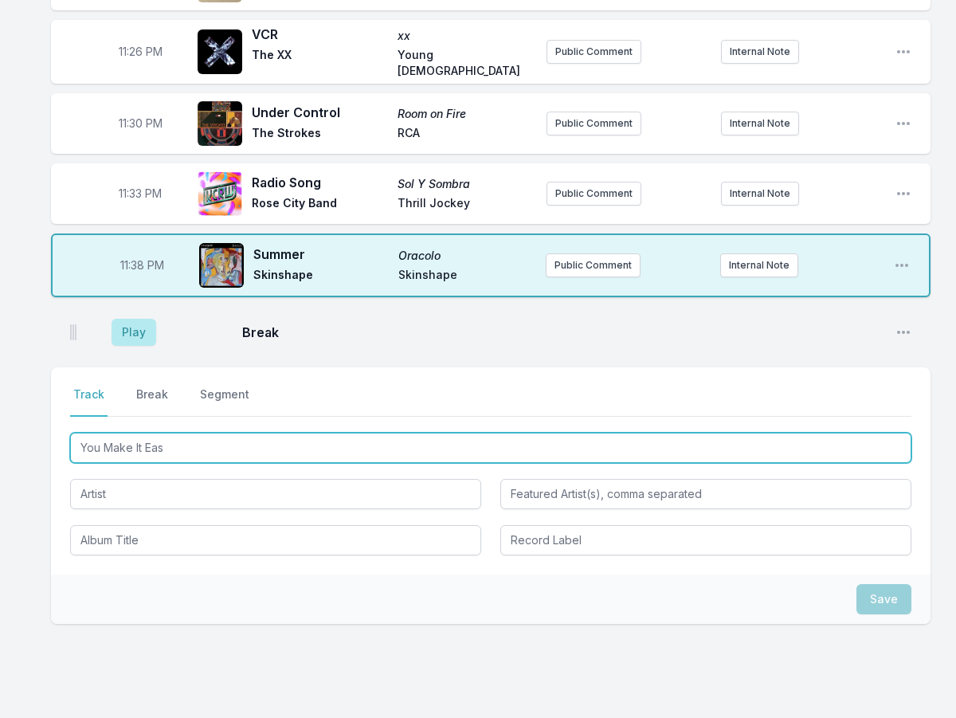
type input "You Make It Easy"
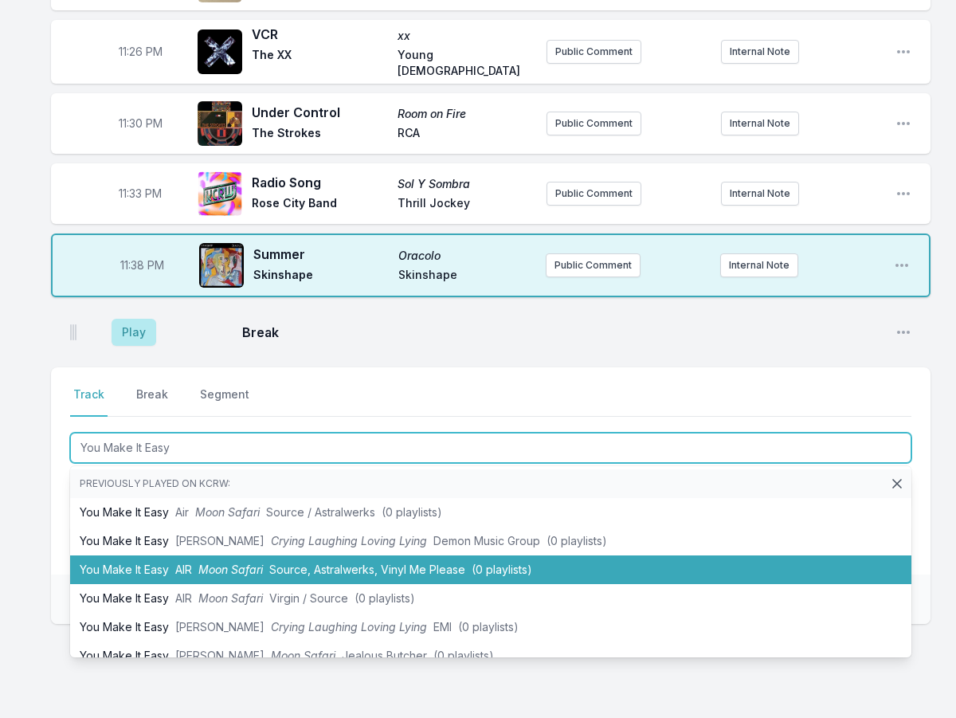
click at [444, 556] on li "You Make It Easy AIR Moon Safari Source, Astralwerks, Vinyl Me Please (0 playli…" at bounding box center [491, 570] width 842 height 29
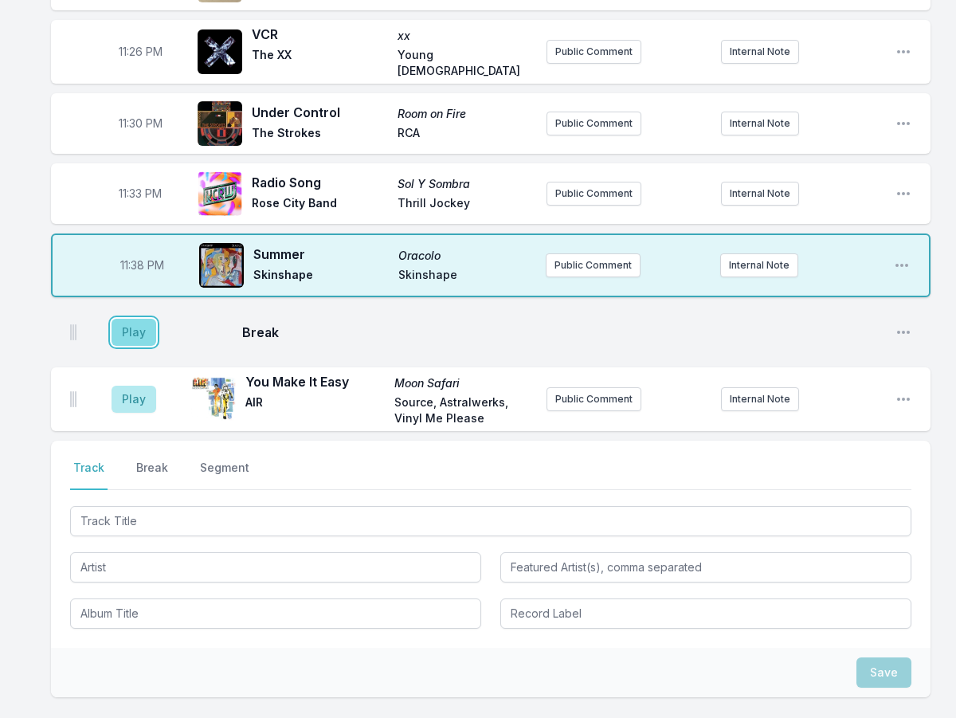
click at [151, 319] on button "Play" at bounding box center [134, 332] width 45 height 27
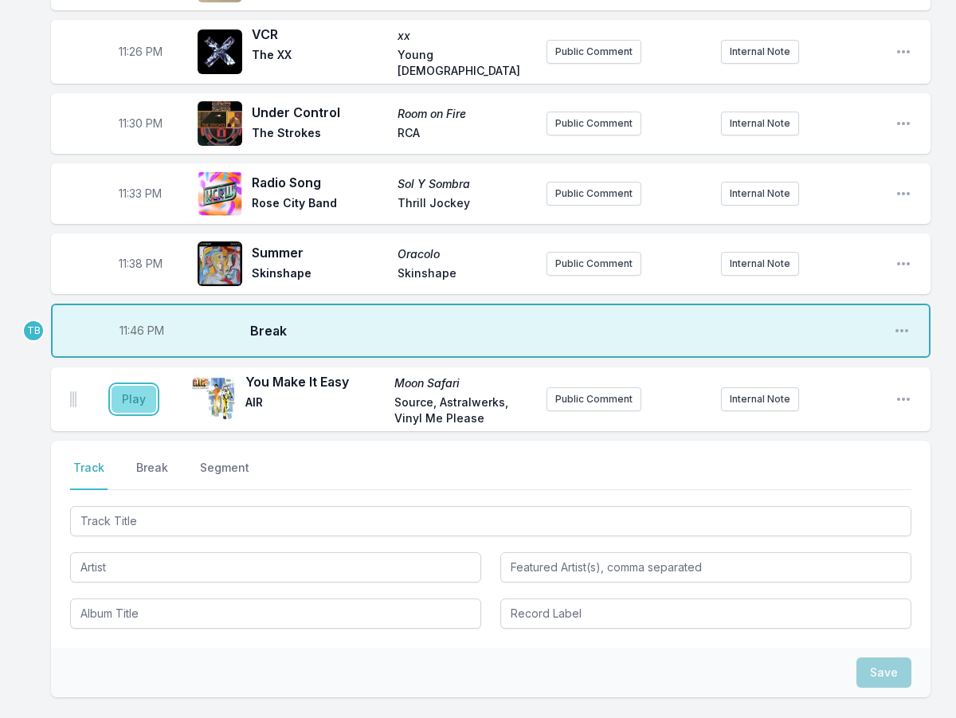
click at [143, 386] on button "Play" at bounding box center [134, 399] width 45 height 27
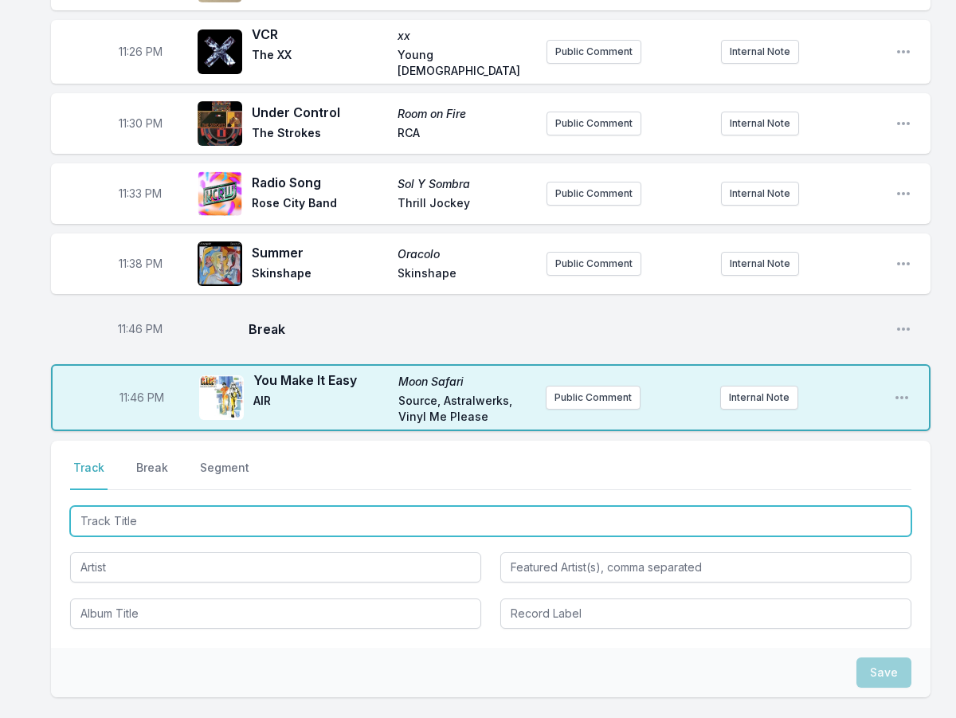
click at [89, 506] on input "Track Title" at bounding box center [491, 521] width 842 height 30
type input "Dreamer"
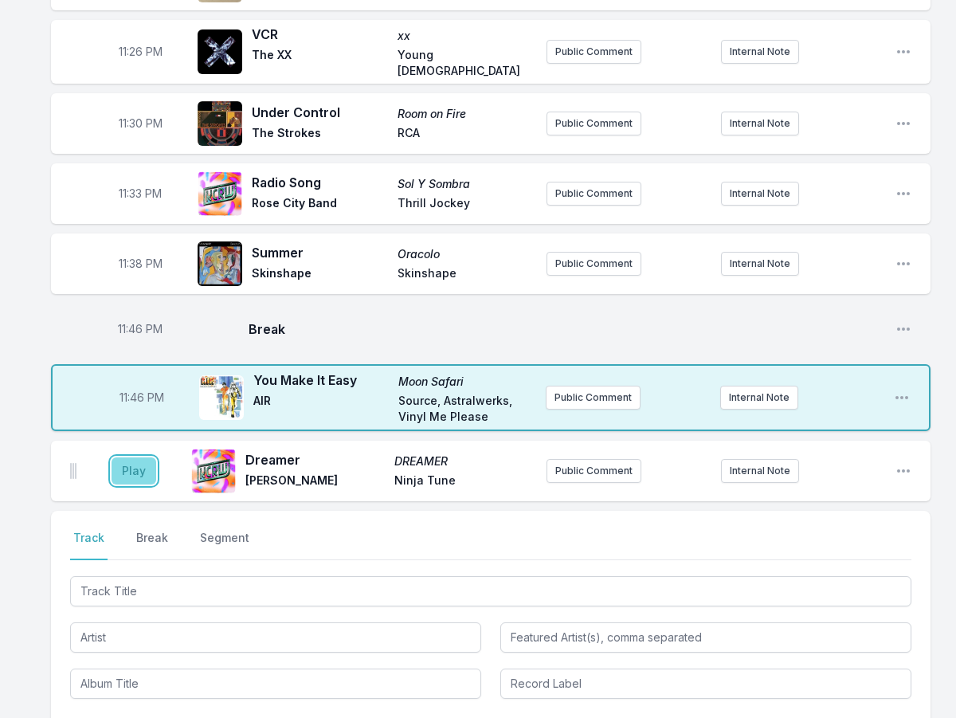
click at [121, 457] on button "Play" at bounding box center [134, 470] width 45 height 27
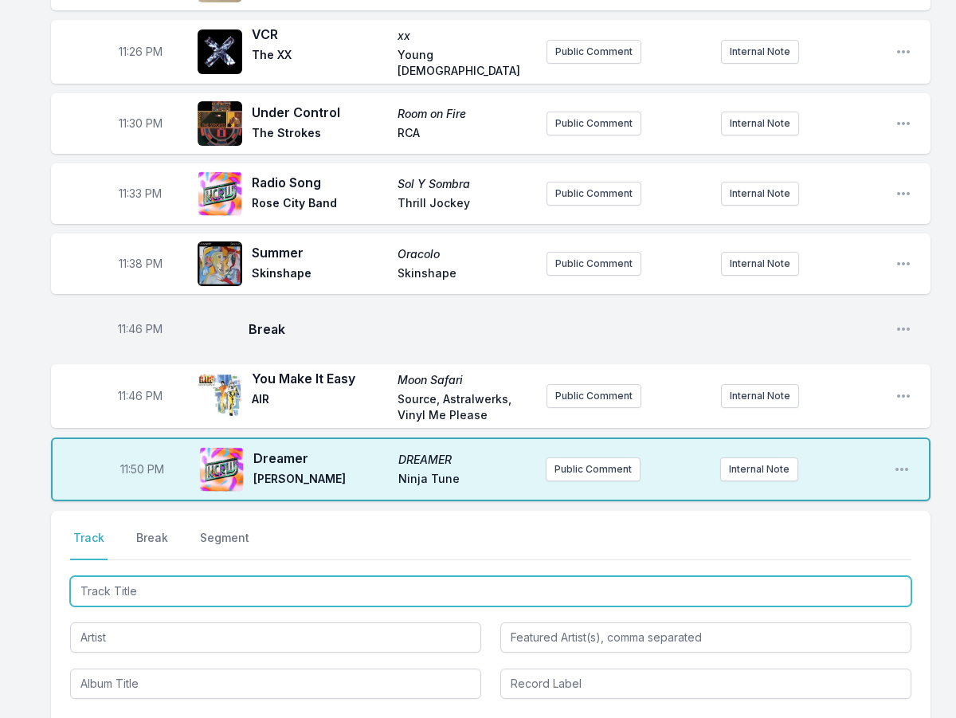
click at [124, 576] on input "Track Title" at bounding box center [491, 591] width 842 height 30
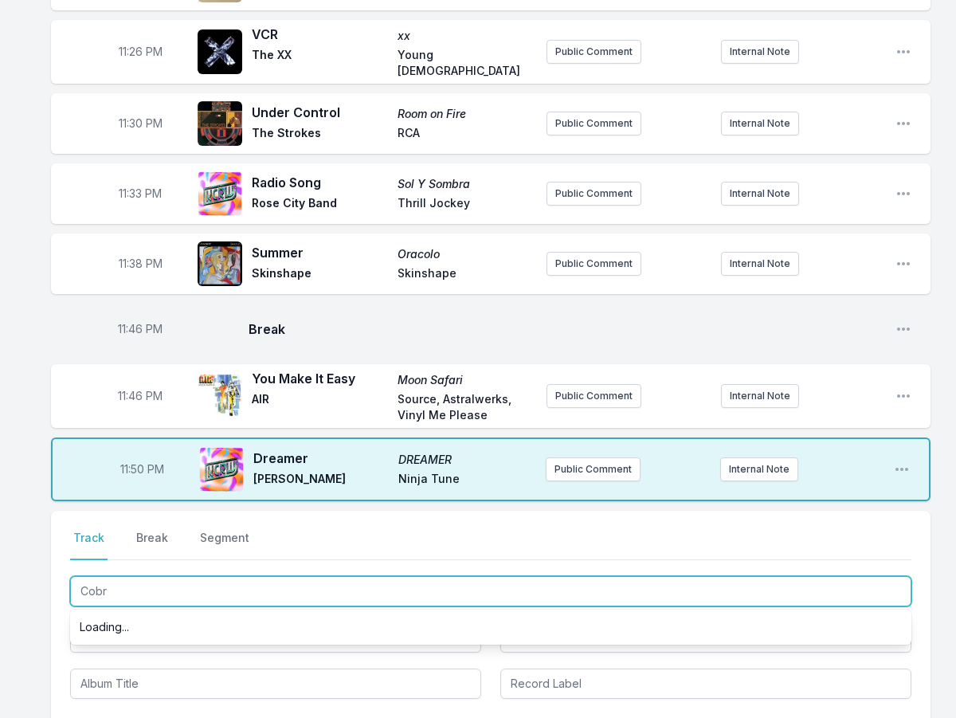
type input "Cobra"
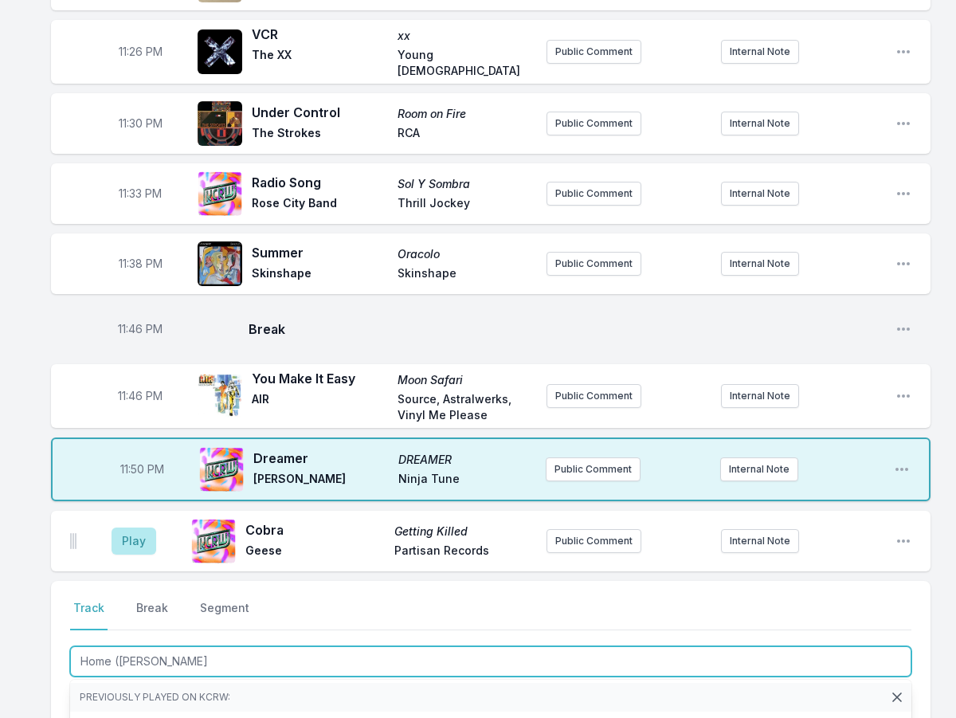
type input "Home ([PERSON_NAME]"
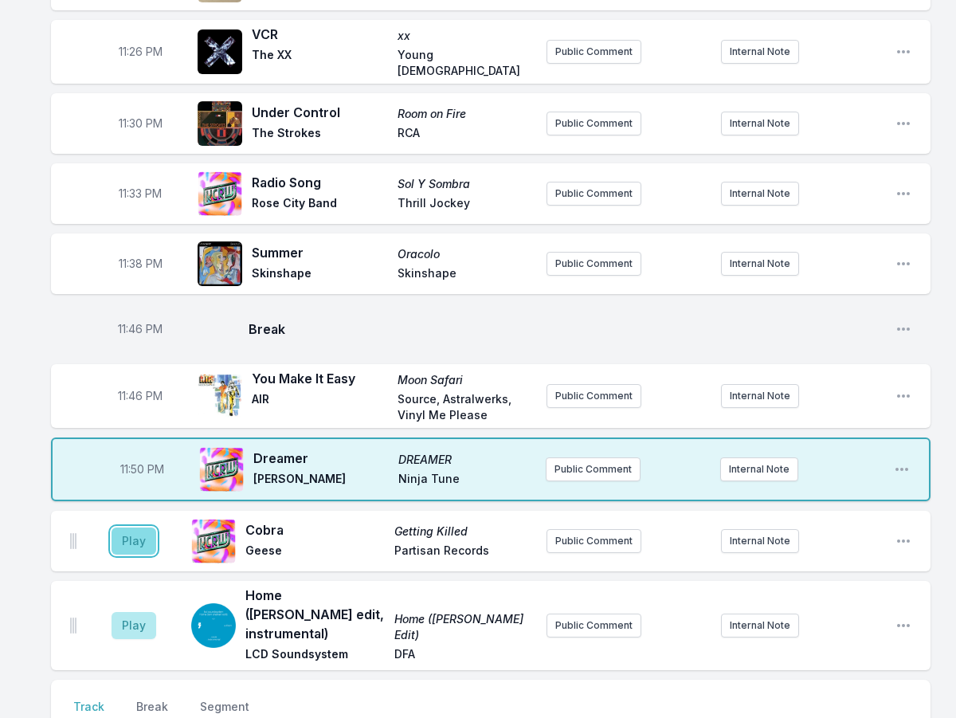
click at [146, 528] on button "Play" at bounding box center [134, 541] width 45 height 27
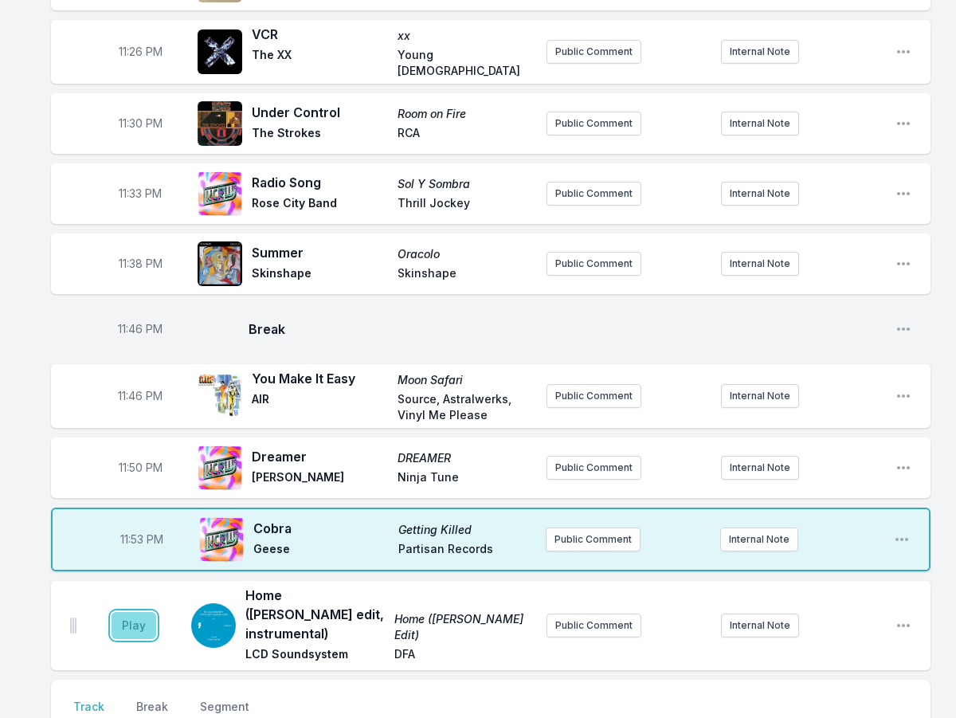
click at [139, 612] on button "Play" at bounding box center [134, 625] width 45 height 27
